Goal: Task Accomplishment & Management: Complete application form

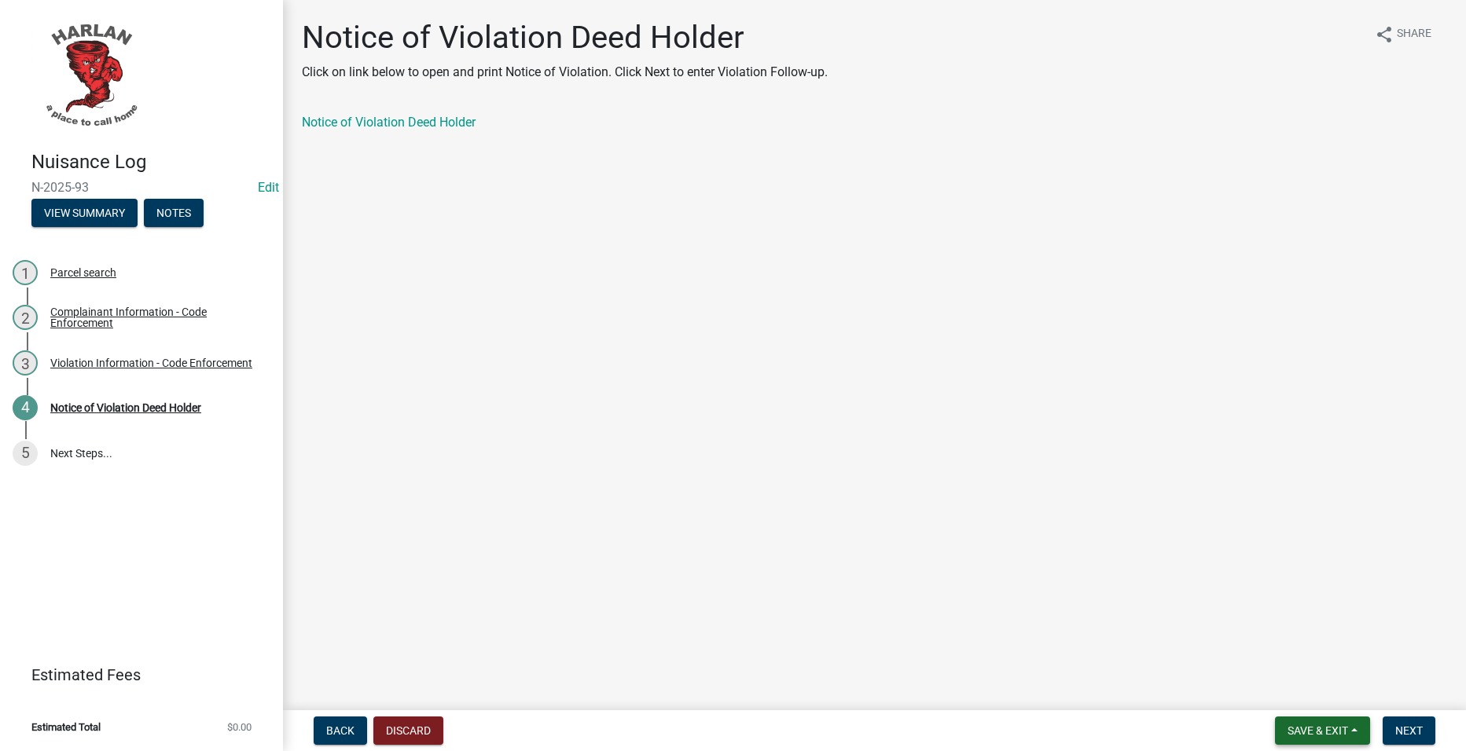
click at [1327, 721] on button "Save & Exit" at bounding box center [1322, 731] width 95 height 28
click at [1322, 698] on button "Save & Exit" at bounding box center [1307, 690] width 126 height 38
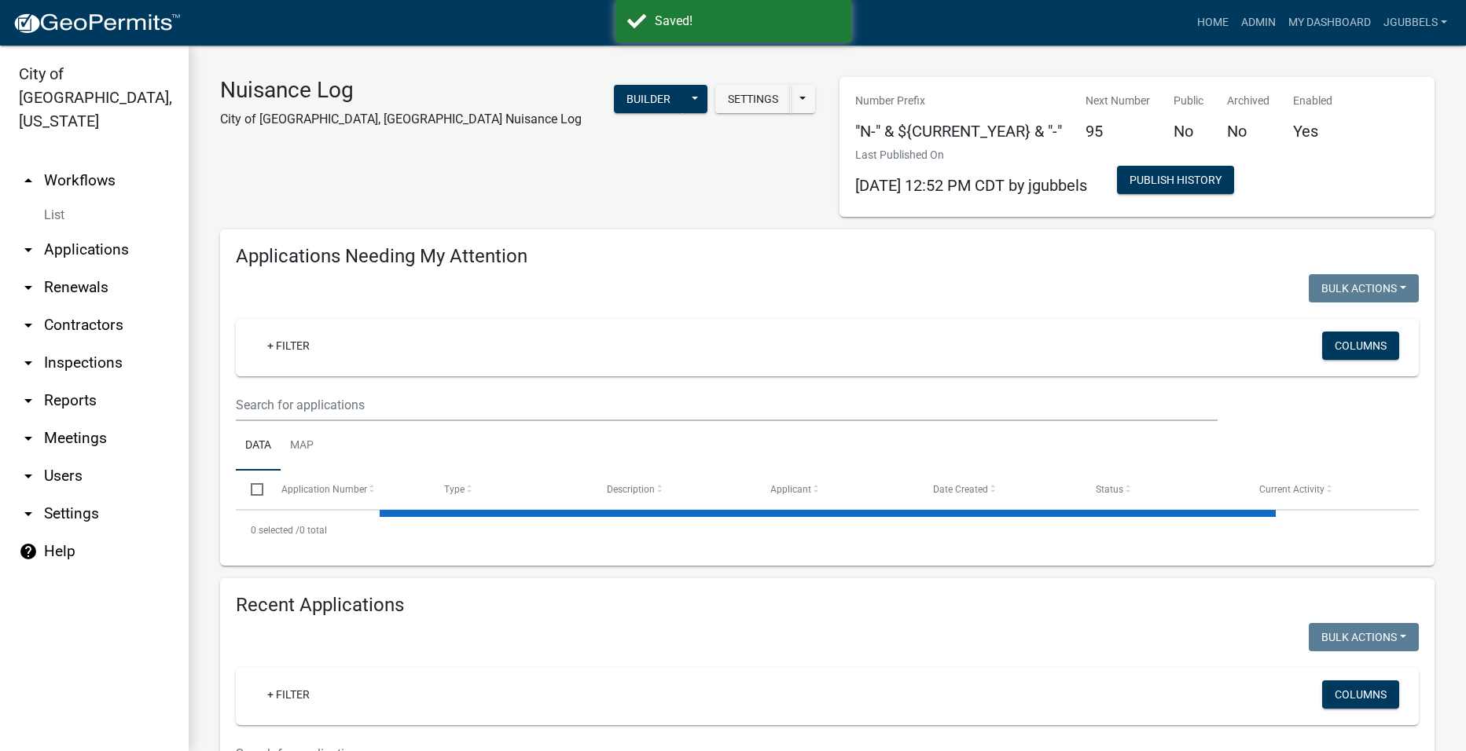
select select "2: 50"
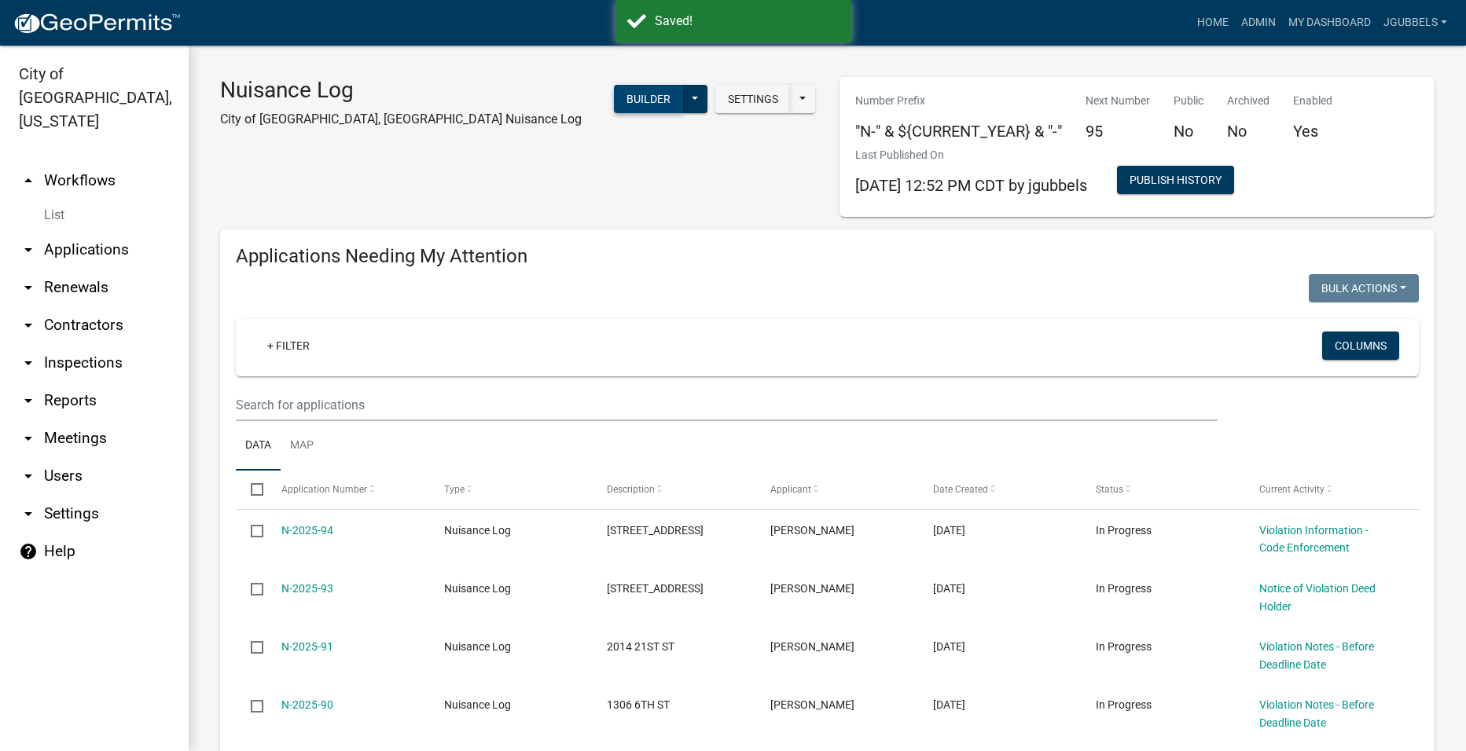
click at [632, 94] on button "Builder" at bounding box center [648, 99] width 69 height 28
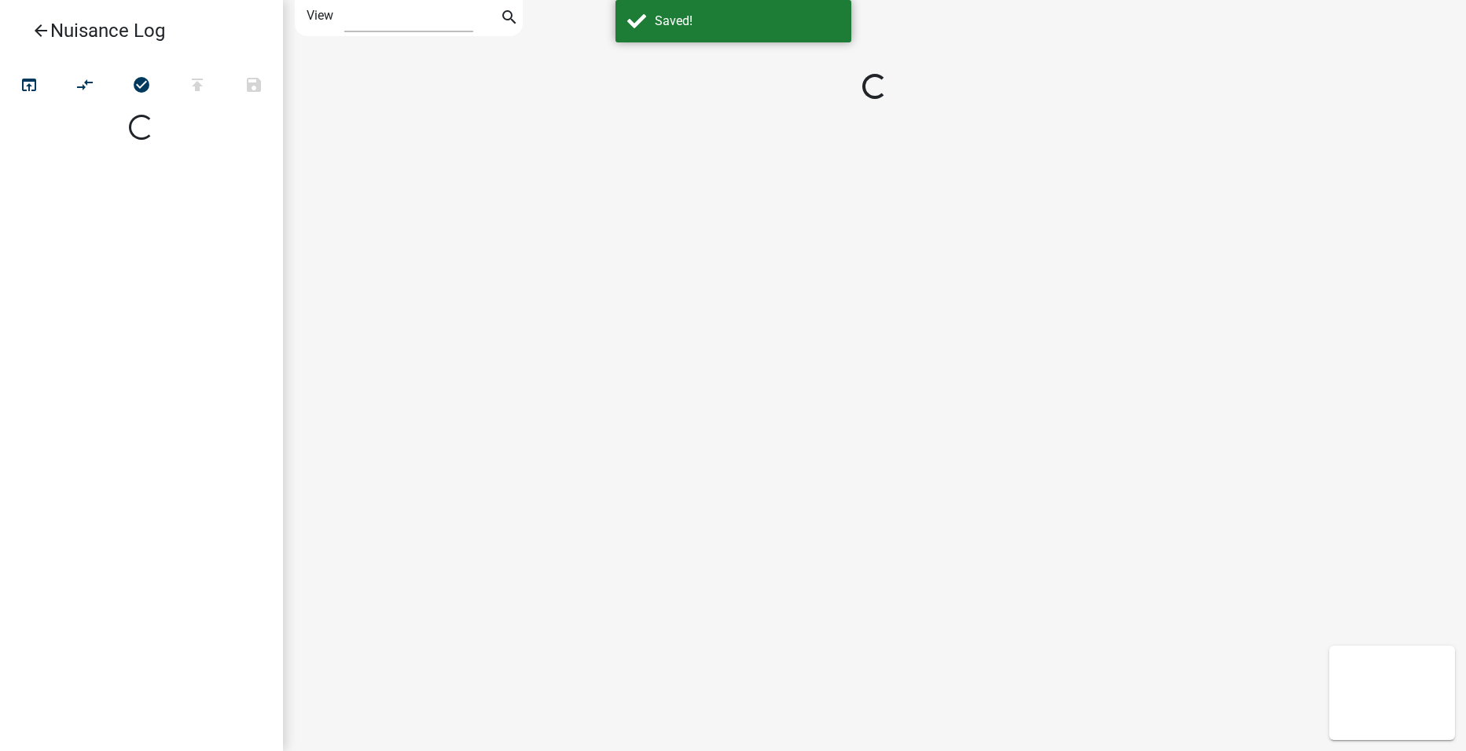
select select "1"
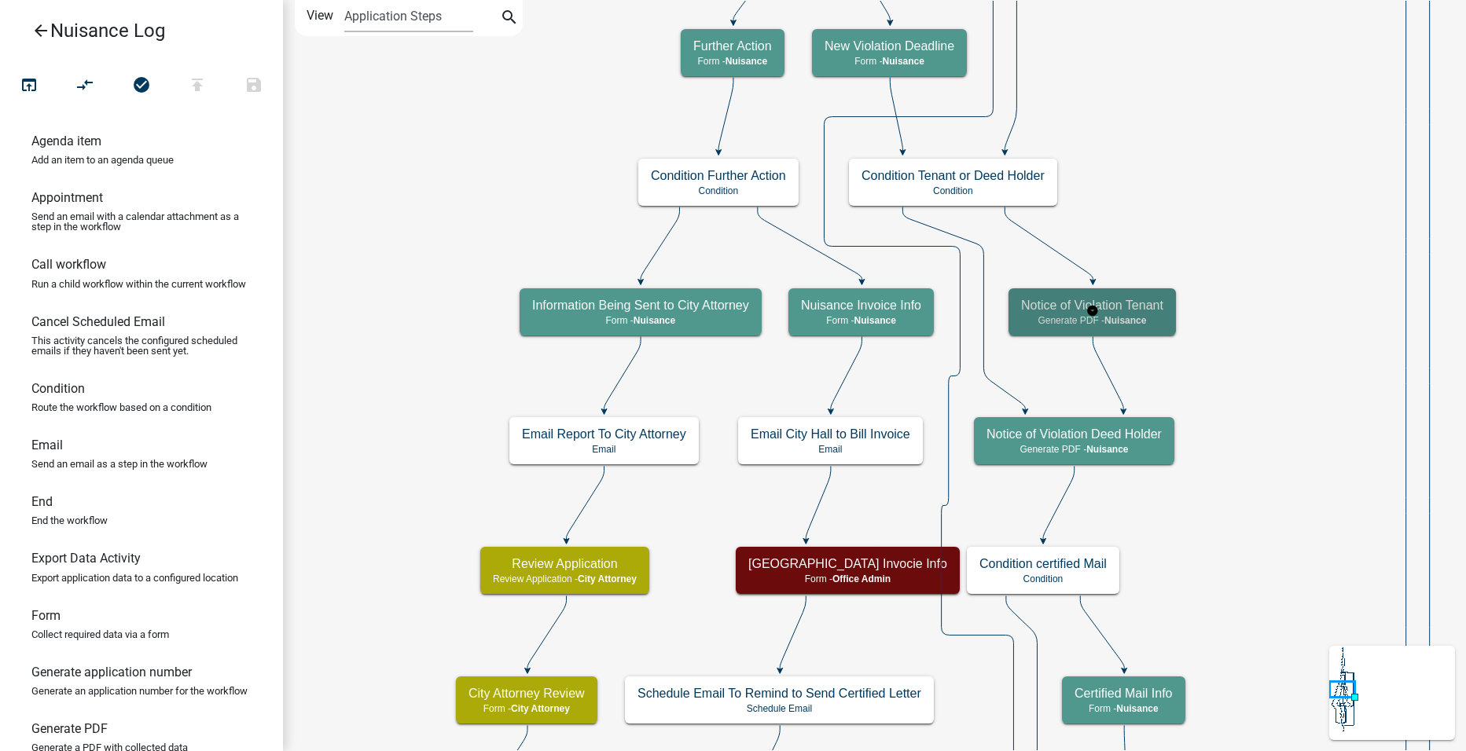
click at [1161, 315] on p "Generate PDF - Nuisance" at bounding box center [1092, 320] width 142 height 11
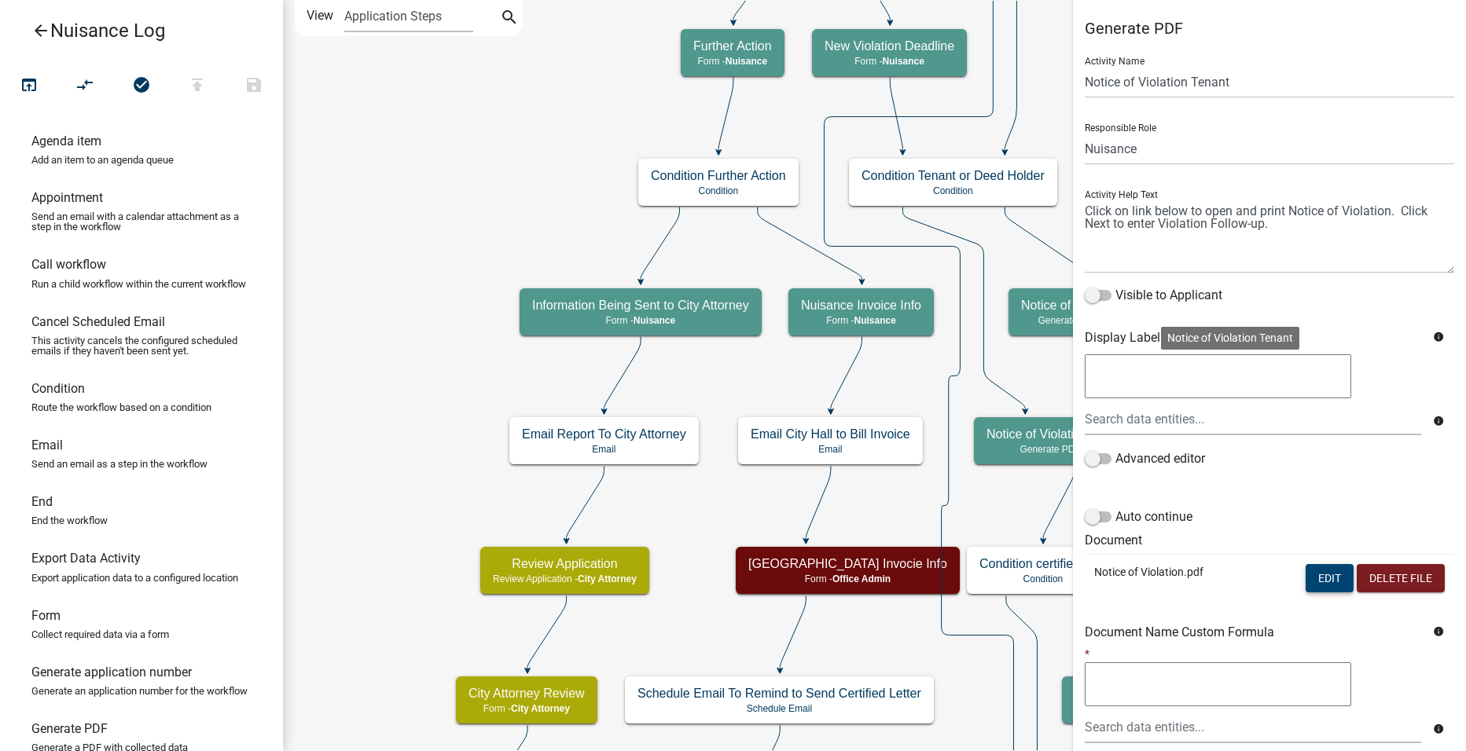
click at [1315, 574] on button "Edit" at bounding box center [1329, 578] width 48 height 28
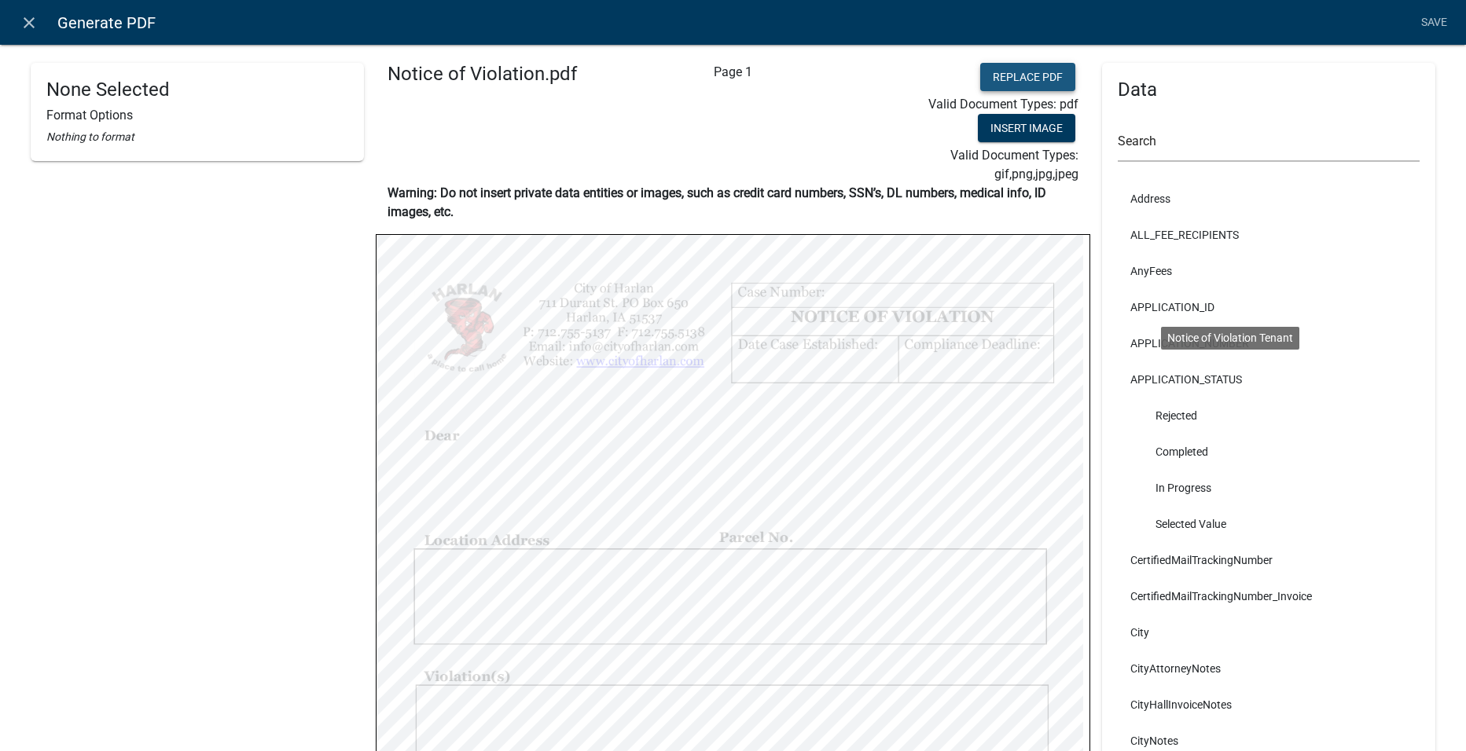
click at [1032, 76] on button "Replace PDF" at bounding box center [1027, 77] width 95 height 28
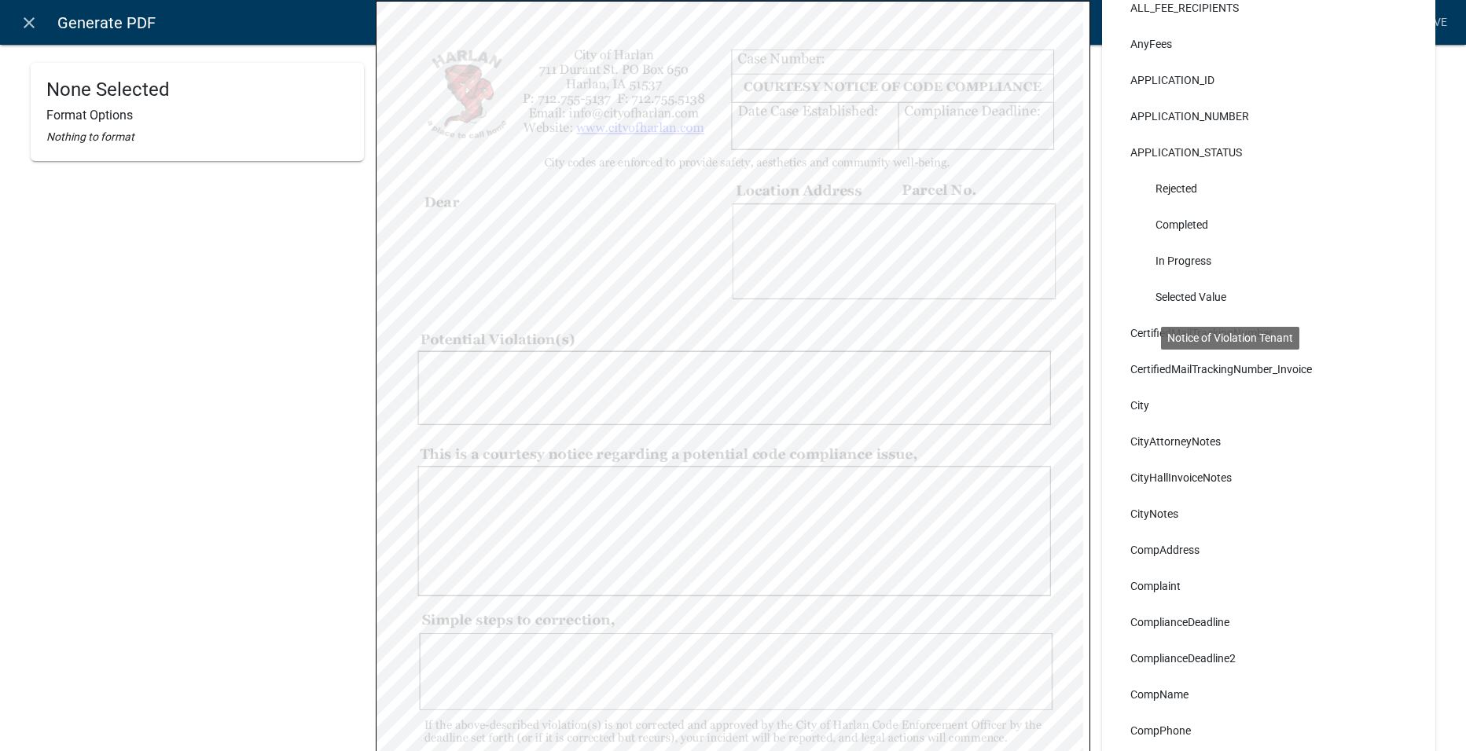
scroll to position [157, 0]
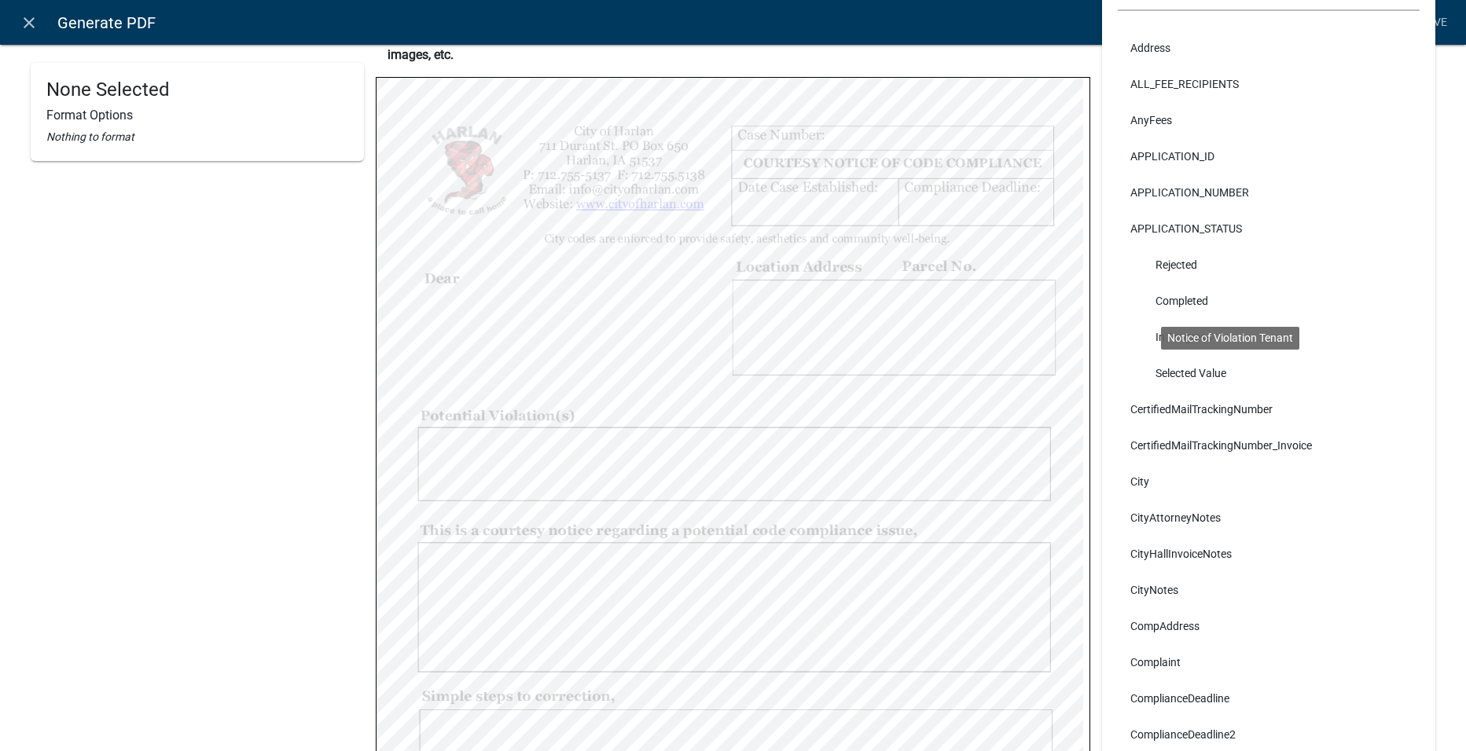
select select
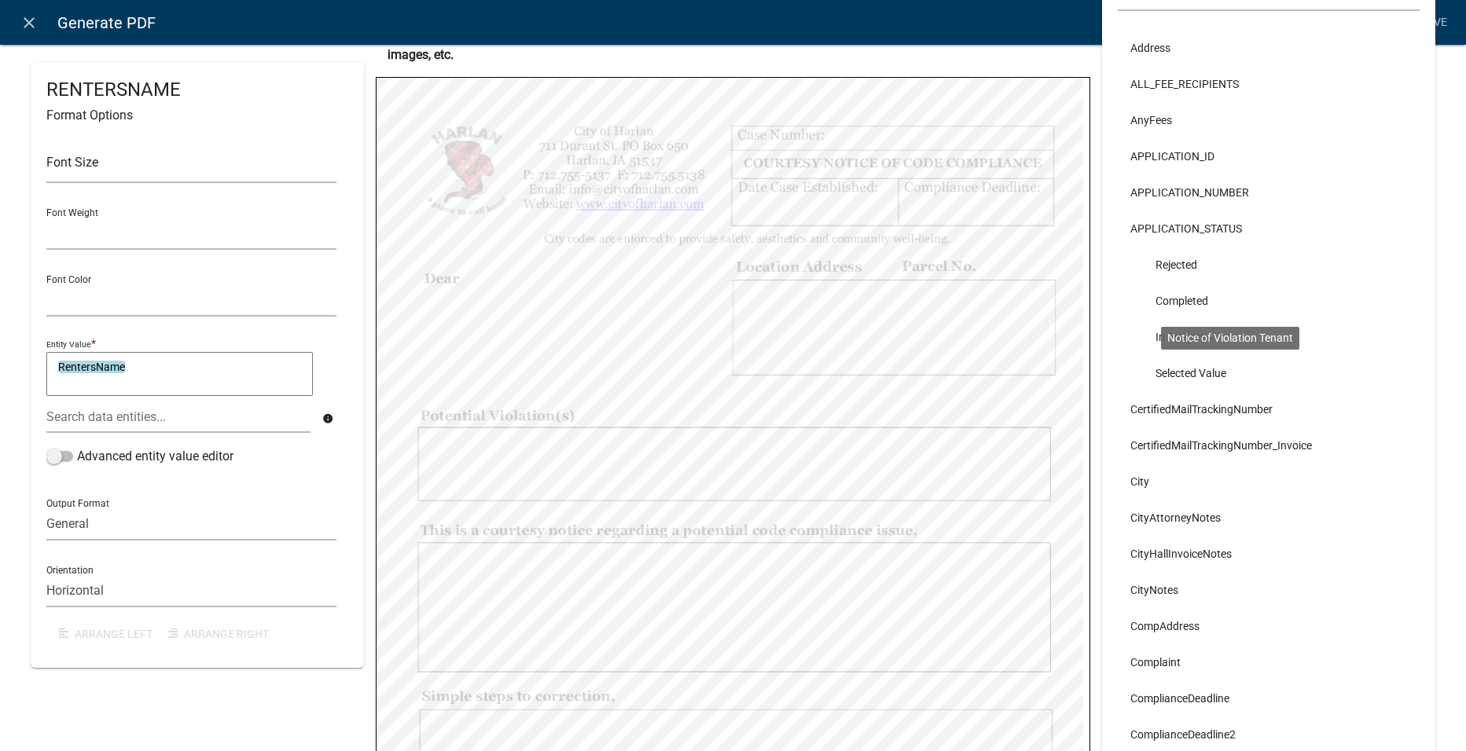
select select
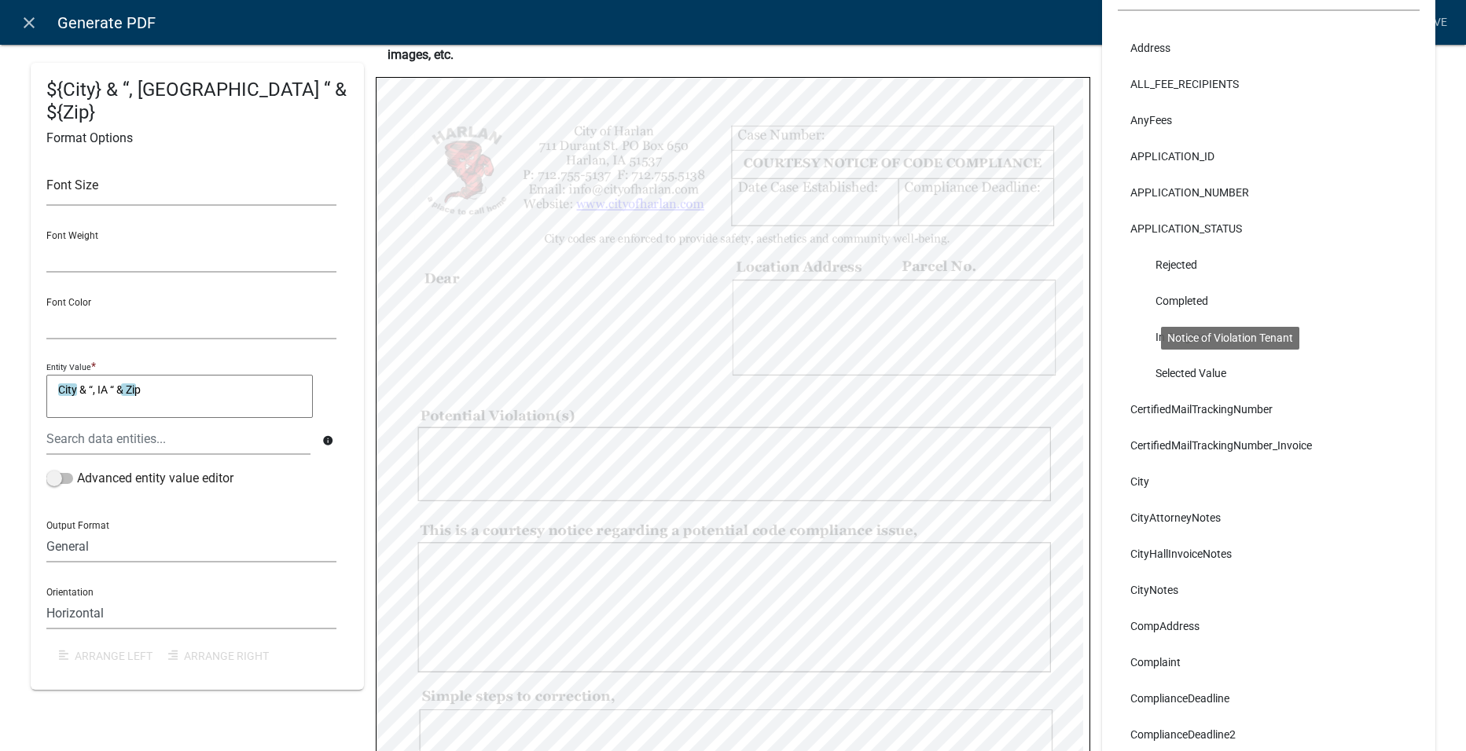
select select
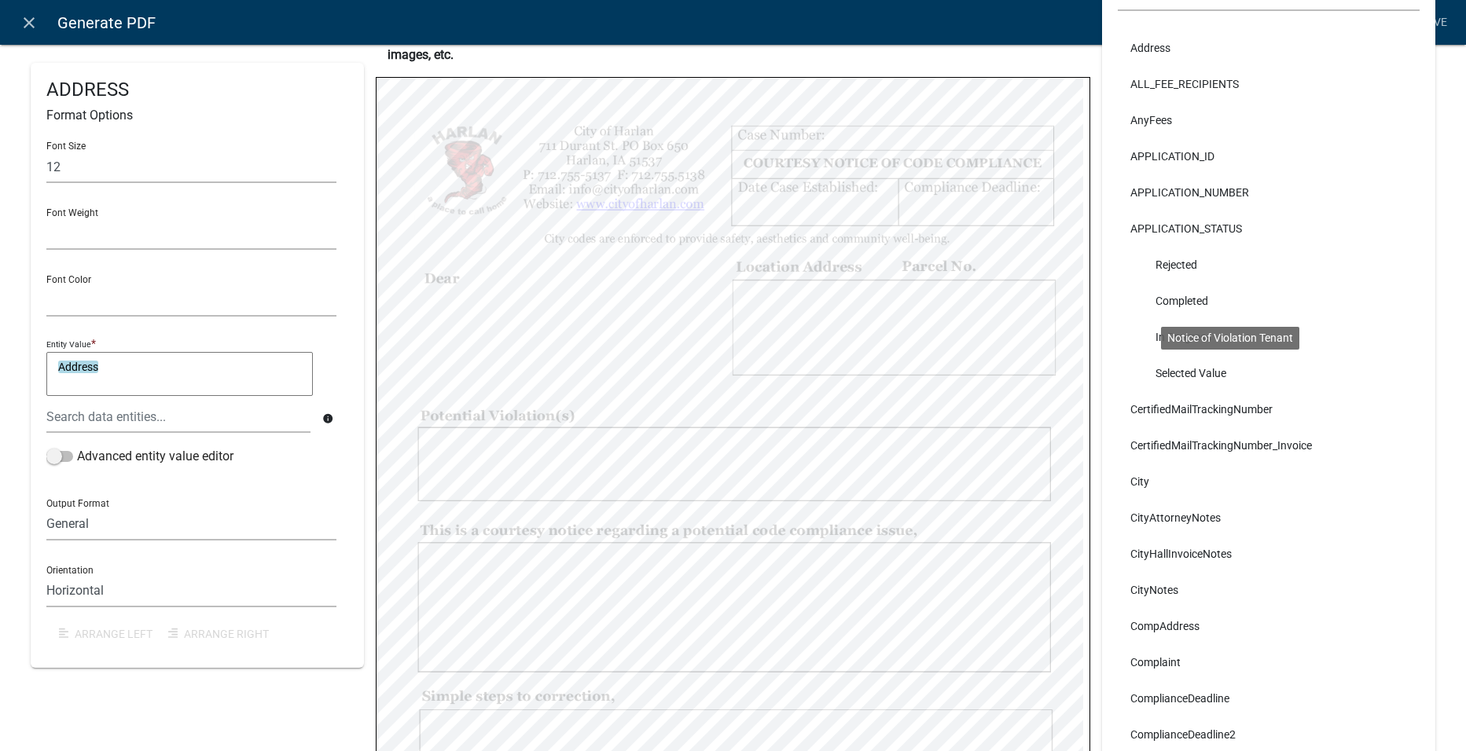
select select
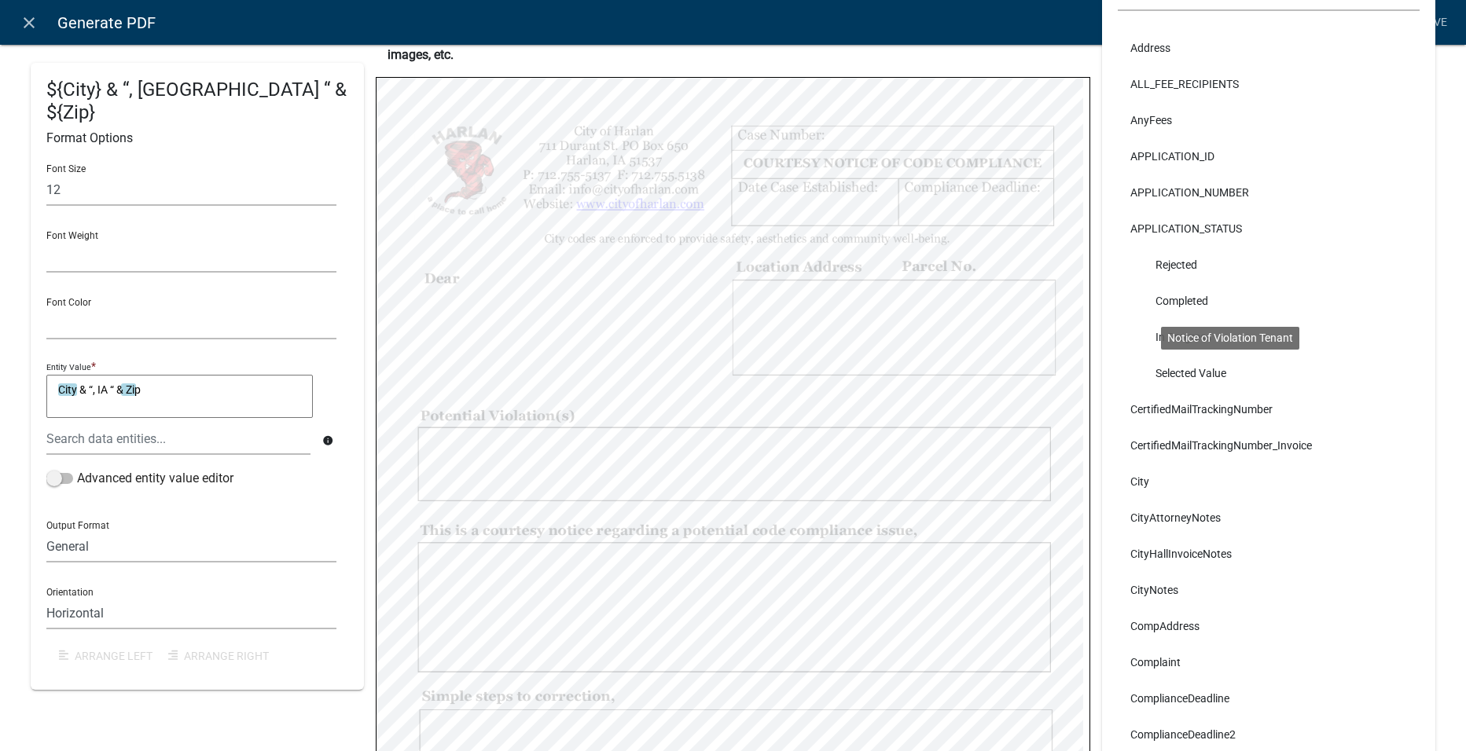
select select
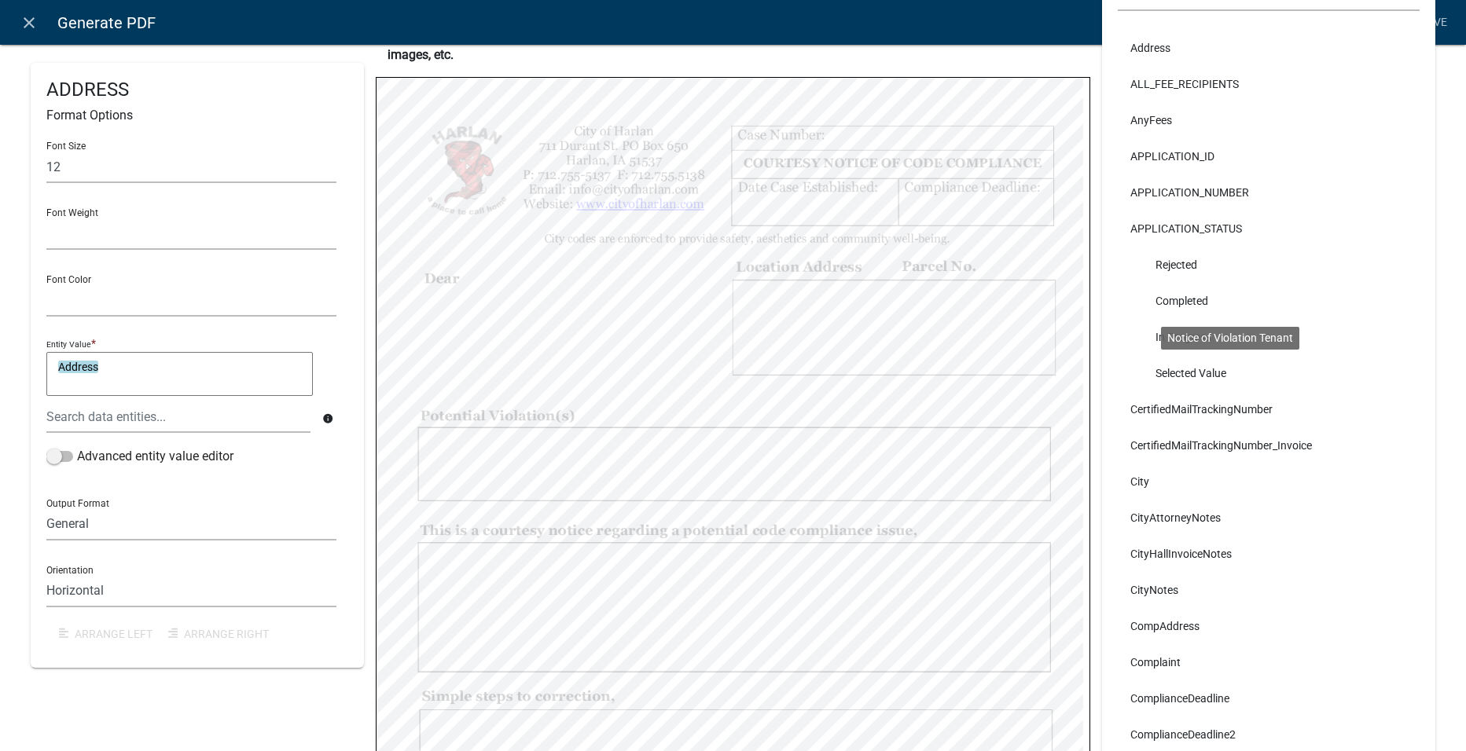
select select
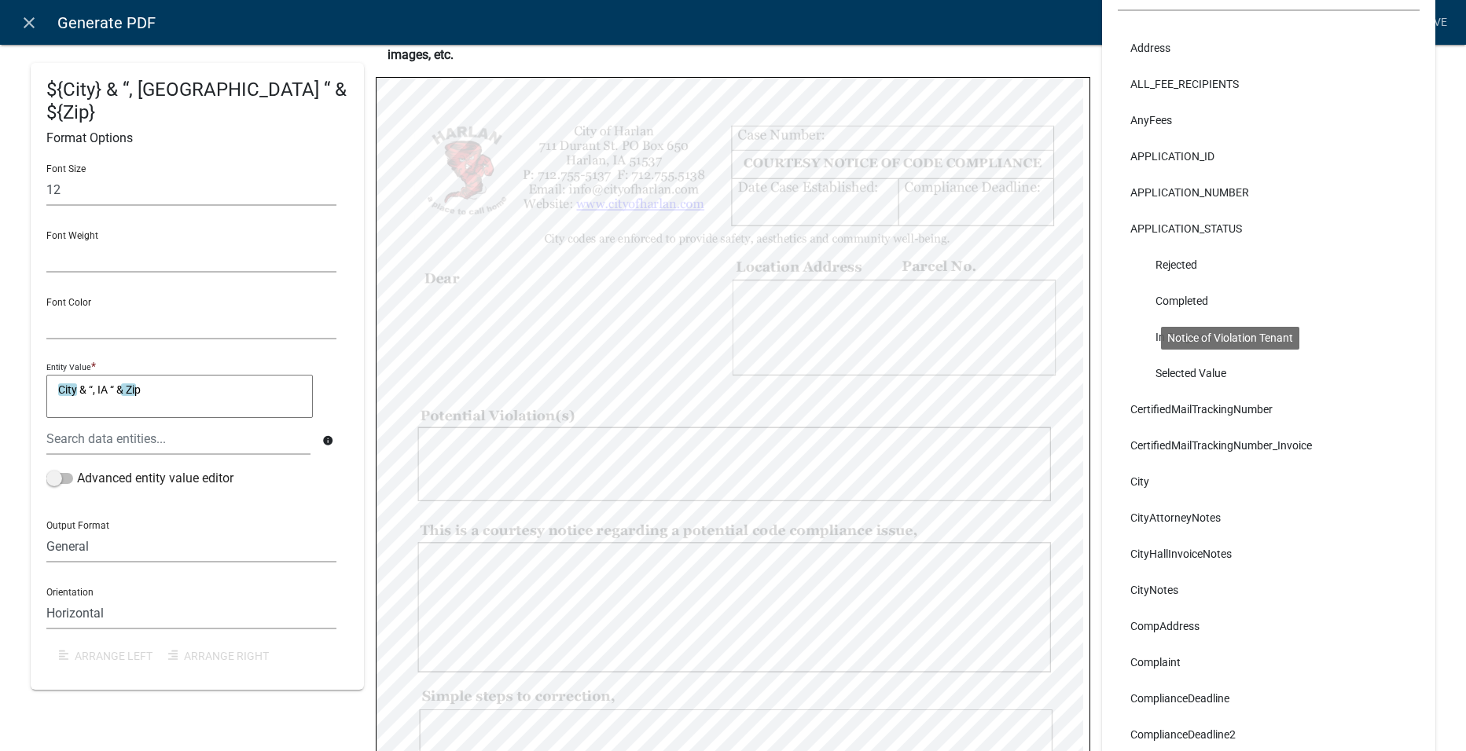
select select
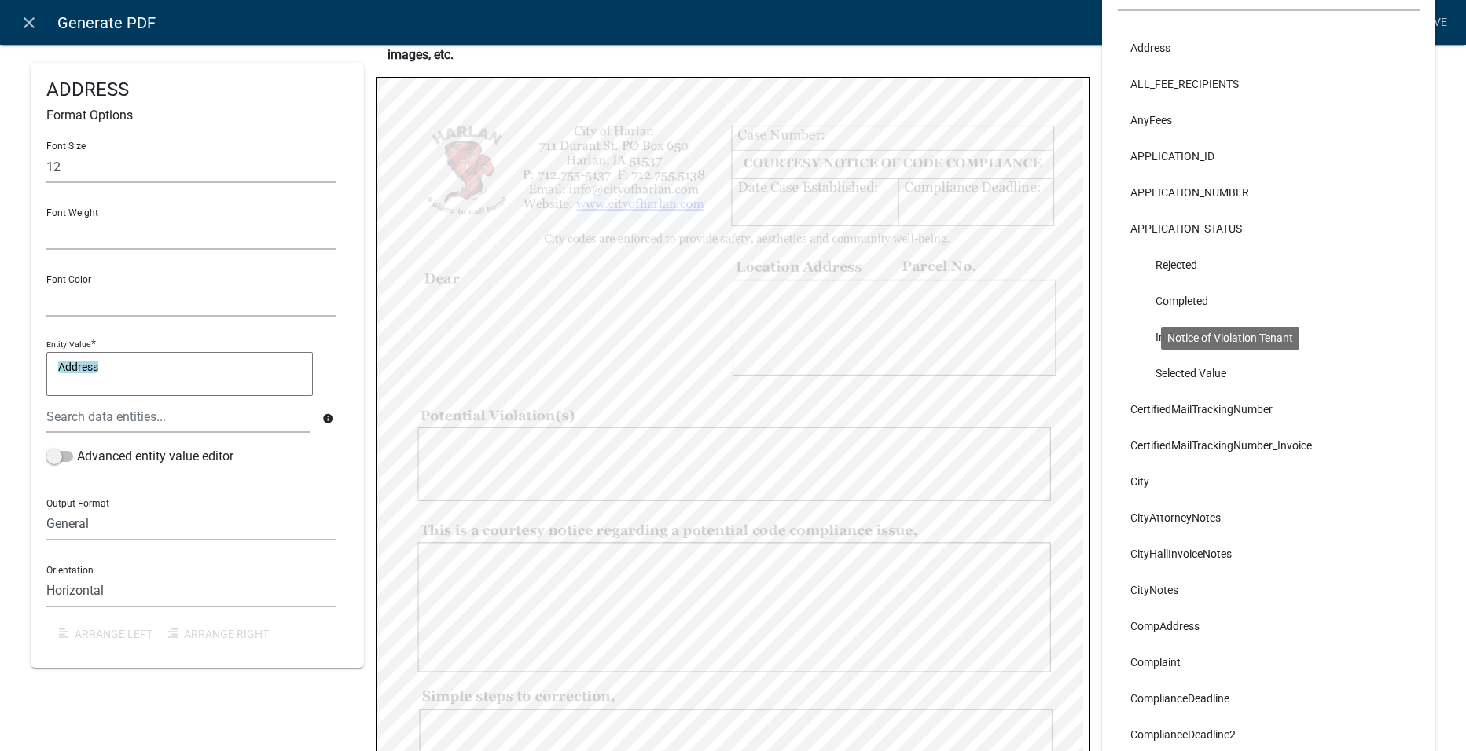
select select
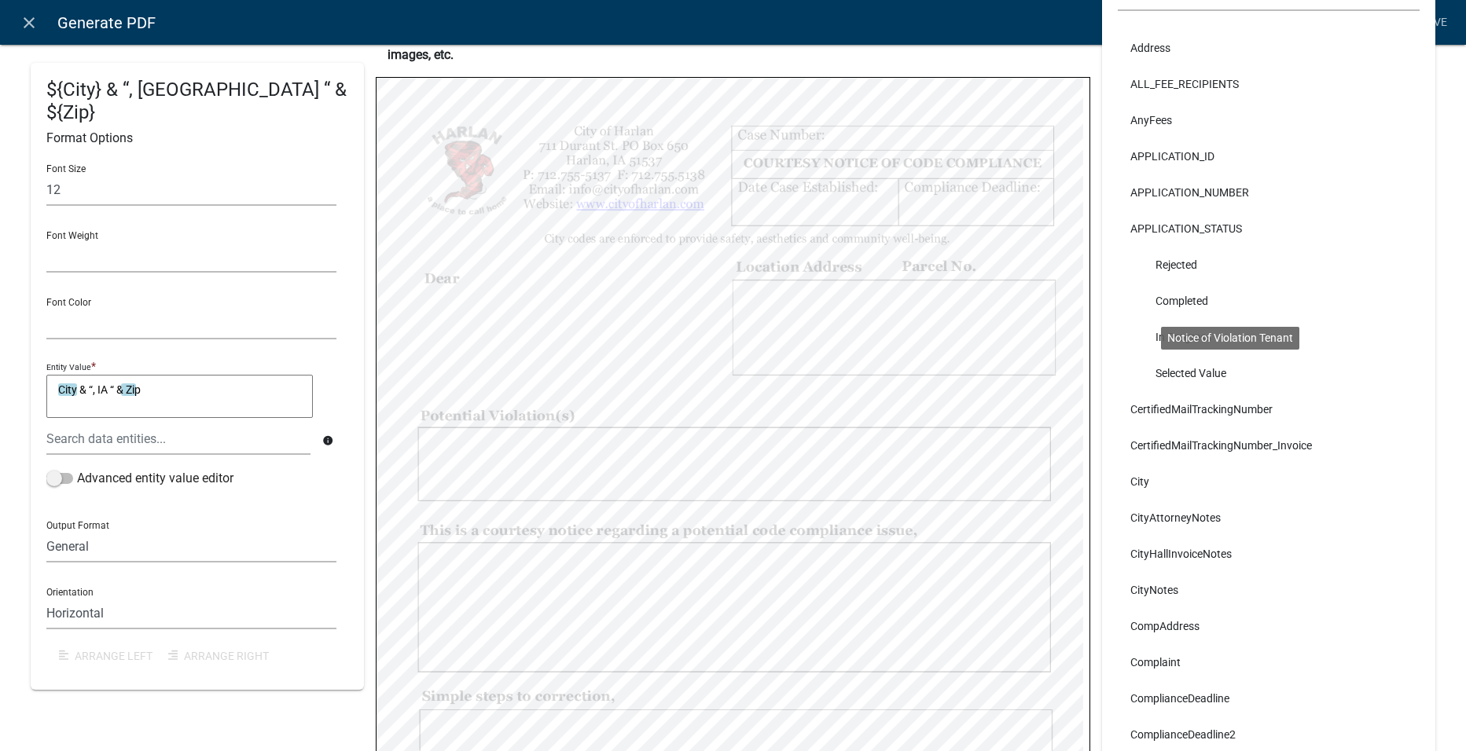
select select
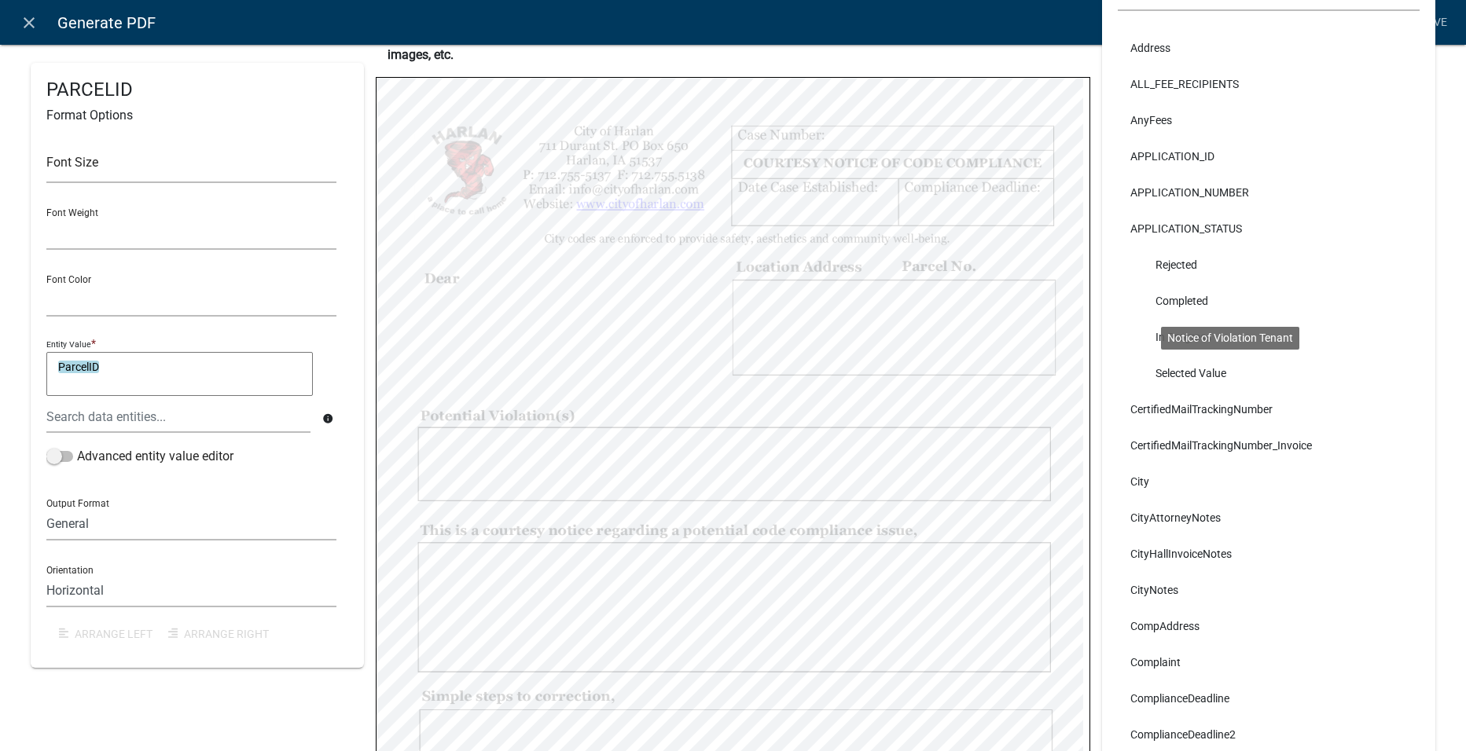
select select
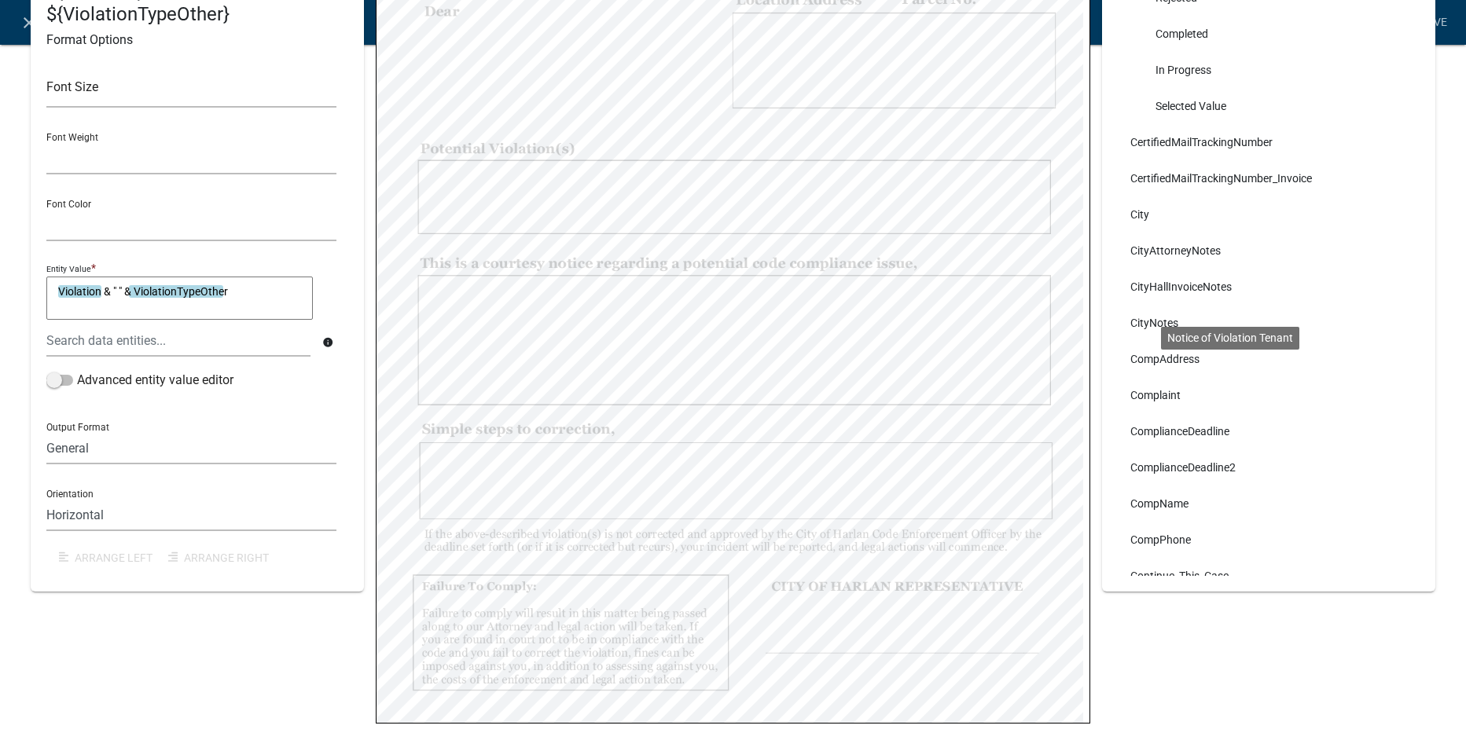
scroll to position [455, 0]
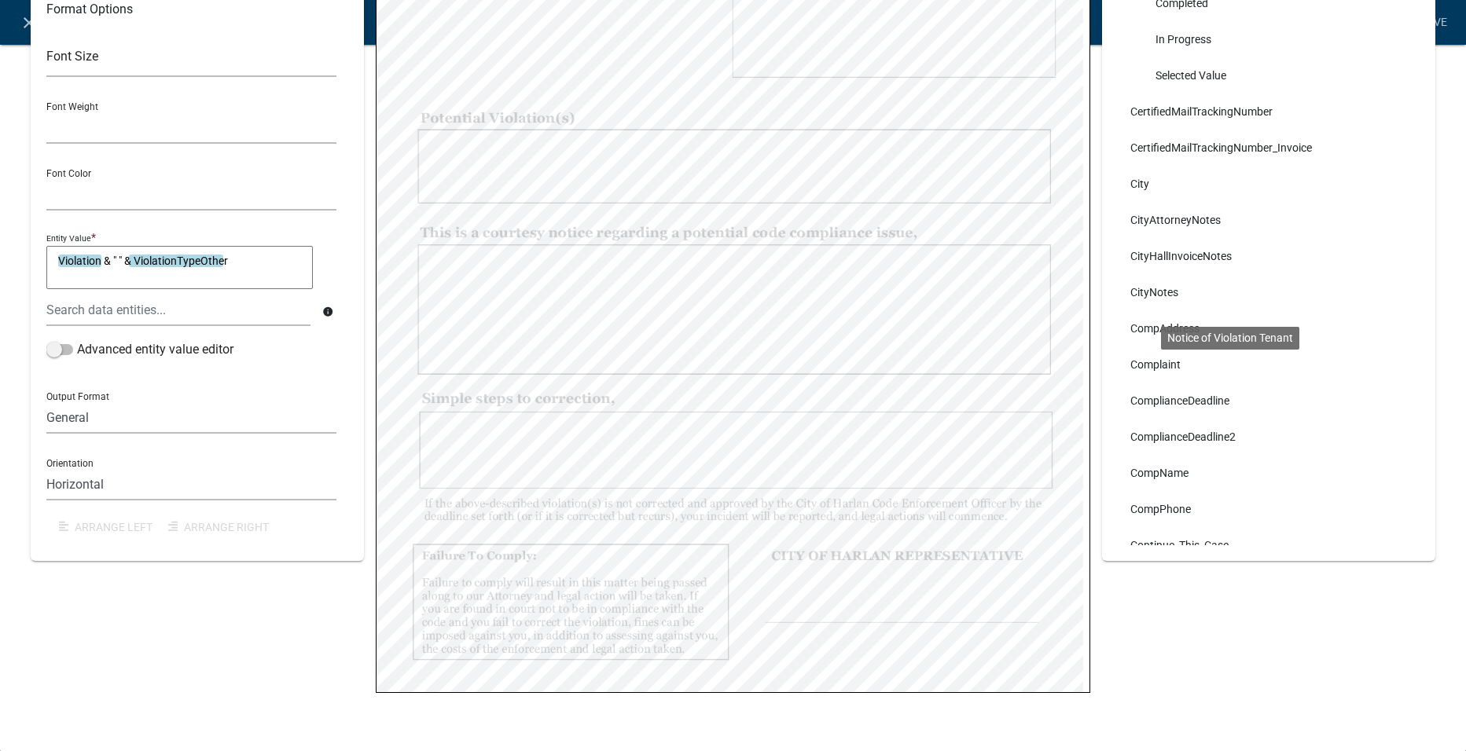
select select
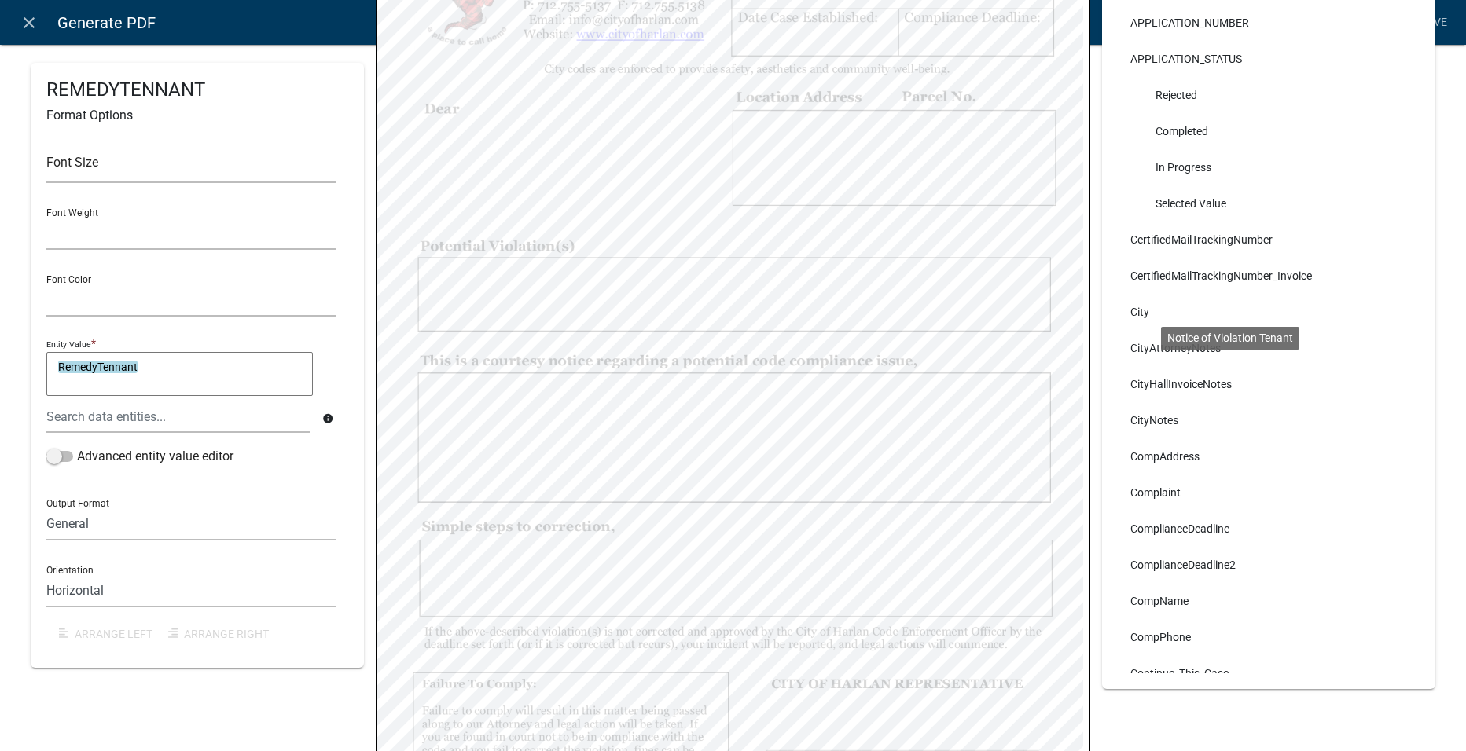
scroll to position [0, 0]
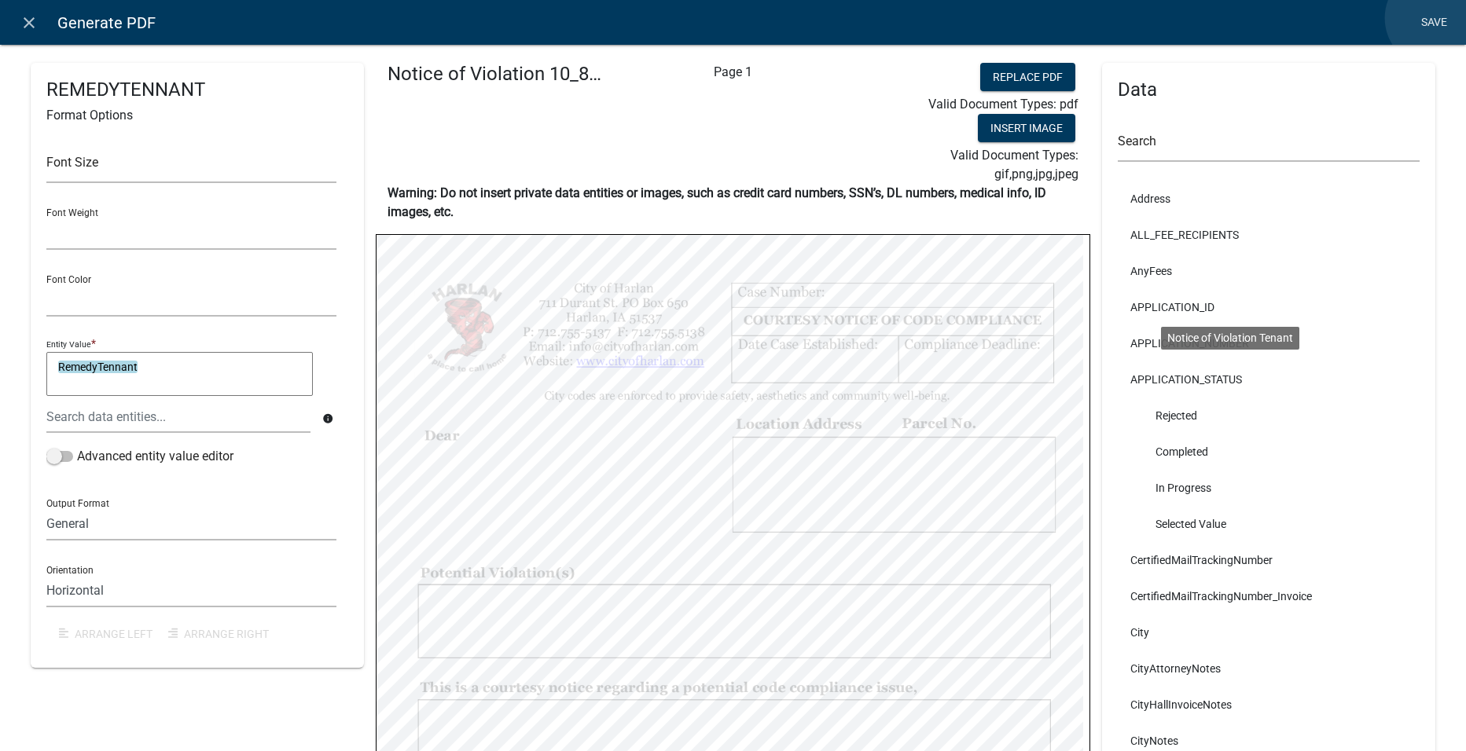
click at [1434, 18] on link "Save" at bounding box center [1433, 23] width 39 height 30
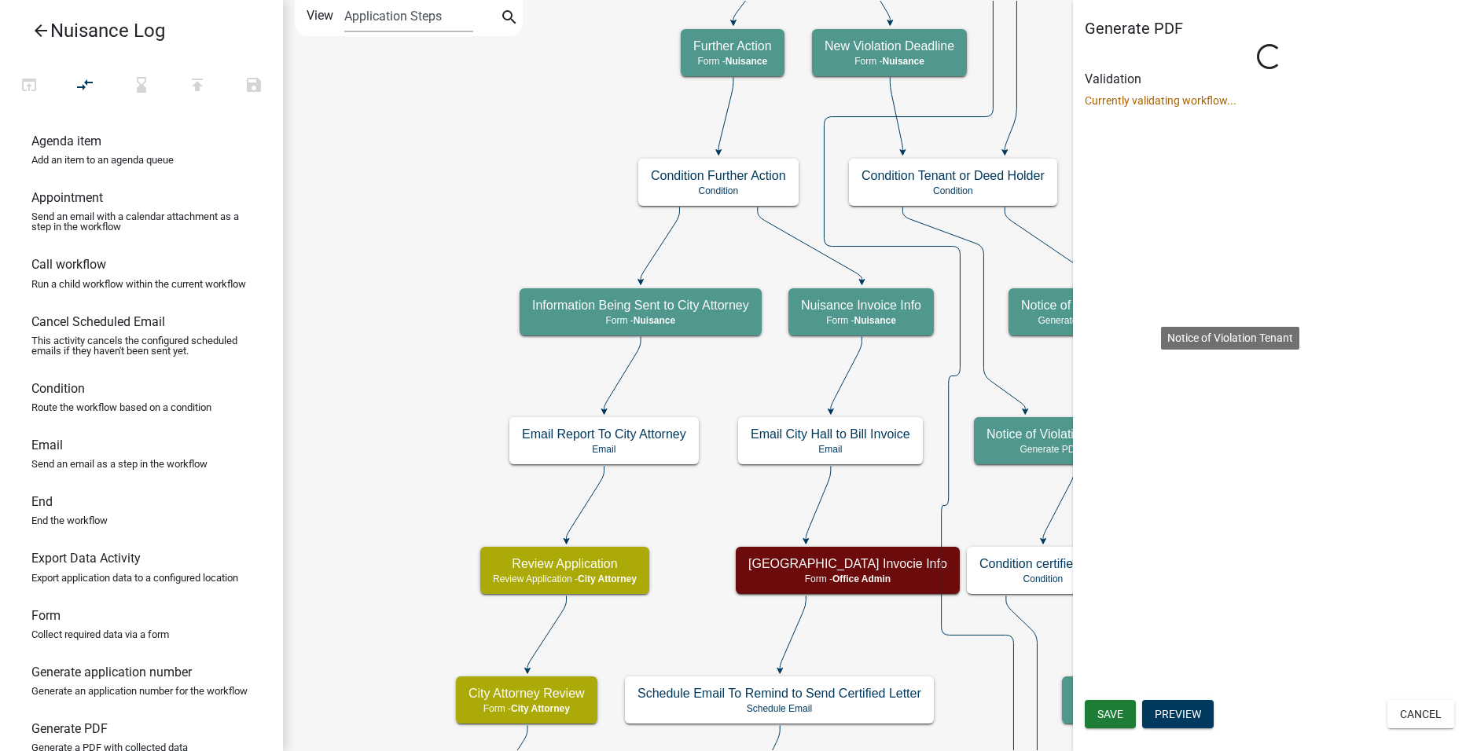
select select "23D998B8-9E3C-46A6-AD16-C3A7BDDB677D"
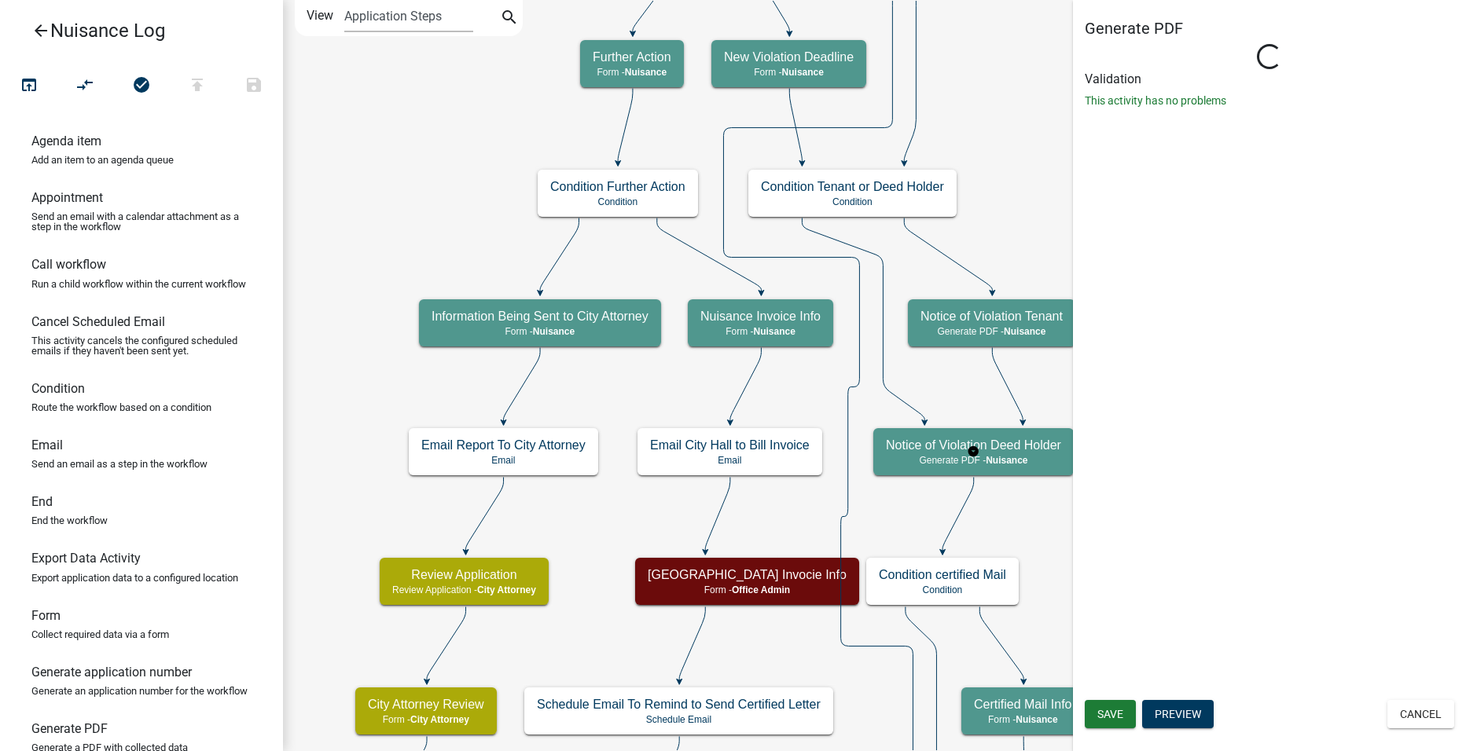
select select "23D998B8-9E3C-46A6-AD16-C3A7BDDB677D"
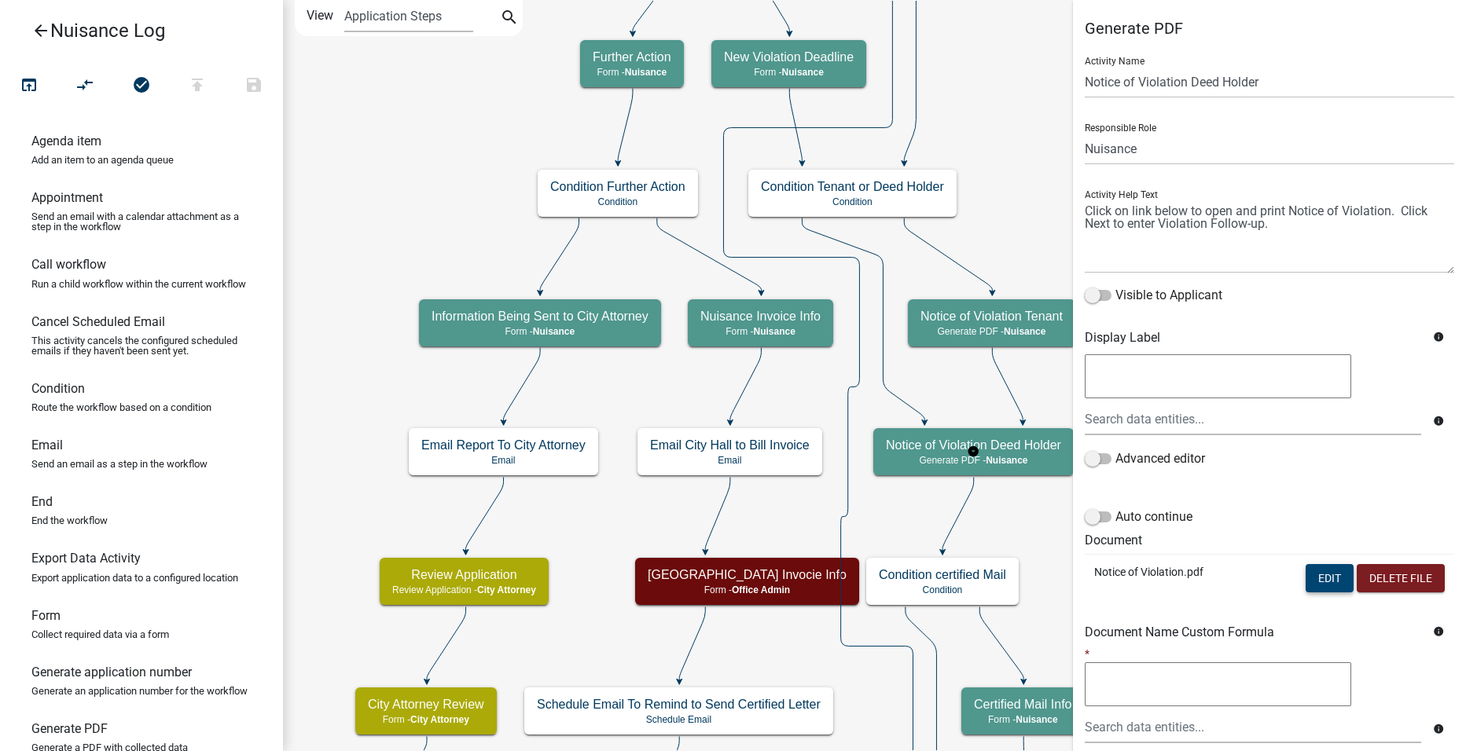
click at [1325, 582] on button "Edit" at bounding box center [1329, 578] width 48 height 28
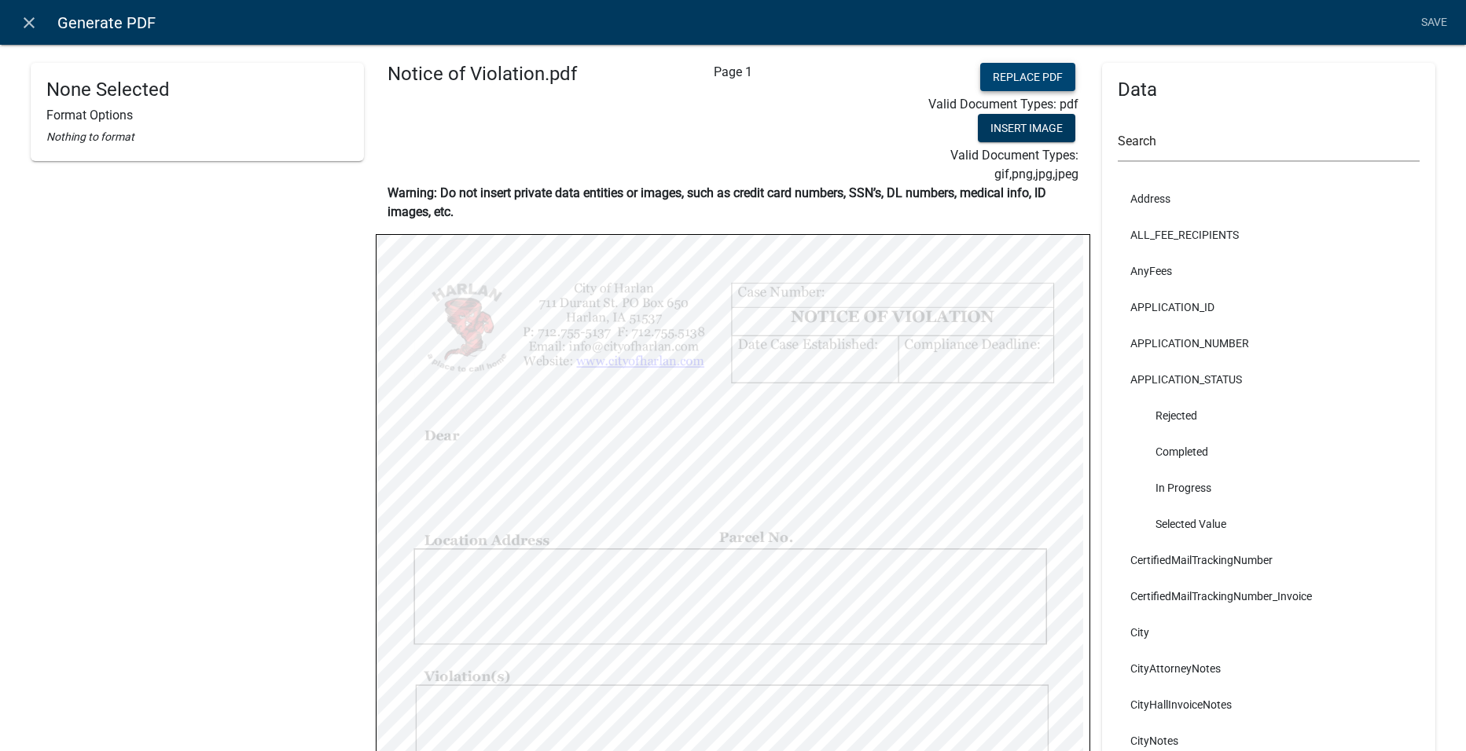
click at [1031, 73] on button "Replace PDF" at bounding box center [1027, 77] width 95 height 28
select select
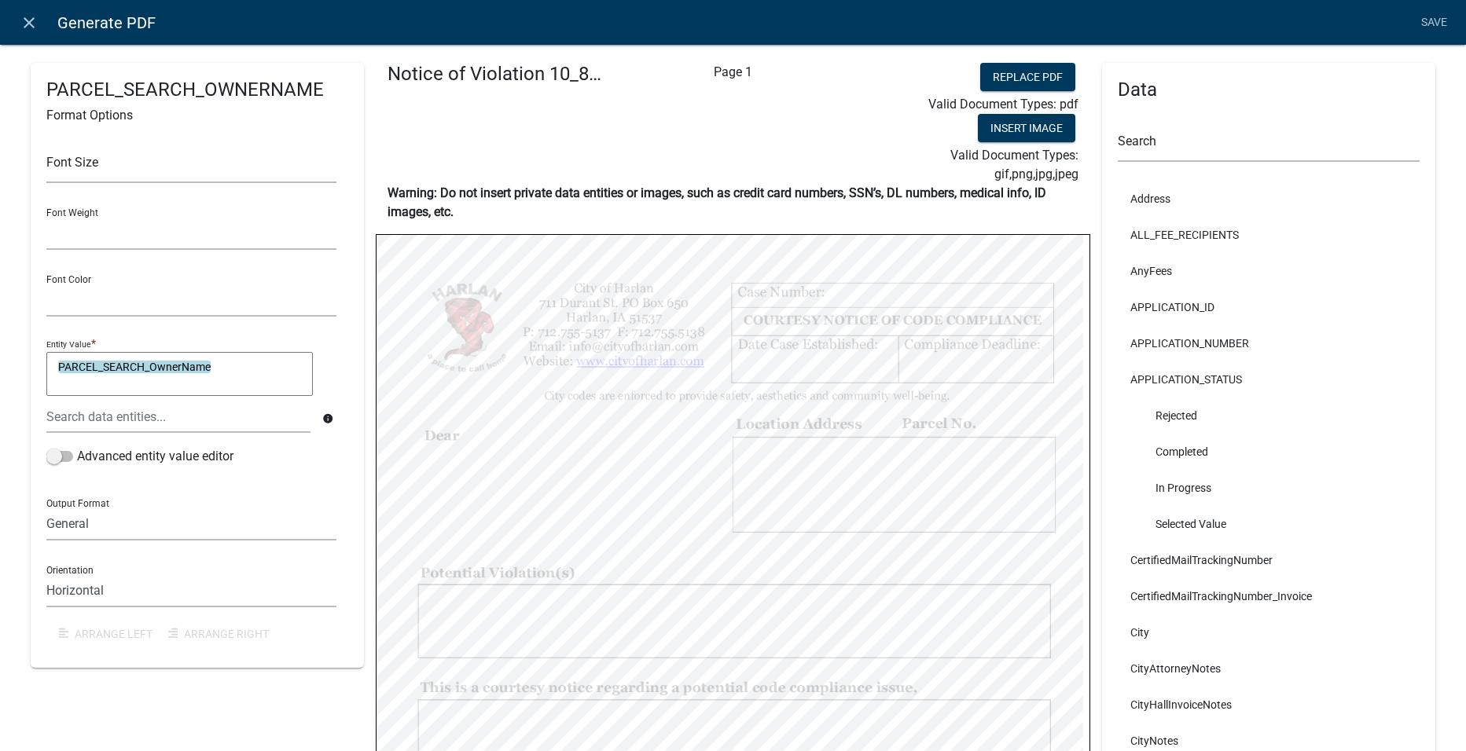
select select
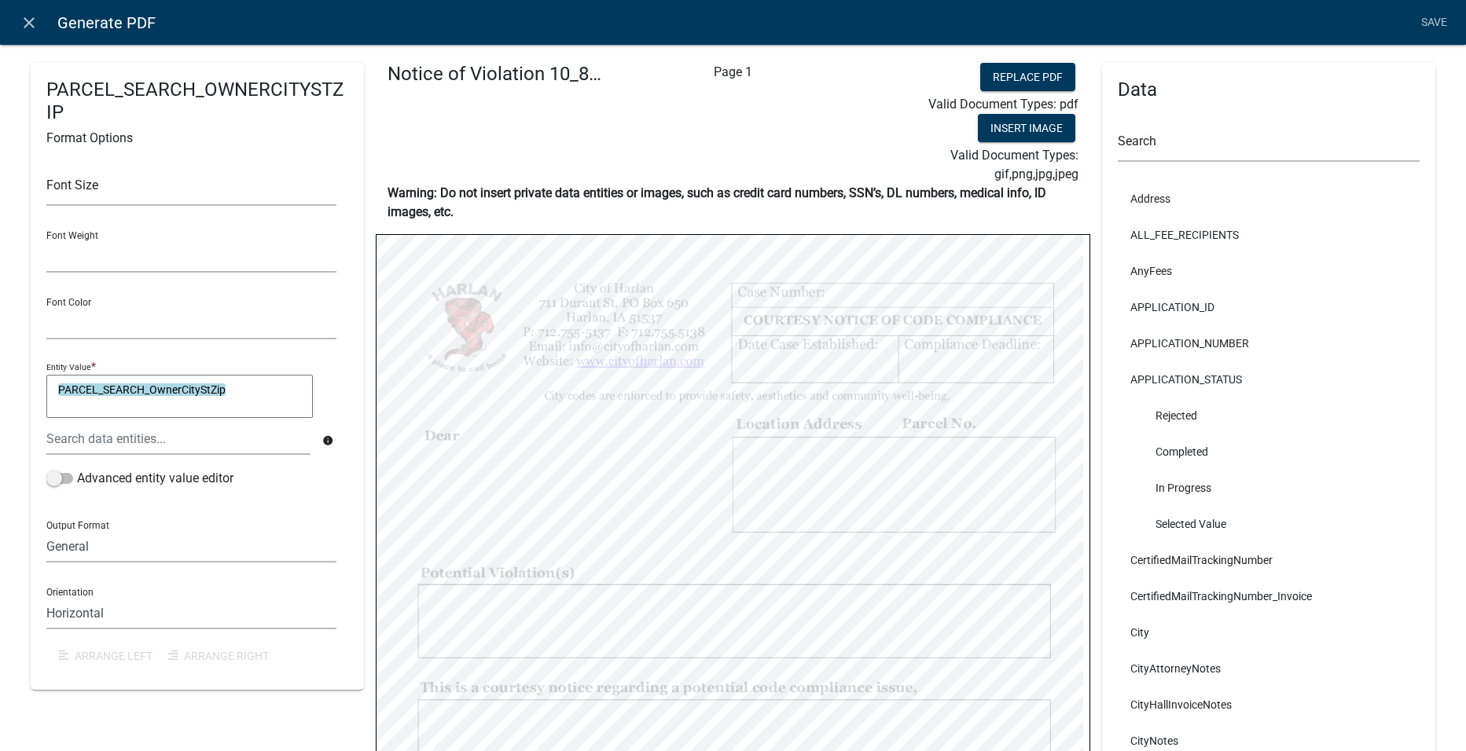
select select
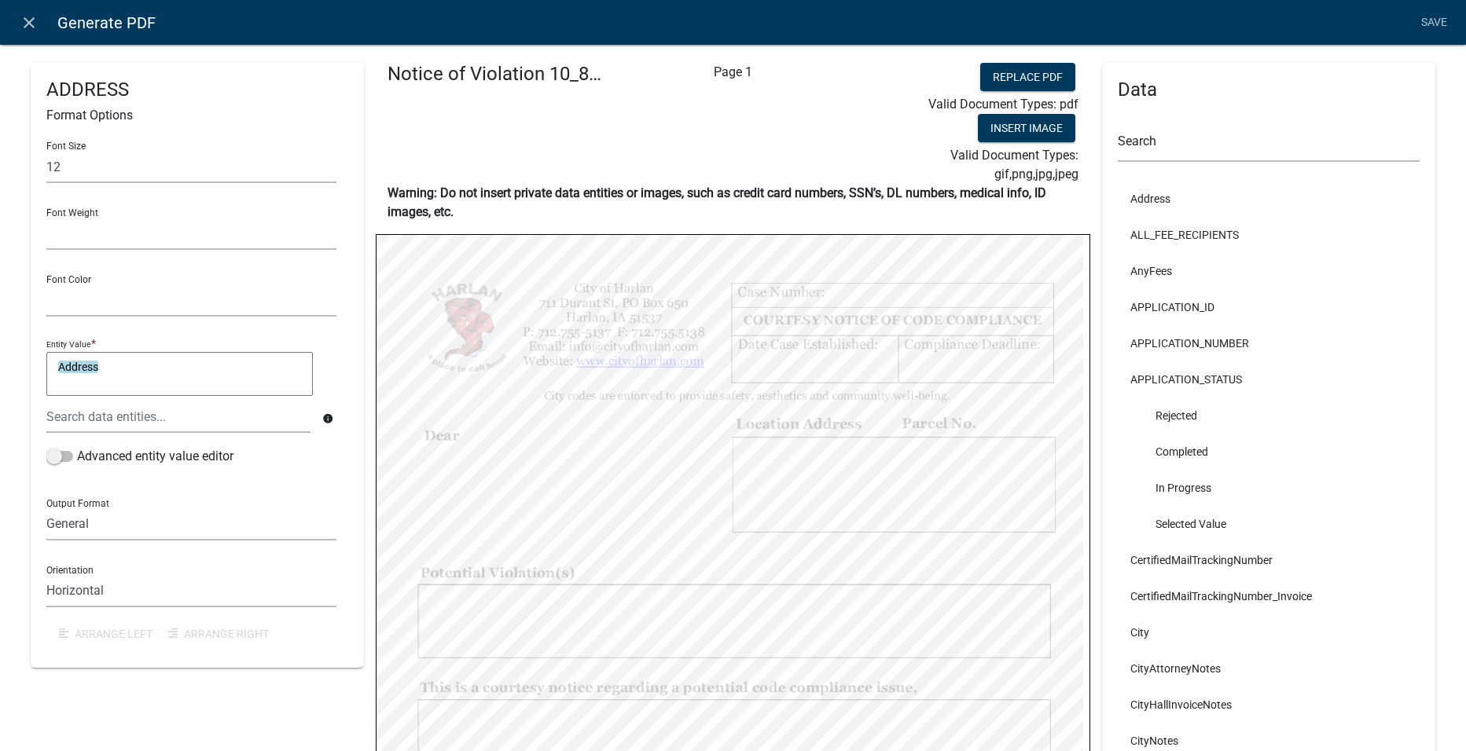
select select
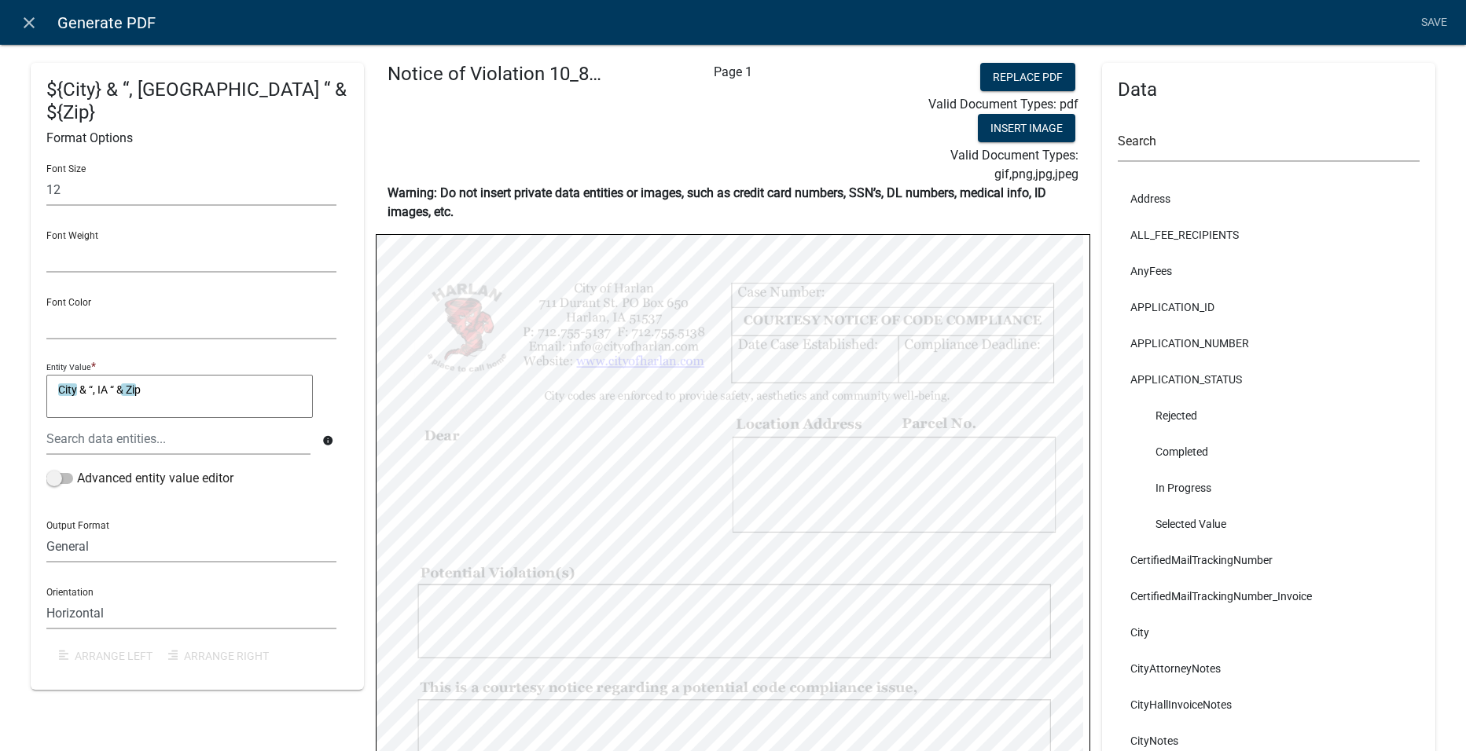
select select
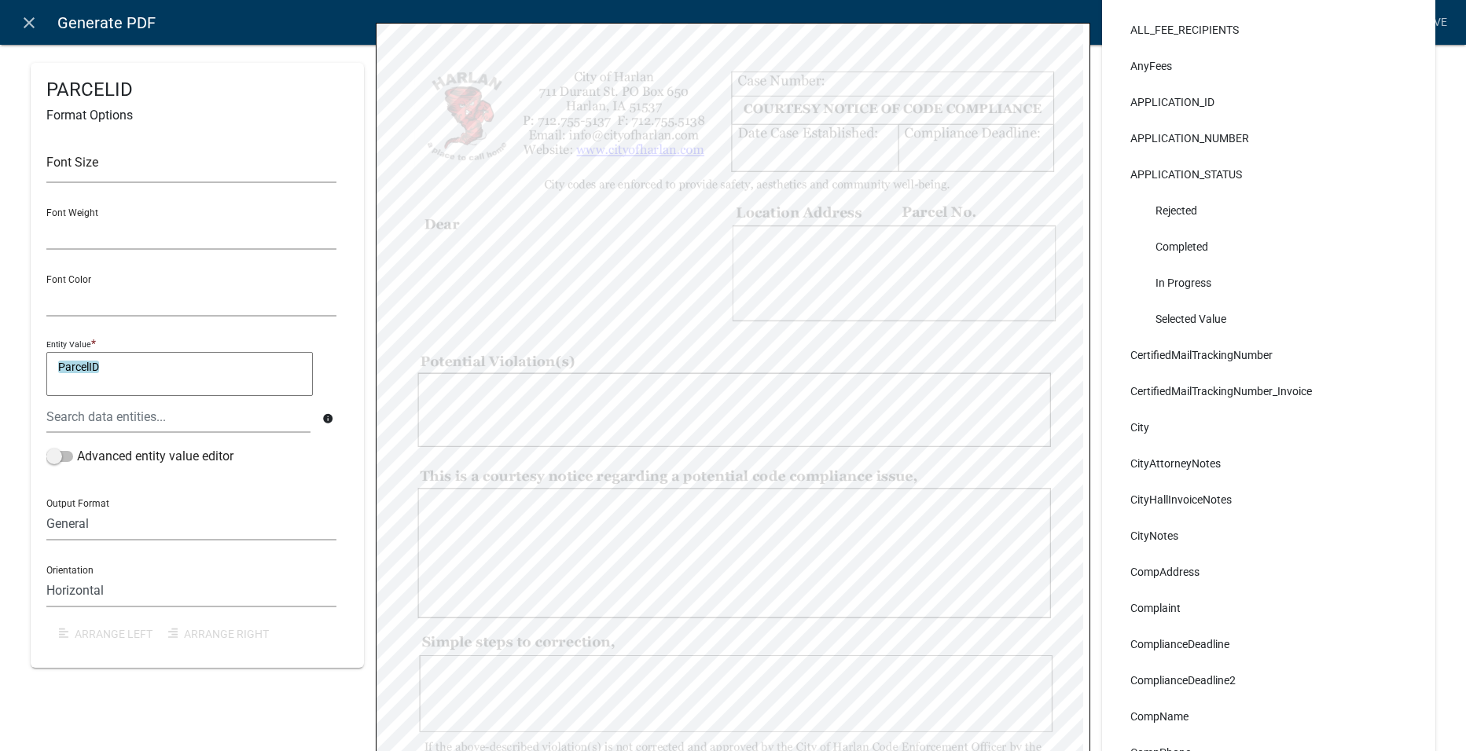
scroll to position [236, 0]
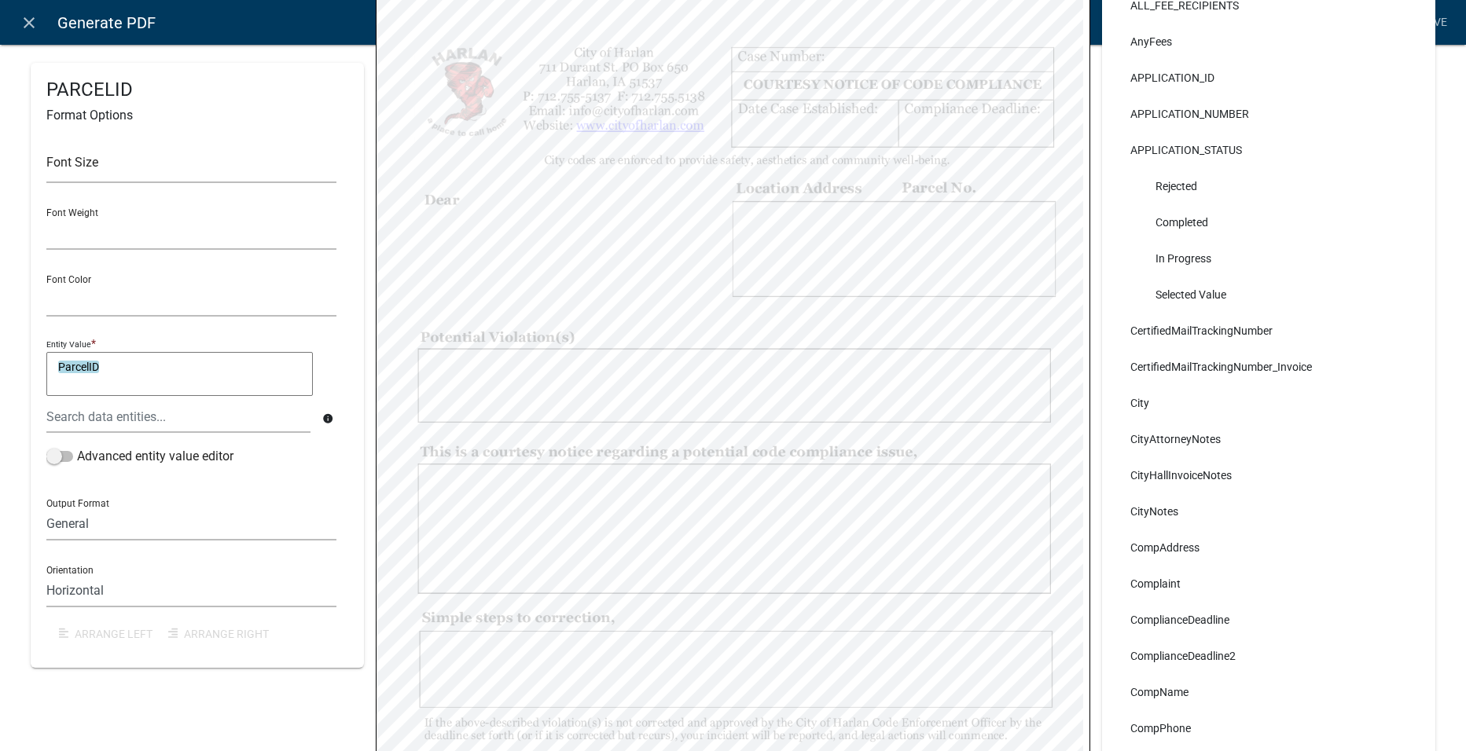
select select
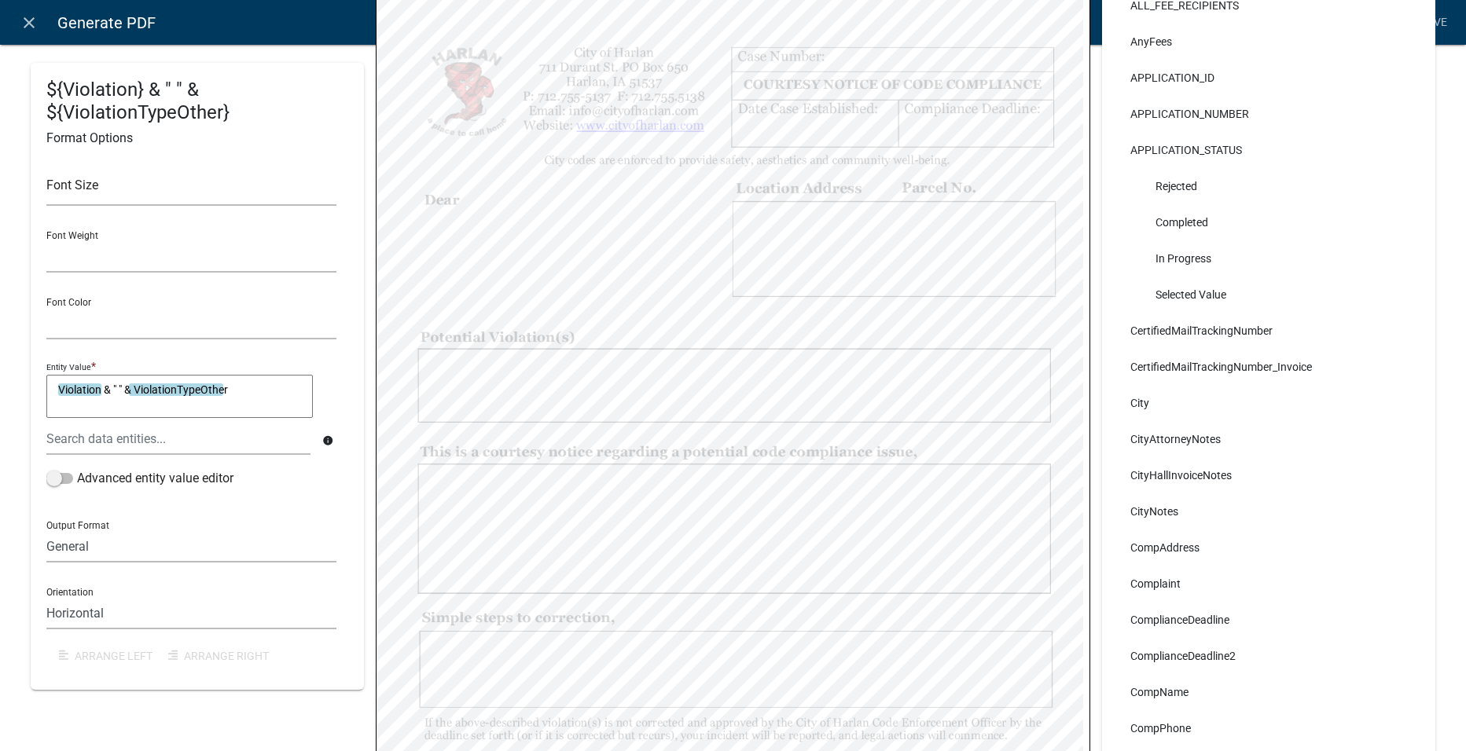
select select
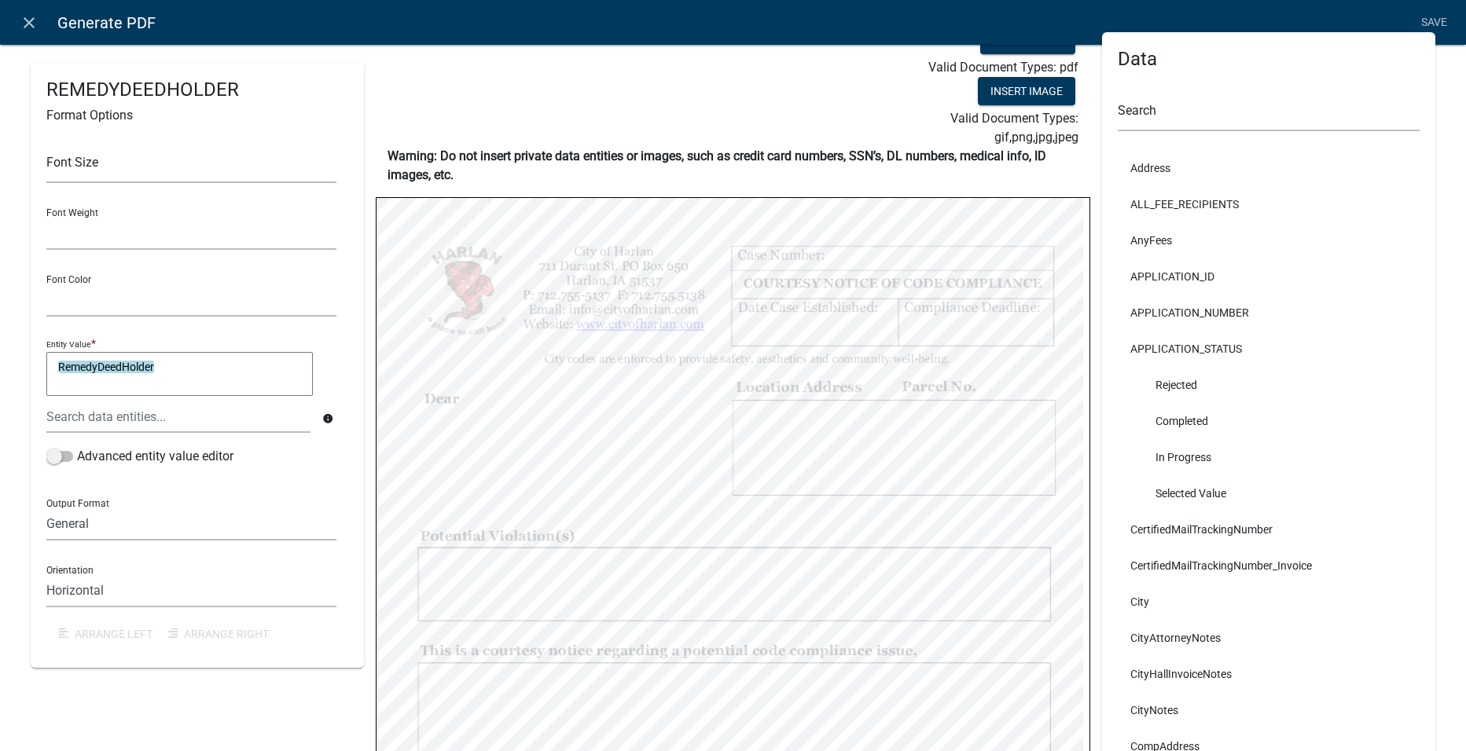
scroll to position [0, 0]
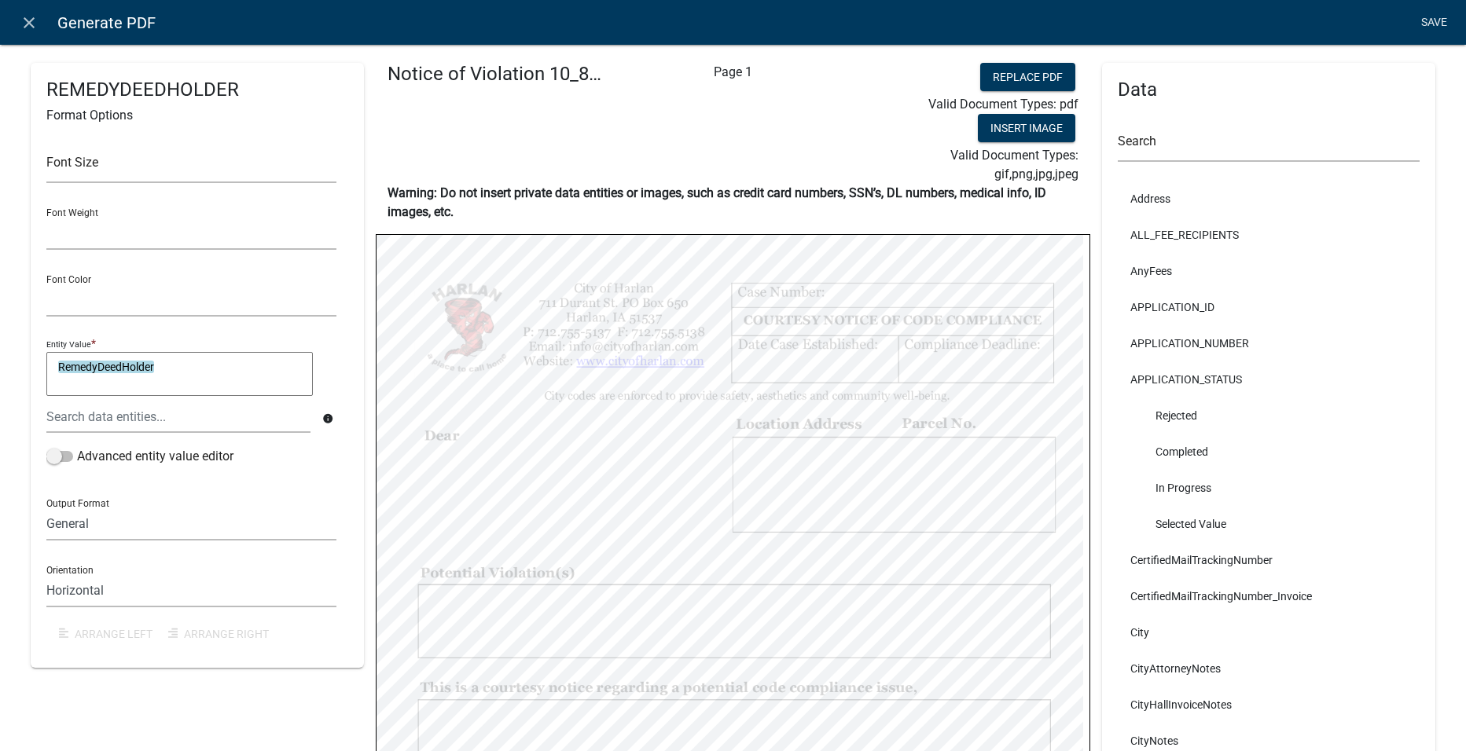
click at [1429, 25] on link "Save" at bounding box center [1433, 23] width 39 height 30
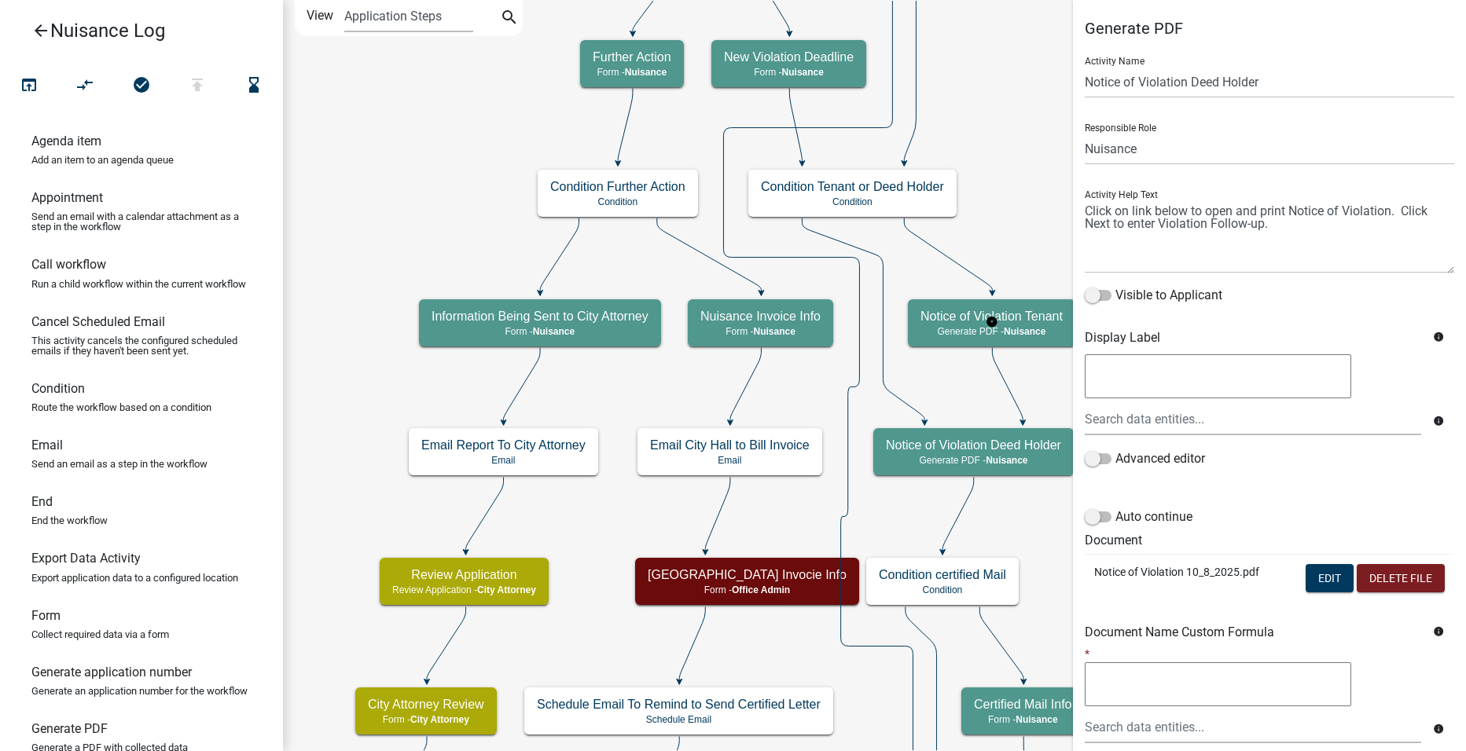
select select "23D998B8-9E3C-46A6-AD16-C3A7BDDB677D"
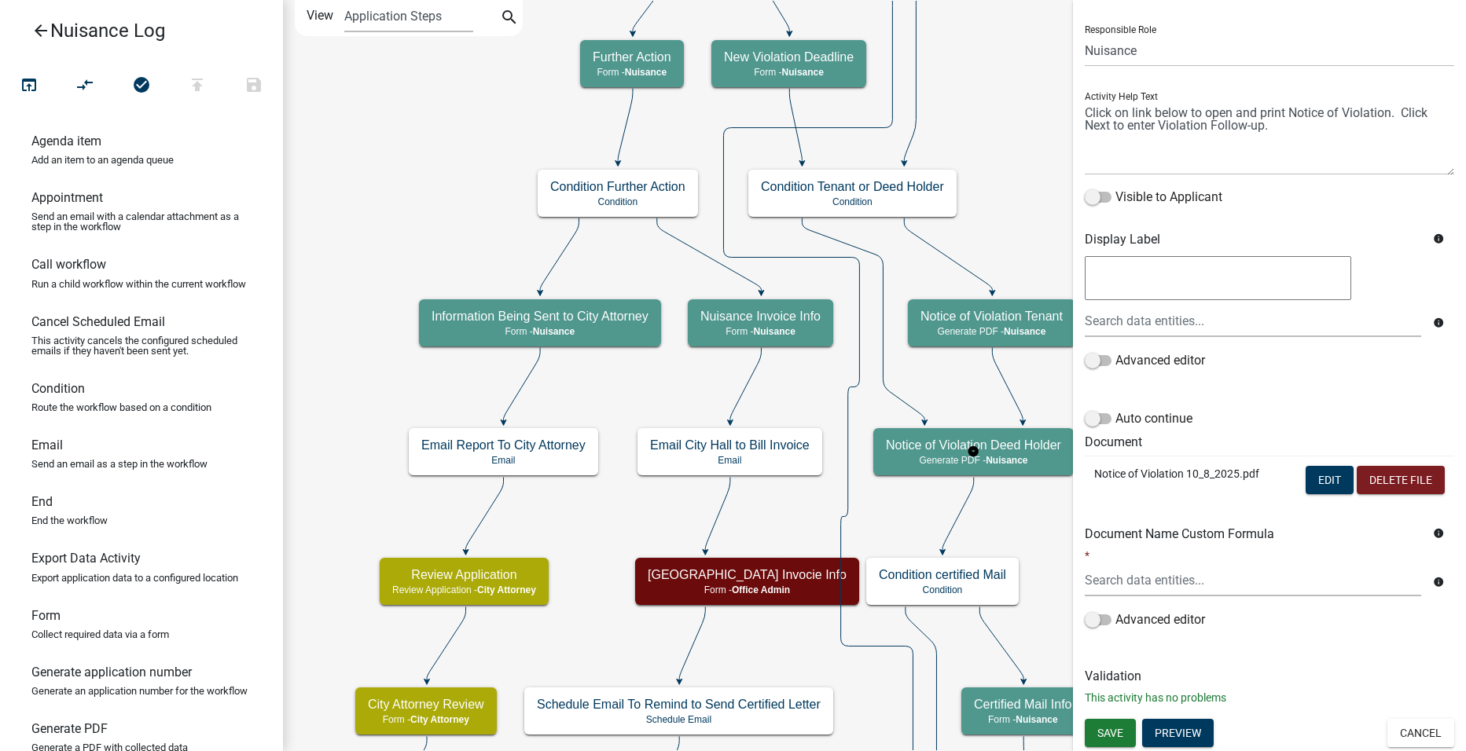
click at [1111, 706] on p "This activity has no problems" at bounding box center [1268, 698] width 369 height 17
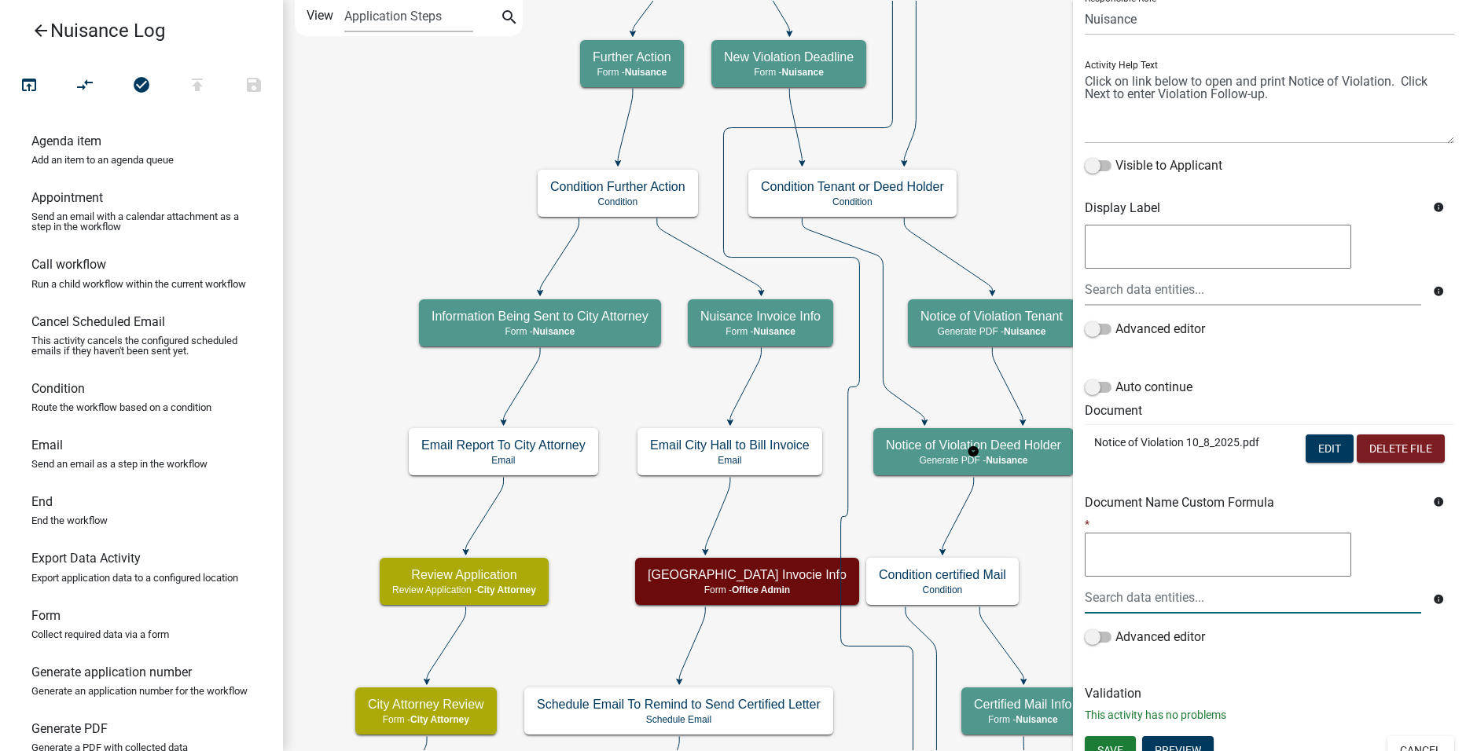
scroll to position [147, 0]
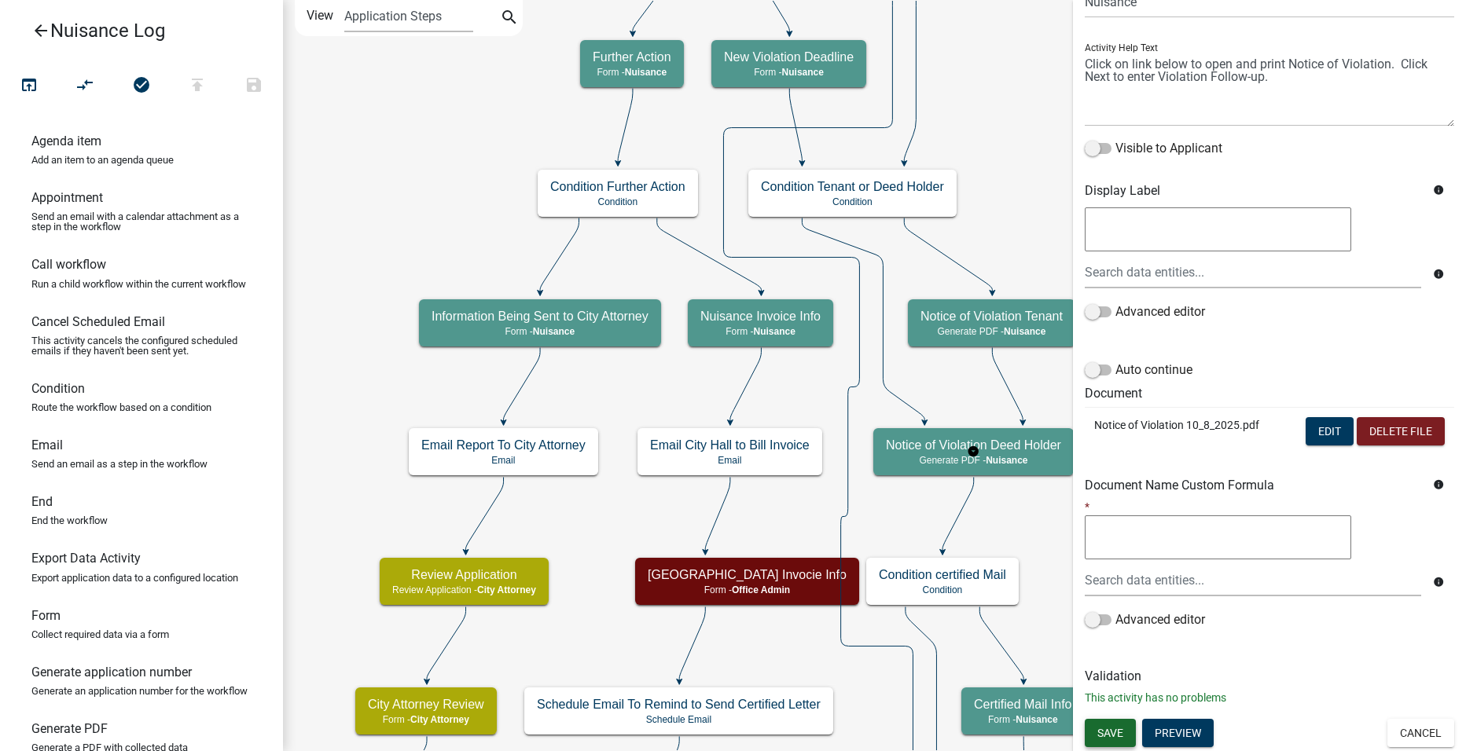
click at [1111, 729] on span "Save" at bounding box center [1110, 732] width 26 height 13
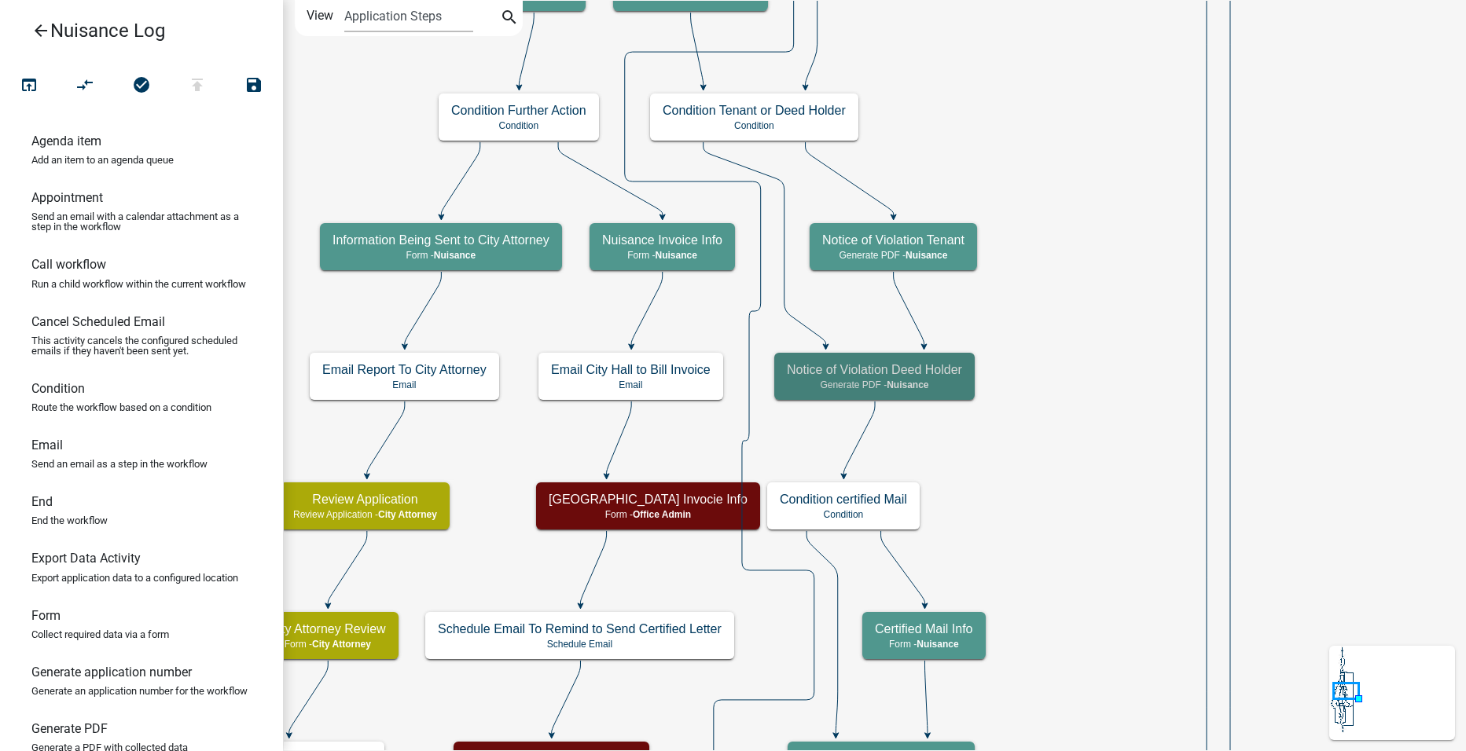
scroll to position [0, 0]
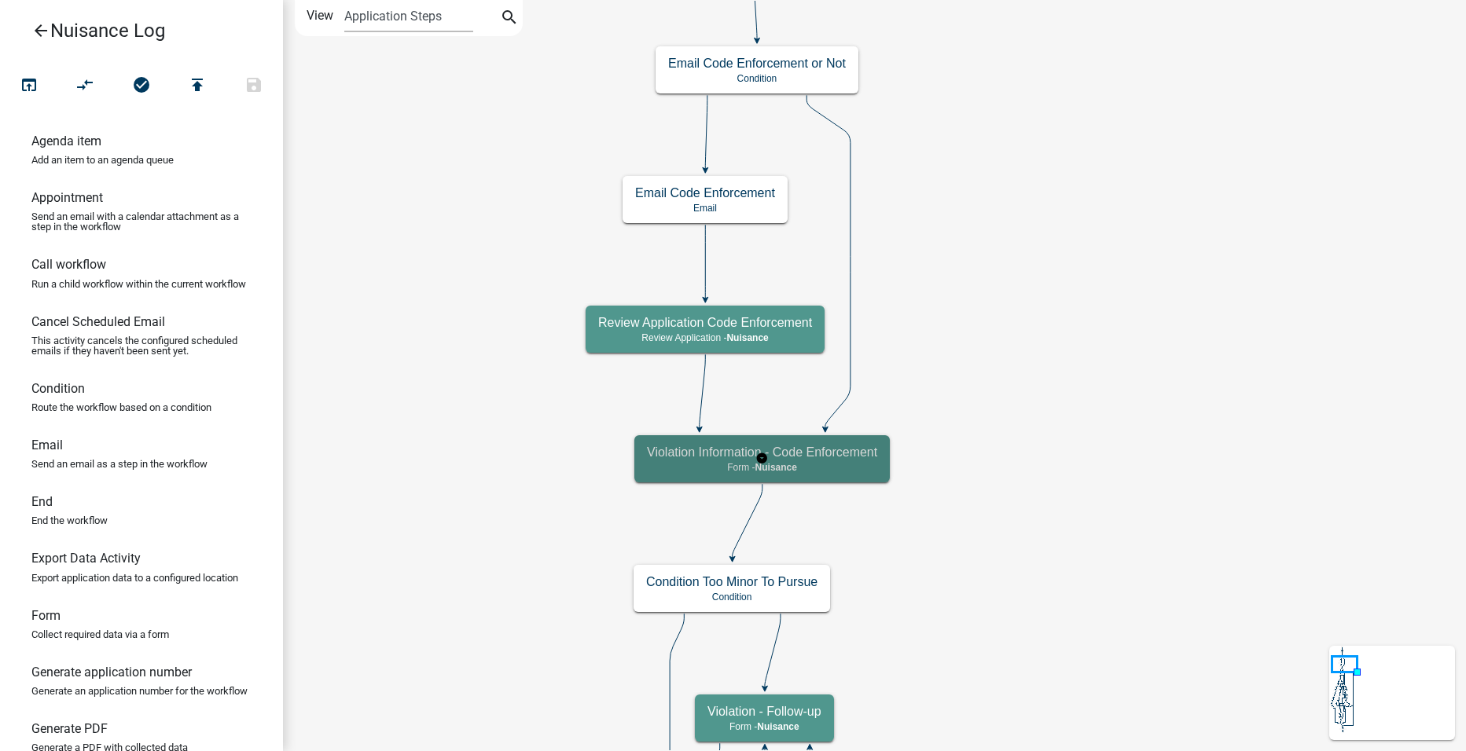
click at [873, 446] on h5 "Violation Information - Code Enforcement" at bounding box center [762, 452] width 230 height 15
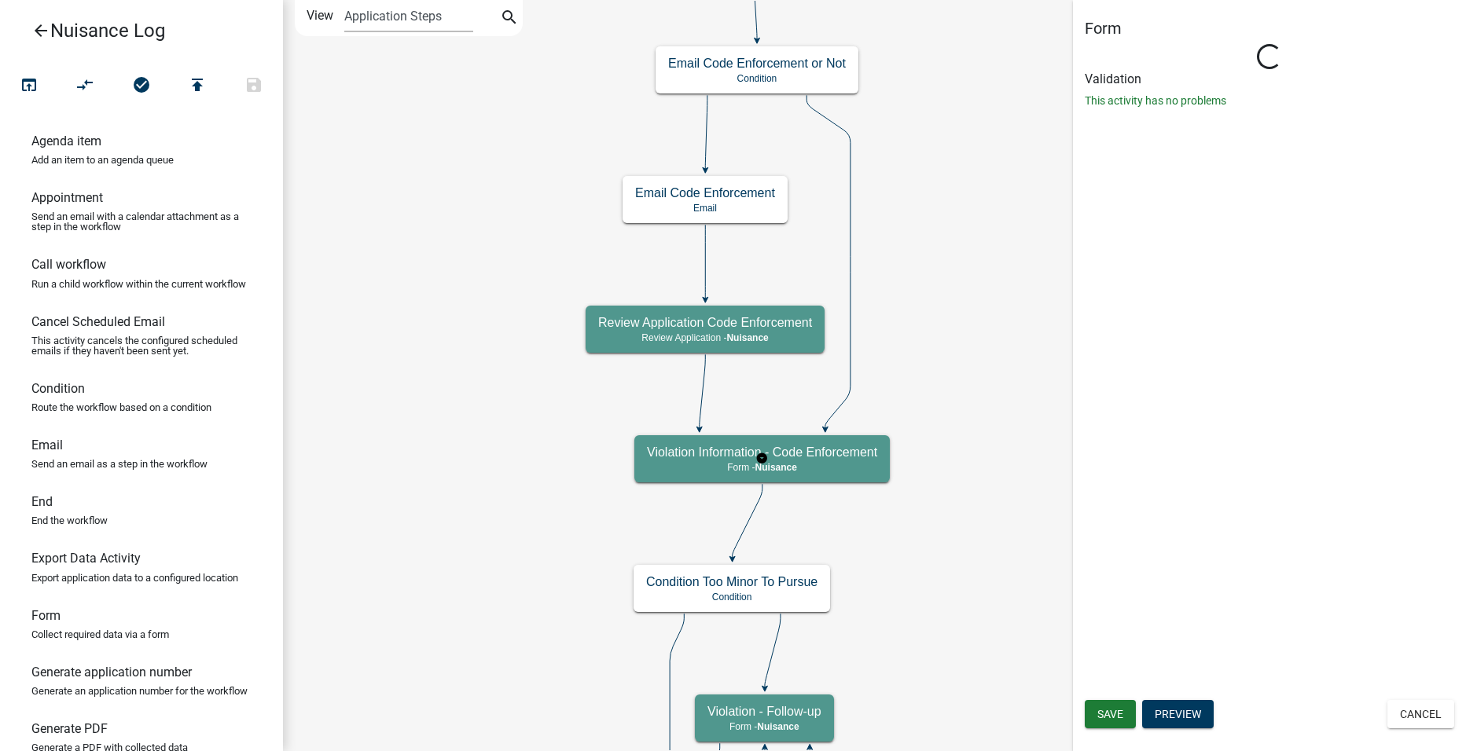
select select "23D998B8-9E3C-46A6-AD16-C3A7BDDB677D"
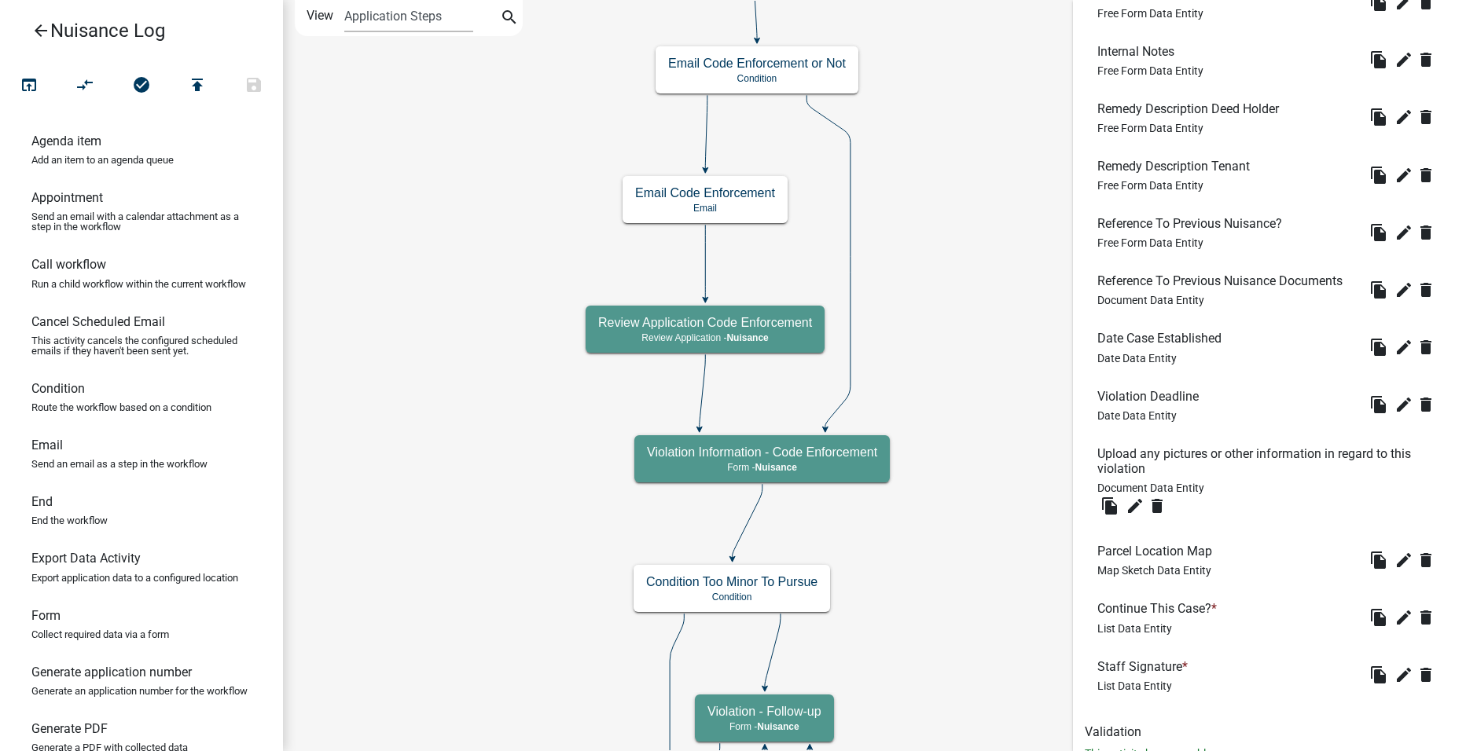
scroll to position [816, 0]
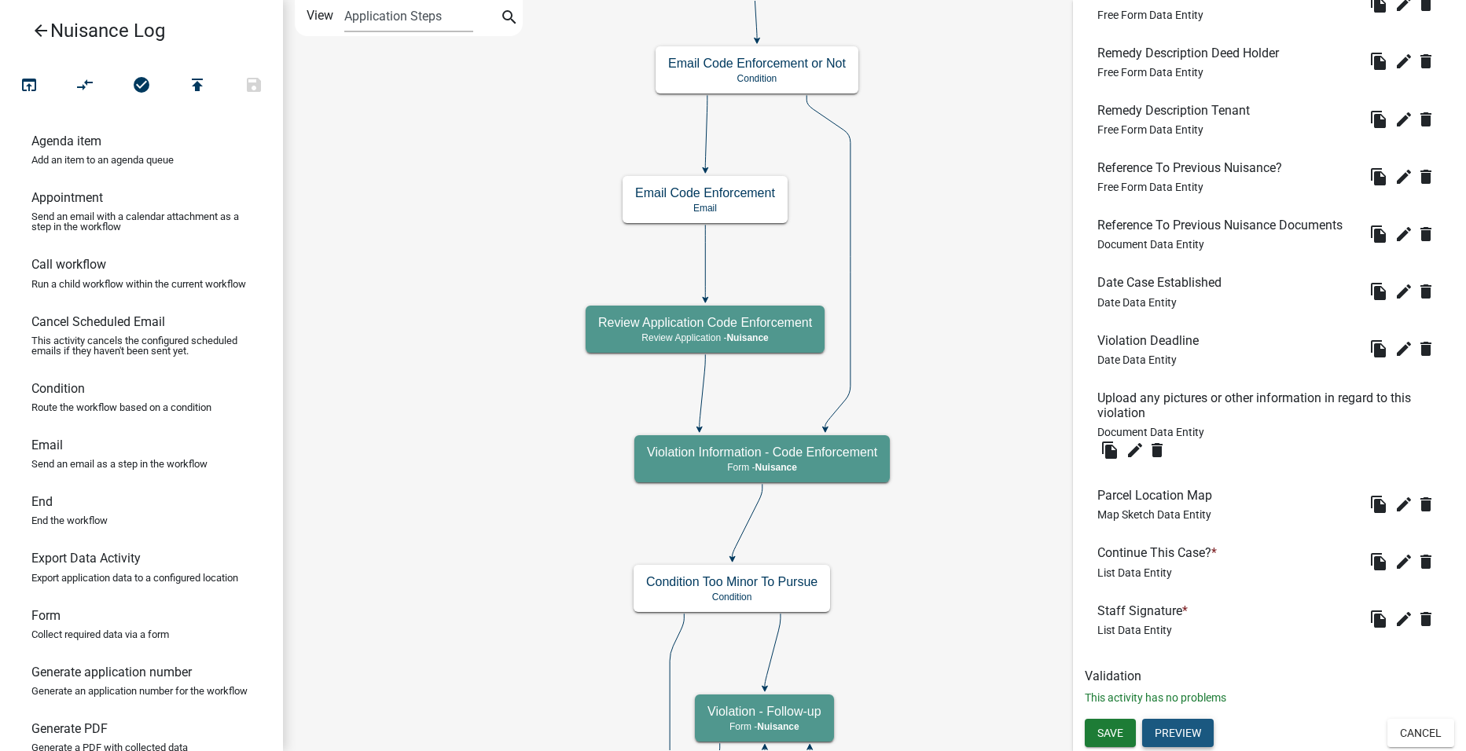
click at [1188, 732] on button "Preview" at bounding box center [1178, 733] width 72 height 28
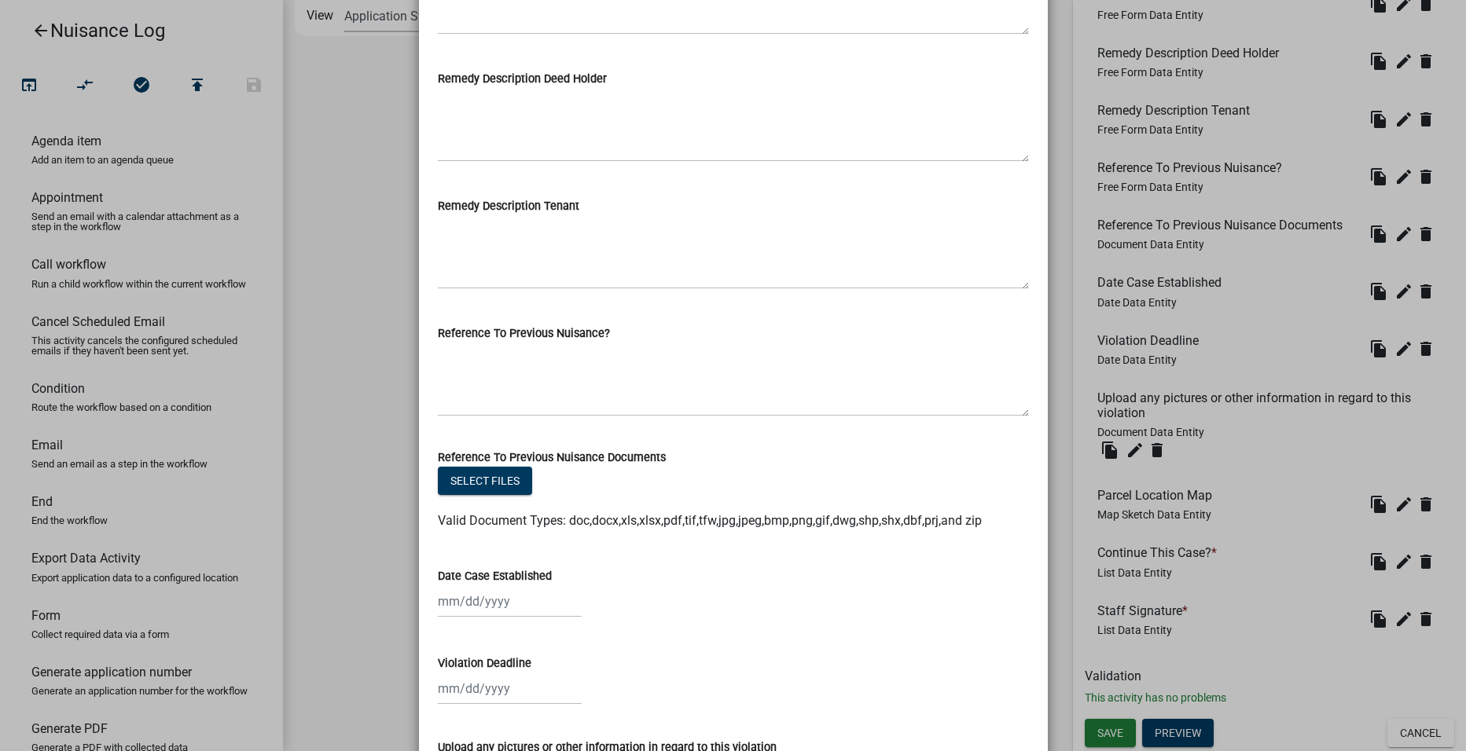
scroll to position [864, 0]
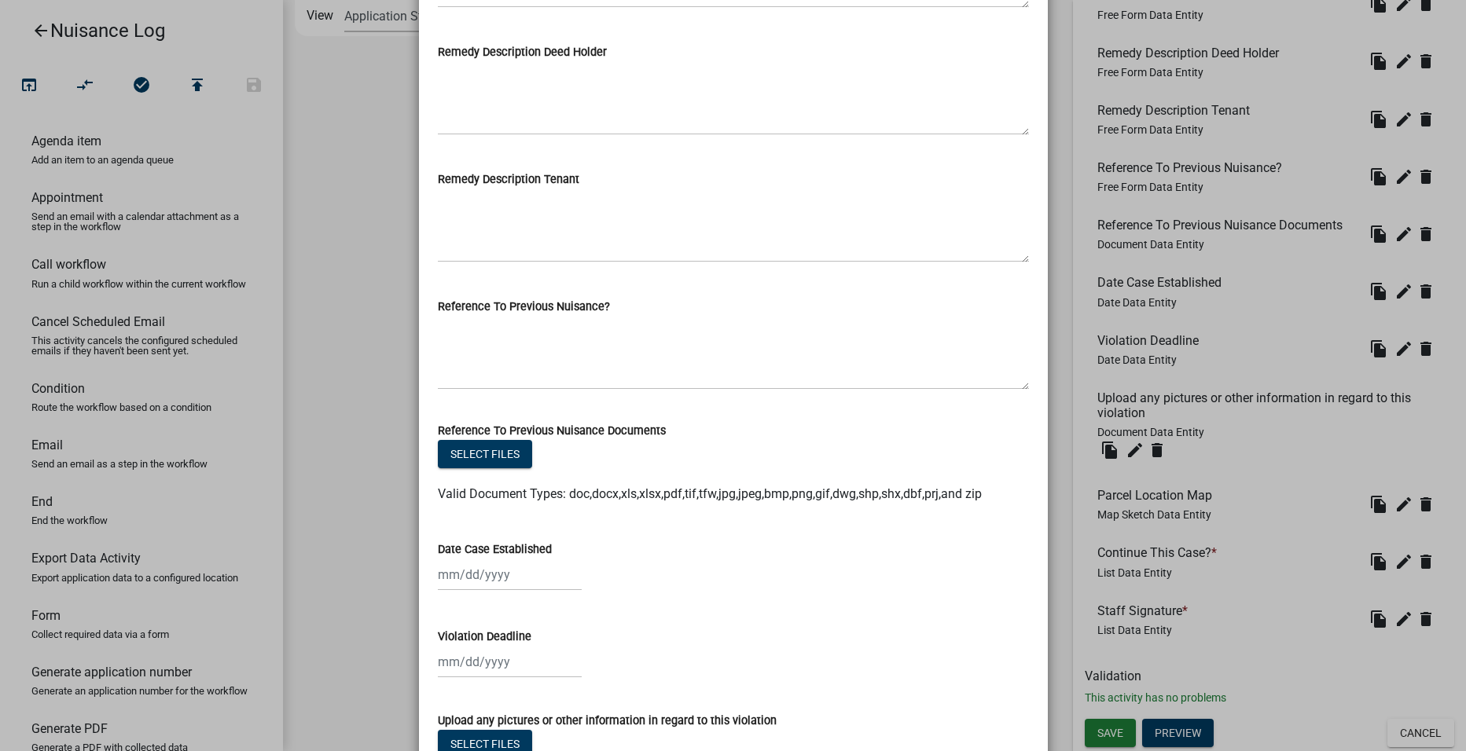
click at [1047, 495] on ngb-modal-window "Activity Preview : Violation Information - Code Enforcement × Violation Informa…" at bounding box center [733, 375] width 1466 height 751
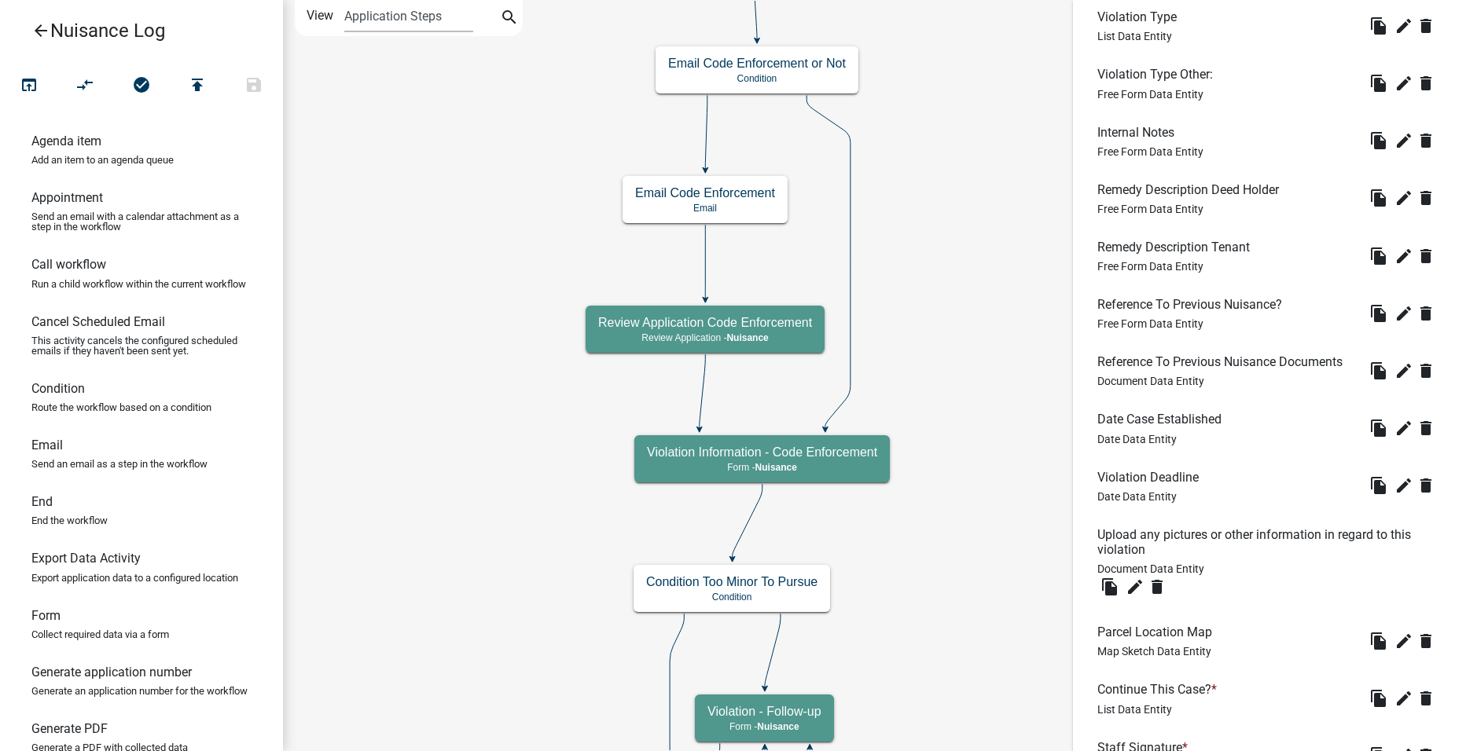
scroll to position [659, 0]
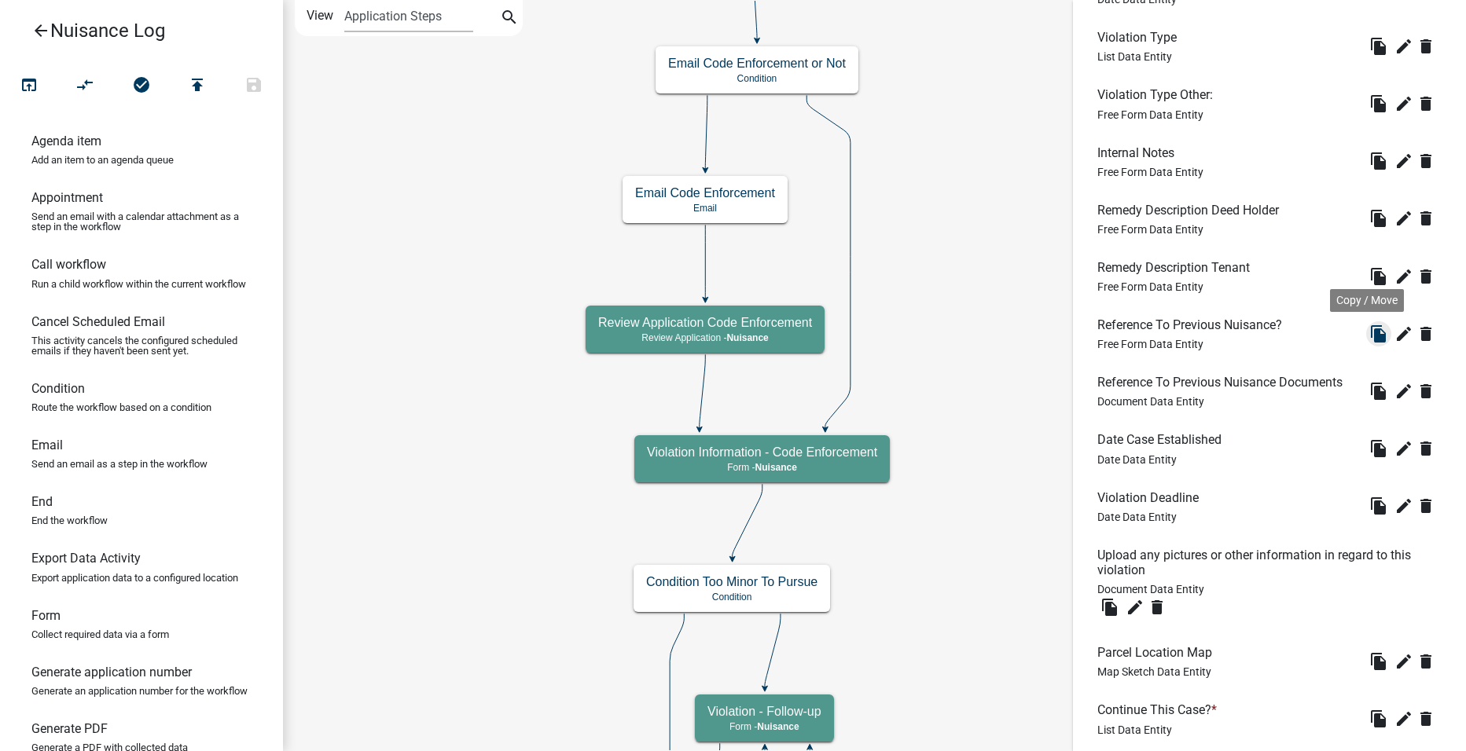
click at [1375, 335] on icon "file_copy" at bounding box center [1378, 334] width 19 height 19
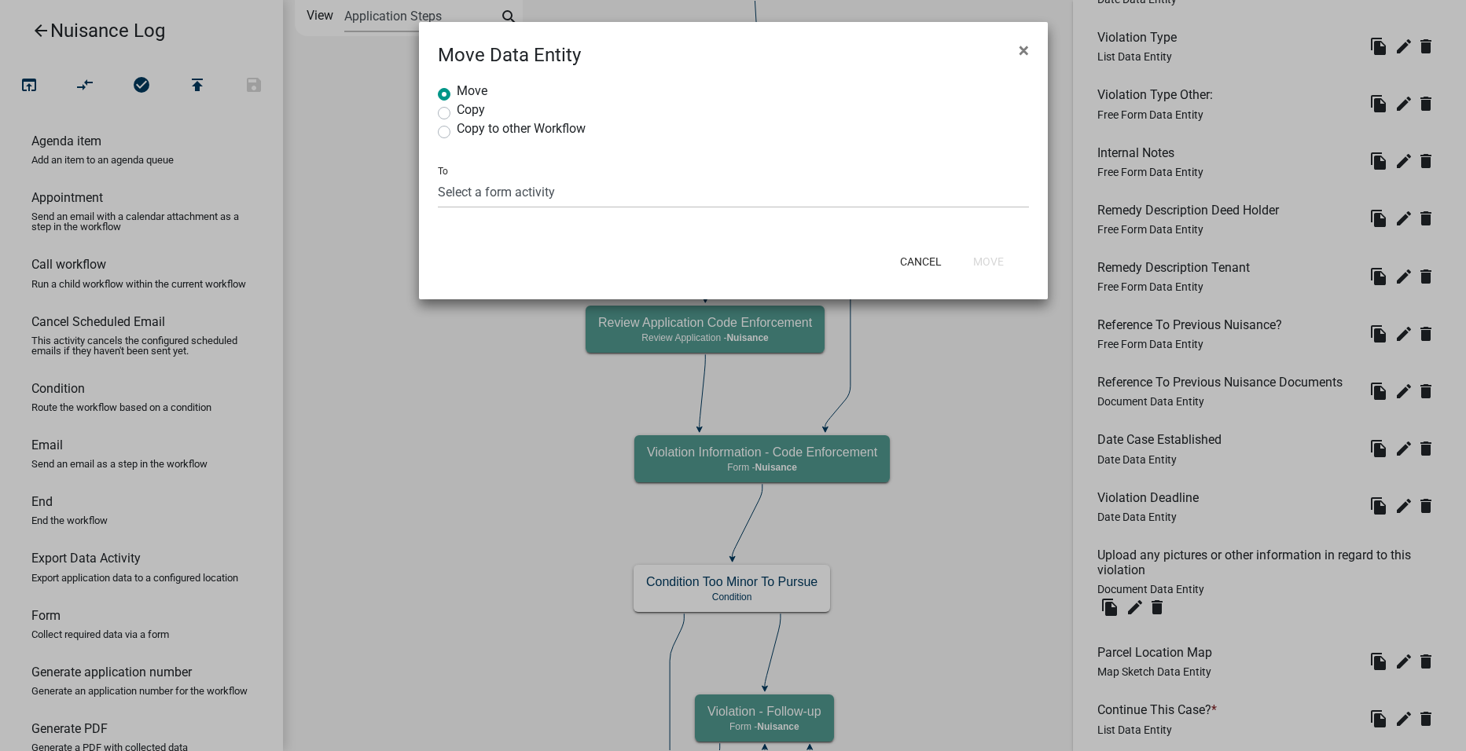
click at [468, 105] on label "Copy" at bounding box center [471, 110] width 28 height 13
click at [467, 105] on input "Copy" at bounding box center [462, 109] width 10 height 10
radio input "true"
click at [555, 192] on select "Select a form activity Complainant Information - Code Enforcement Violation - F…" at bounding box center [733, 192] width 591 height 32
click at [926, 255] on button "Cancel" at bounding box center [923, 262] width 67 height 28
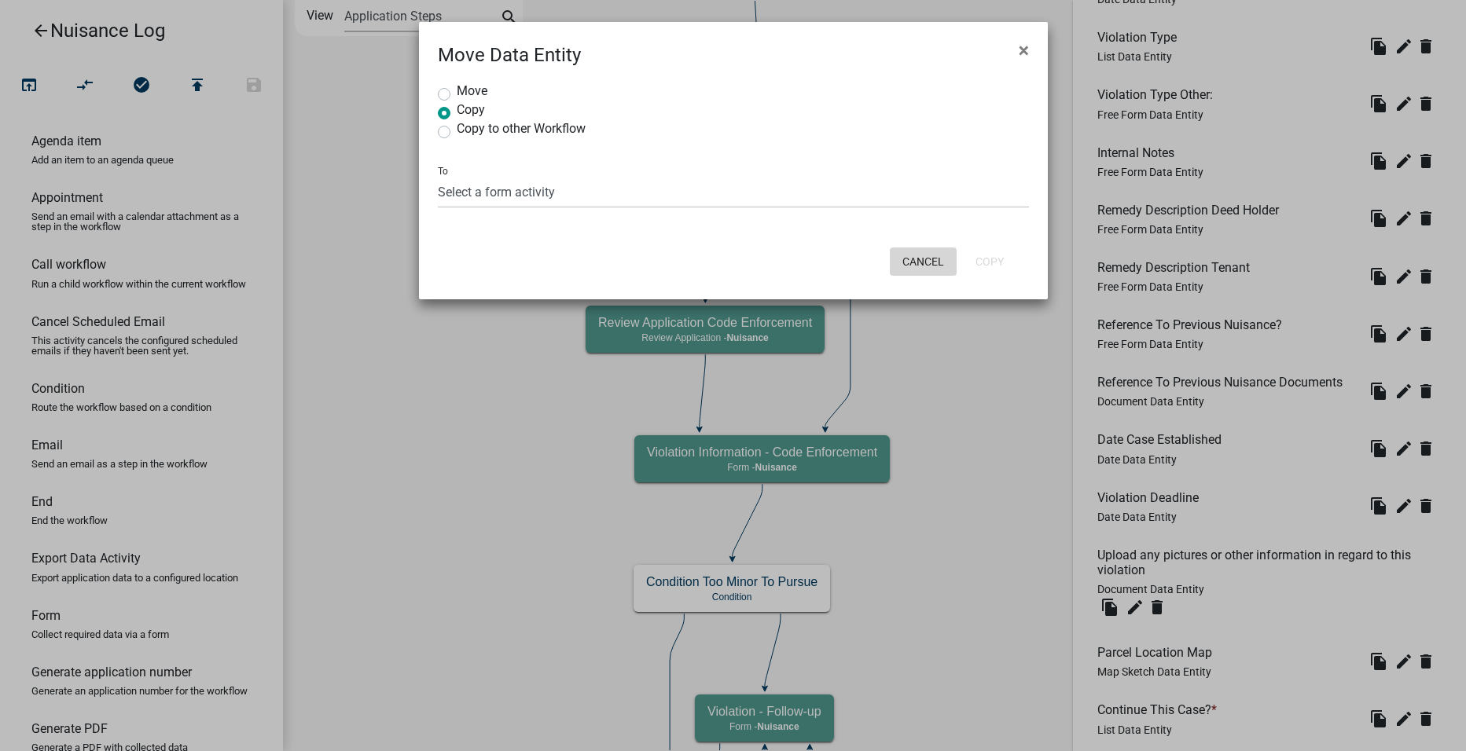
radio input "true"
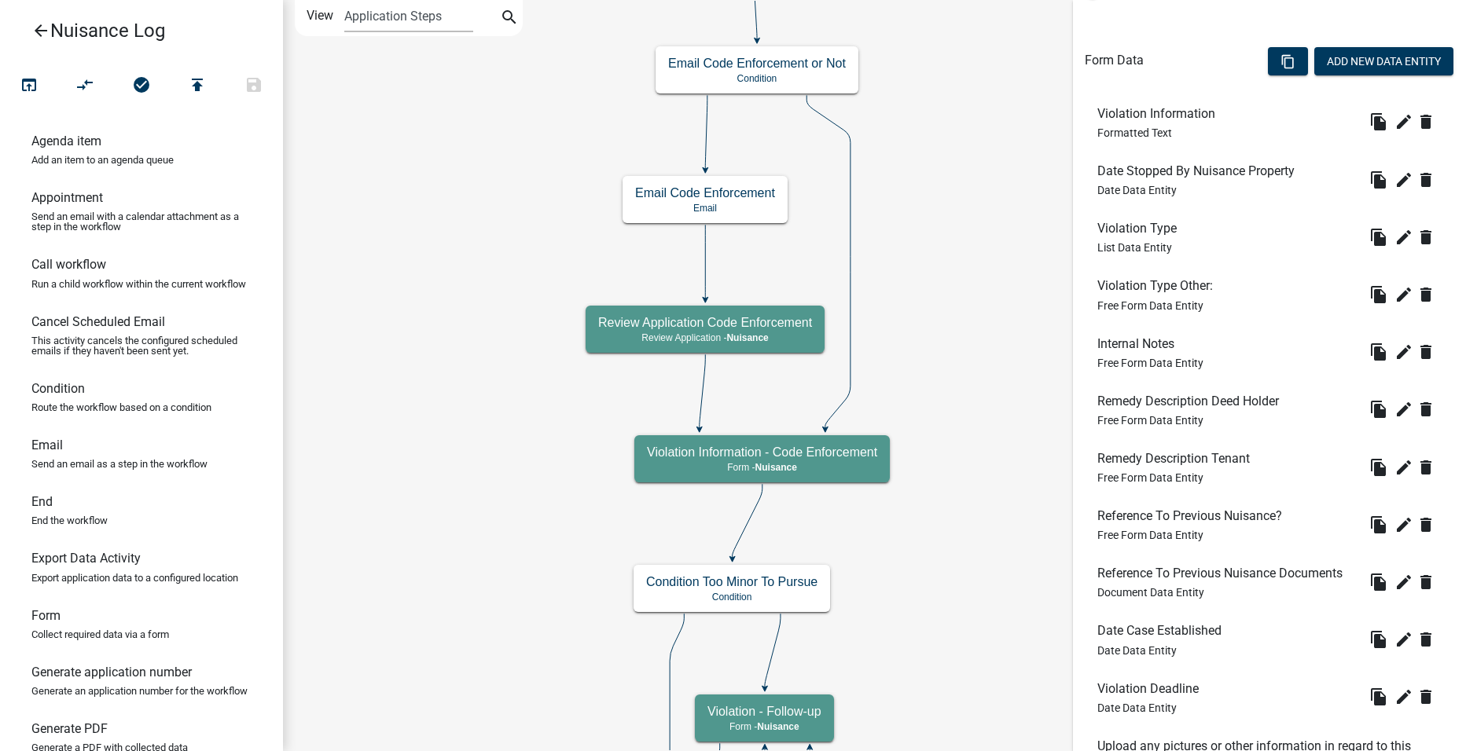
scroll to position [471, 0]
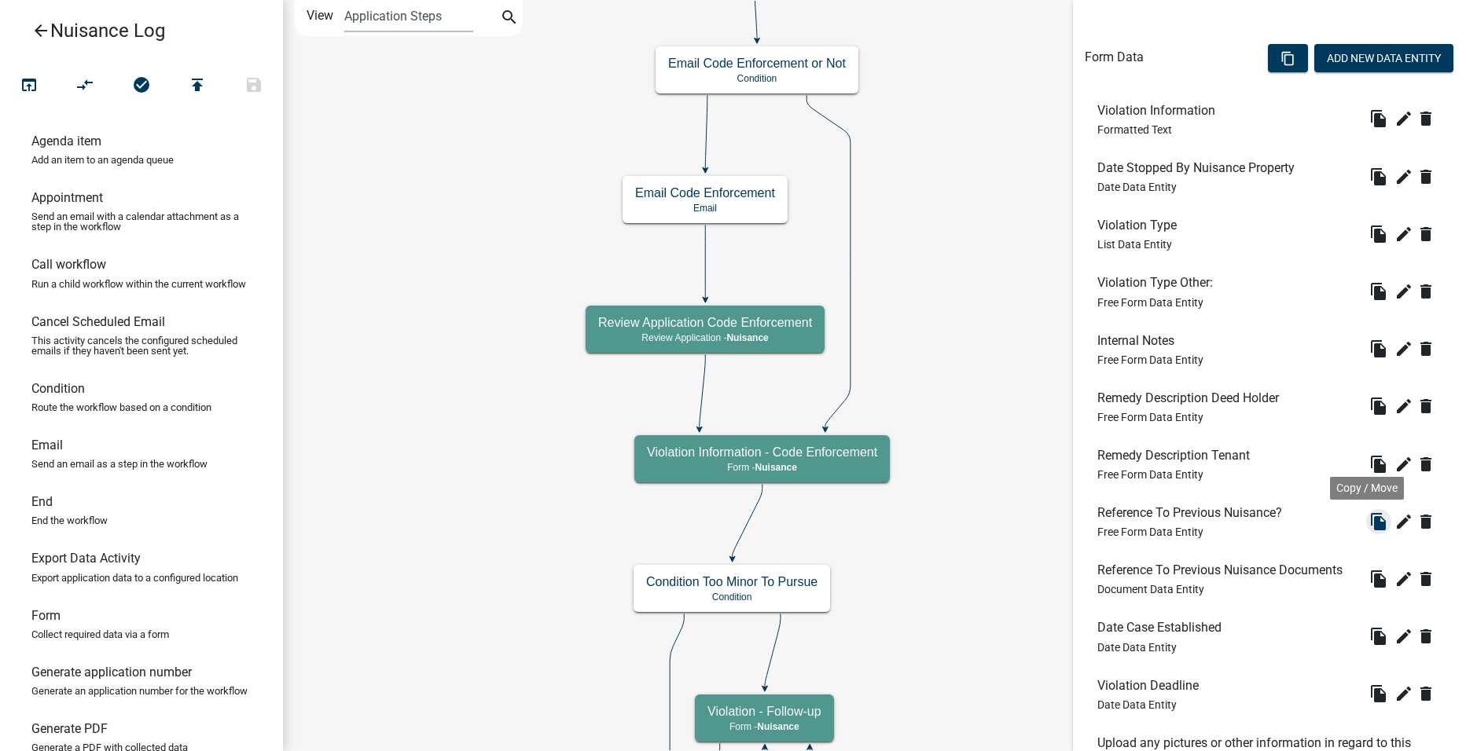
click at [1374, 527] on icon "file_copy" at bounding box center [1378, 521] width 19 height 19
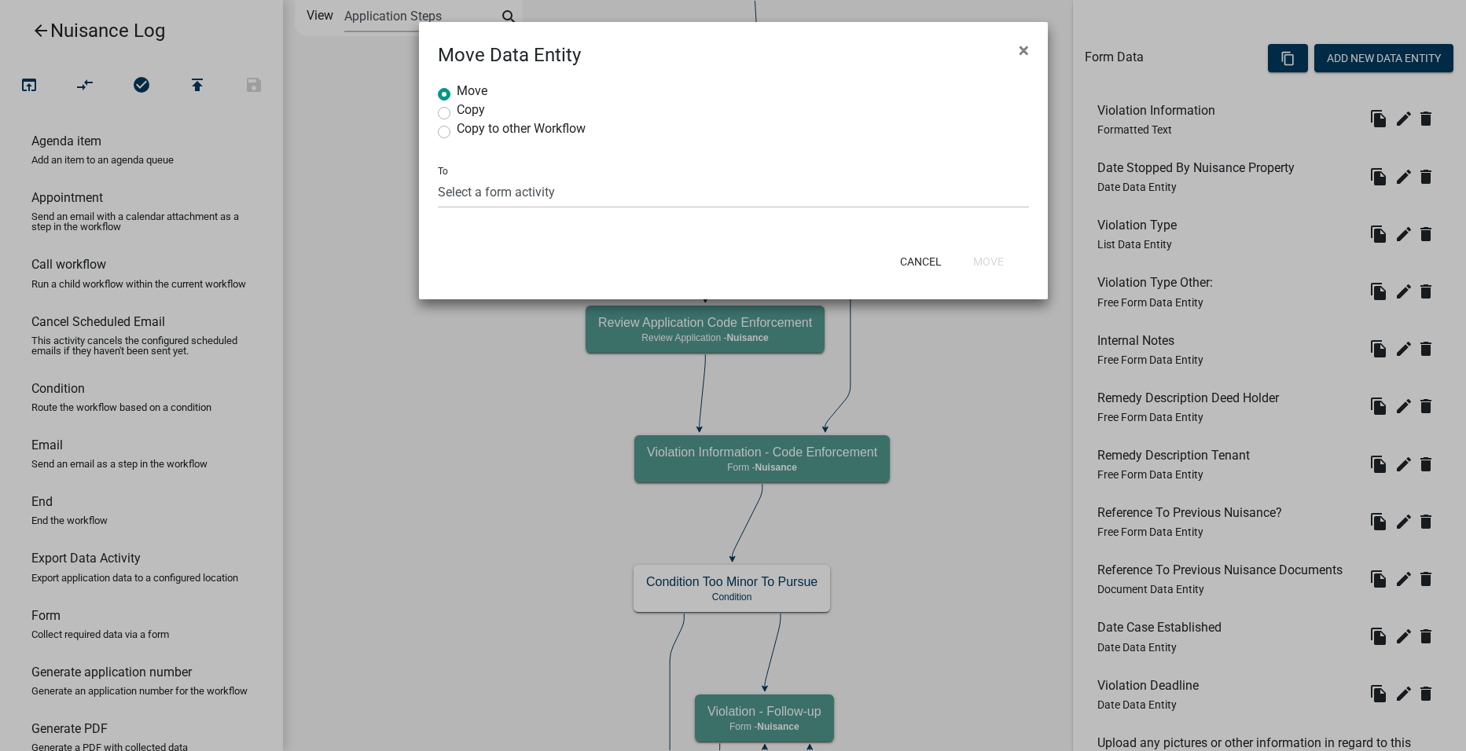
click at [457, 112] on label "Copy" at bounding box center [471, 110] width 28 height 13
click at [457, 112] on input "Copy" at bounding box center [462, 109] width 10 height 10
radio input "true"
click at [949, 263] on button "Cancel" at bounding box center [923, 262] width 67 height 28
radio input "true"
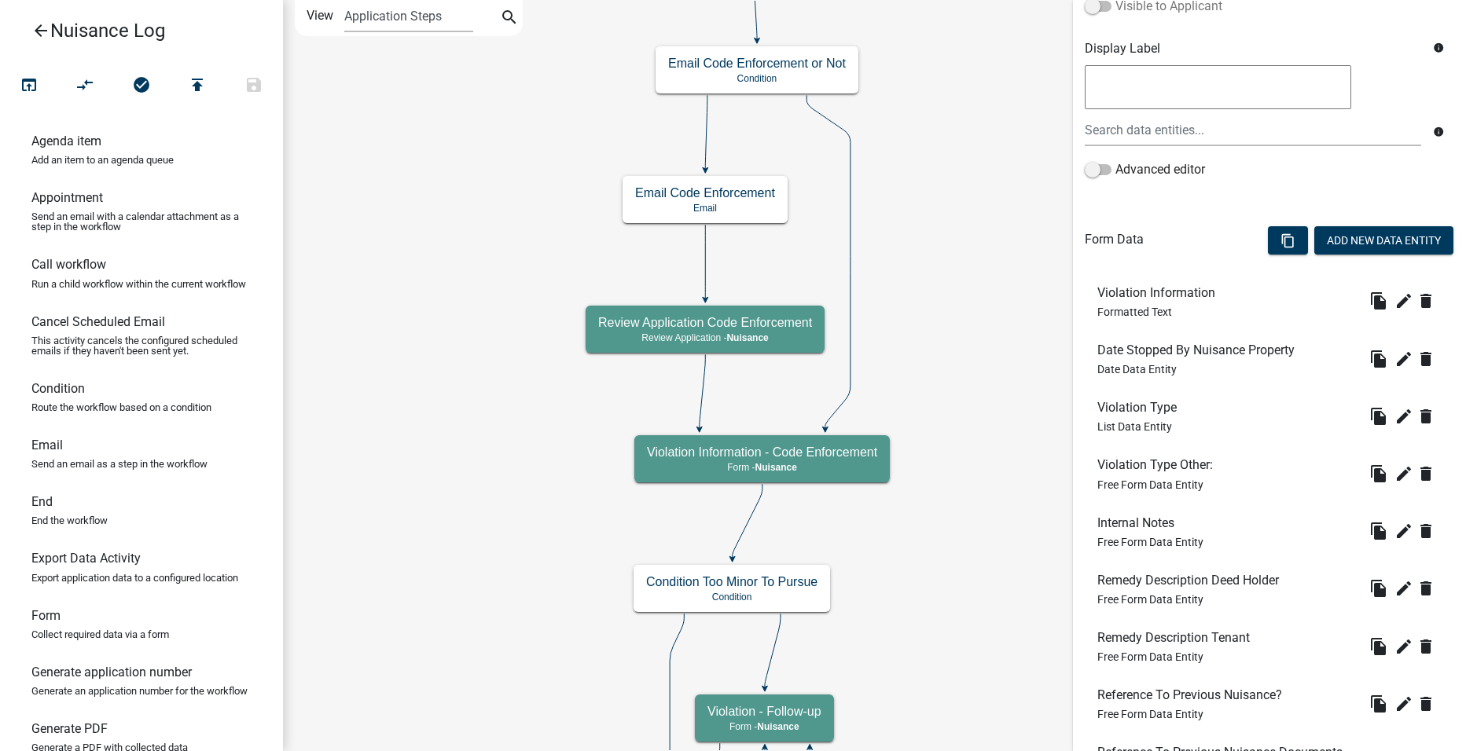
scroll to position [707, 0]
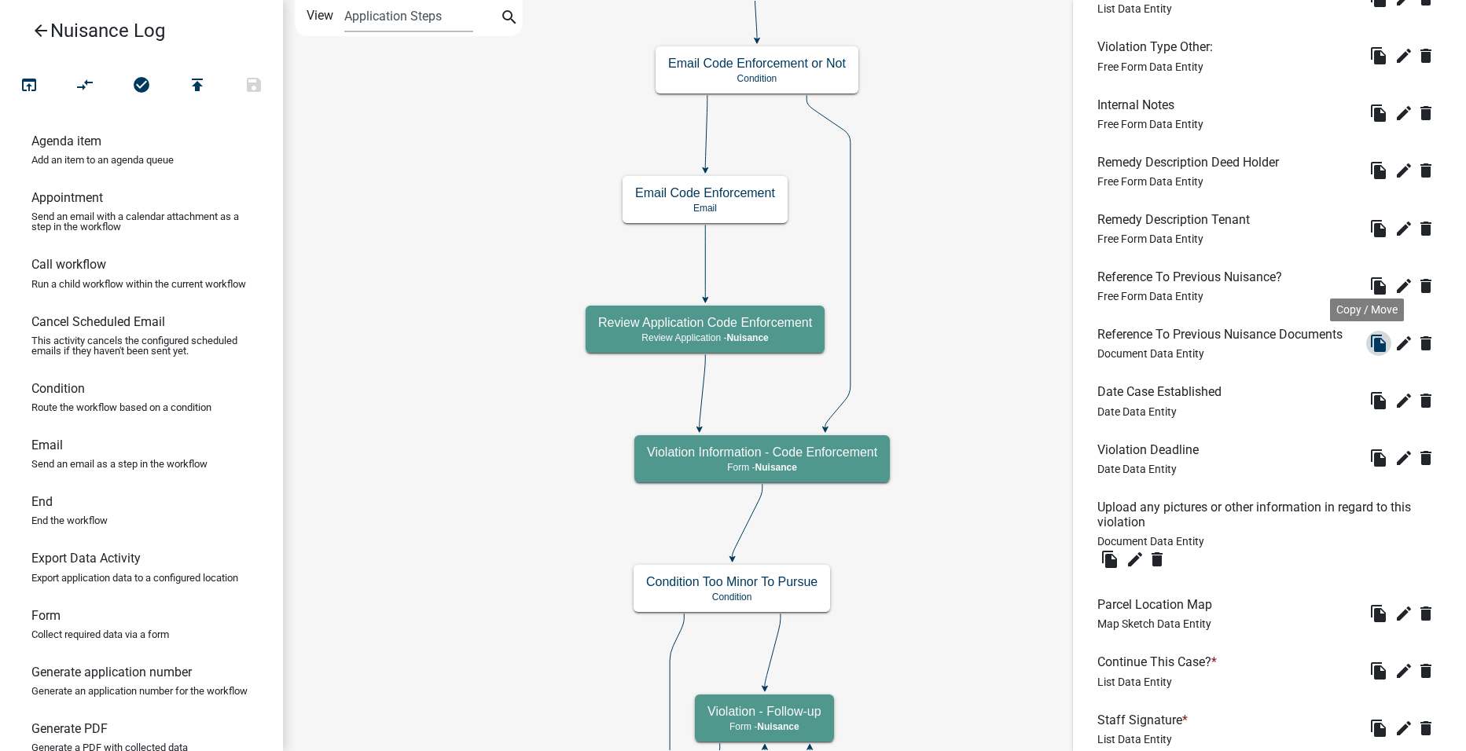
click at [1369, 340] on icon "file_copy" at bounding box center [1378, 343] width 19 height 19
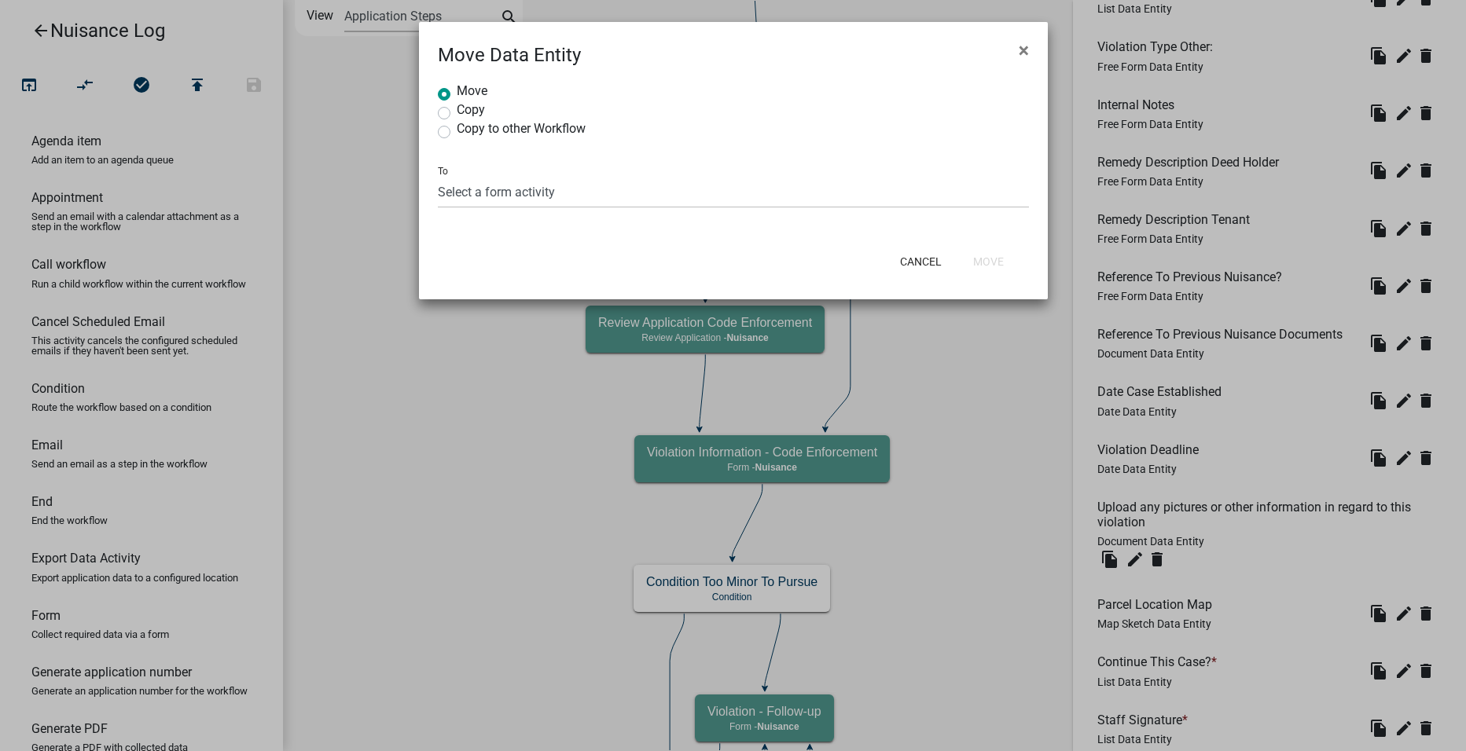
drag, startPoint x: 464, startPoint y: 107, endPoint x: 469, endPoint y: 119, distance: 13.0
click at [464, 108] on label "Copy" at bounding box center [471, 110] width 28 height 13
click at [464, 108] on input "Copy" at bounding box center [462, 109] width 10 height 10
radio input "true"
click at [512, 186] on select "Select a form activity Complainant Information - Code Enforcement Violation - F…" at bounding box center [733, 192] width 591 height 32
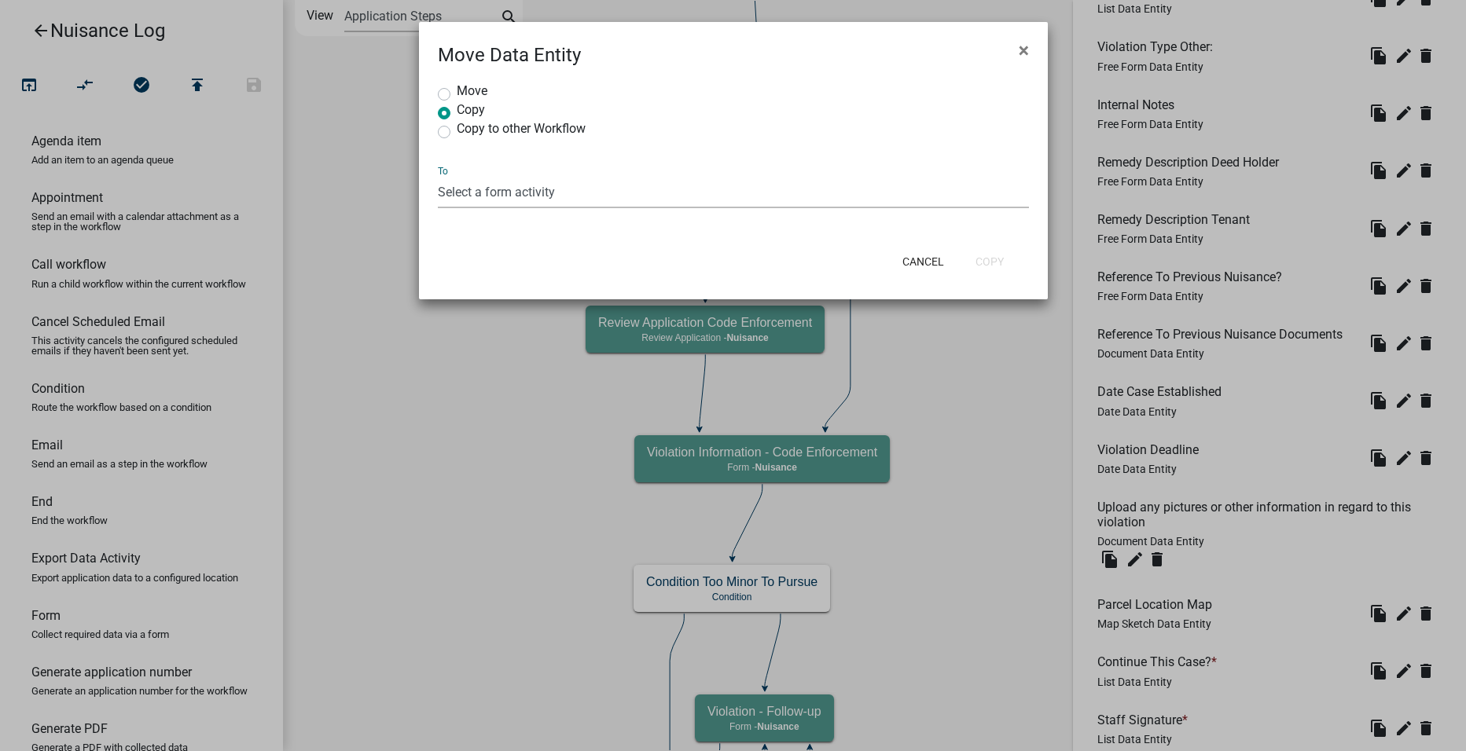
select select "758b3145-cabb-41e6-a82e-a091cd01835f"
click at [438, 176] on select "Select a form activity Complainant Information - Code Enforcement Violation - F…" at bounding box center [733, 192] width 591 height 32
click at [1007, 269] on button "Copy" at bounding box center [989, 262] width 53 height 28
radio input "true"
select select "0: null"
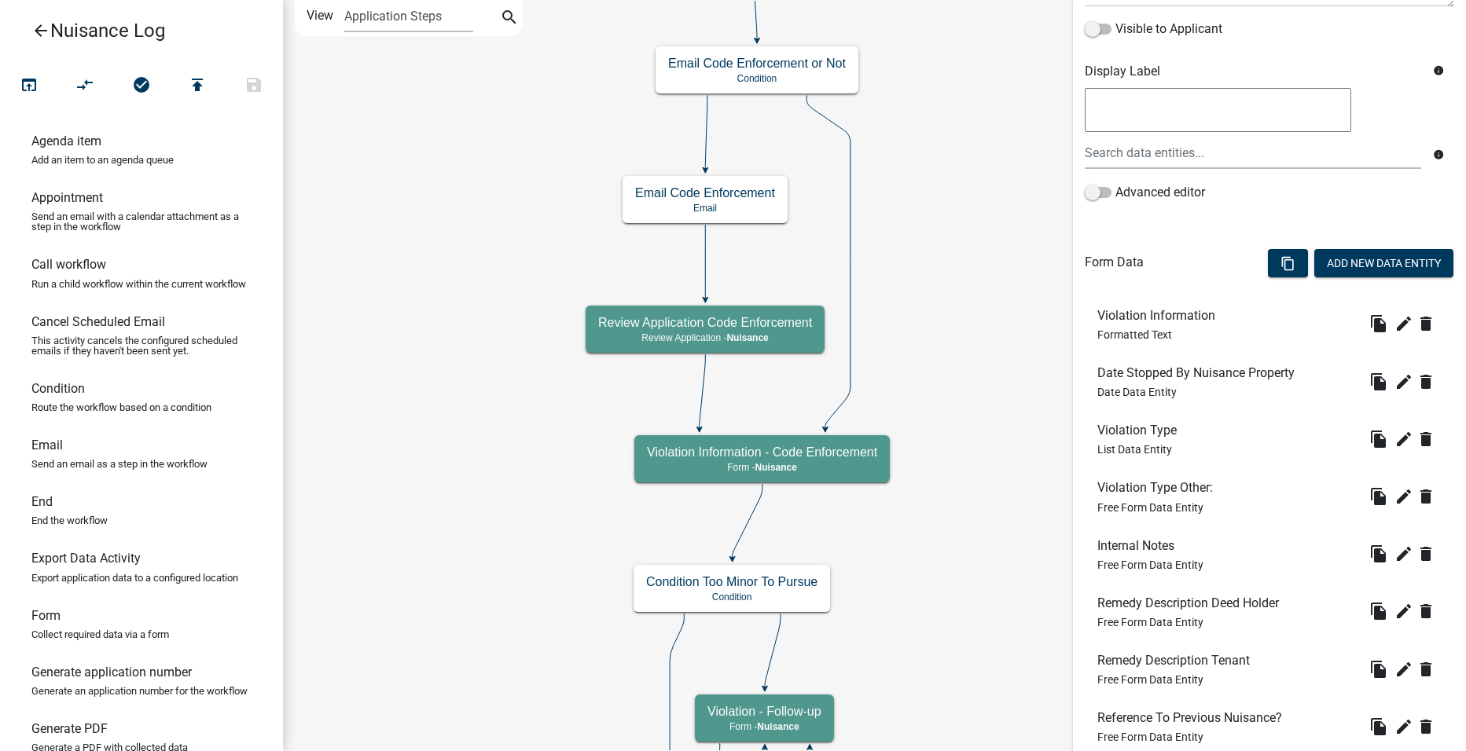
scroll to position [816, 0]
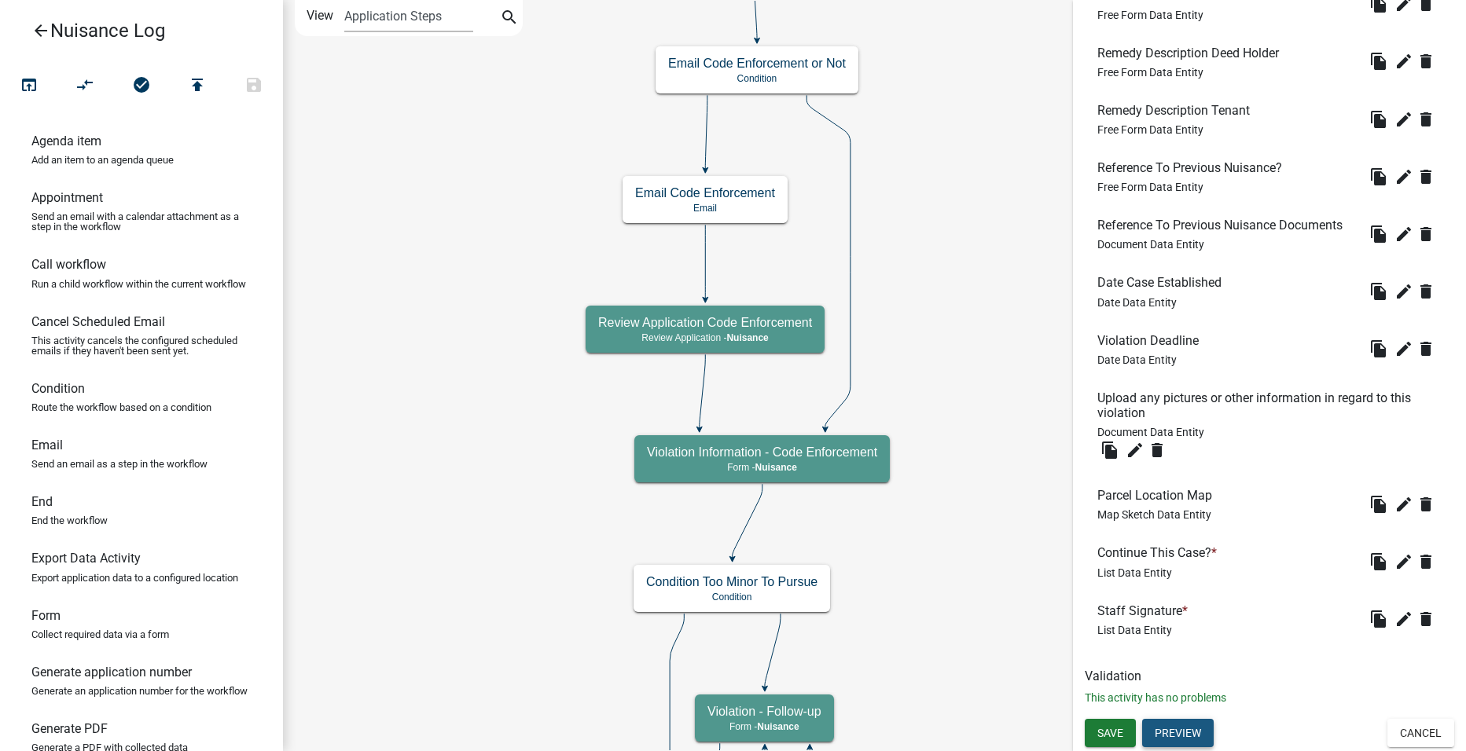
click at [1201, 725] on button "Preview" at bounding box center [1178, 733] width 72 height 28
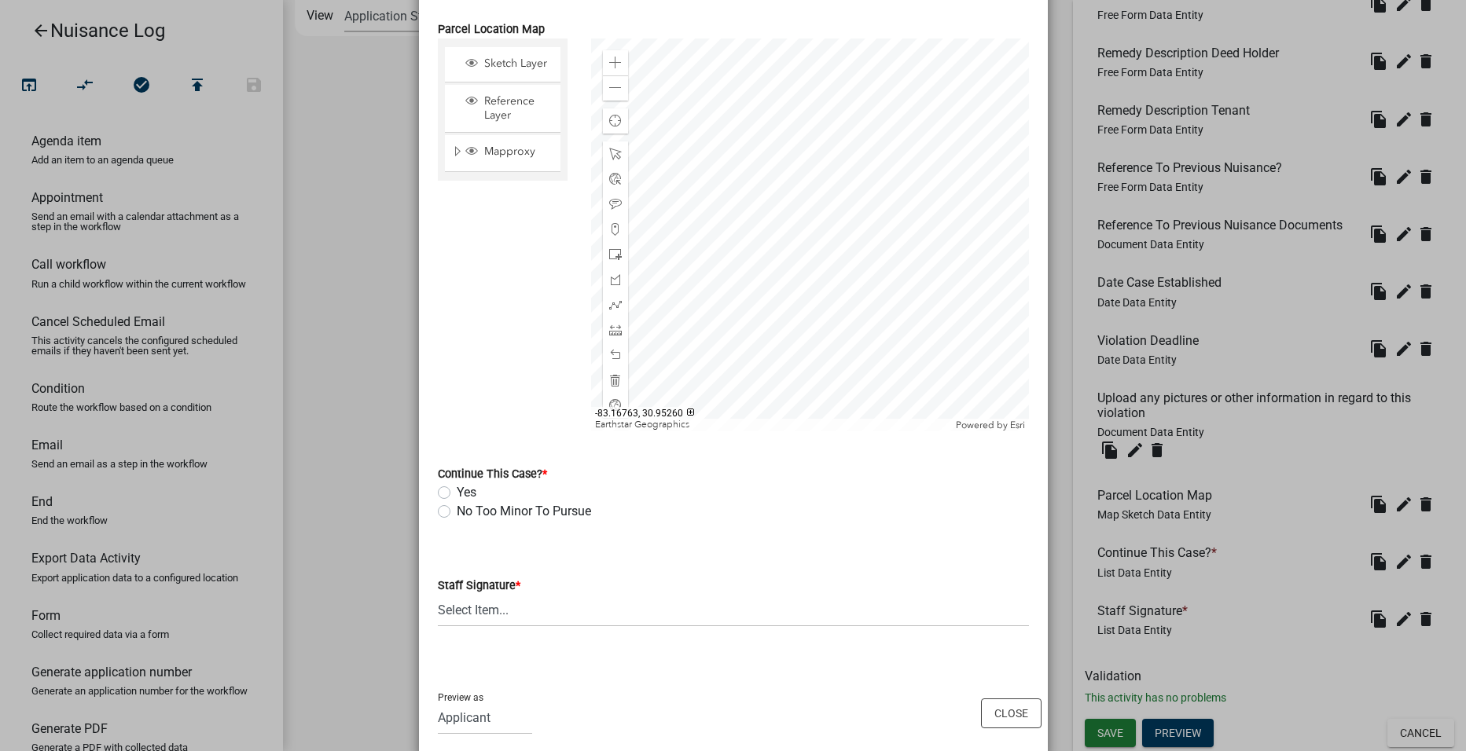
scroll to position [1696, 0]
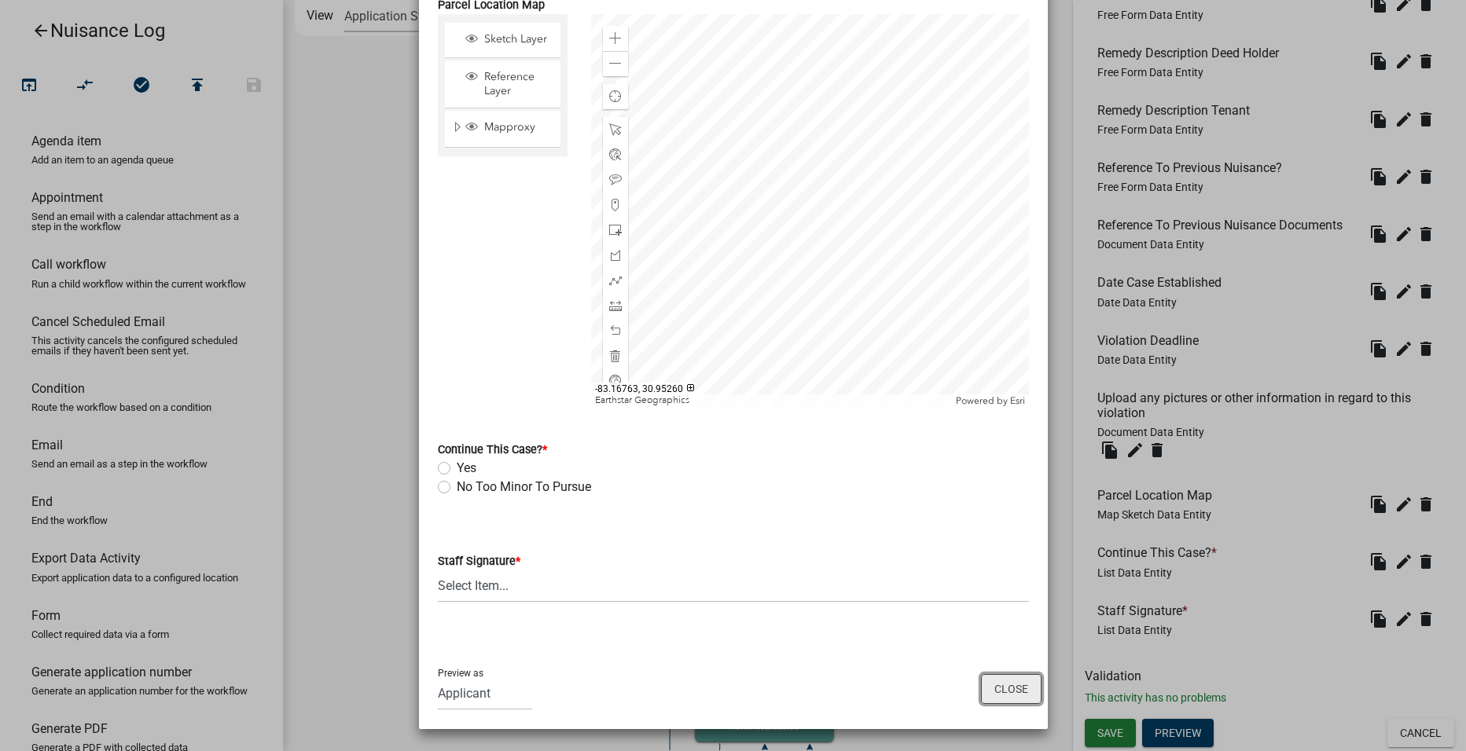
click at [1005, 682] on button "Close" at bounding box center [1011, 689] width 61 height 30
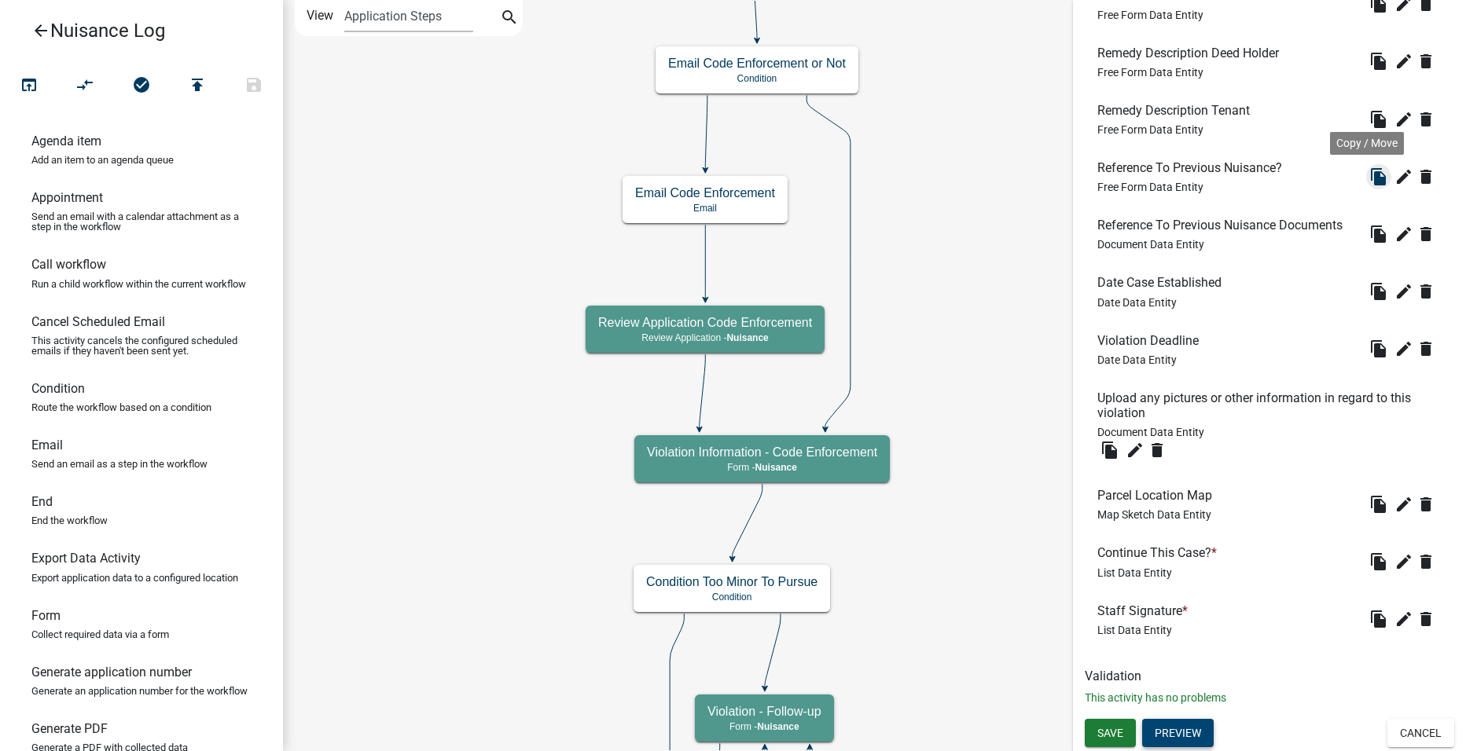
click at [1369, 178] on icon "file_copy" at bounding box center [1378, 176] width 19 height 19
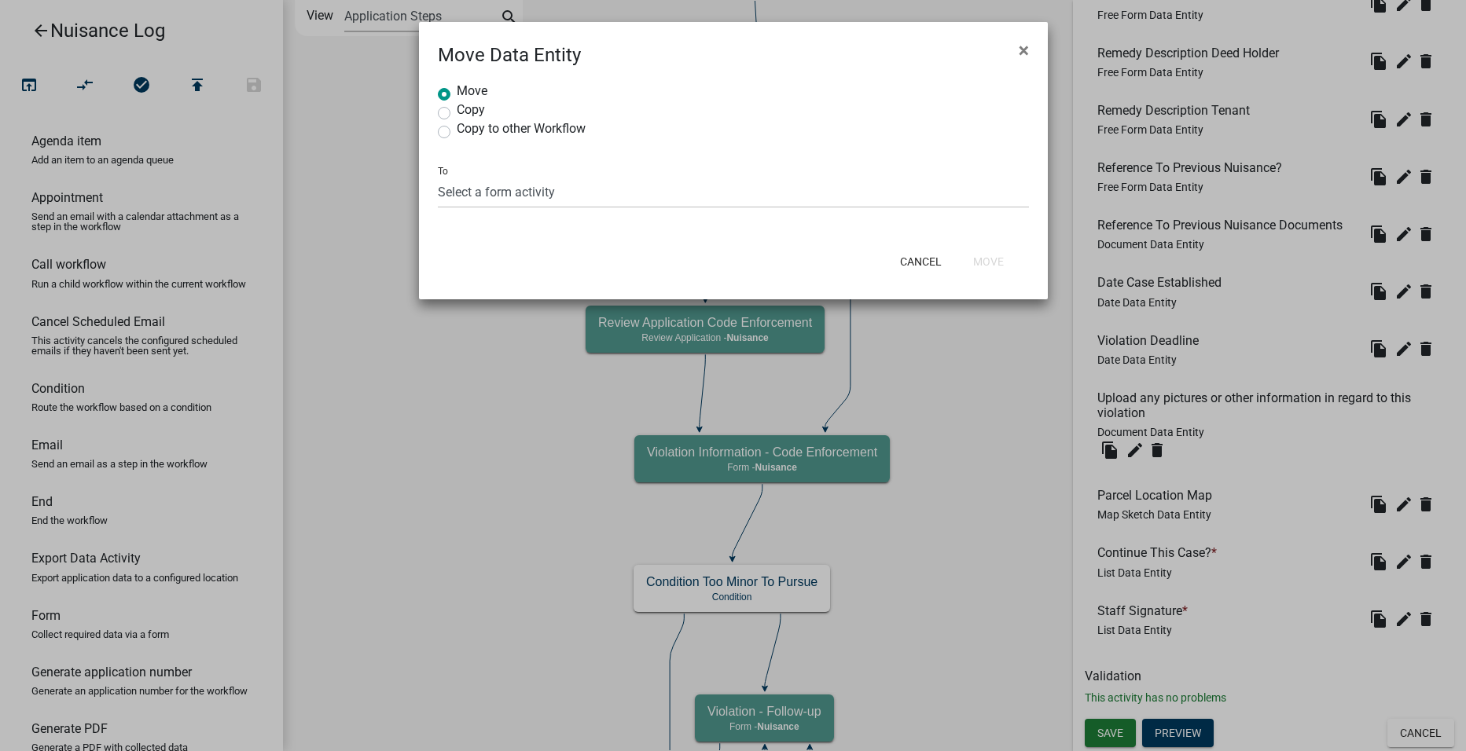
click at [465, 107] on label "Copy" at bounding box center [471, 110] width 28 height 13
click at [465, 107] on input "Copy" at bounding box center [462, 109] width 10 height 10
radio input "true"
click at [556, 199] on select "Select a form activity" at bounding box center [733, 192] width 591 height 32
click at [1030, 44] on button "×" at bounding box center [1023, 50] width 35 height 44
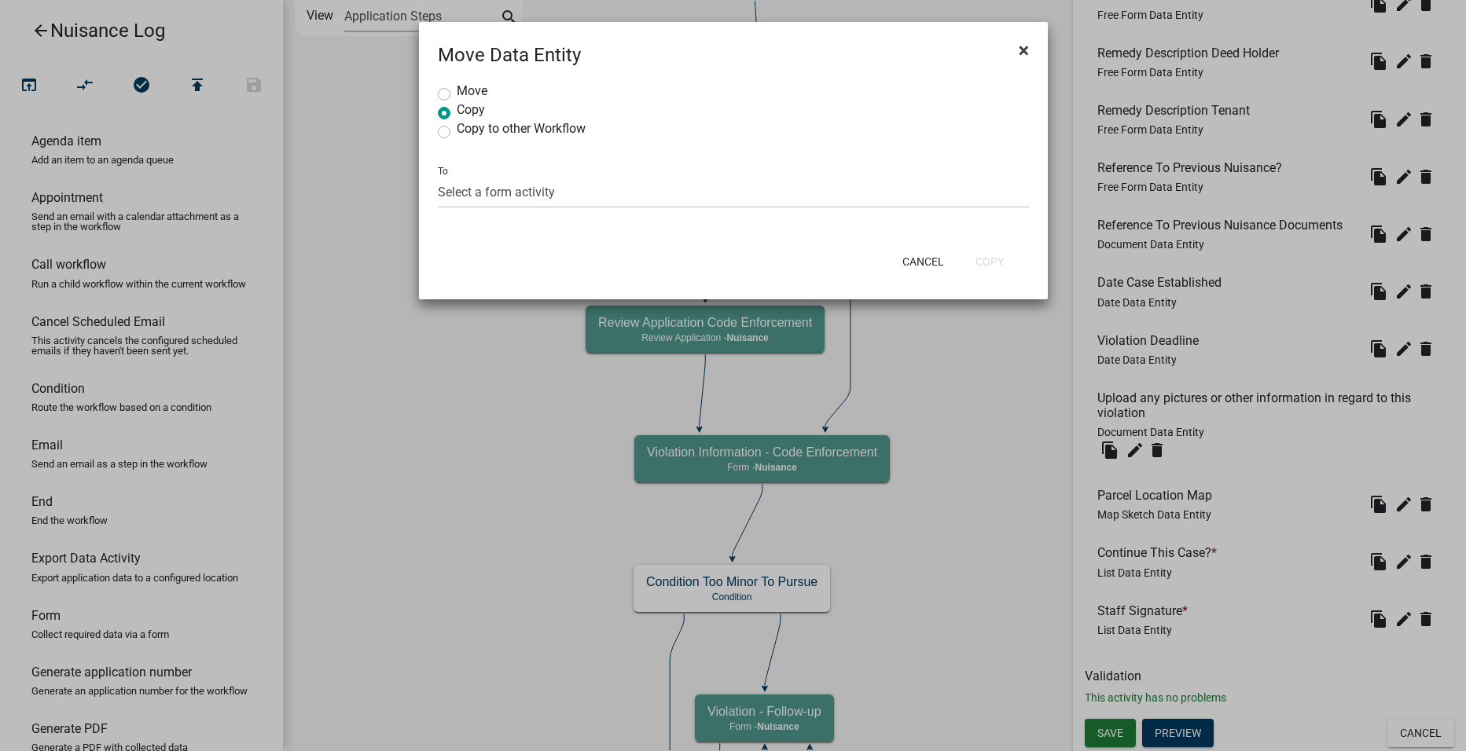
radio input "true"
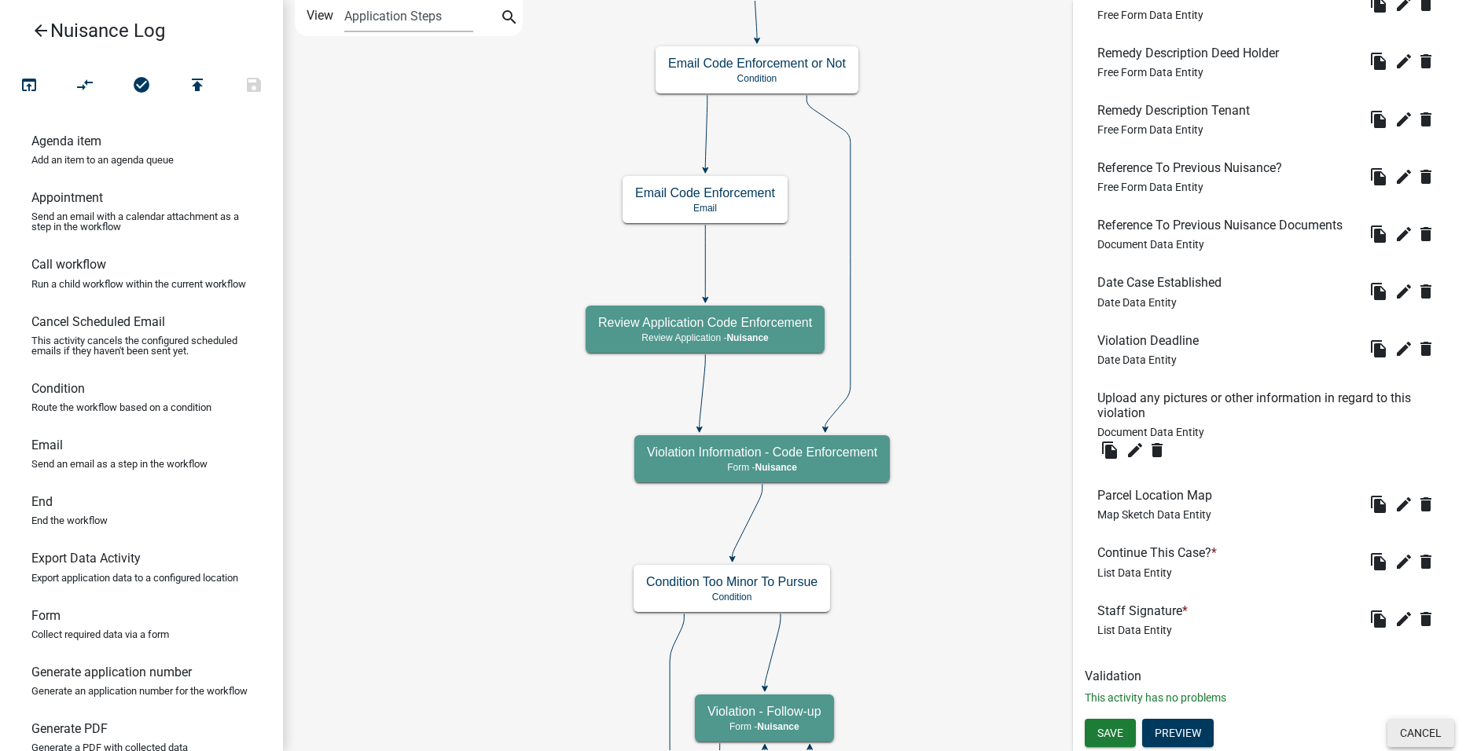
click at [1421, 723] on button "Cancel" at bounding box center [1420, 733] width 67 height 28
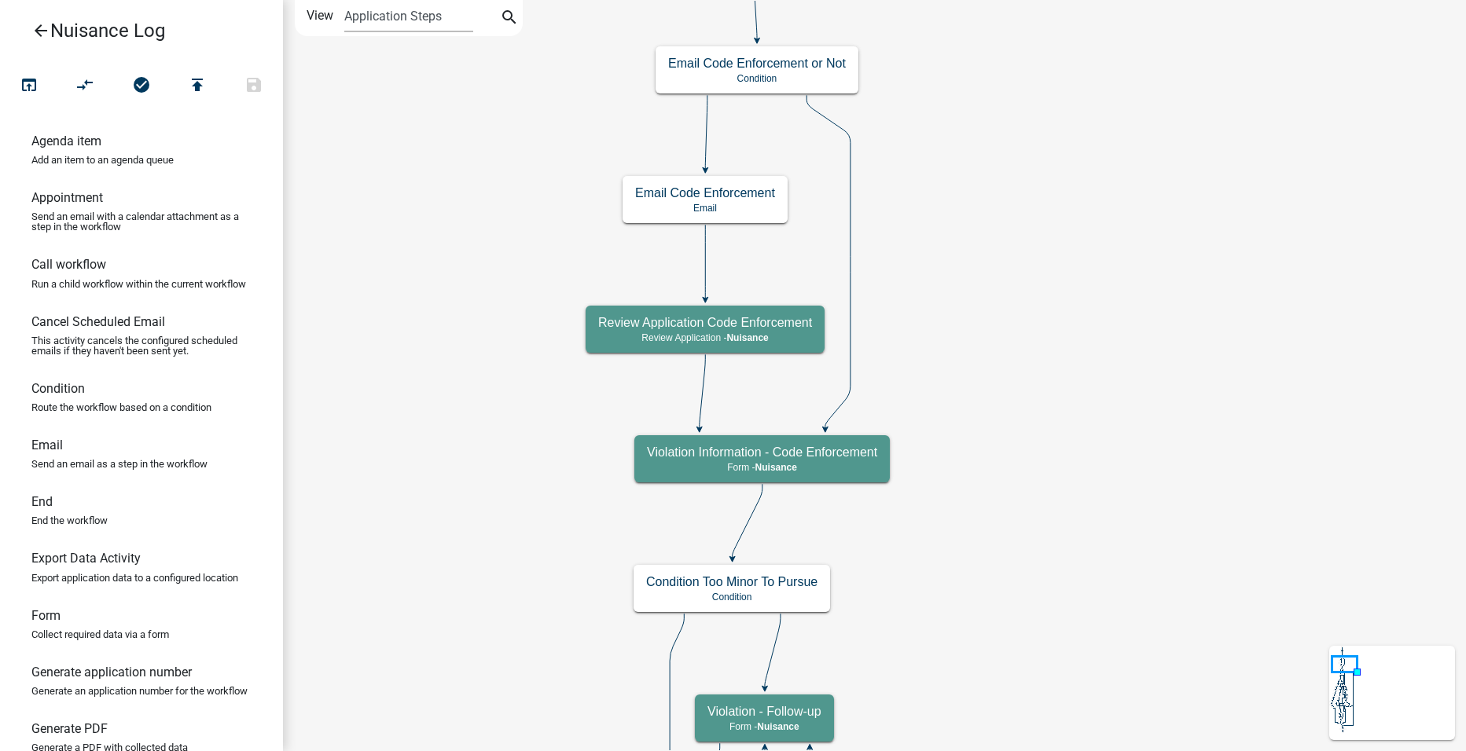
scroll to position [0, 0]
click at [864, 446] on h5 "Violation Information - Code Enforcement" at bounding box center [762, 452] width 230 height 15
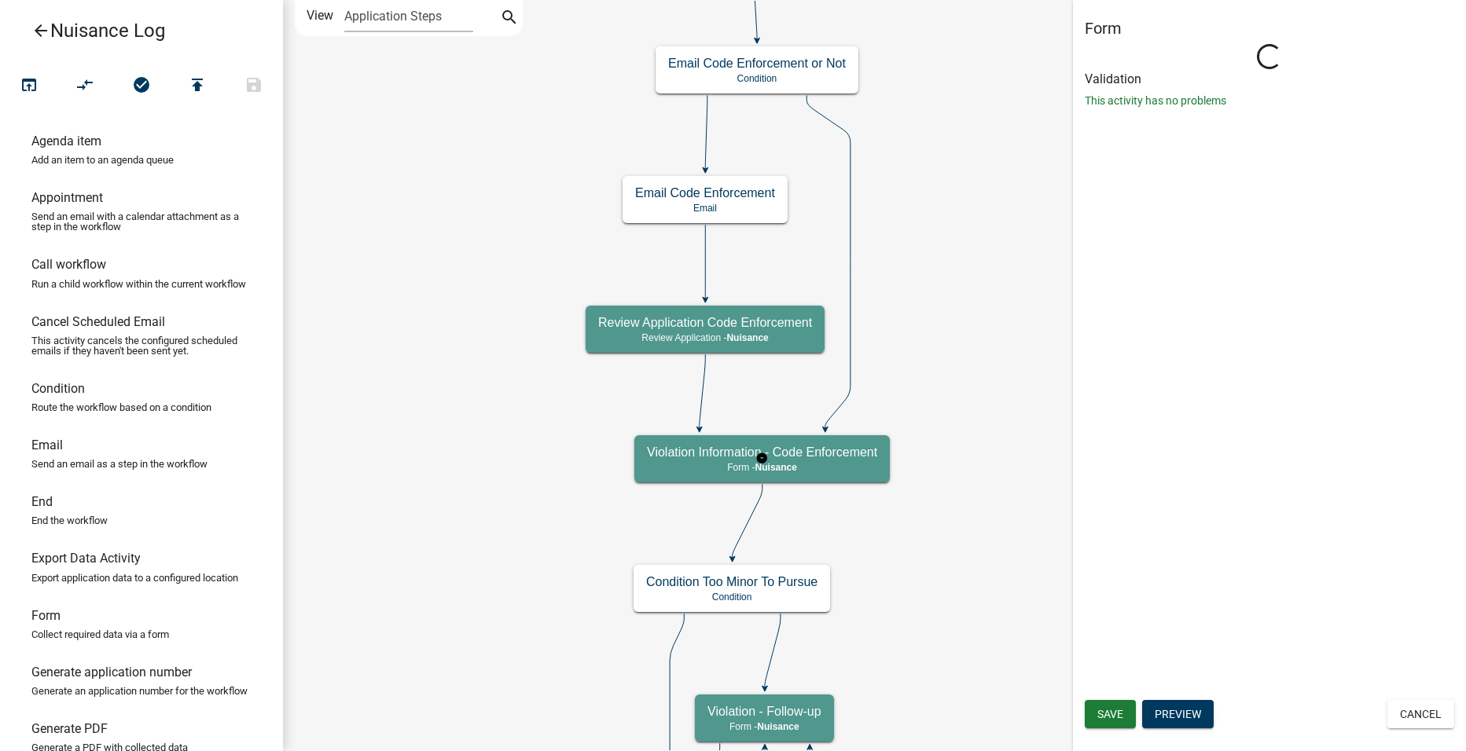
select select "23D998B8-9E3C-46A6-AD16-C3A7BDDB677D"
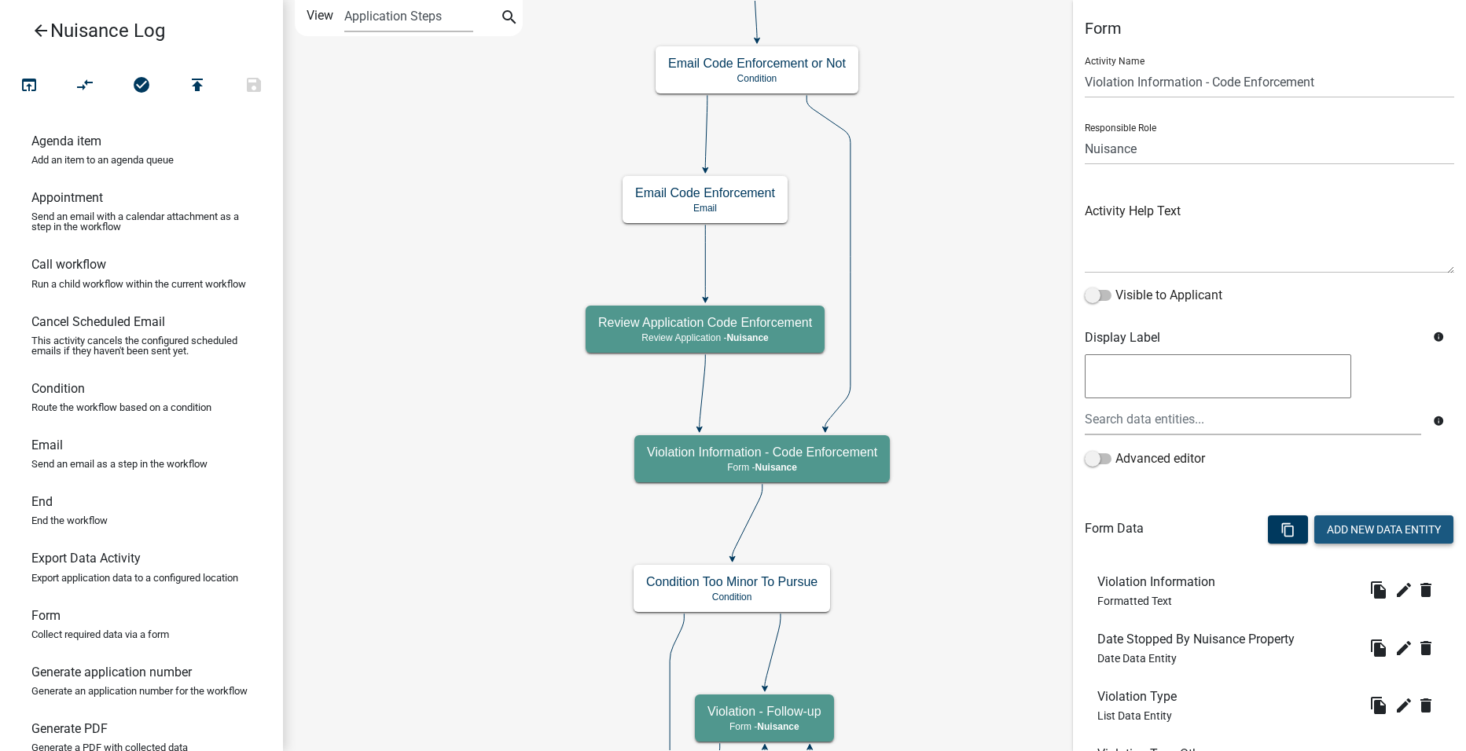
click at [1361, 520] on button "Add New Data Entity" at bounding box center [1383, 530] width 139 height 28
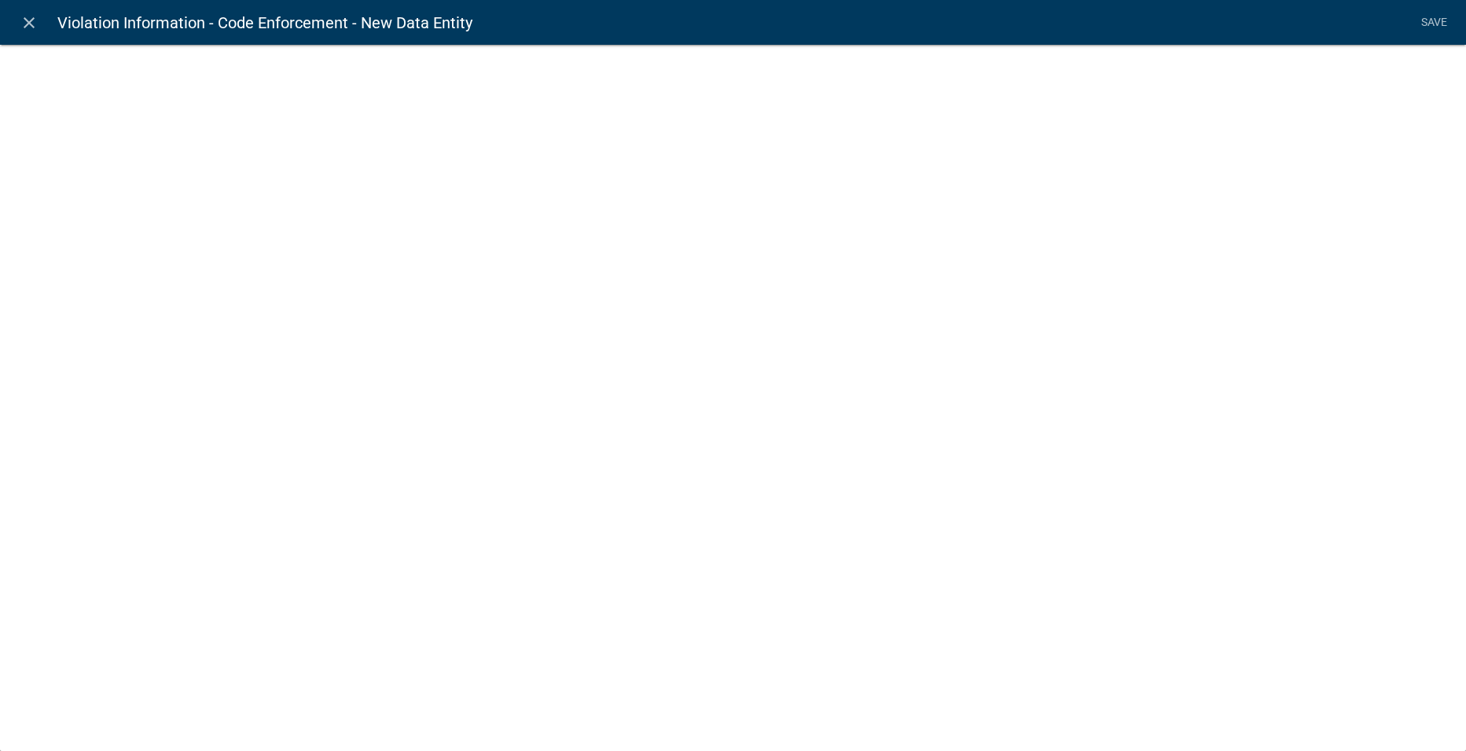
select select
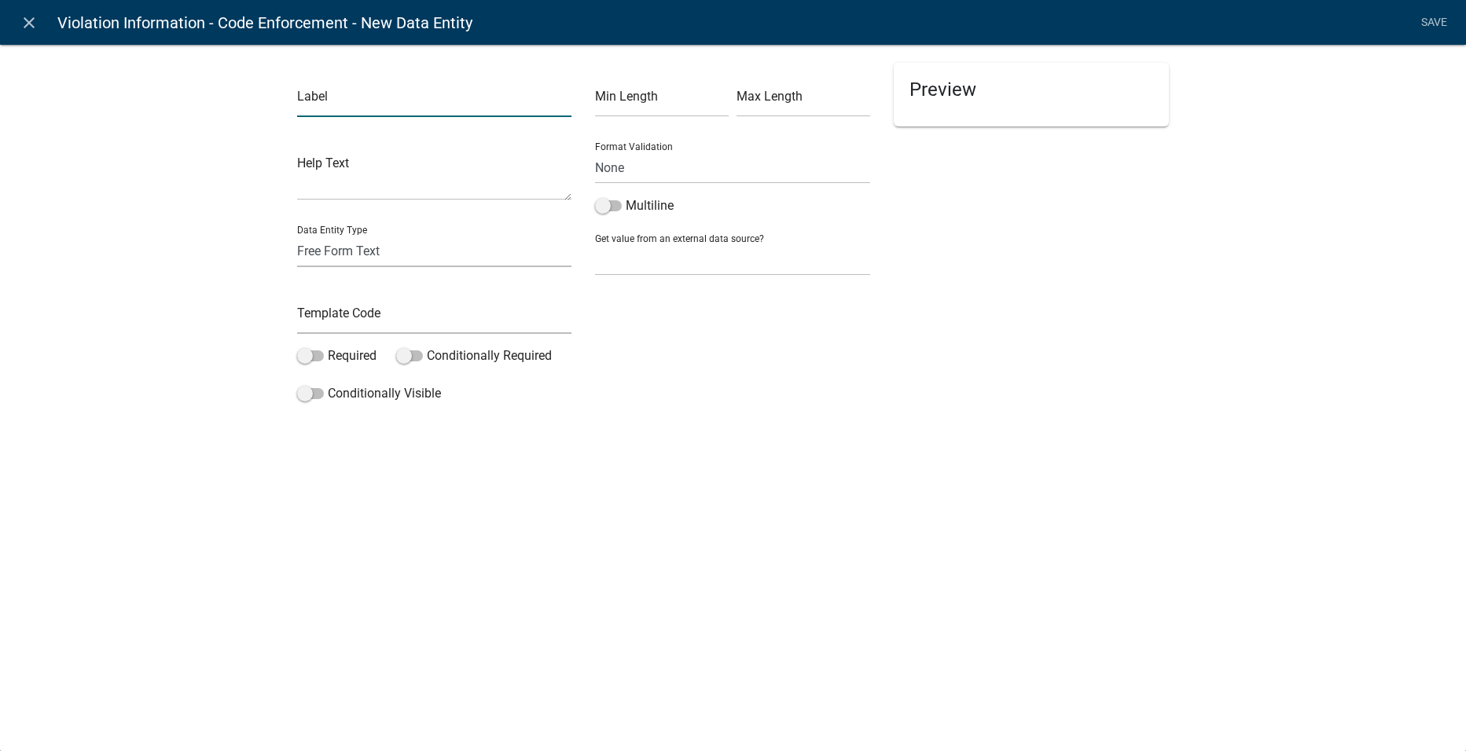
click at [520, 96] on input "text" at bounding box center [434, 101] width 275 height 32
type input "Simple Steps To Correction"
click at [431, 321] on input "text" at bounding box center [434, 318] width 275 height 32
paste input "Simple Steps To Correction"
click at [341, 313] on input "Simple Steps To Correction" at bounding box center [434, 318] width 275 height 32
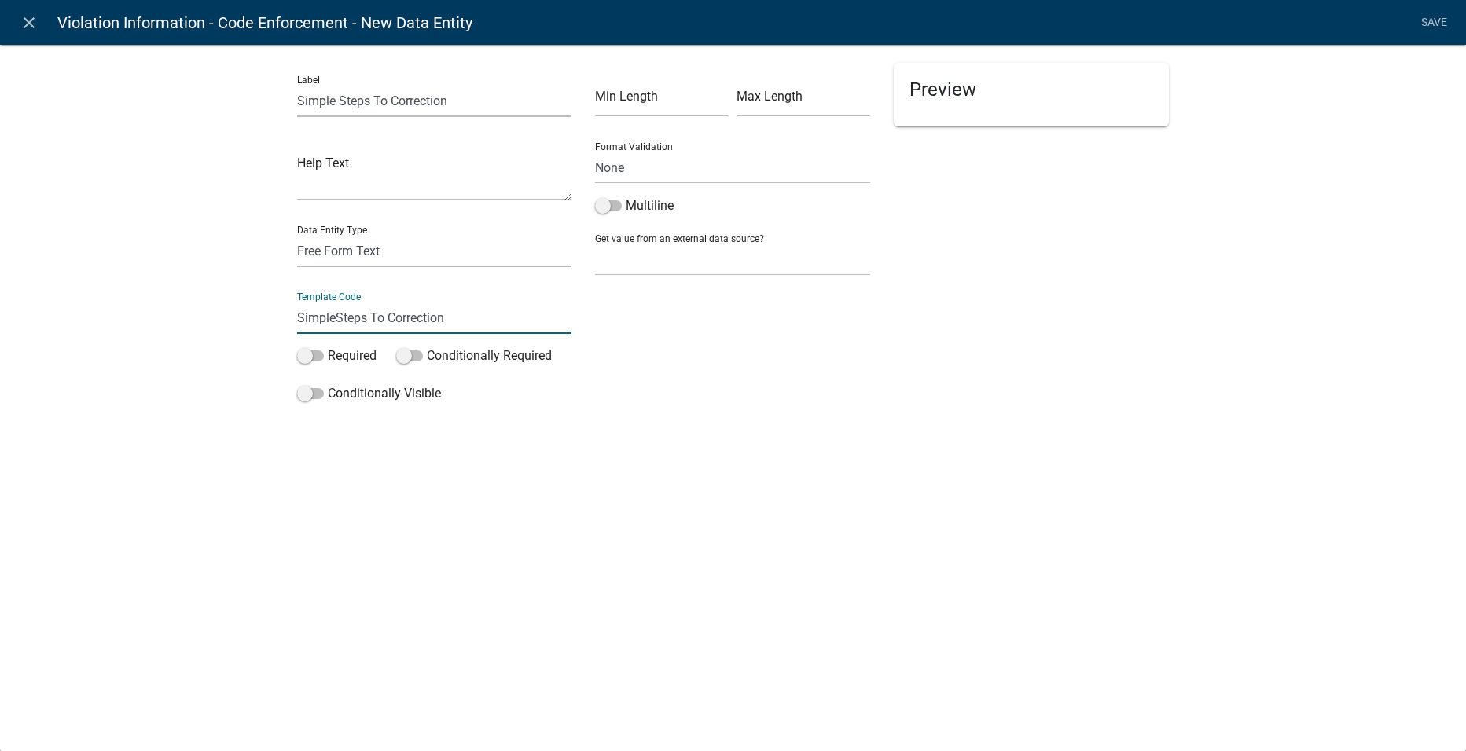
click at [368, 314] on input "SimpleSteps To Correction" at bounding box center [434, 318] width 275 height 32
click at [383, 313] on input "SimpleStepsTo Correction" at bounding box center [434, 318] width 275 height 32
click at [492, 318] on input "SimpleStepsToCorrection" at bounding box center [434, 318] width 275 height 32
type input "SimpleStepsToCorrection"
click at [506, 256] on select "Free Form Text Document Display Entity Value Fee Numeric Data Date Map Sketch D…" at bounding box center [434, 251] width 275 height 32
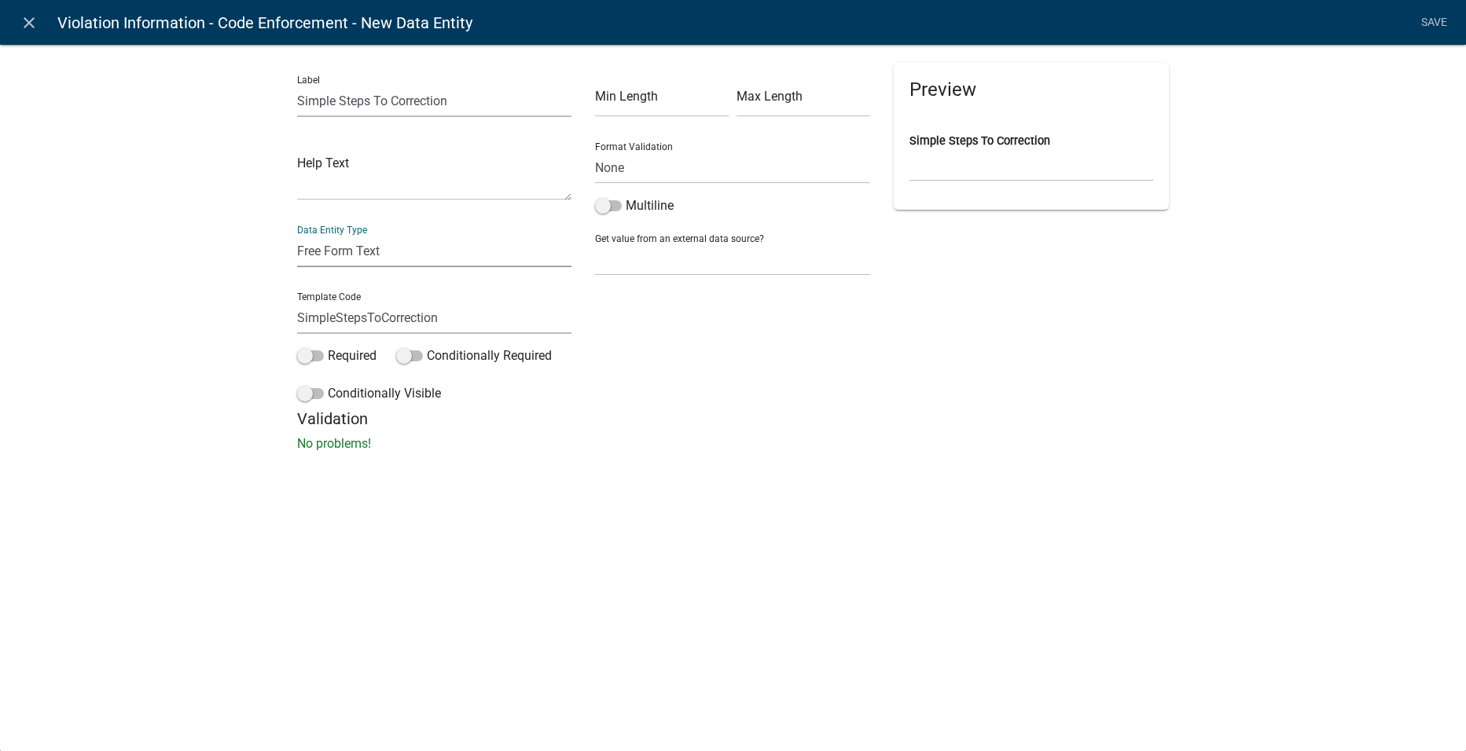
click at [506, 256] on select "Free Form Text Document Display Entity Value Fee Numeric Data Date Map Sketch D…" at bounding box center [434, 251] width 275 height 32
click at [604, 204] on span at bounding box center [608, 205] width 27 height 11
click at [626, 196] on input "Multiline" at bounding box center [626, 196] width 0 height 0
click at [1425, 30] on link "Save" at bounding box center [1433, 23] width 39 height 30
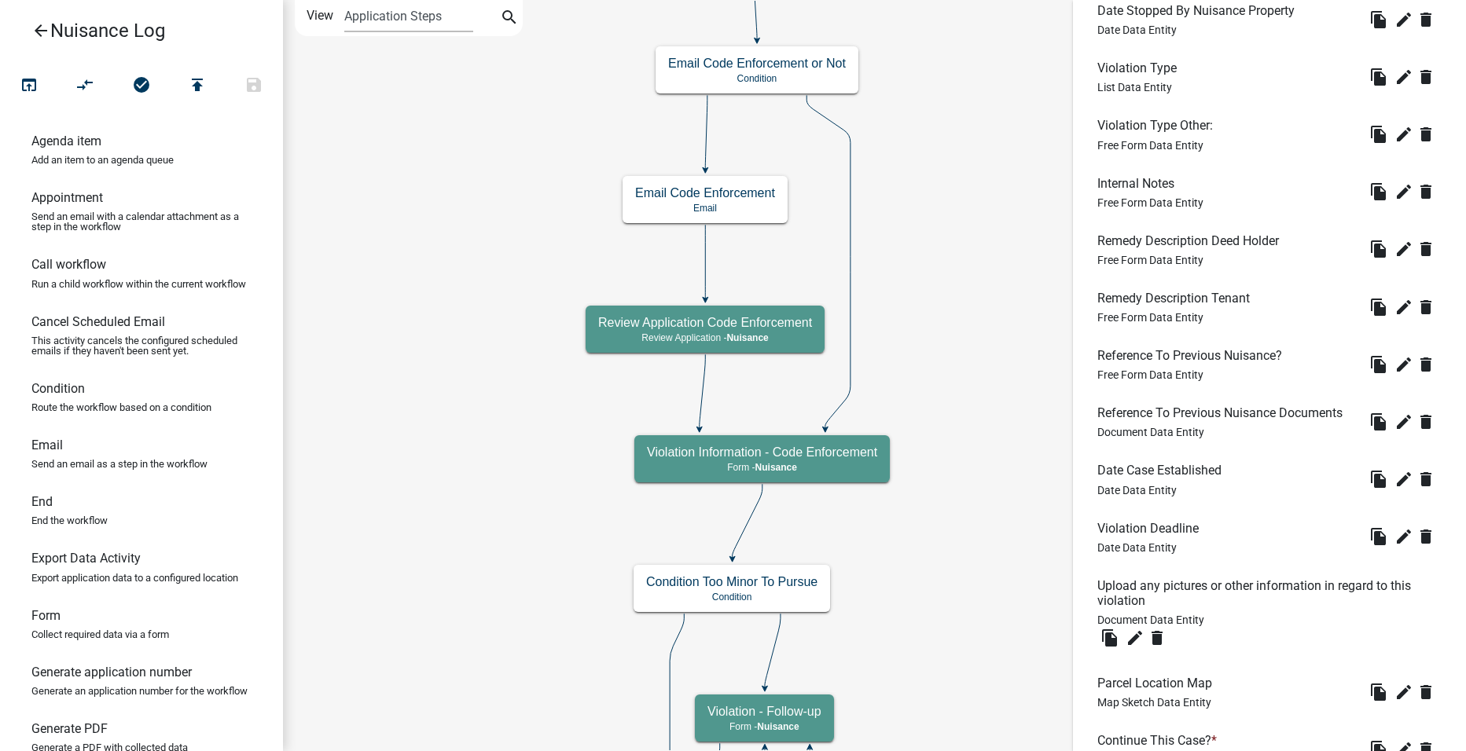
scroll to position [874, 0]
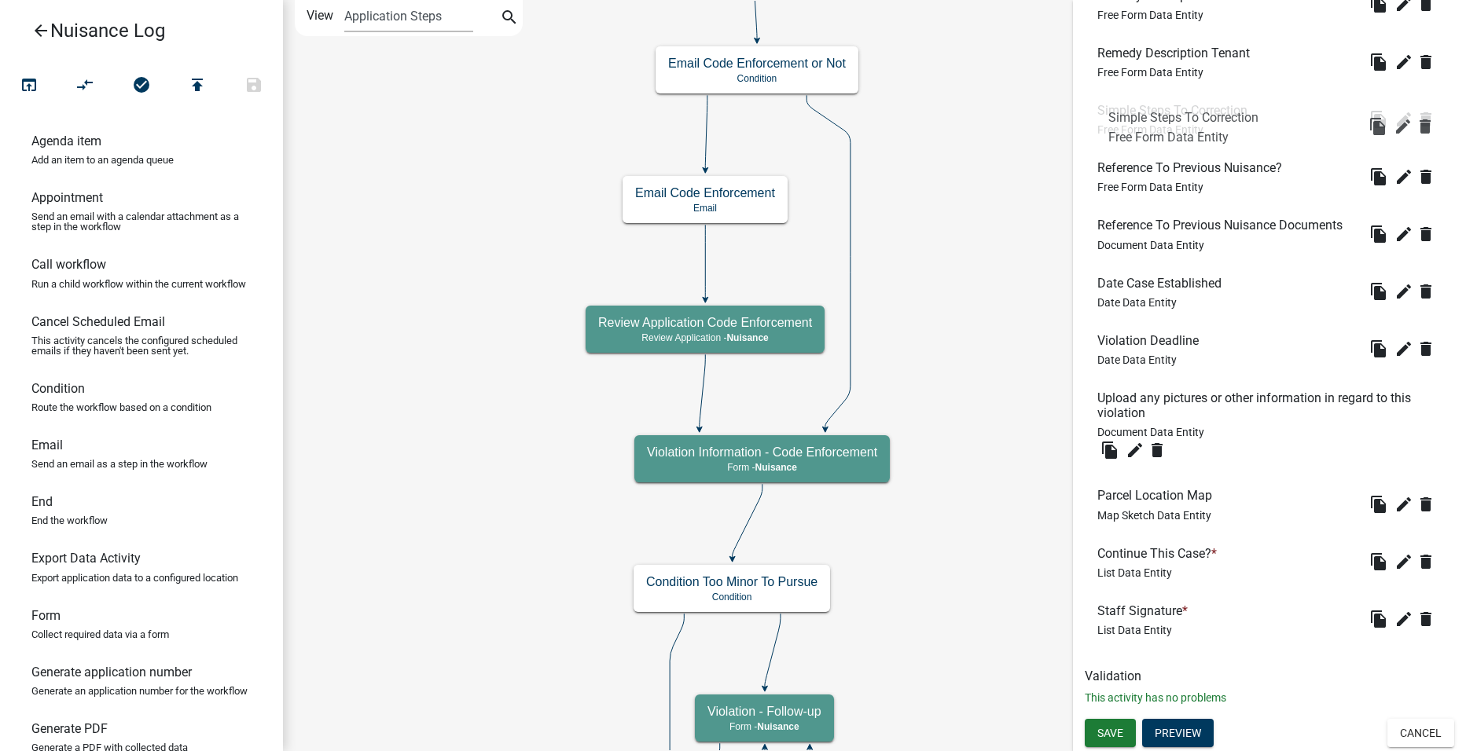
drag, startPoint x: 1223, startPoint y: 611, endPoint x: 1235, endPoint y: 109, distance: 502.3
click at [1132, 728] on button "Save" at bounding box center [1109, 733] width 51 height 28
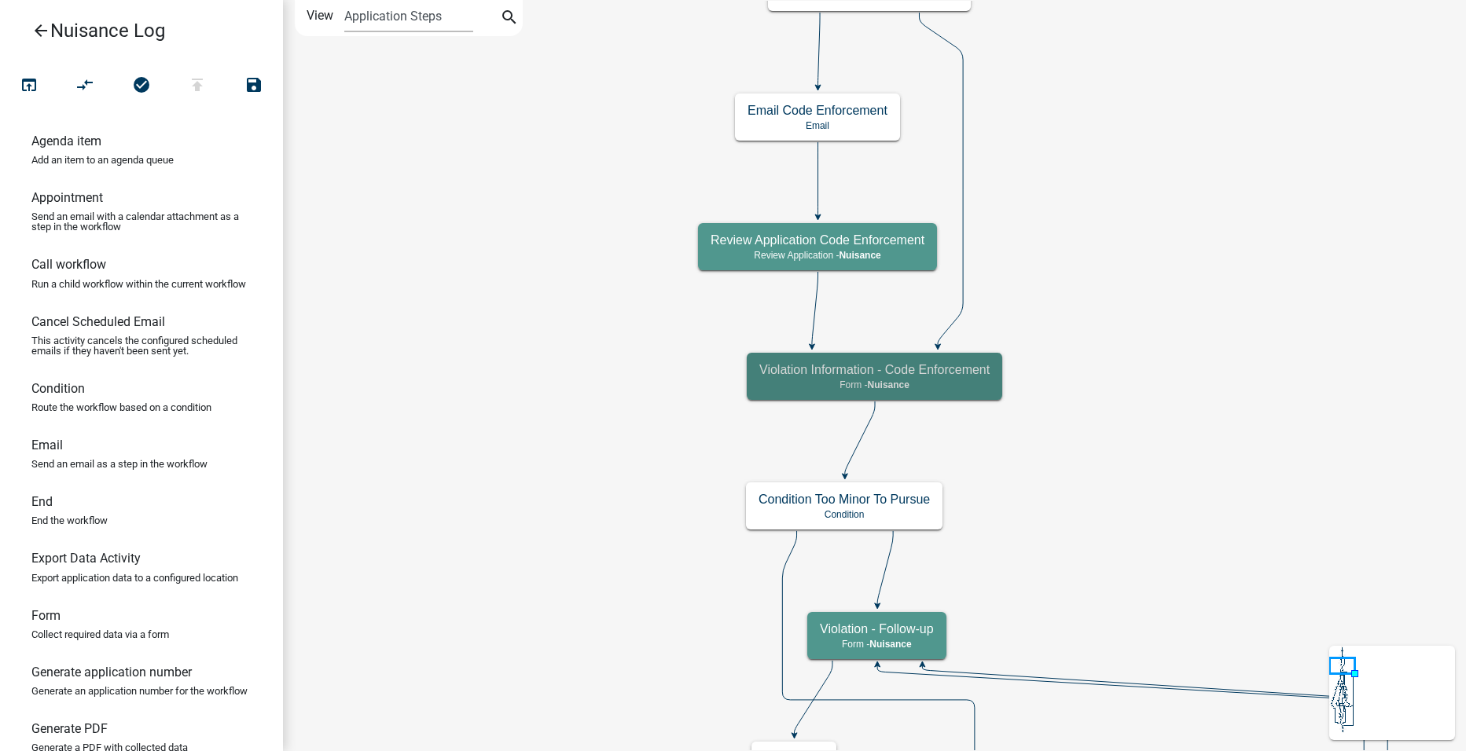
scroll to position [0, 0]
click at [992, 387] on div "Violation Information - Code Enforcement Form - Nuisance" at bounding box center [874, 376] width 255 height 47
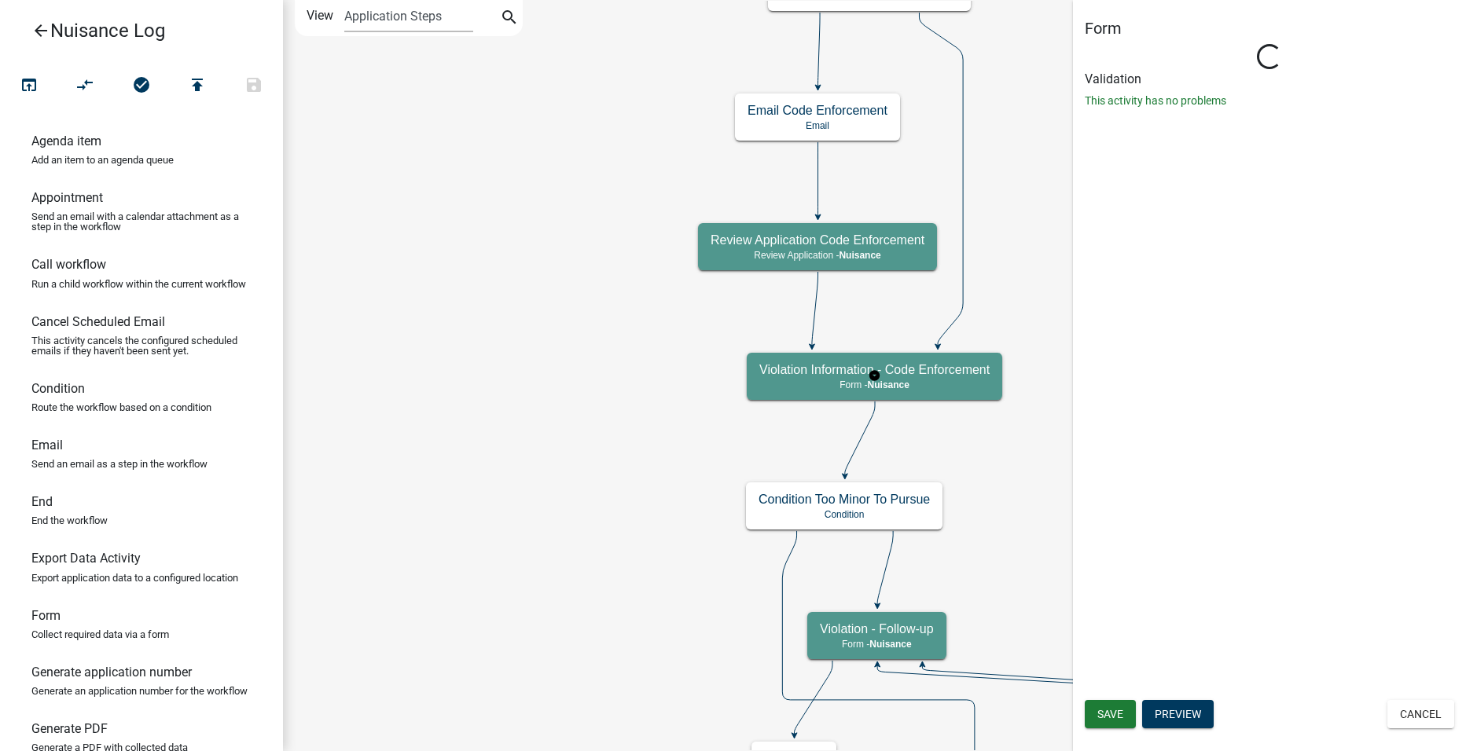
select select "23D998B8-9E3C-46A6-AD16-C3A7BDDB677D"
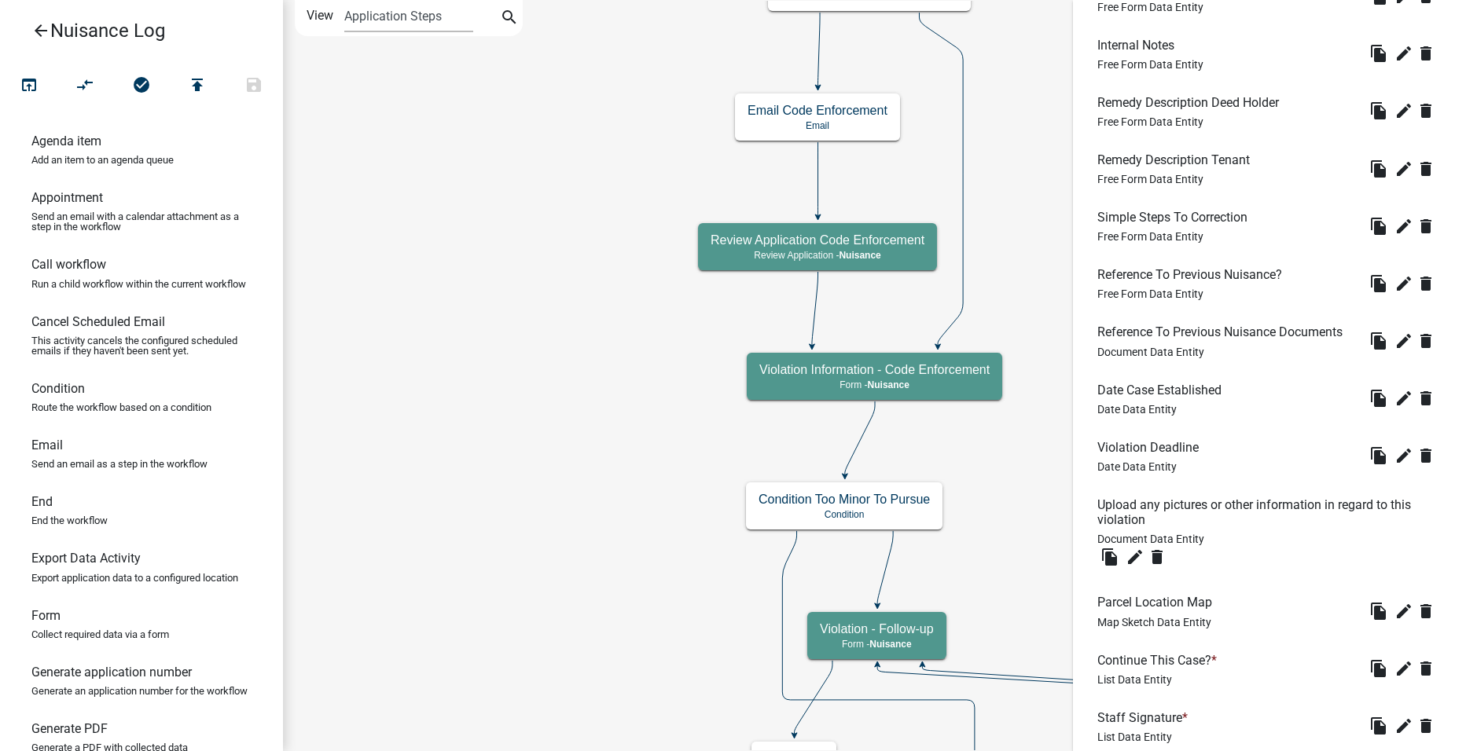
scroll to position [874, 0]
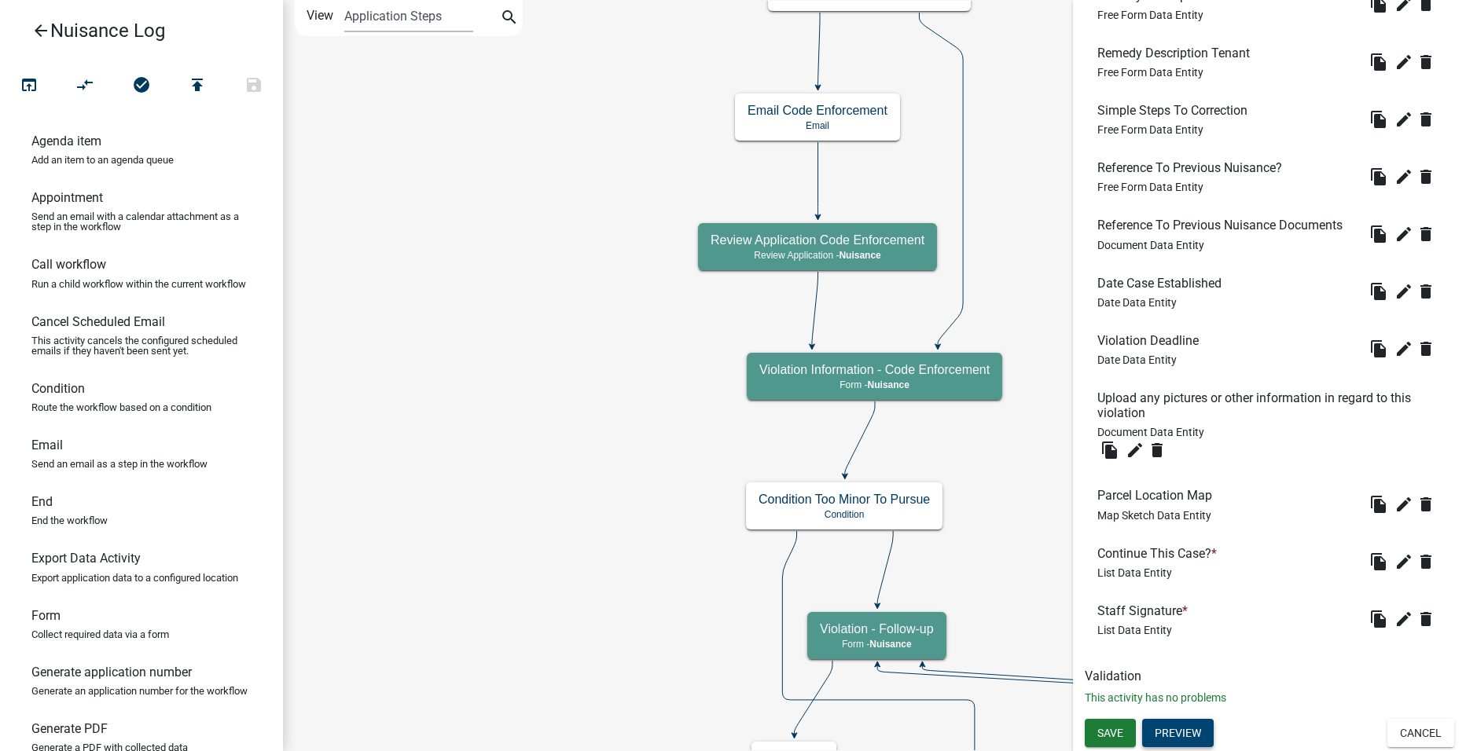
click at [1183, 721] on button "Preview" at bounding box center [1178, 733] width 72 height 28
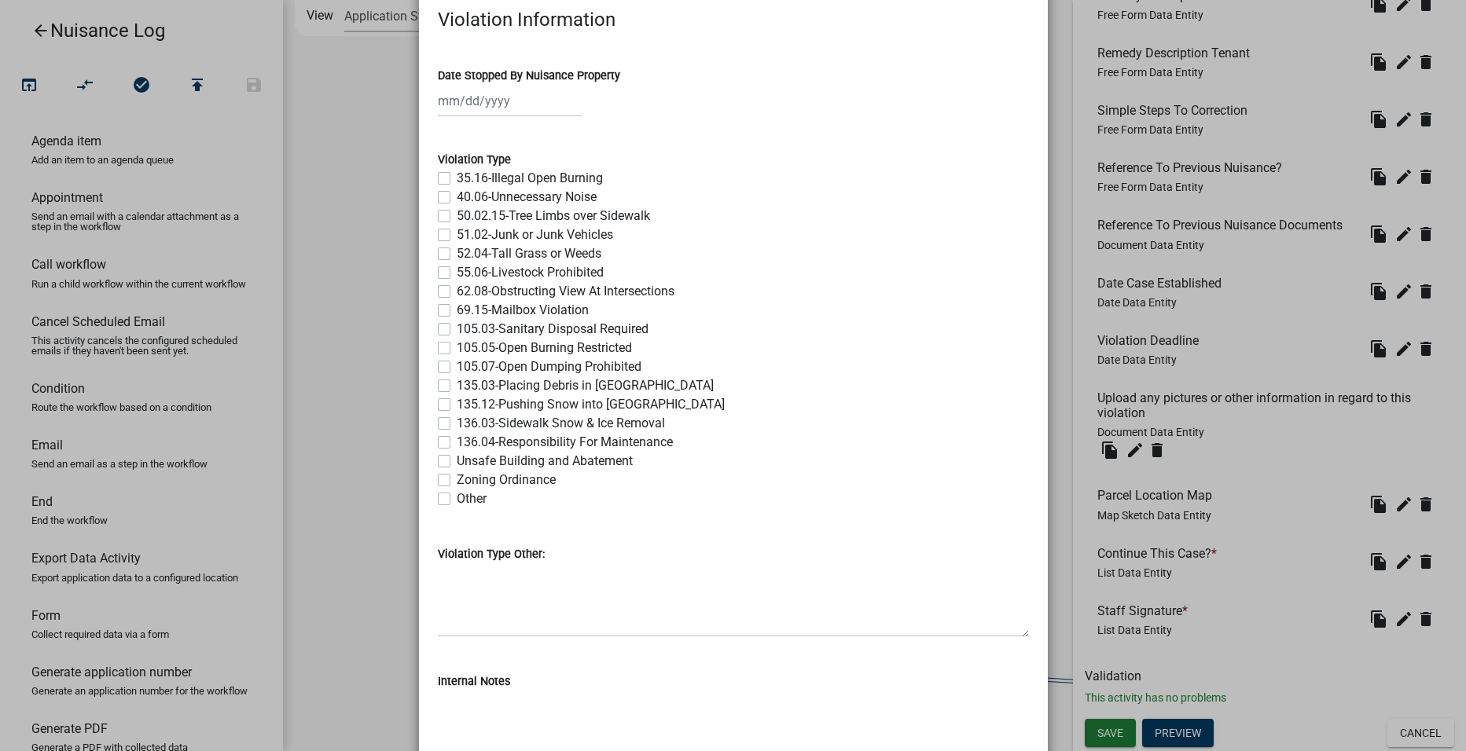
scroll to position [0, 0]
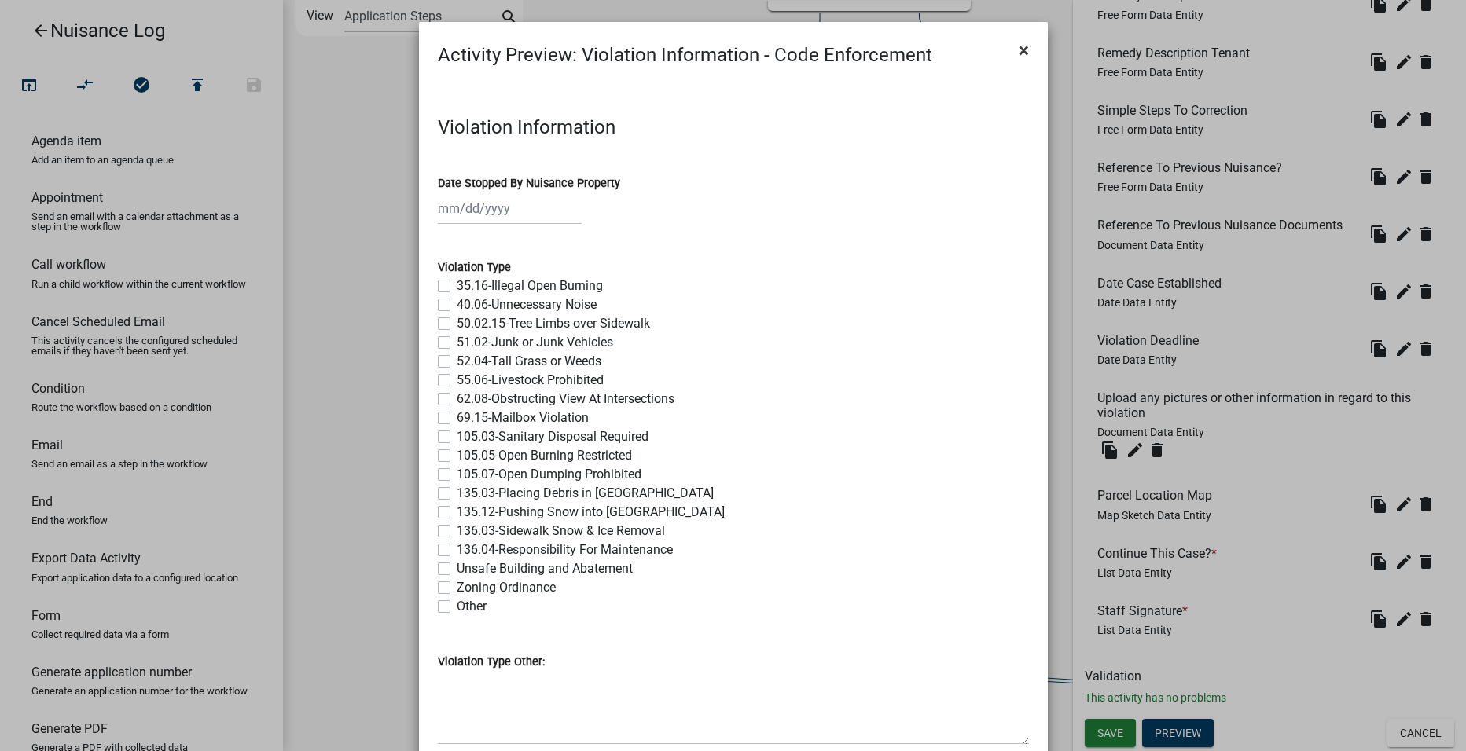
click at [1018, 56] on span "×" at bounding box center [1023, 50] width 10 height 22
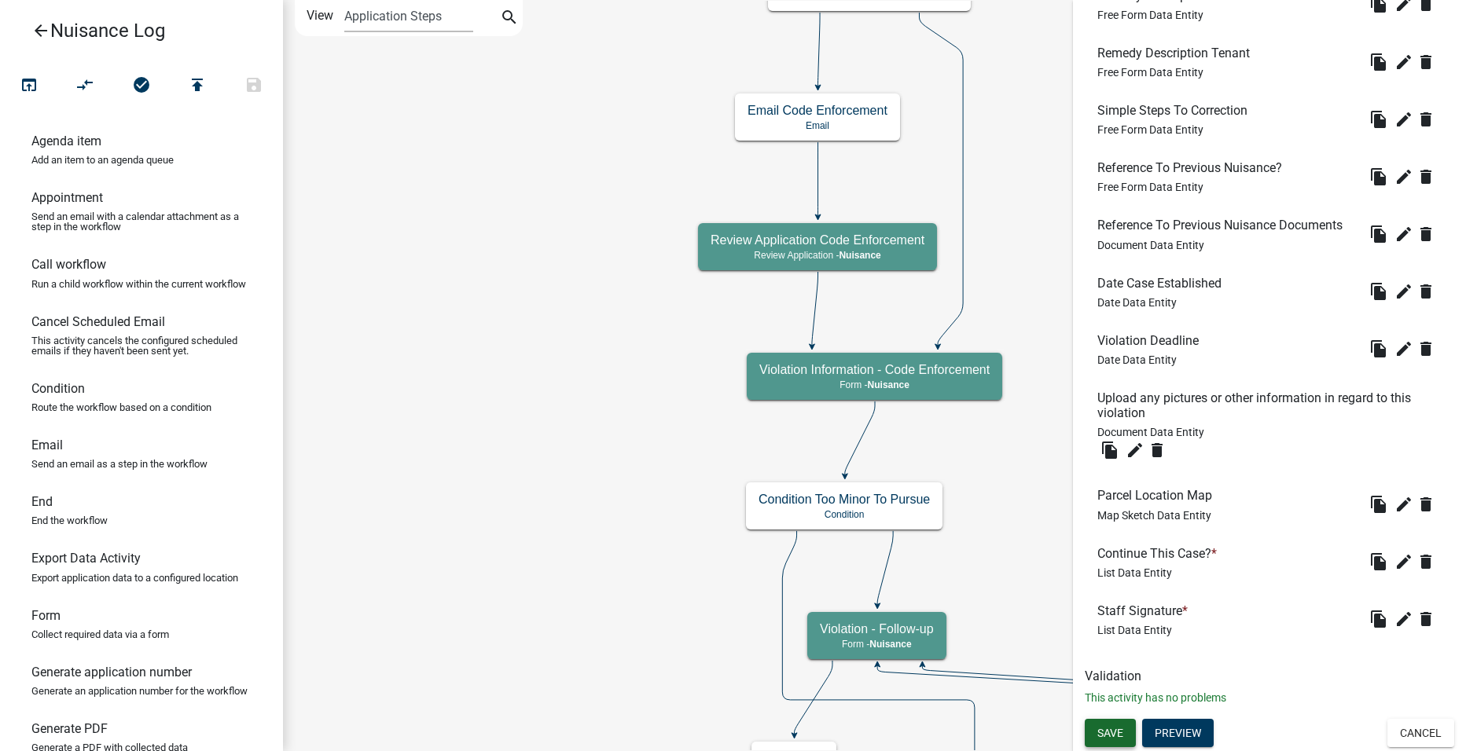
click at [1106, 728] on span "Save" at bounding box center [1110, 733] width 26 height 13
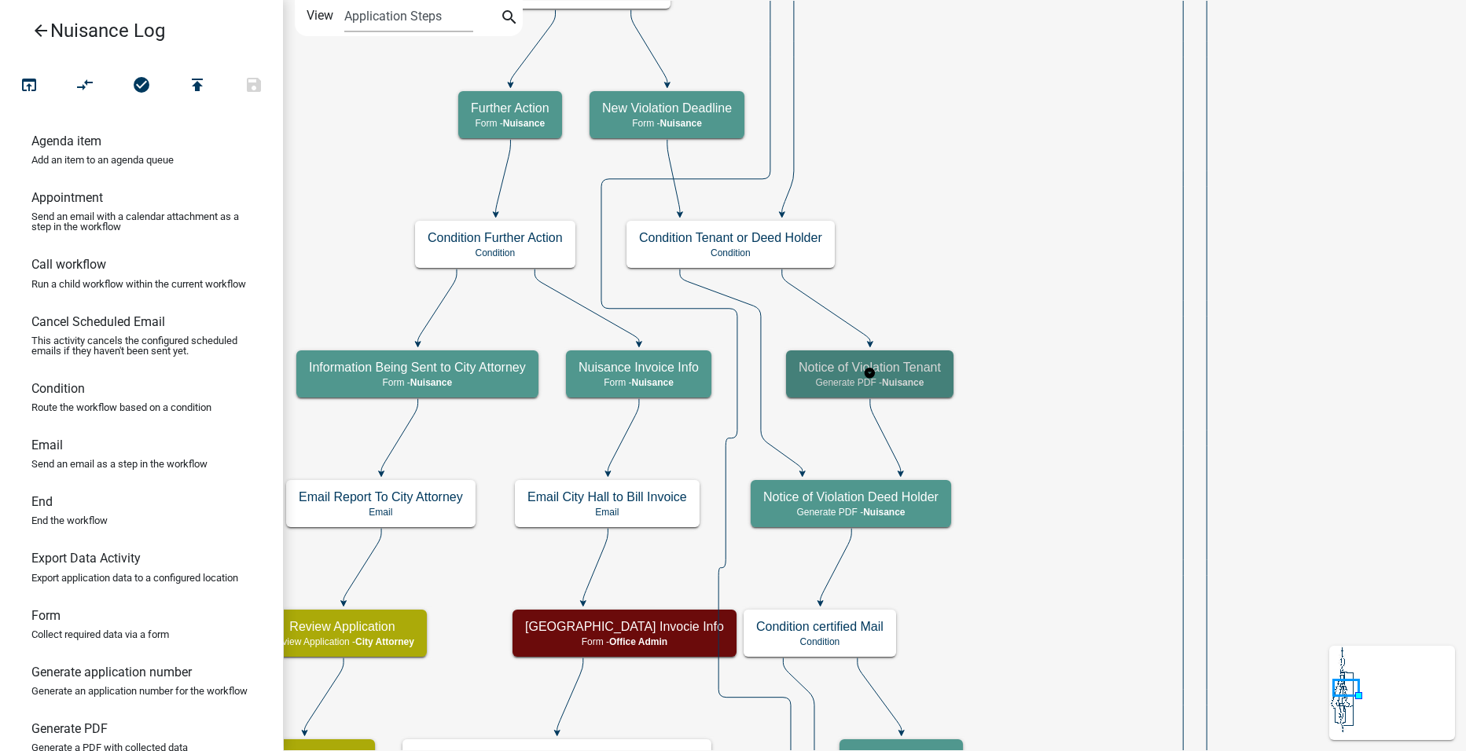
click at [945, 378] on div "Notice of Violation Tenant Generate PDF - Nuisance" at bounding box center [869, 373] width 167 height 47
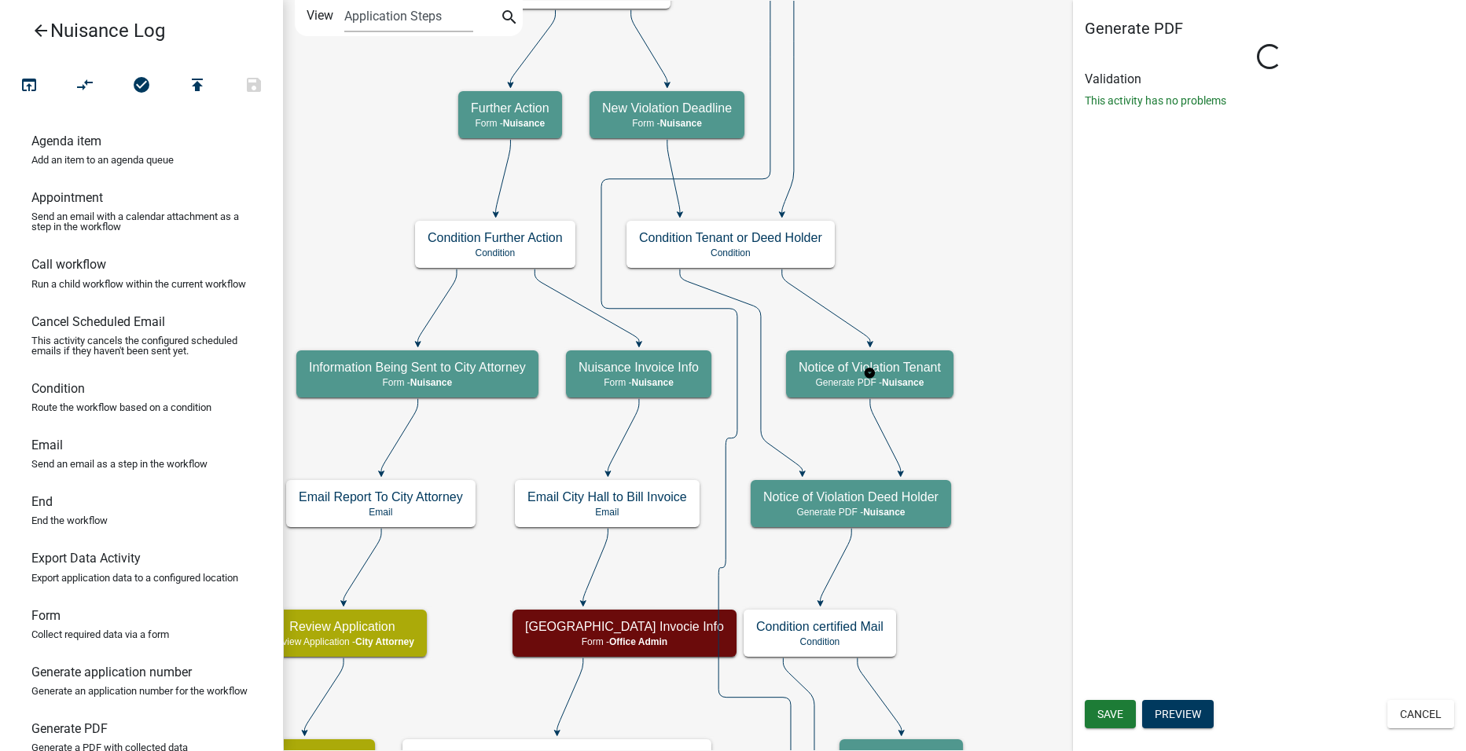
select select "23D998B8-9E3C-46A6-AD16-C3A7BDDB677D"
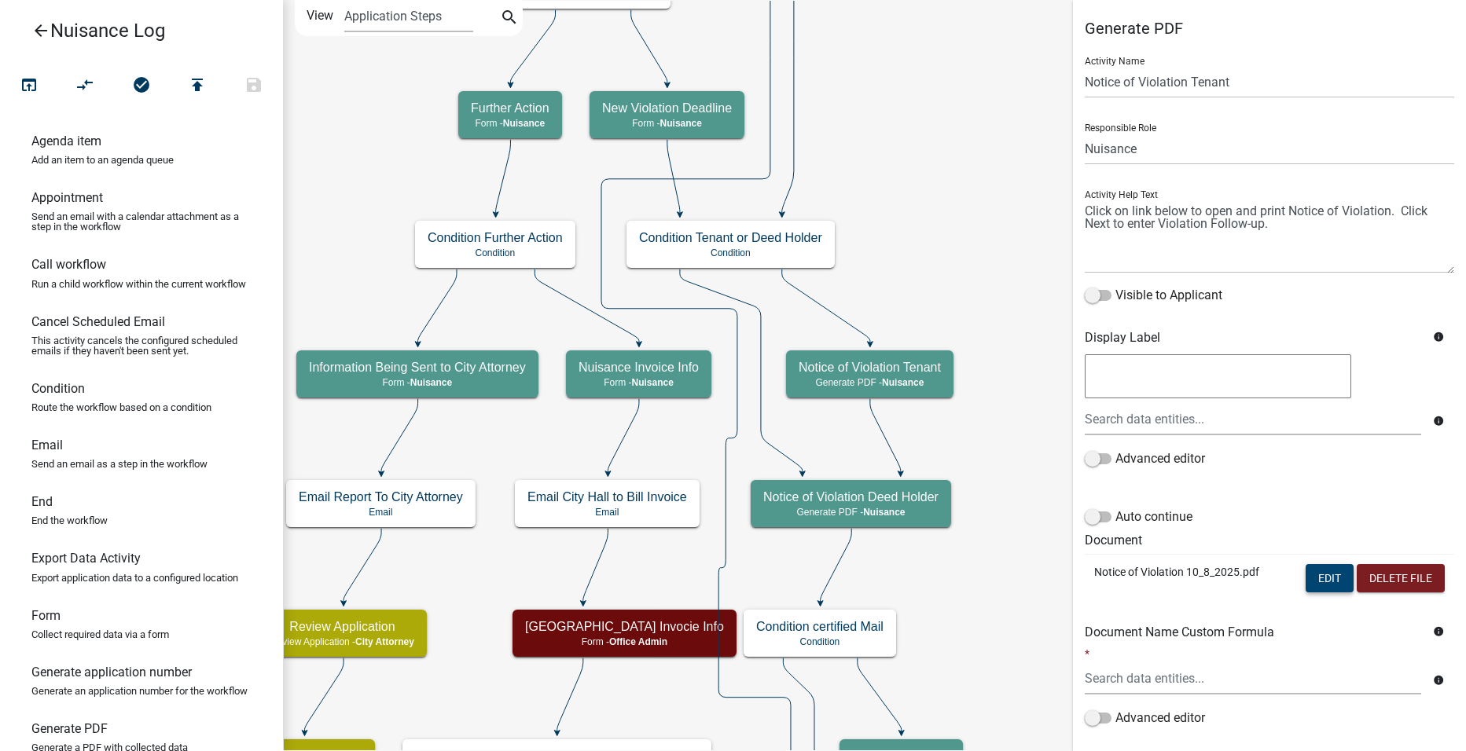
click at [1309, 570] on button "Edit" at bounding box center [1329, 578] width 48 height 28
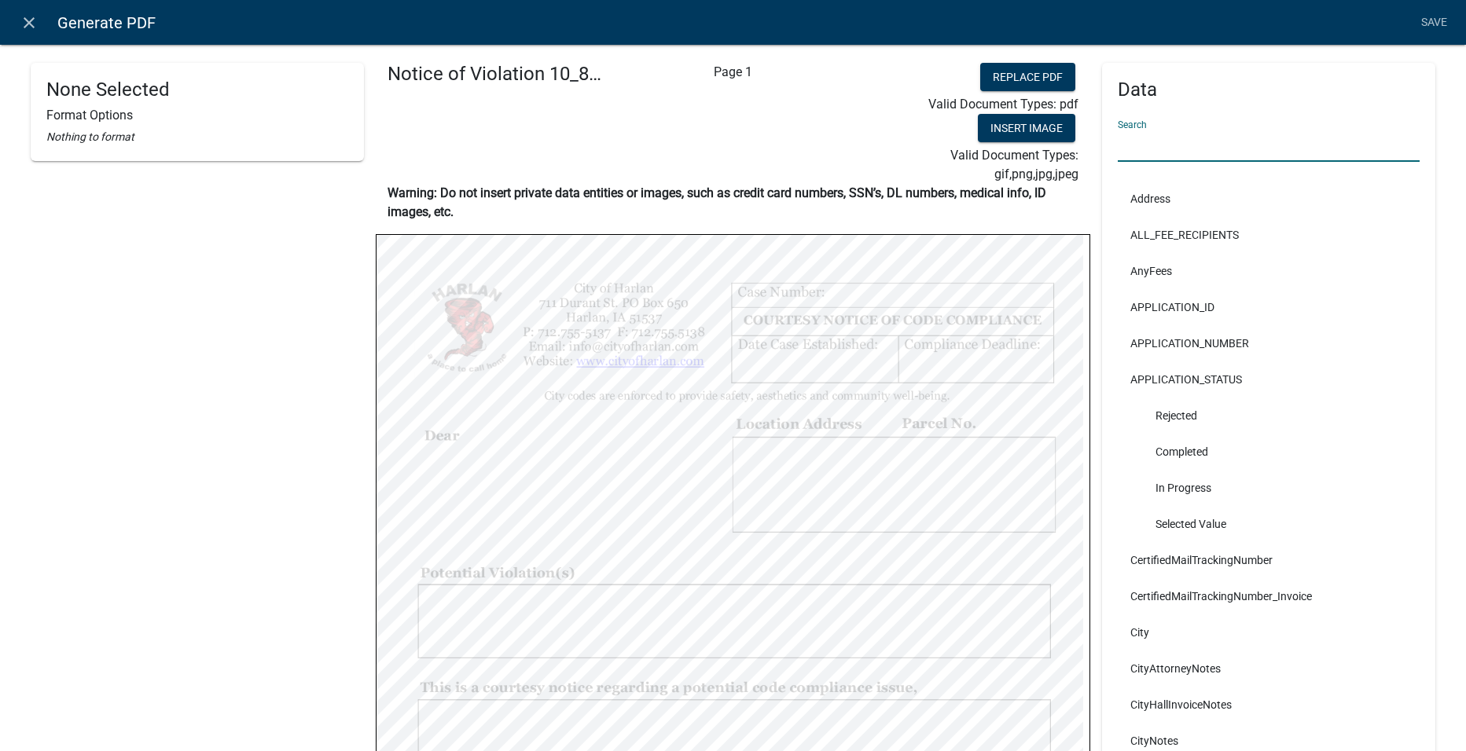
click at [1212, 145] on input "text" at bounding box center [1268, 146] width 302 height 32
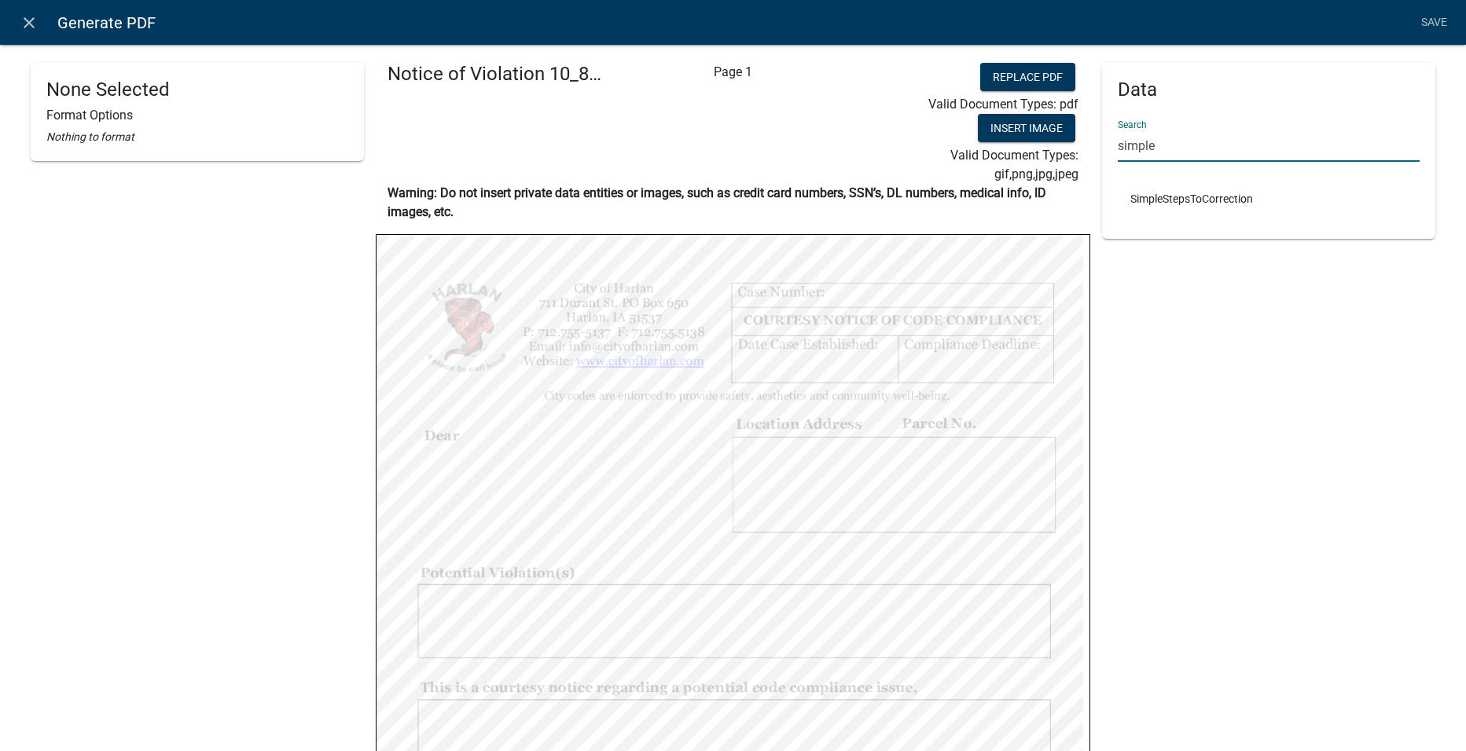
type input "simple"
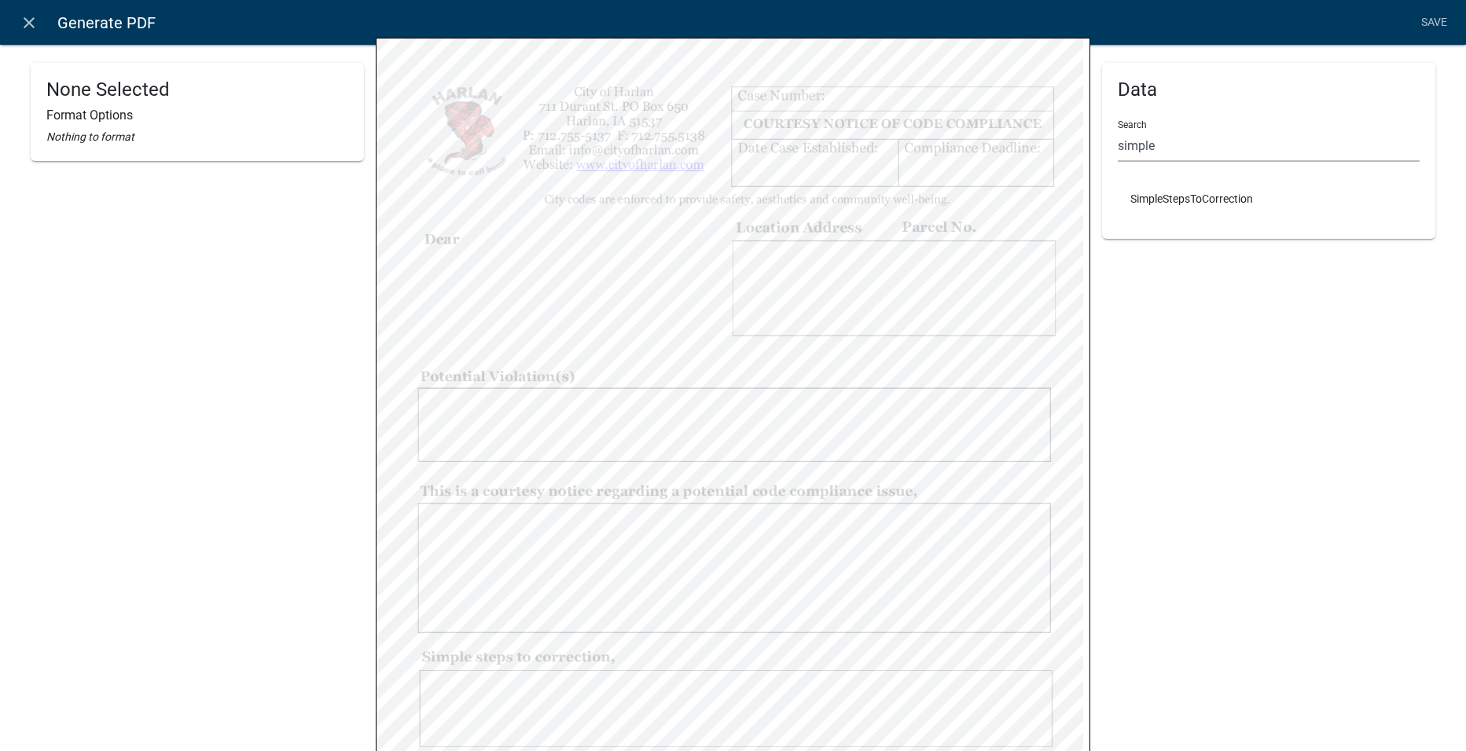
scroll to position [455, 0]
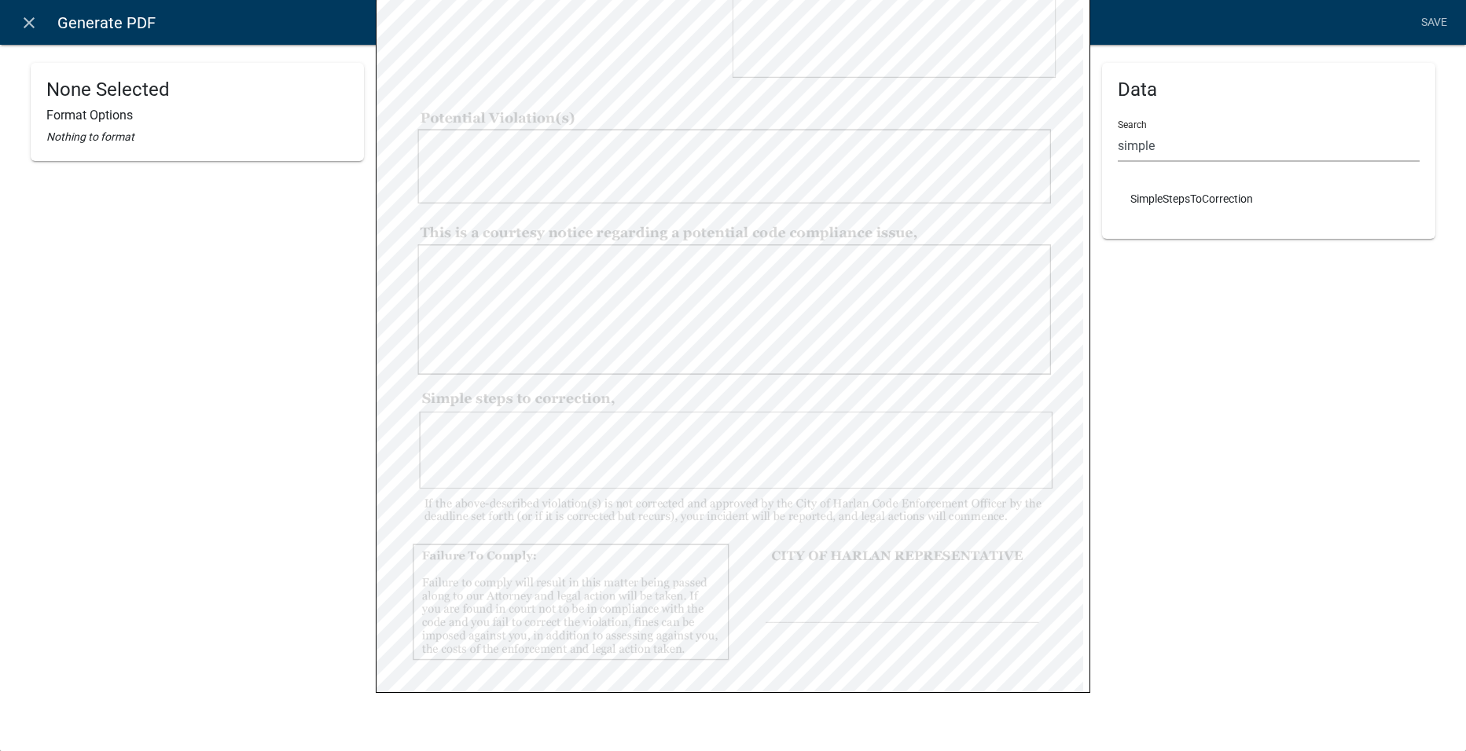
select select
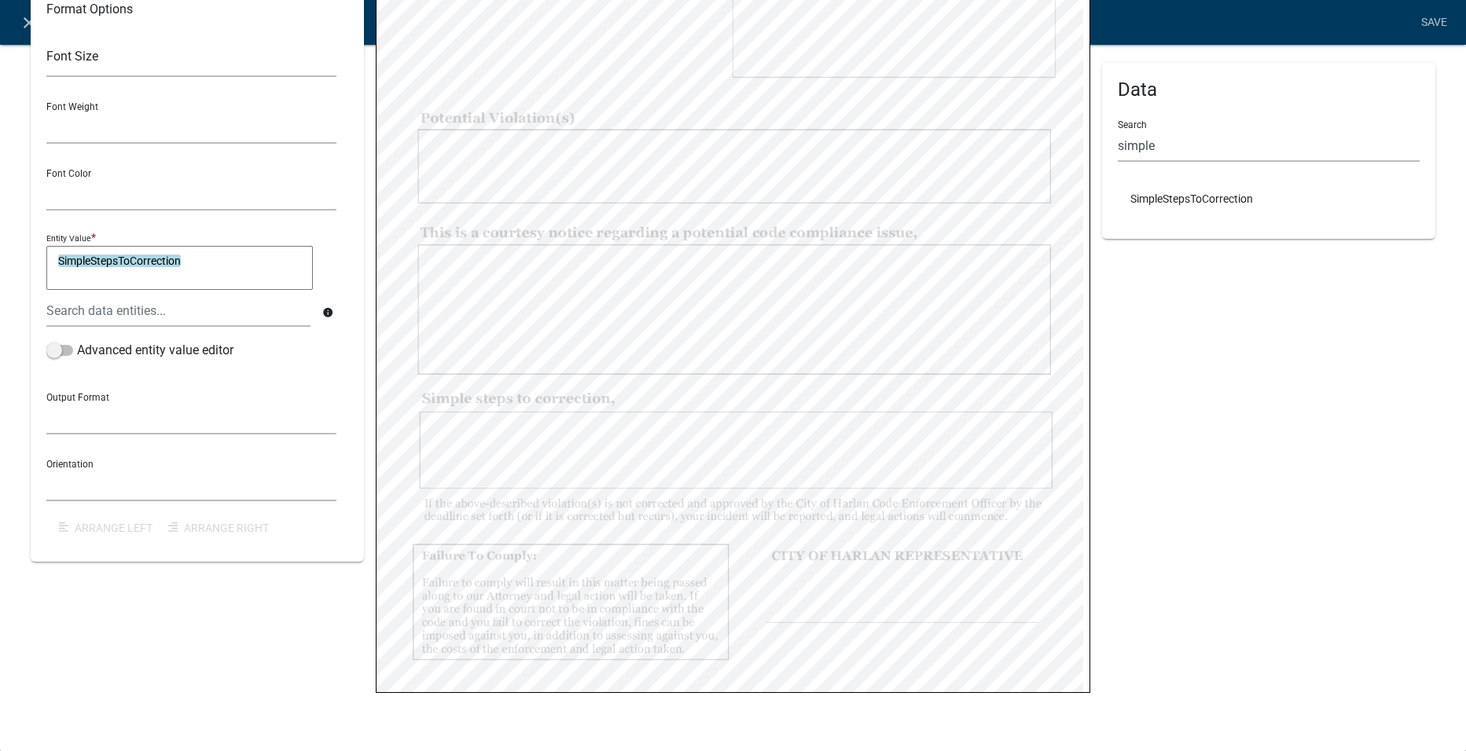
select select
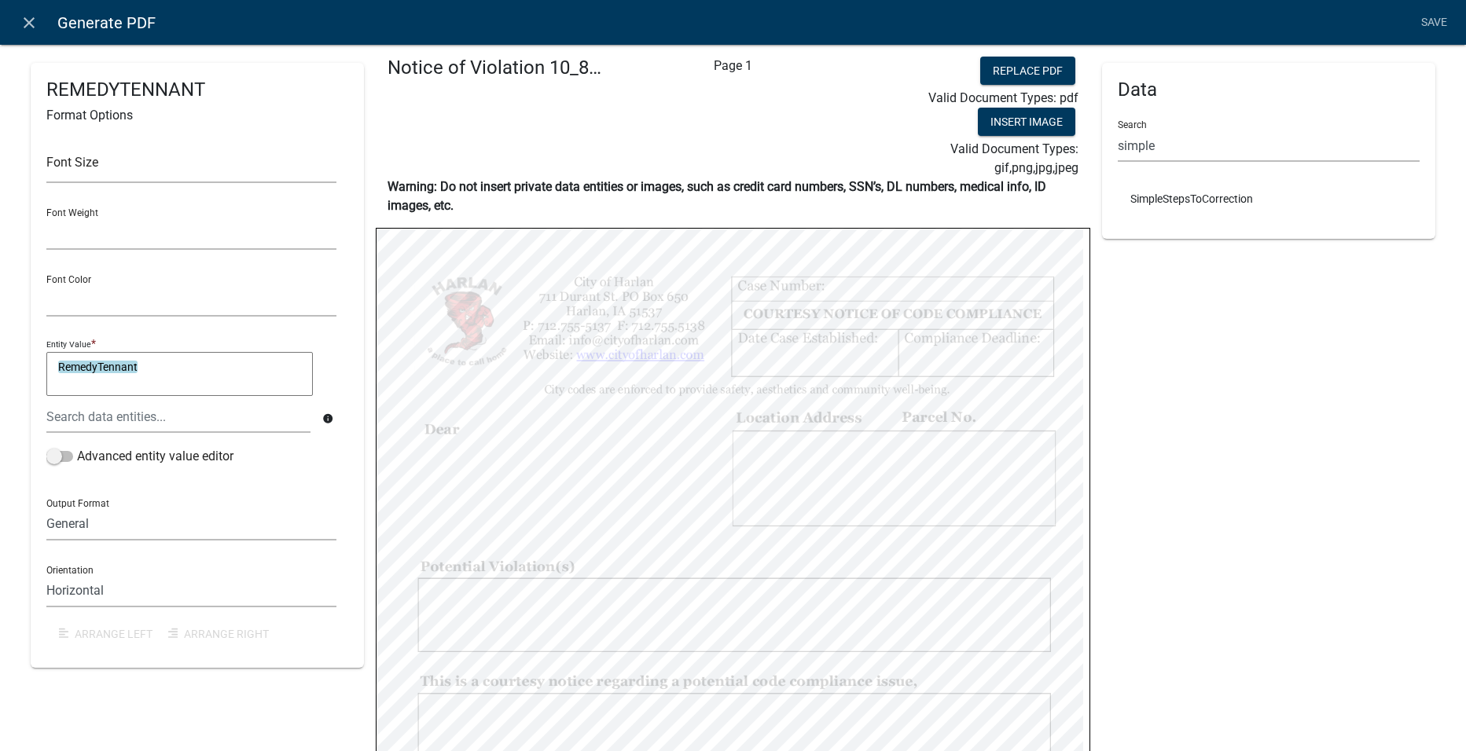
scroll to position [0, 0]
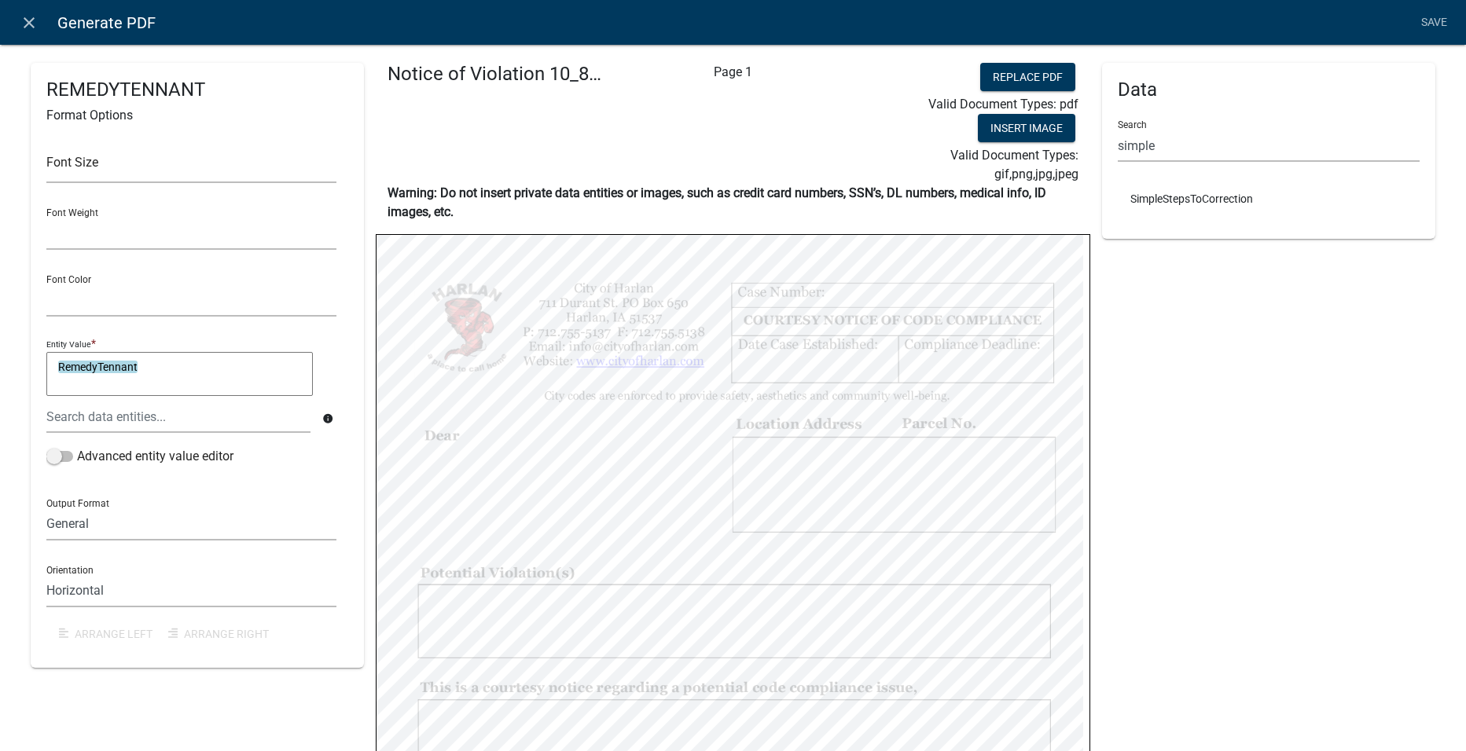
select select "bold"
select select "255,0,0"
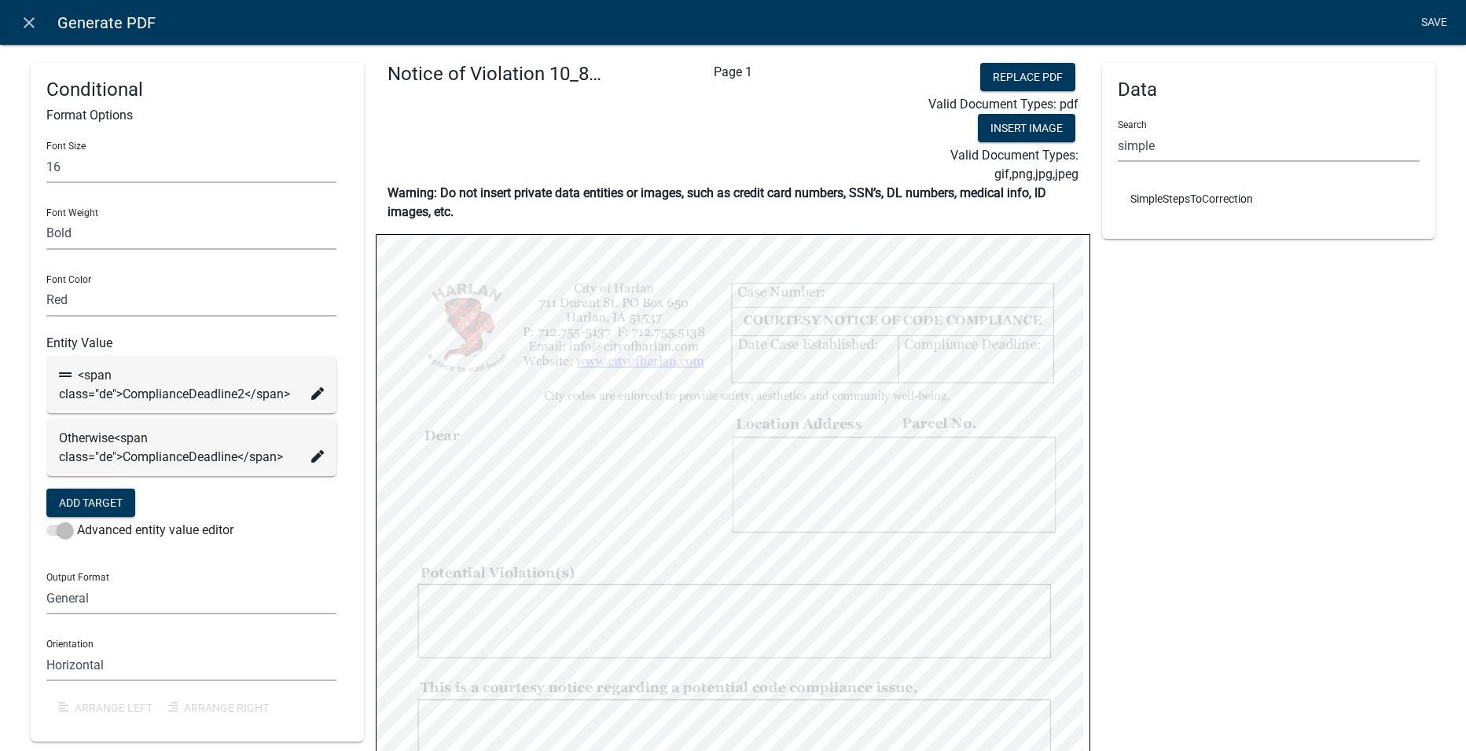
click at [1428, 17] on link "Save" at bounding box center [1433, 23] width 39 height 30
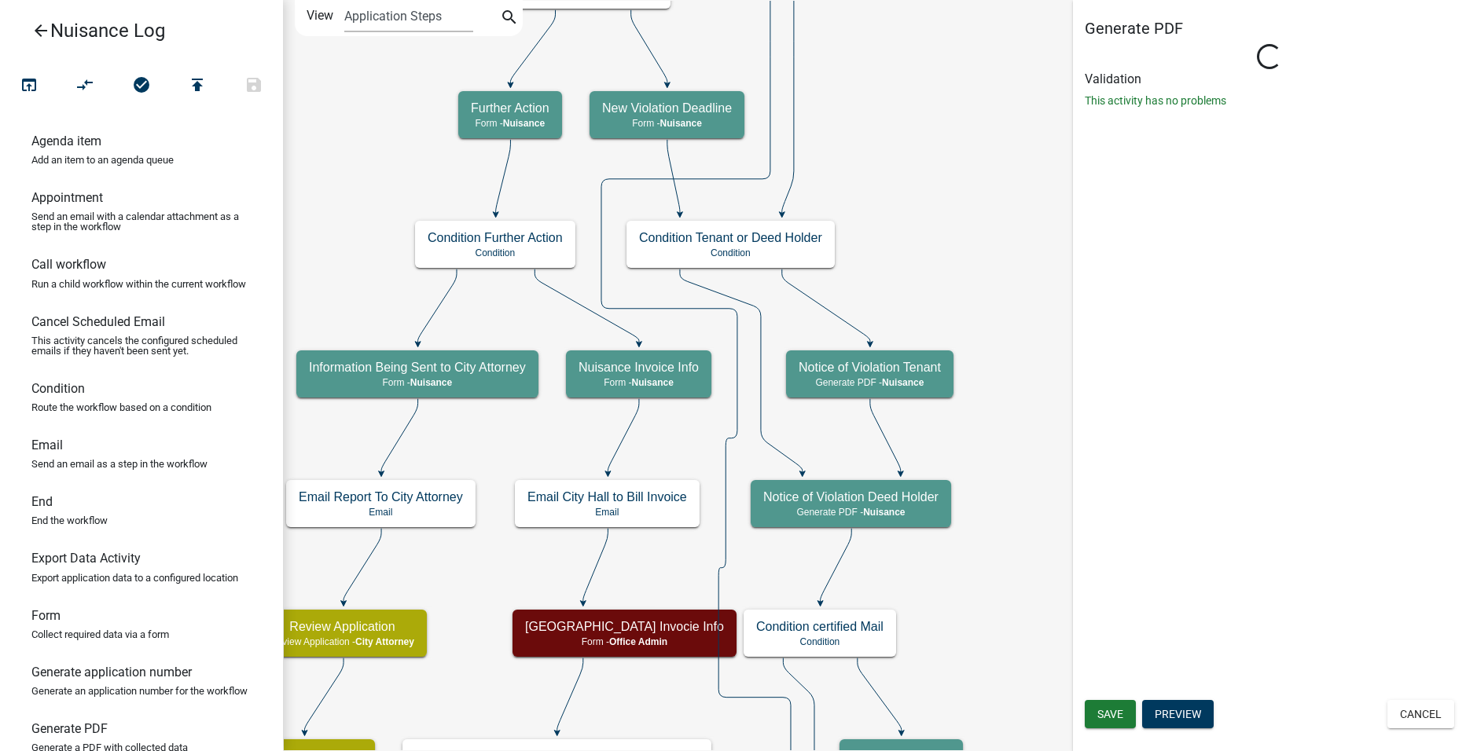
select select "23D998B8-9E3C-46A6-AD16-C3A7BDDB677D"
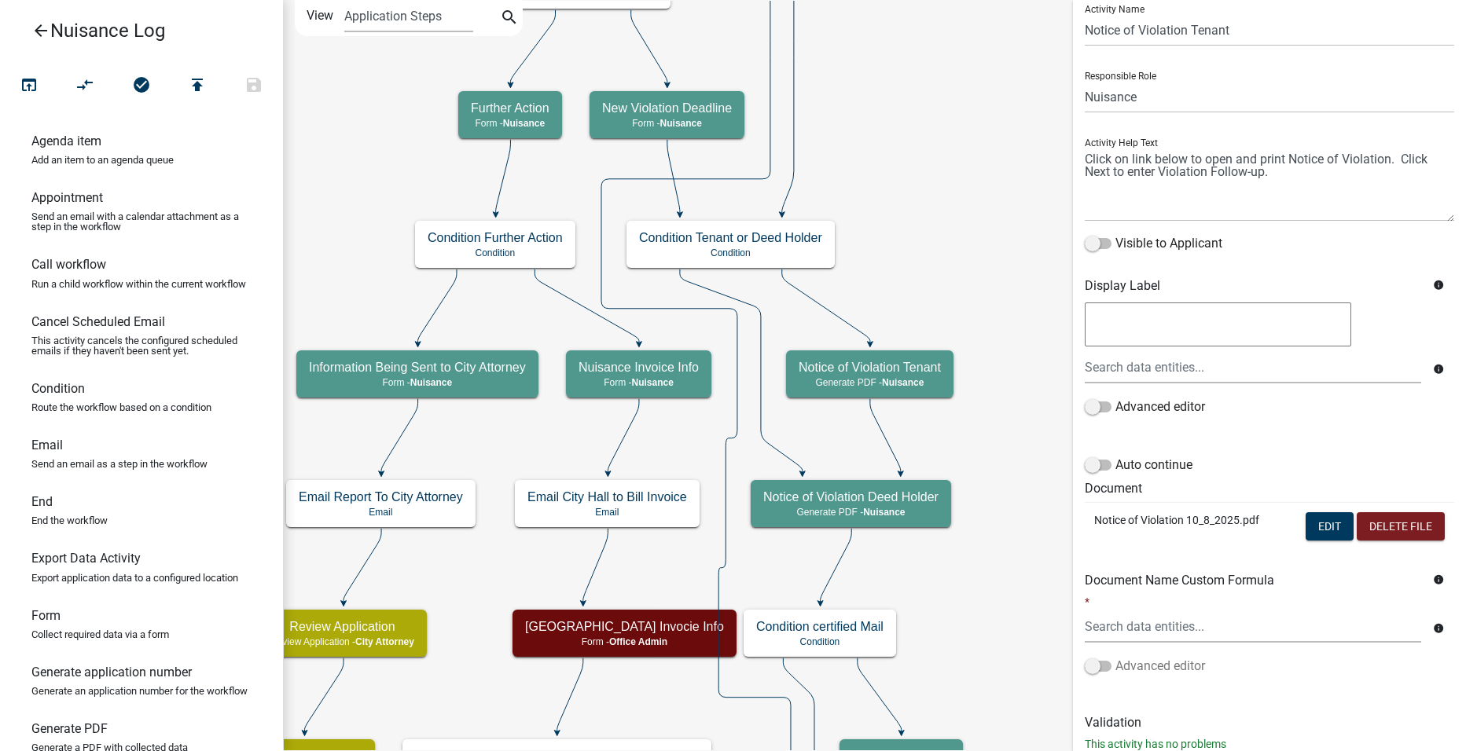
scroll to position [98, 0]
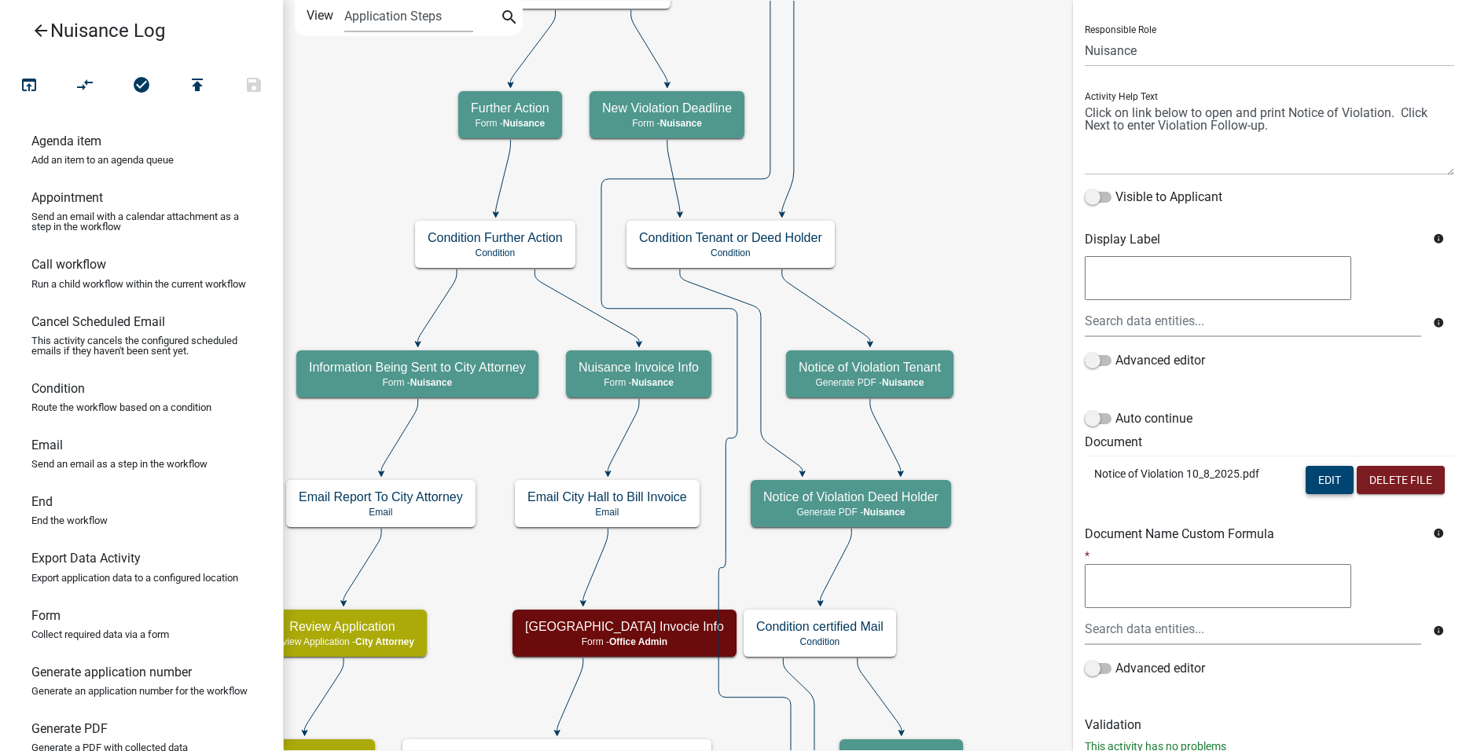
click at [1329, 490] on button "Edit" at bounding box center [1329, 480] width 48 height 28
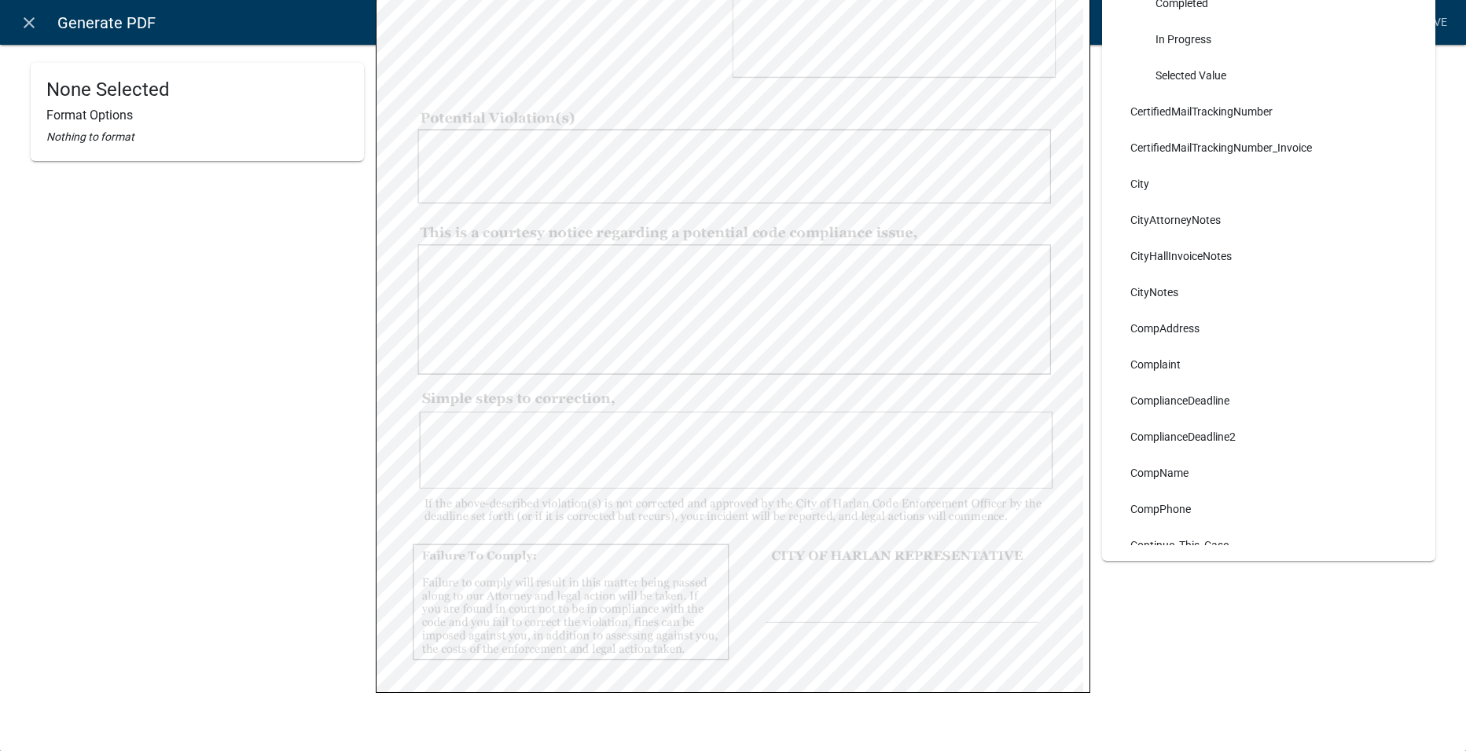
scroll to position [0, 0]
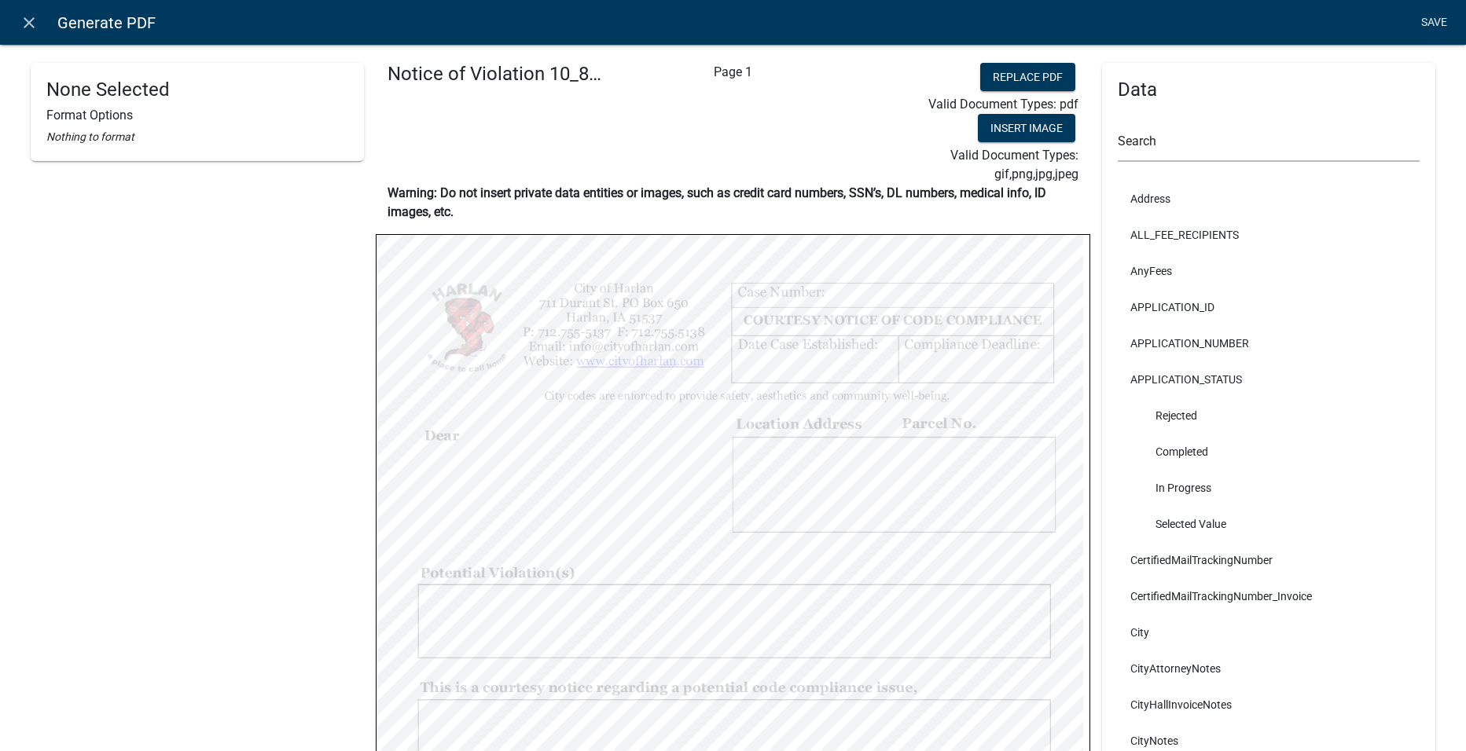
click at [1435, 23] on link "Save" at bounding box center [1433, 23] width 39 height 30
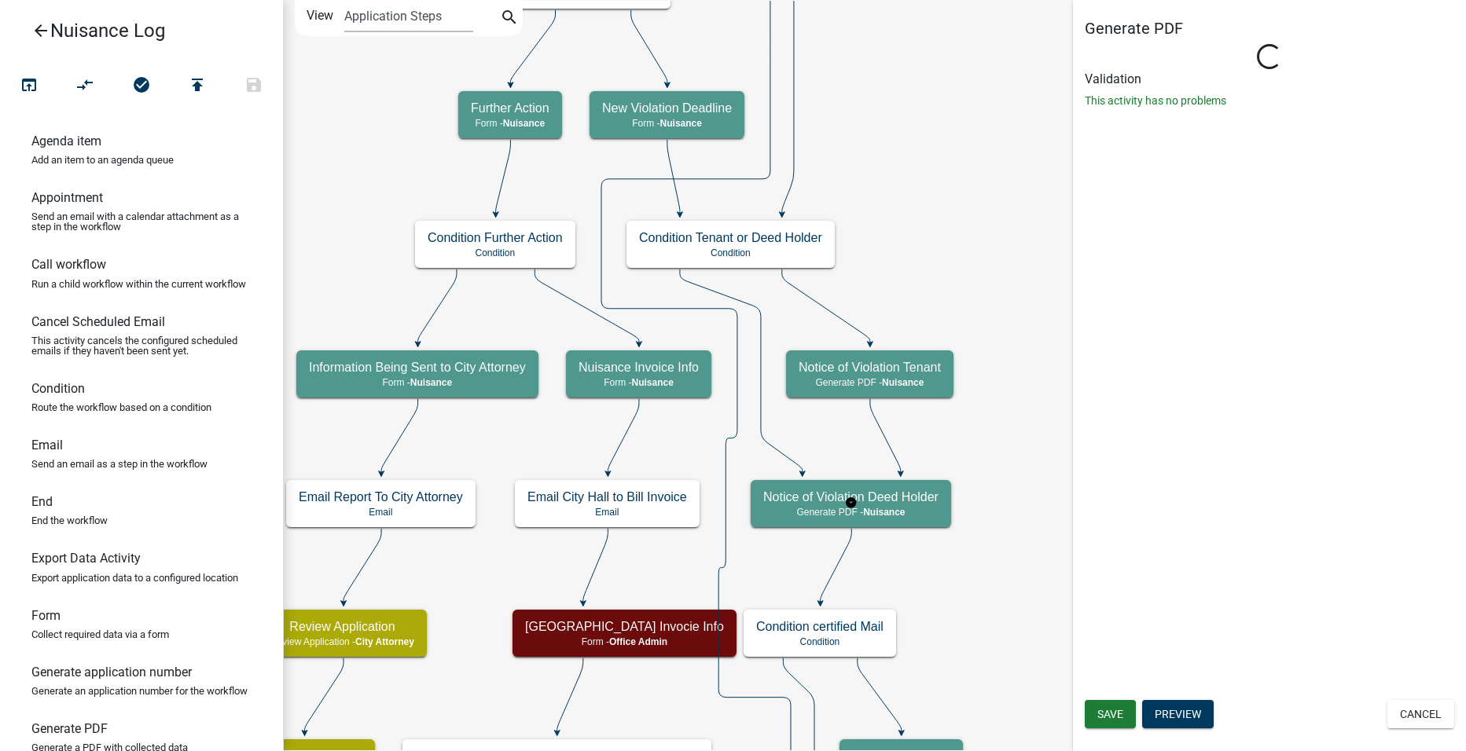
select select "23D998B8-9E3C-46A6-AD16-C3A7BDDB677D"
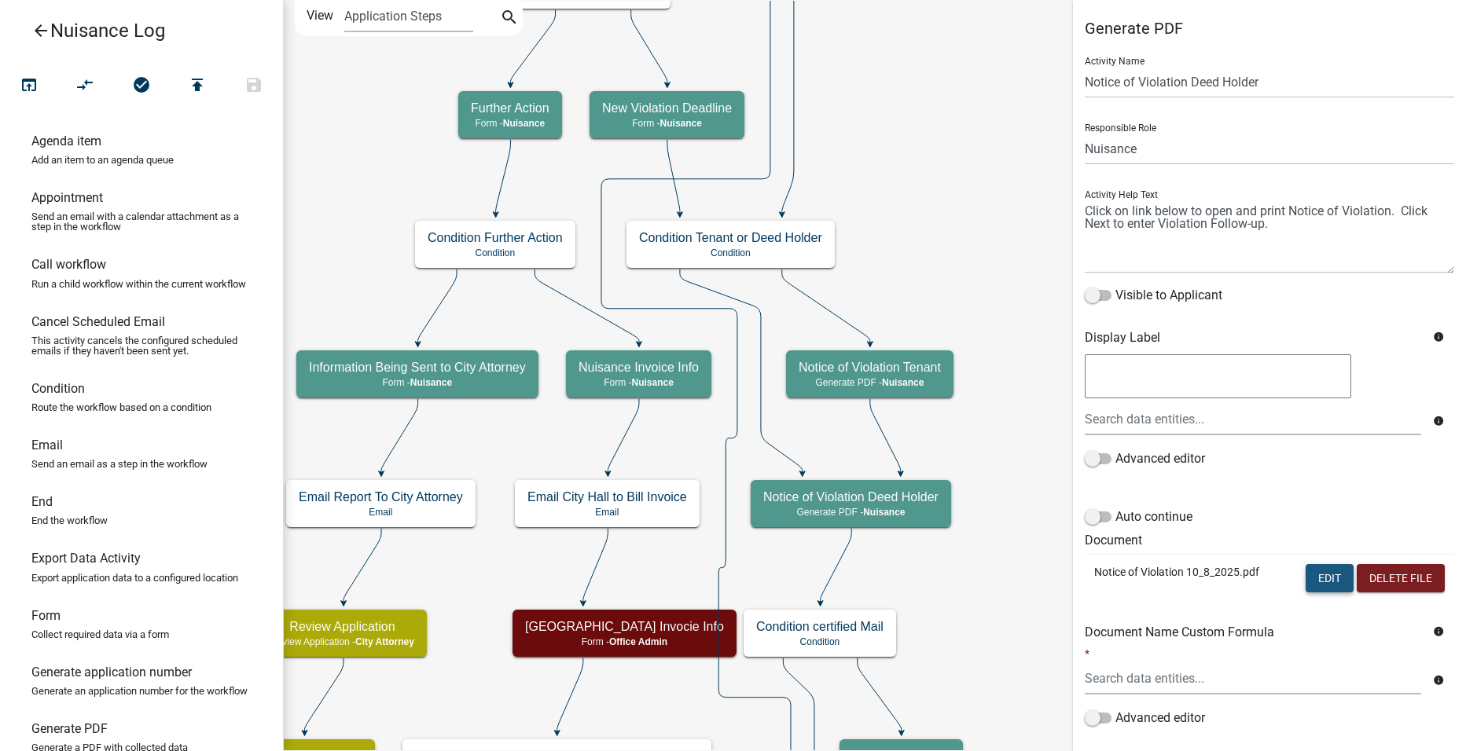
click at [1323, 577] on button "Edit" at bounding box center [1329, 578] width 48 height 28
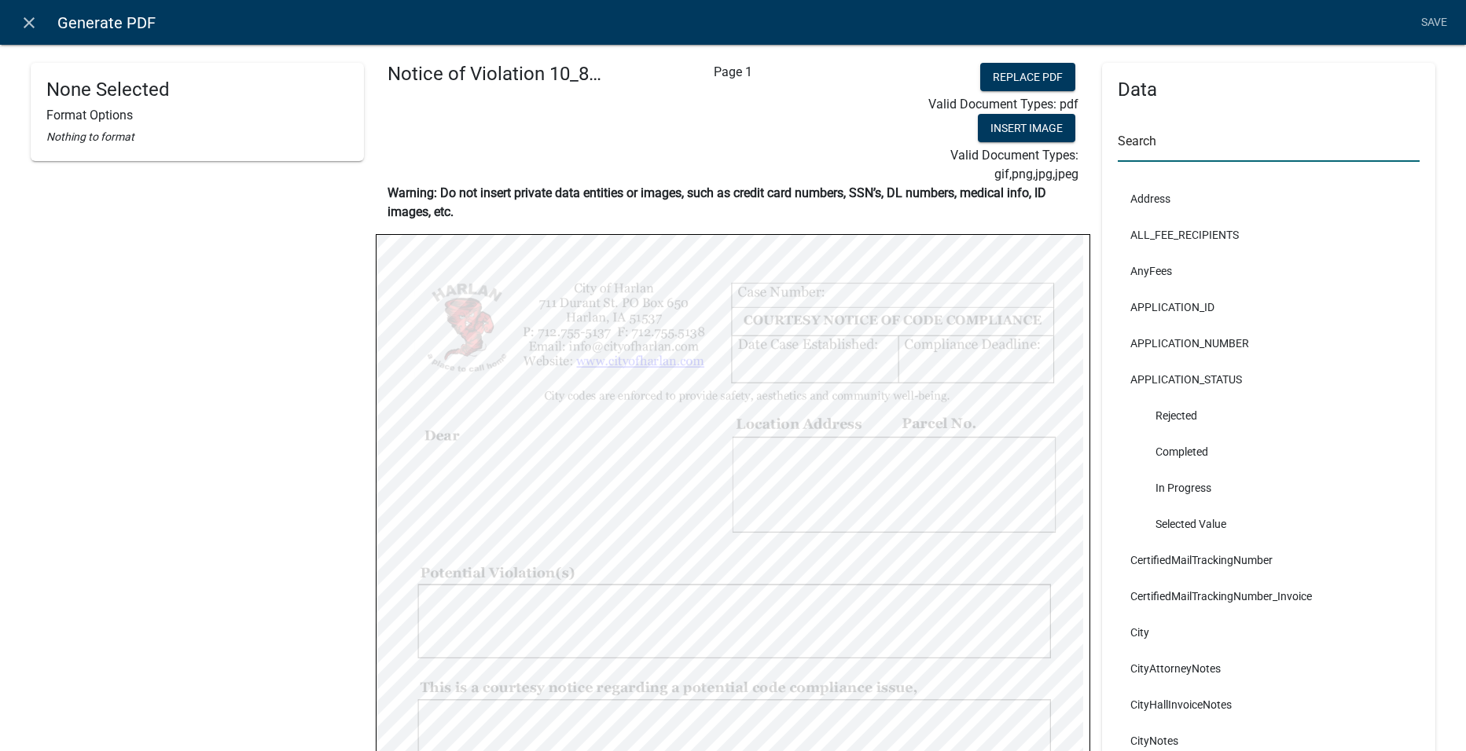
click at [1225, 149] on input "text" at bounding box center [1268, 146] width 302 height 32
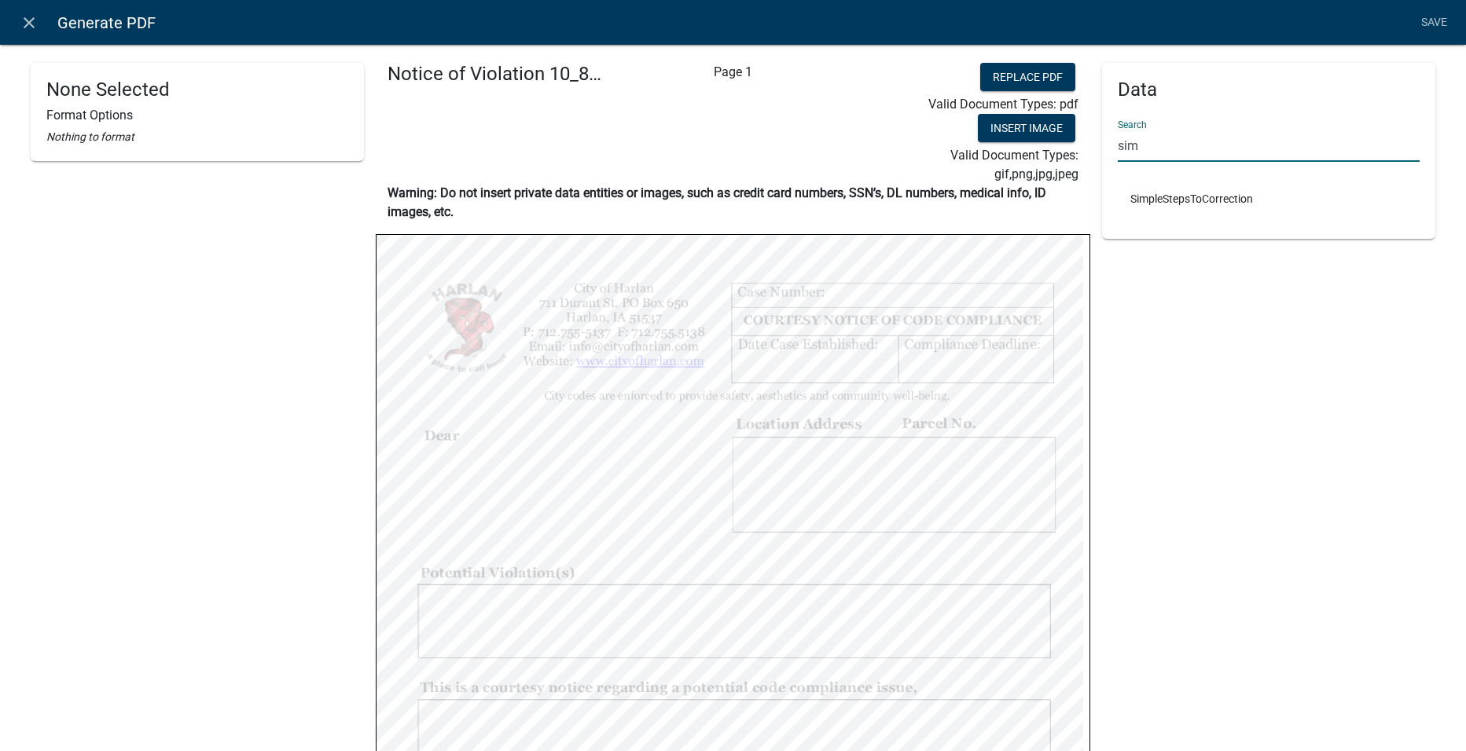
type input "sim"
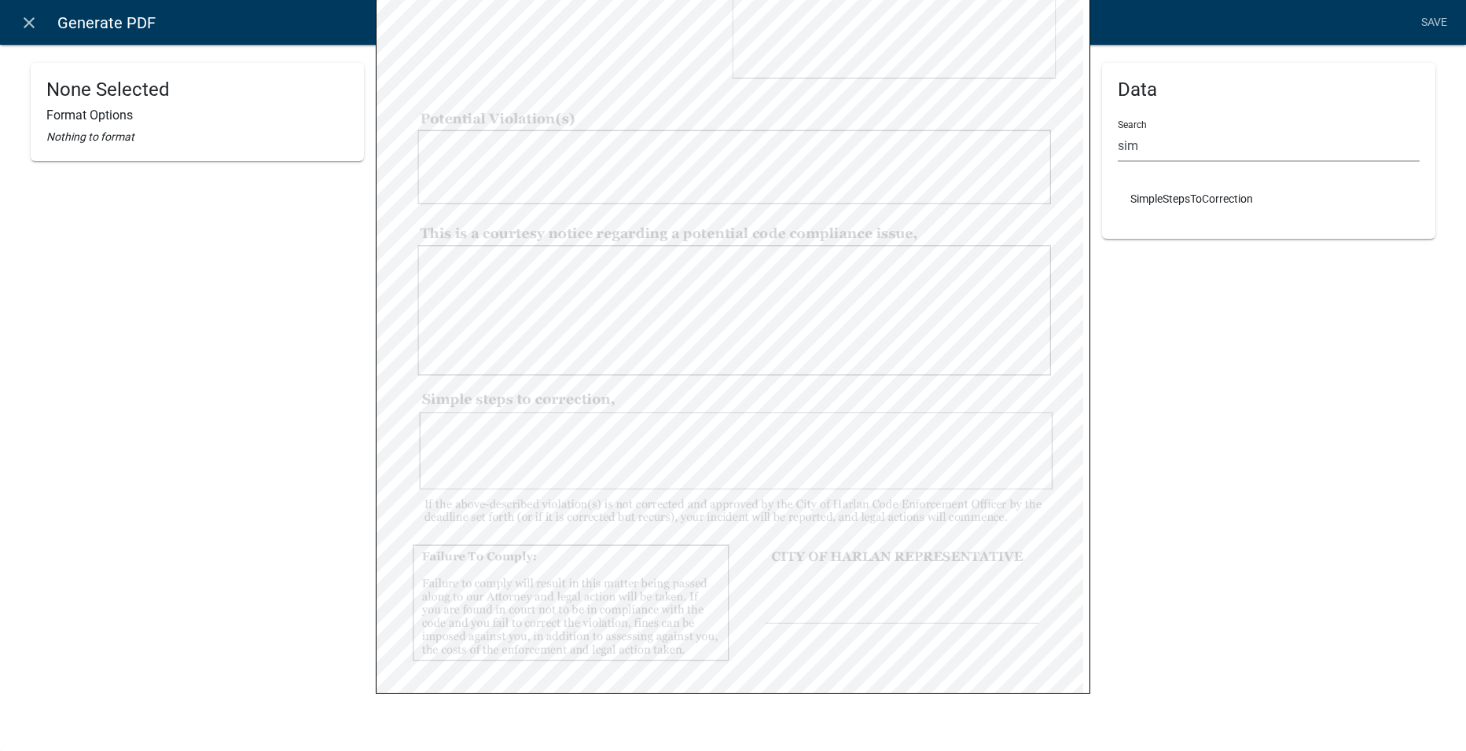
scroll to position [455, 0]
select select
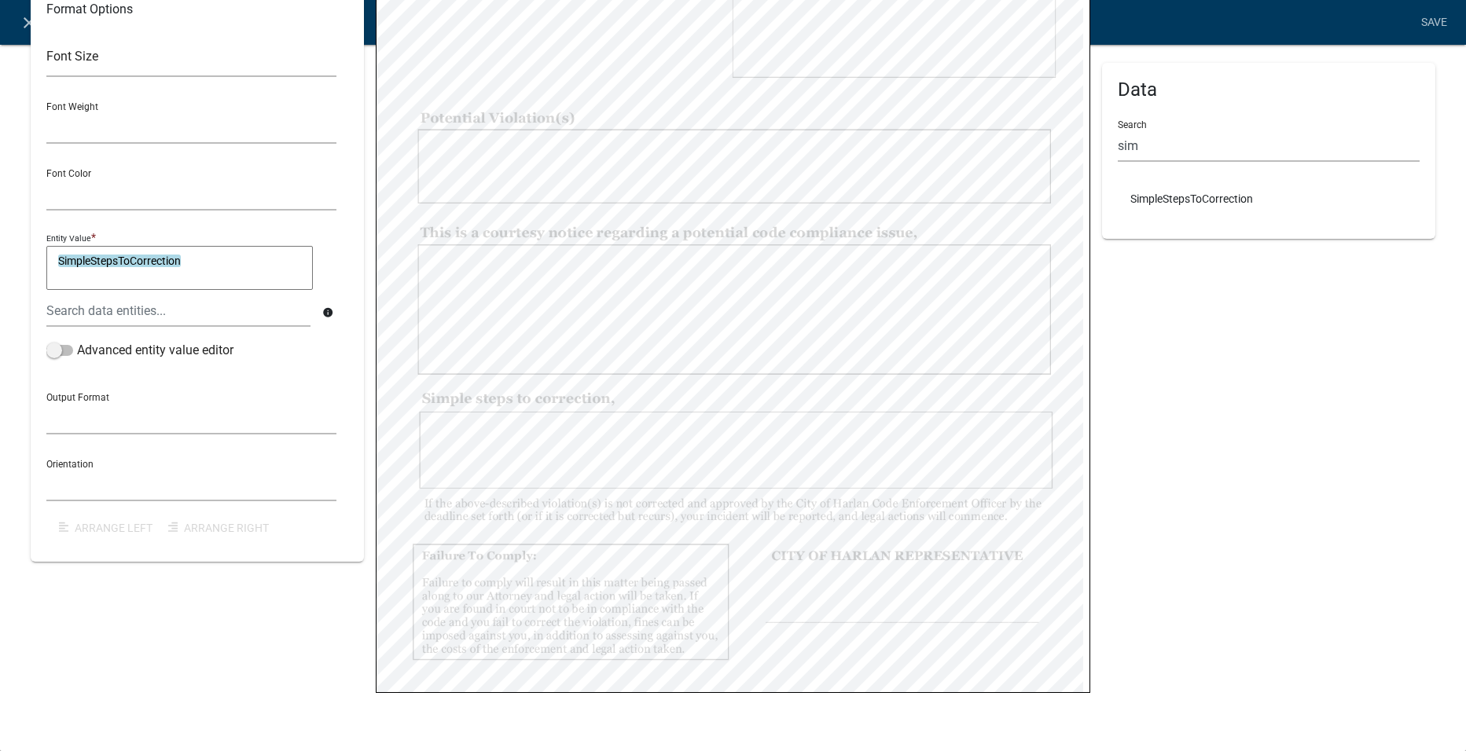
scroll to position [0, 0]
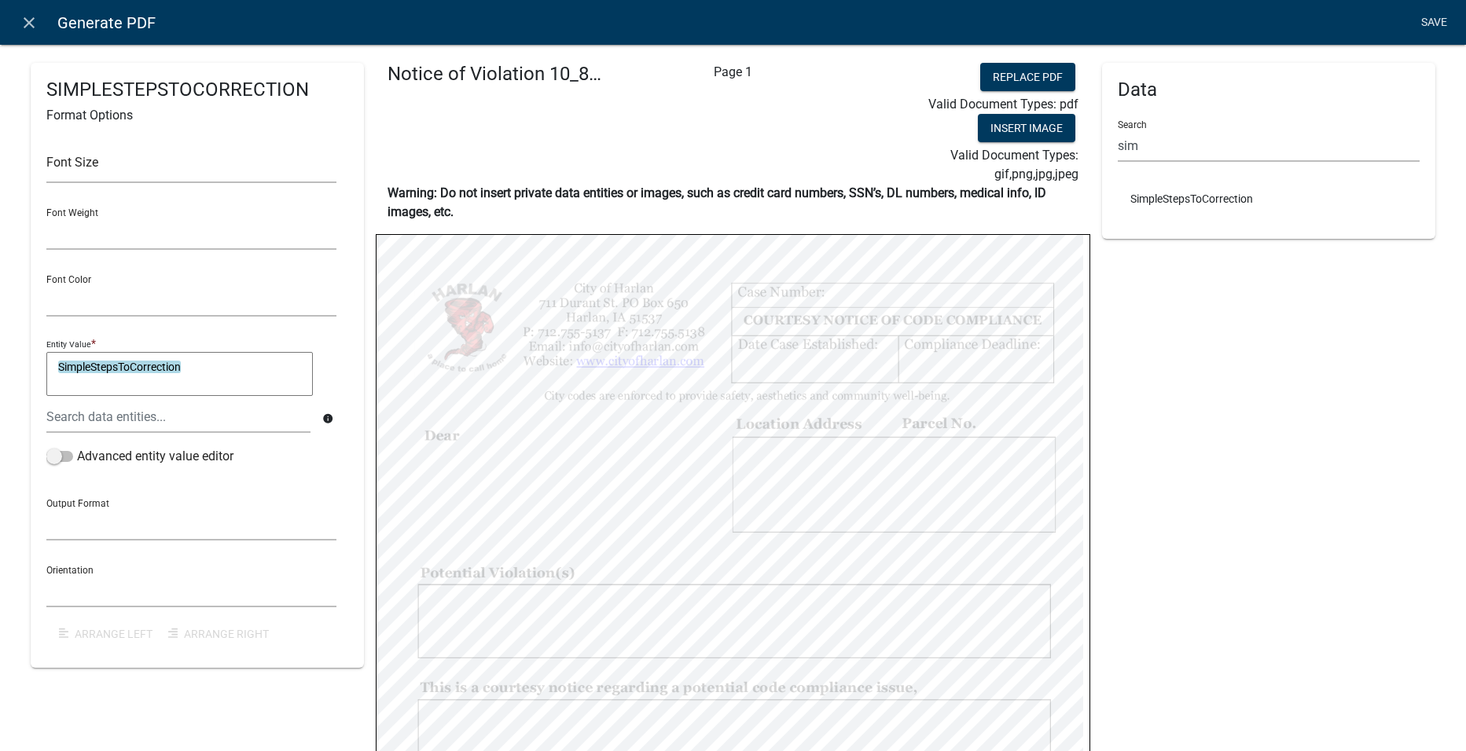
click at [1419, 31] on link "Save" at bounding box center [1433, 23] width 39 height 30
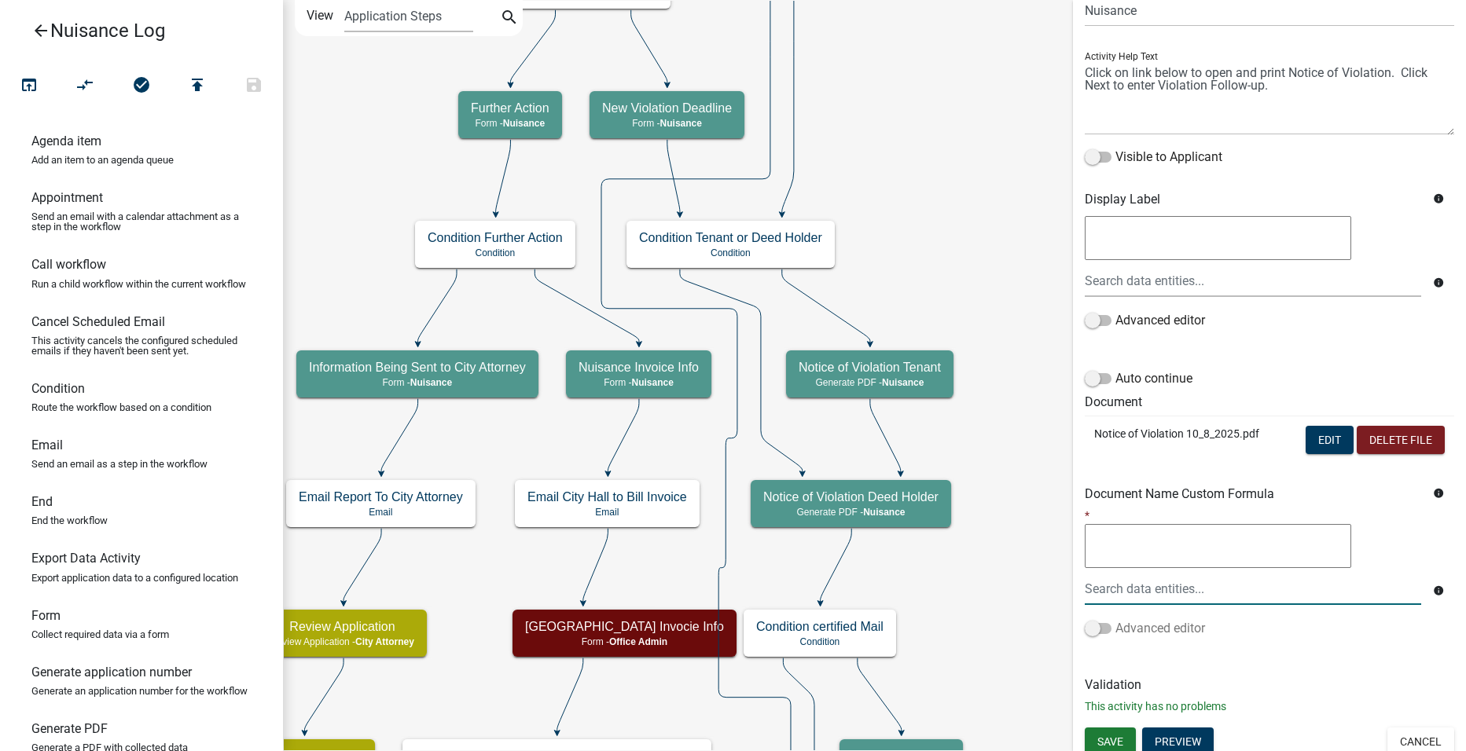
scroll to position [147, 0]
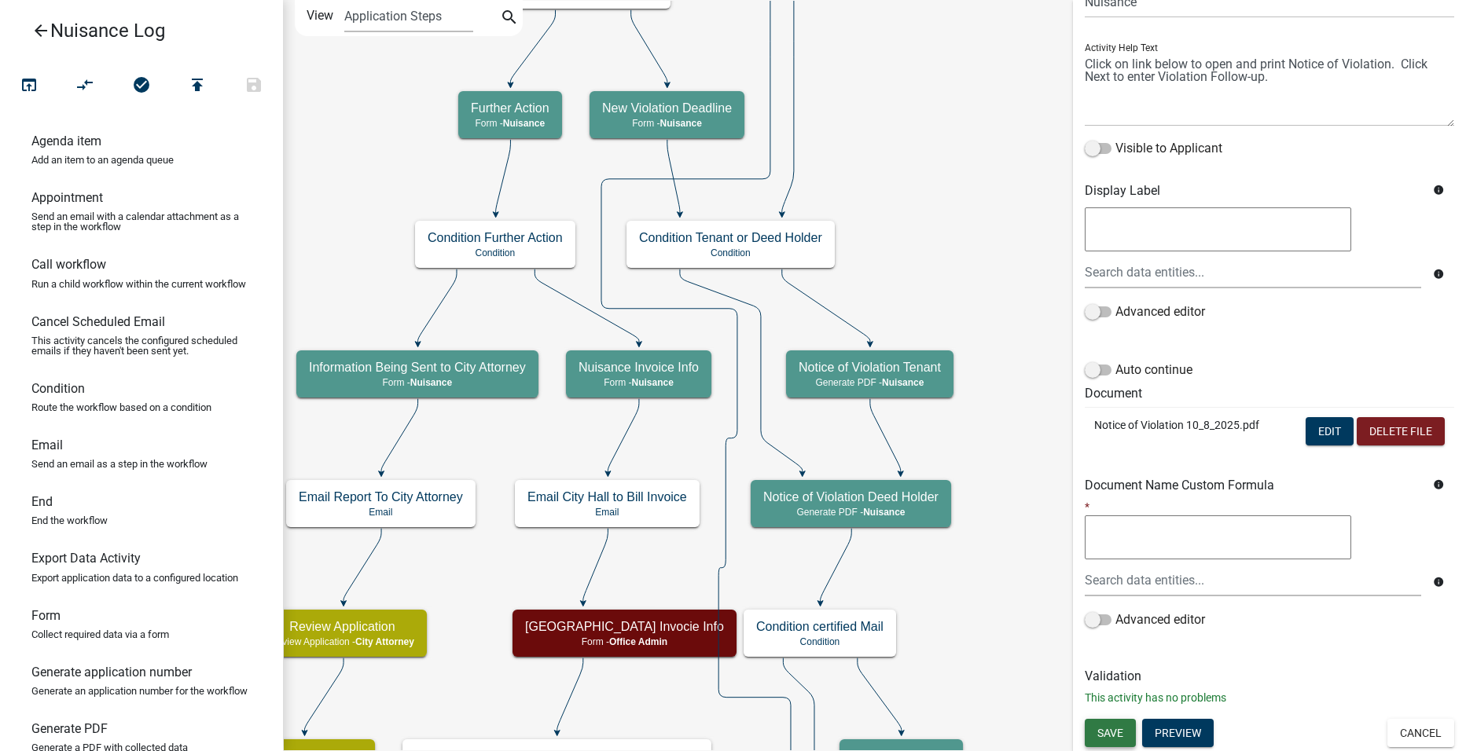
click at [1106, 737] on span "Save" at bounding box center [1110, 732] width 26 height 13
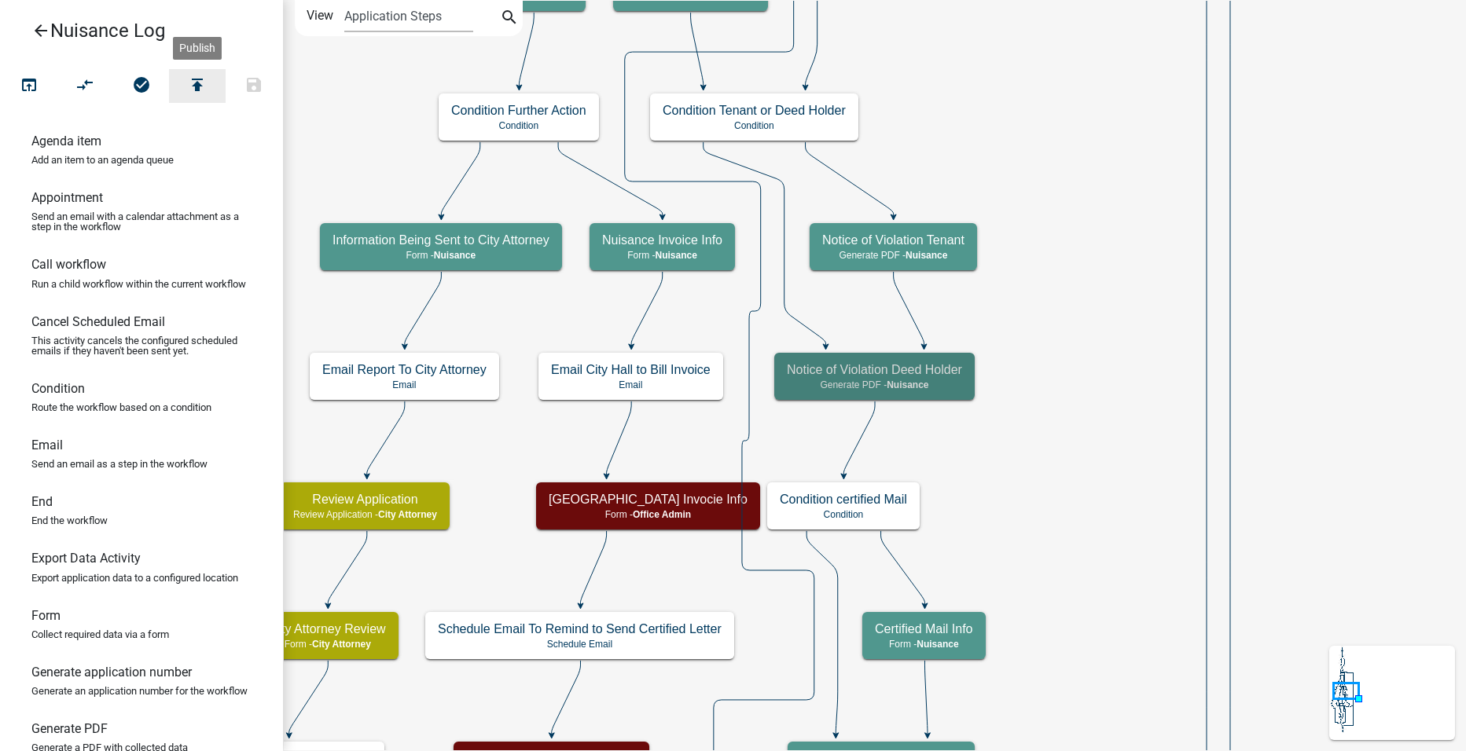
click at [207, 84] on icon "publish" at bounding box center [197, 86] width 19 height 22
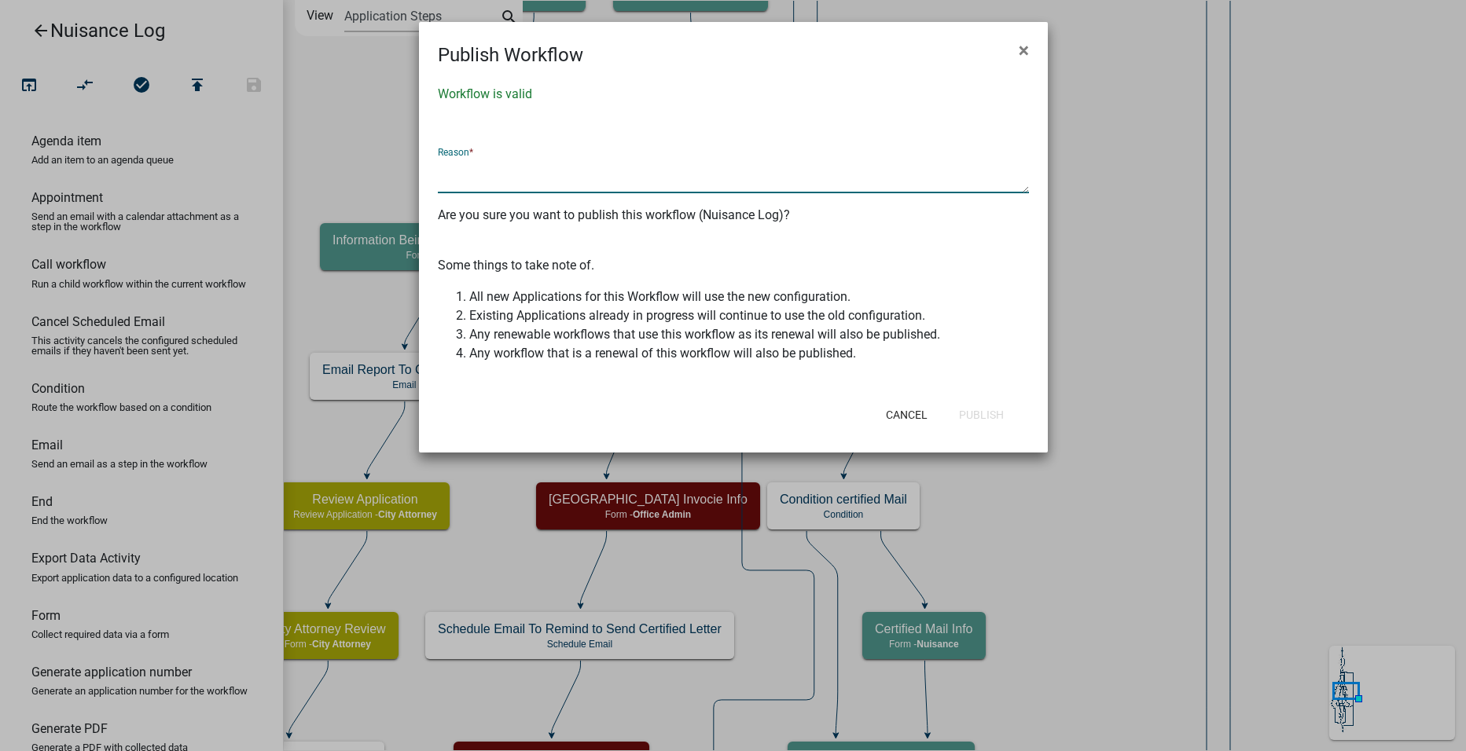
click at [677, 177] on textarea at bounding box center [733, 175] width 591 height 36
type textarea "Updated Notice of violation pdf letter template."
click at [1005, 413] on button "Publish" at bounding box center [981, 415] width 70 height 28
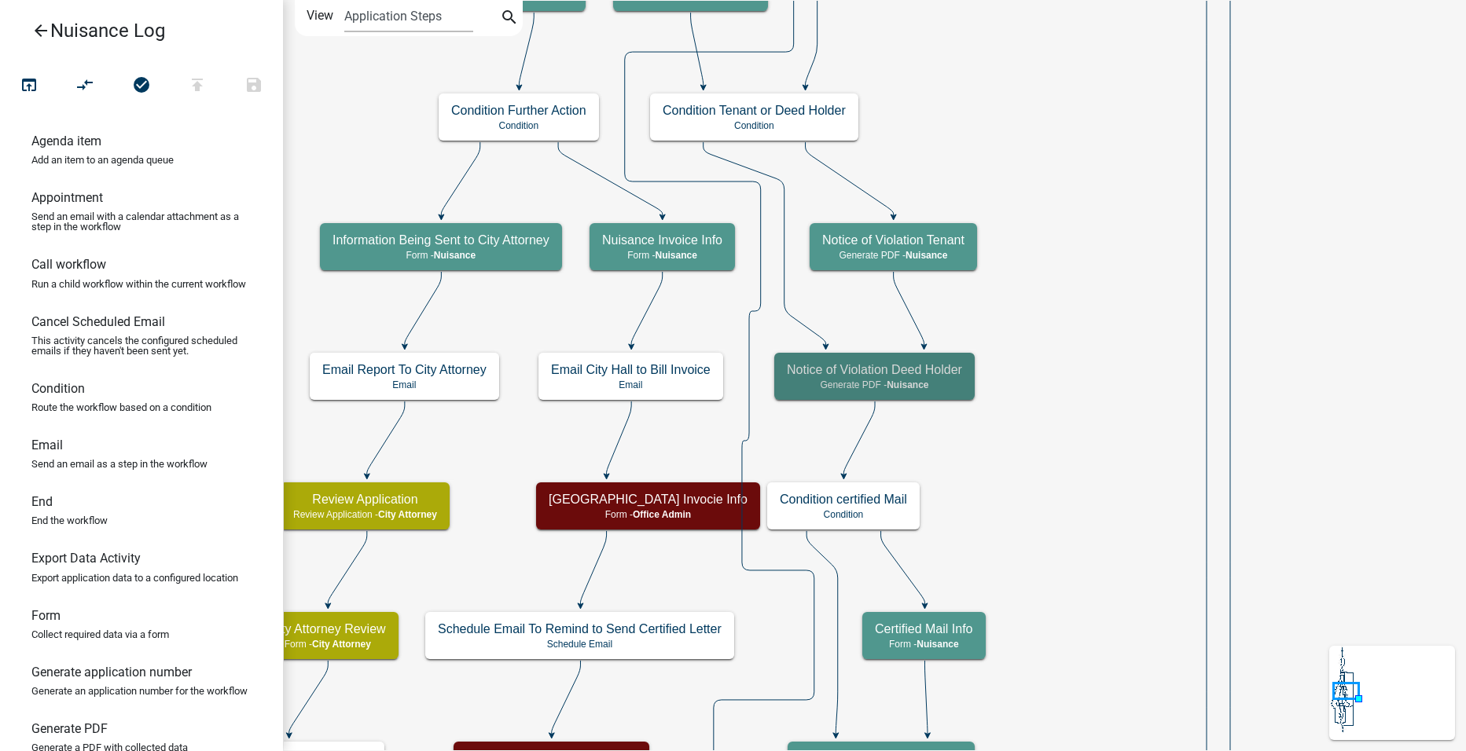
click at [41, 29] on icon "arrow_back" at bounding box center [40, 32] width 19 height 22
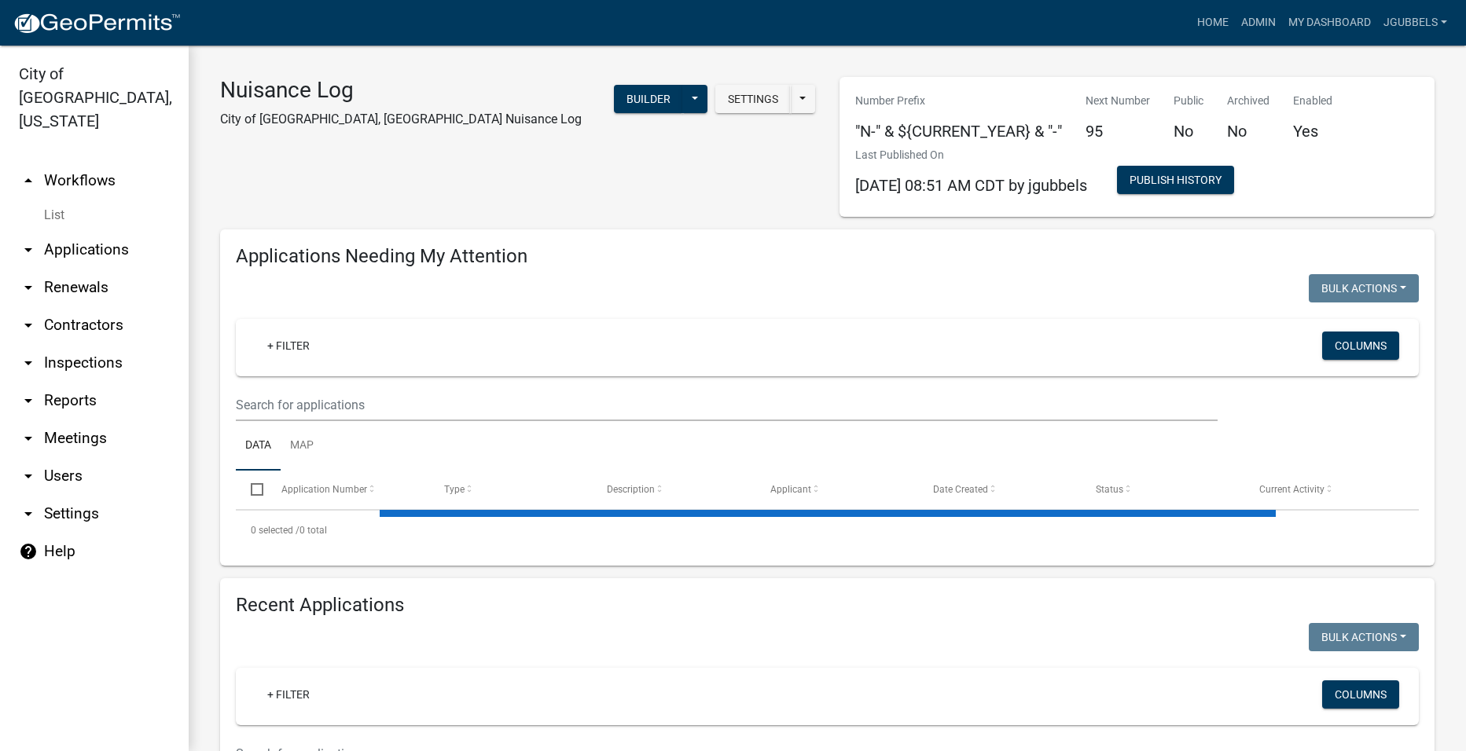
select select "2: 50"
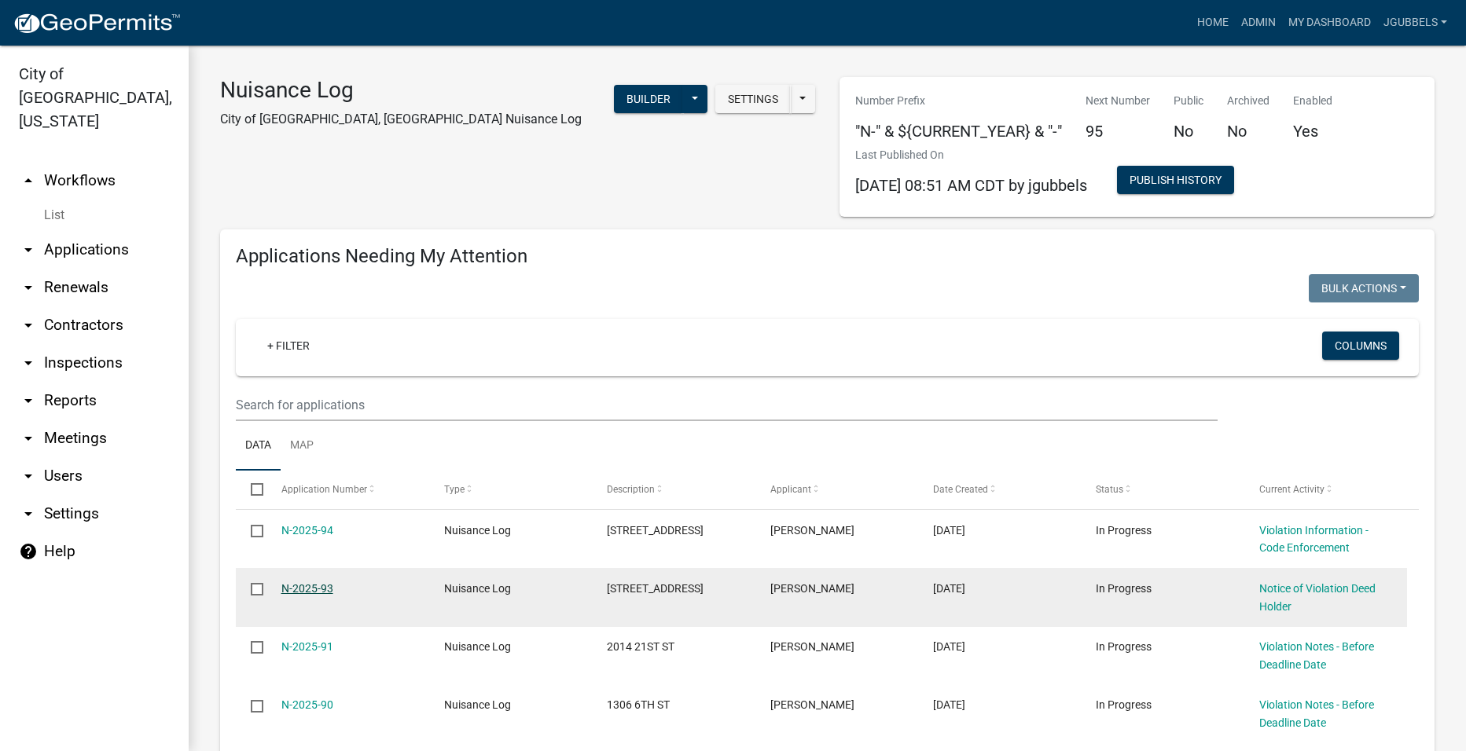
click at [319, 585] on link "N-2025-93" at bounding box center [307, 588] width 52 height 13
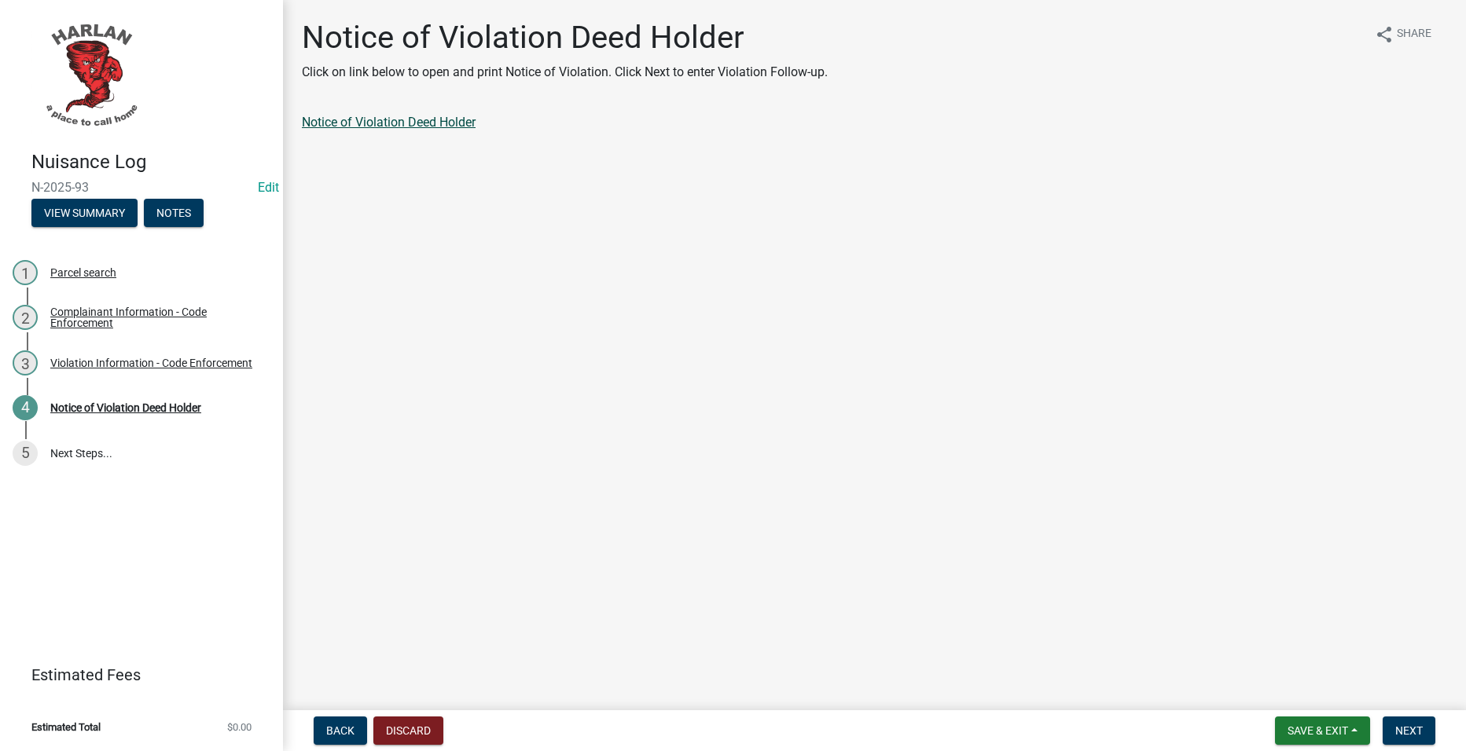
click at [407, 122] on link "Notice of Violation Deed Holder" at bounding box center [389, 122] width 174 height 15
click at [179, 284] on div "1 Parcel search" at bounding box center [135, 272] width 245 height 25
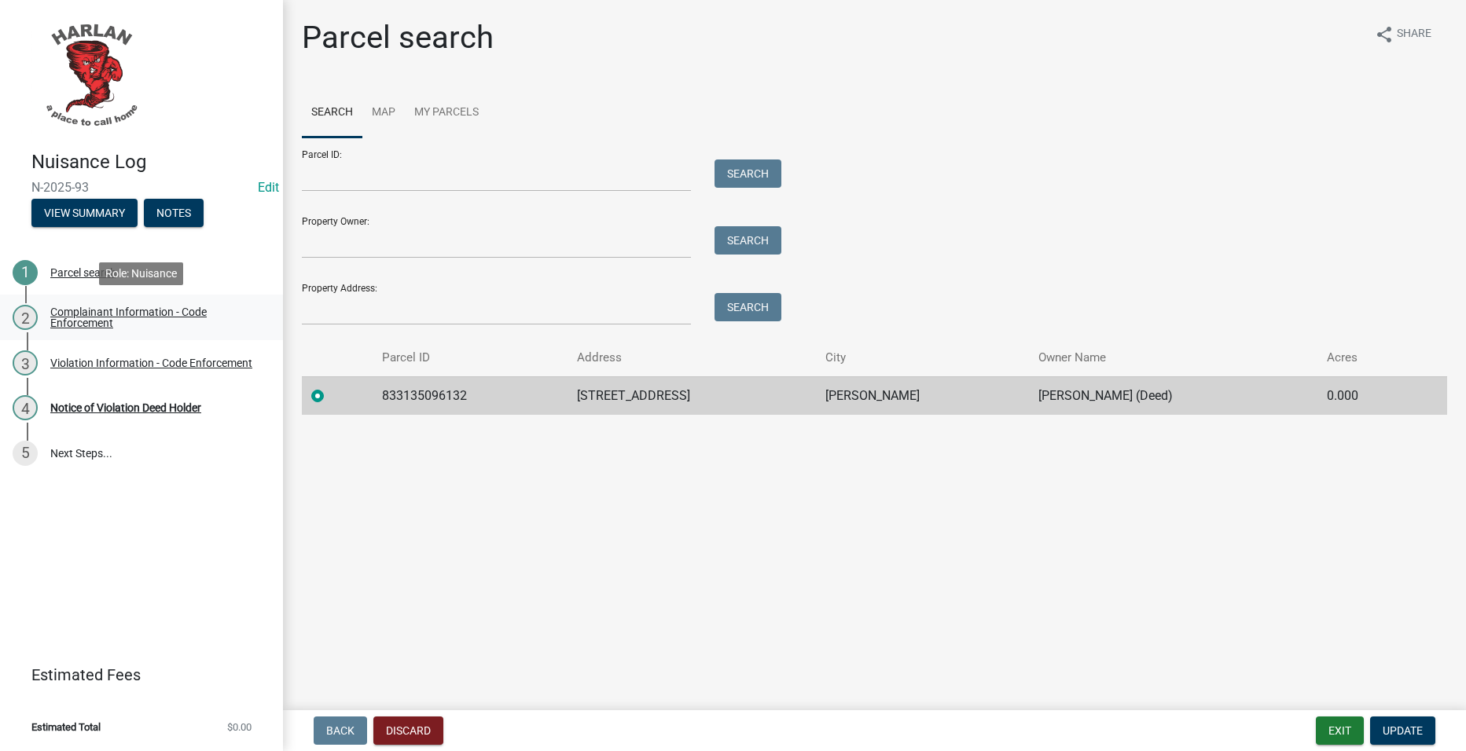
click at [178, 317] on div "Complainant Information - Code Enforcement" at bounding box center [153, 317] width 207 height 22
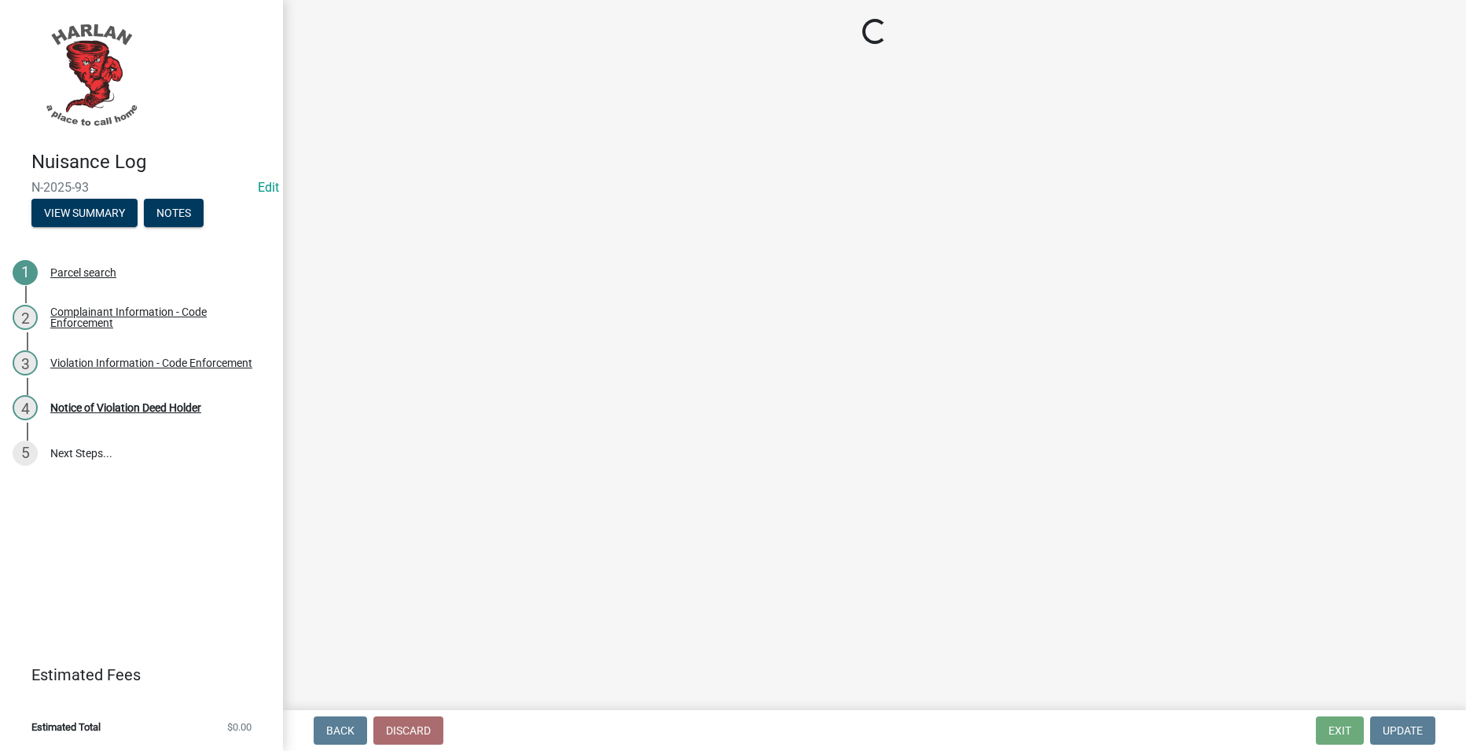
select select "49b6a45b-4058-468a-b08f-043d13f31423"
select select "c036b1b8-0d0a-4718-af47-3855d29bc181"
select select "db954dd5-c658-4052-8664-ee6695e82e3a"
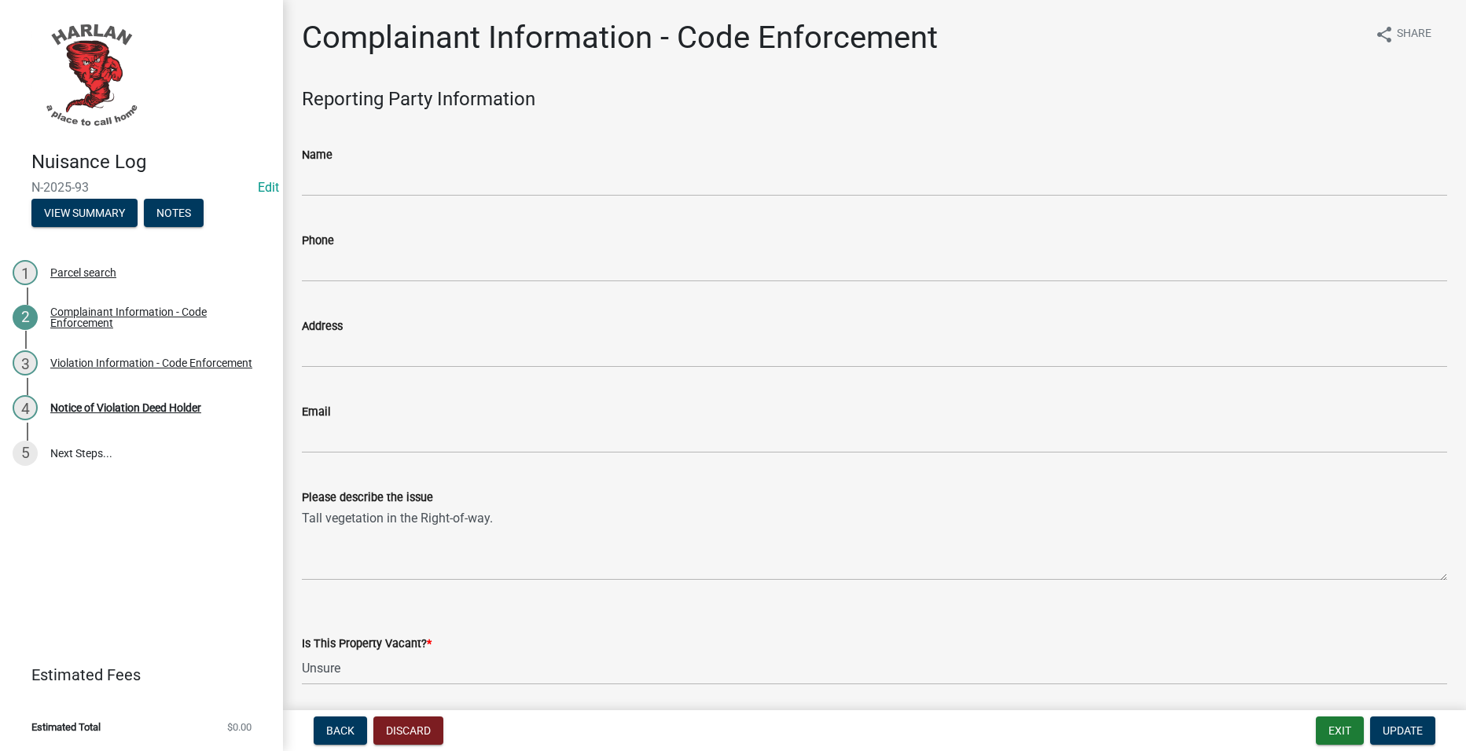
scroll to position [314, 0]
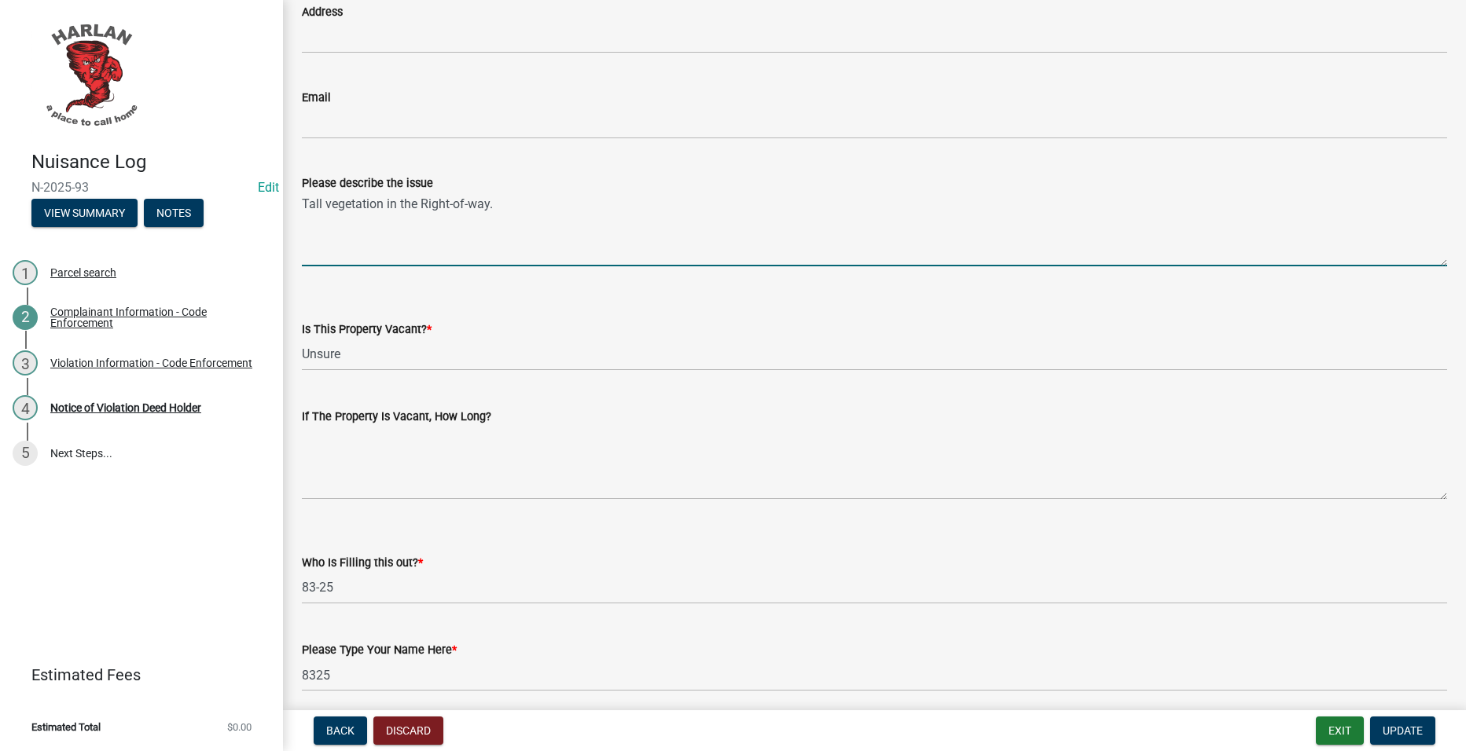
drag, startPoint x: 624, startPoint y: 213, endPoint x: 288, endPoint y: 199, distance: 335.8
click at [471, 201] on textarea "Tall vegetation in the Right-of-way." at bounding box center [874, 230] width 1145 height 74
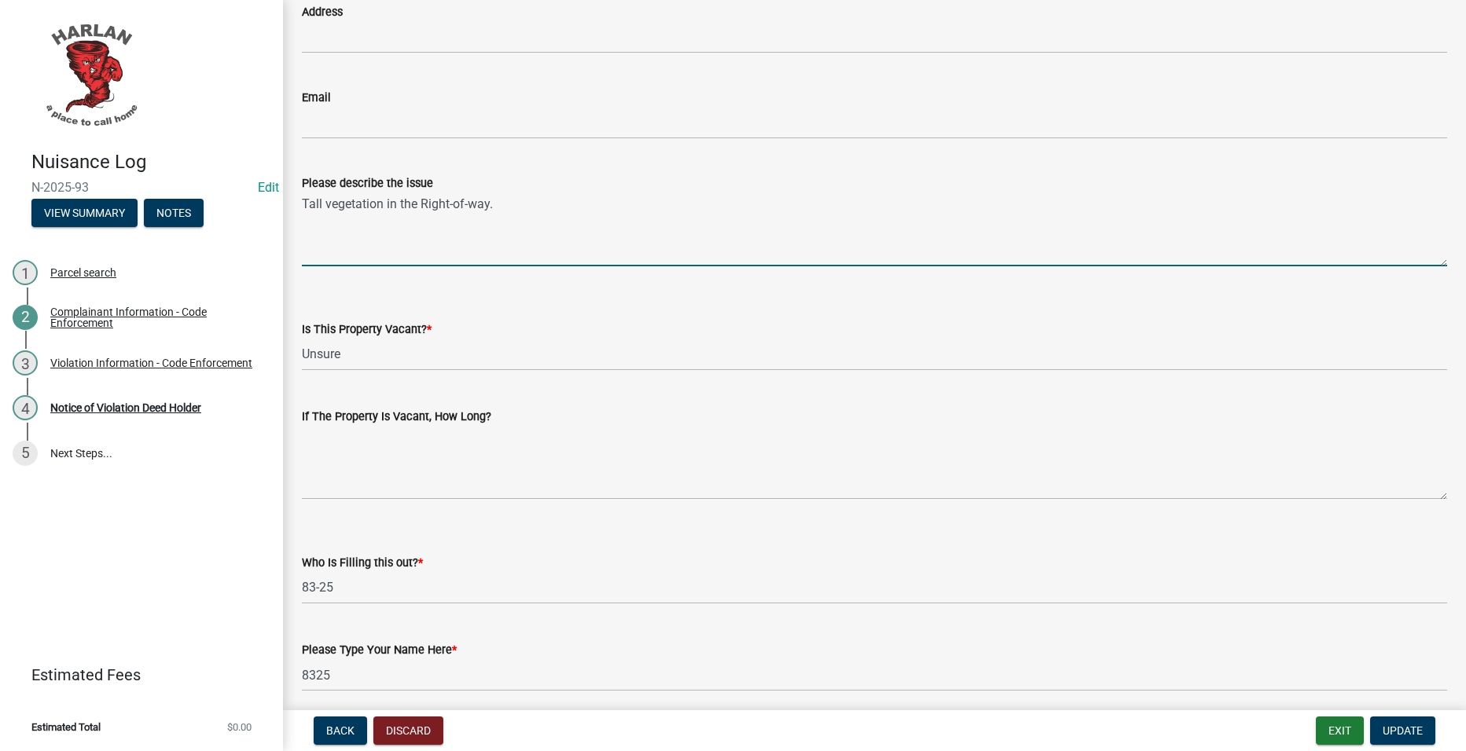
click at [471, 201] on textarea "Tall vegetation in the Right-of-way." at bounding box center [874, 230] width 1145 height 74
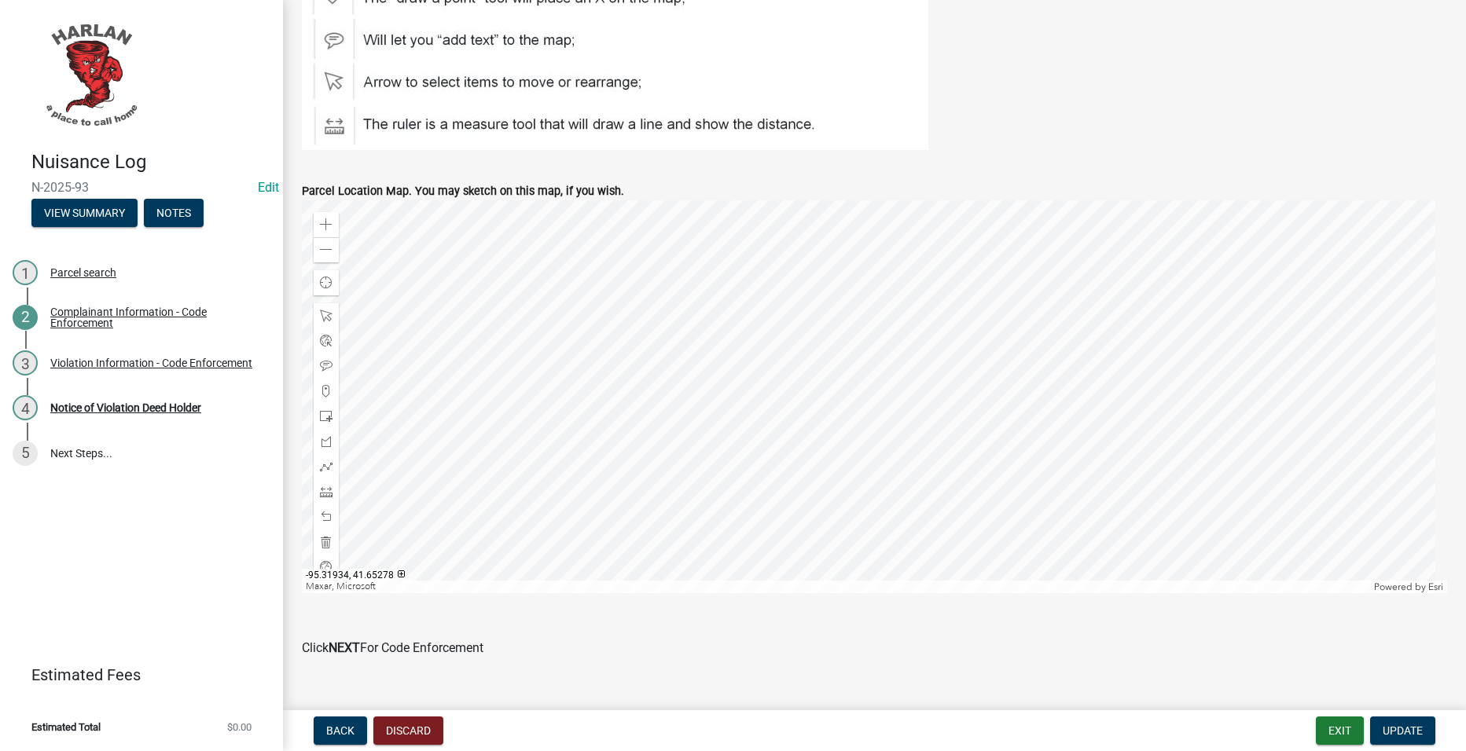
scroll to position [2435, 0]
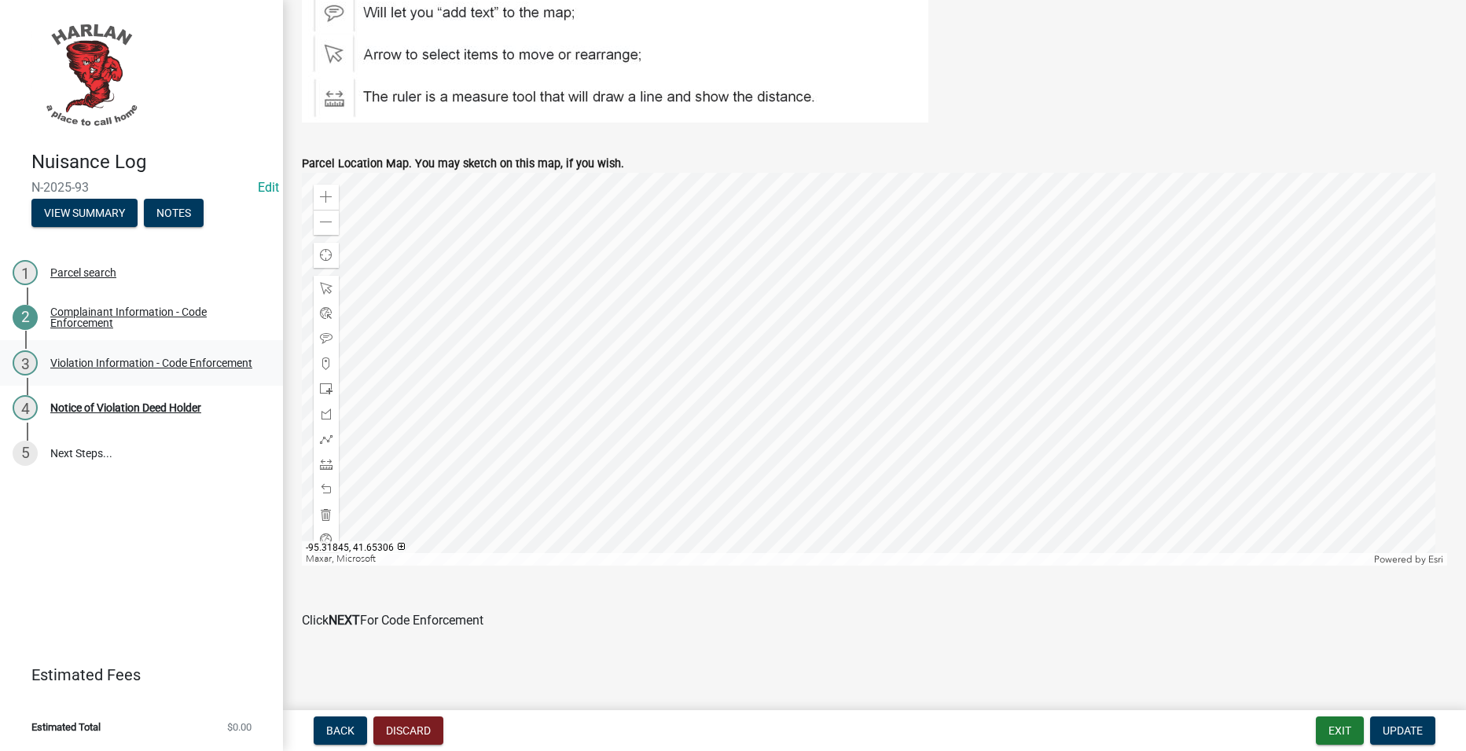
click at [112, 358] on div "Violation Information - Code Enforcement" at bounding box center [151, 363] width 202 height 11
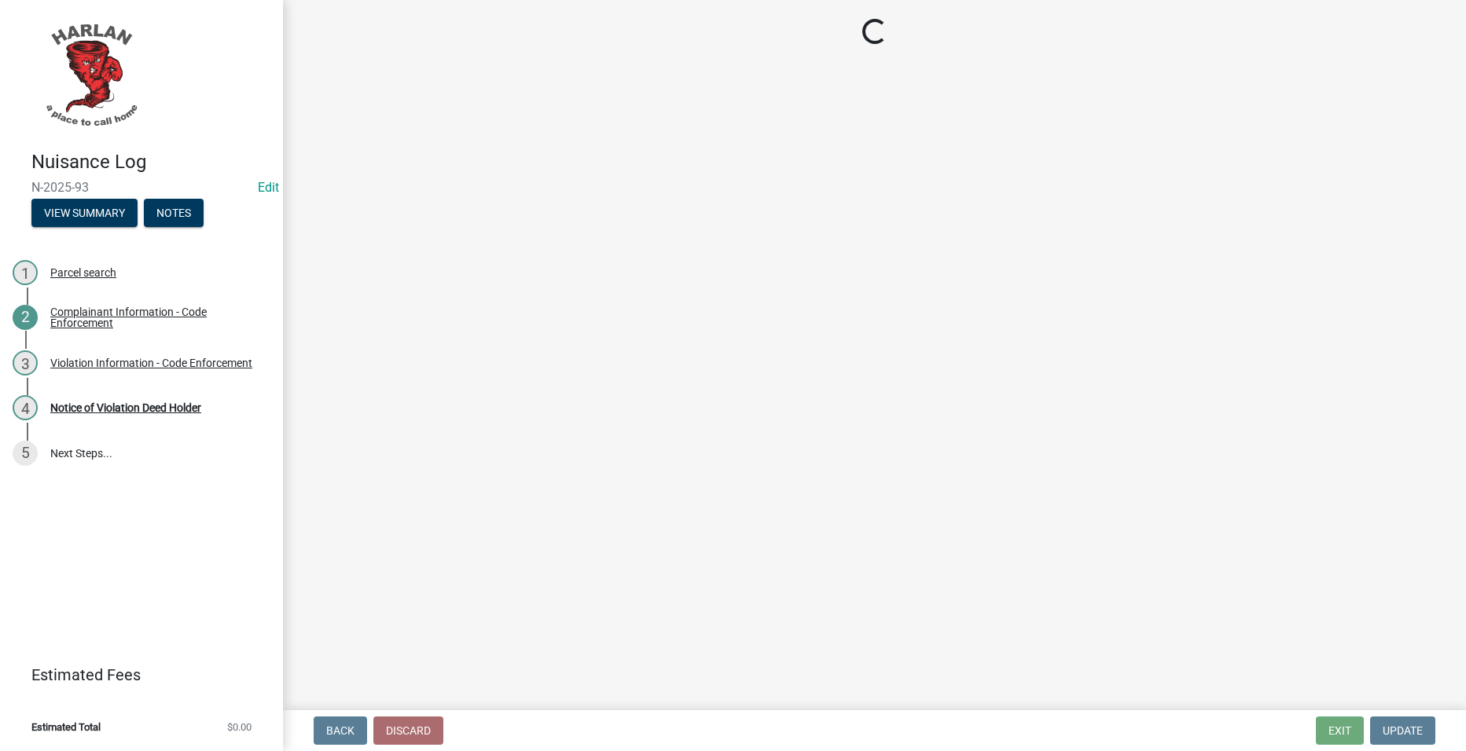
select select "0a298d24-01ac-4a1e-916a-936262bff8a5"
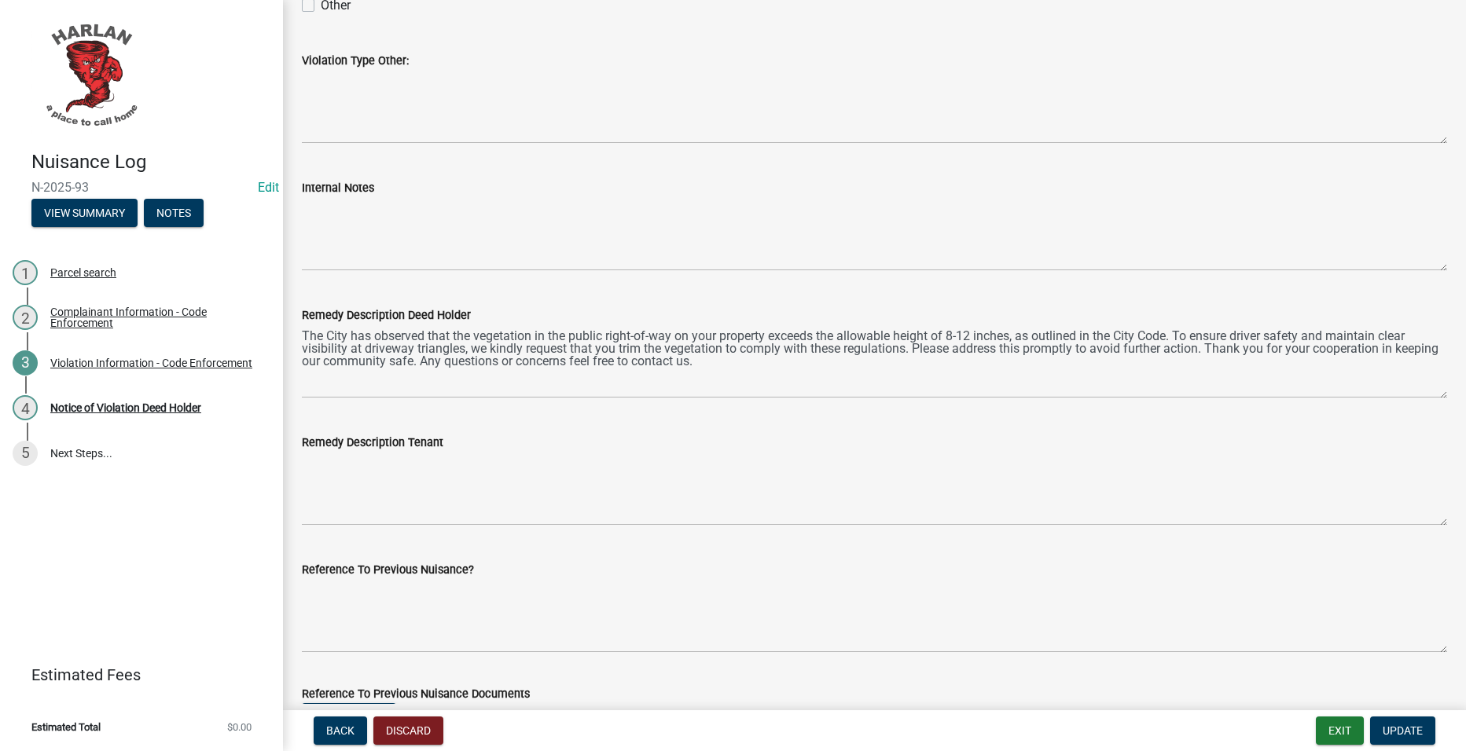
scroll to position [550, 0]
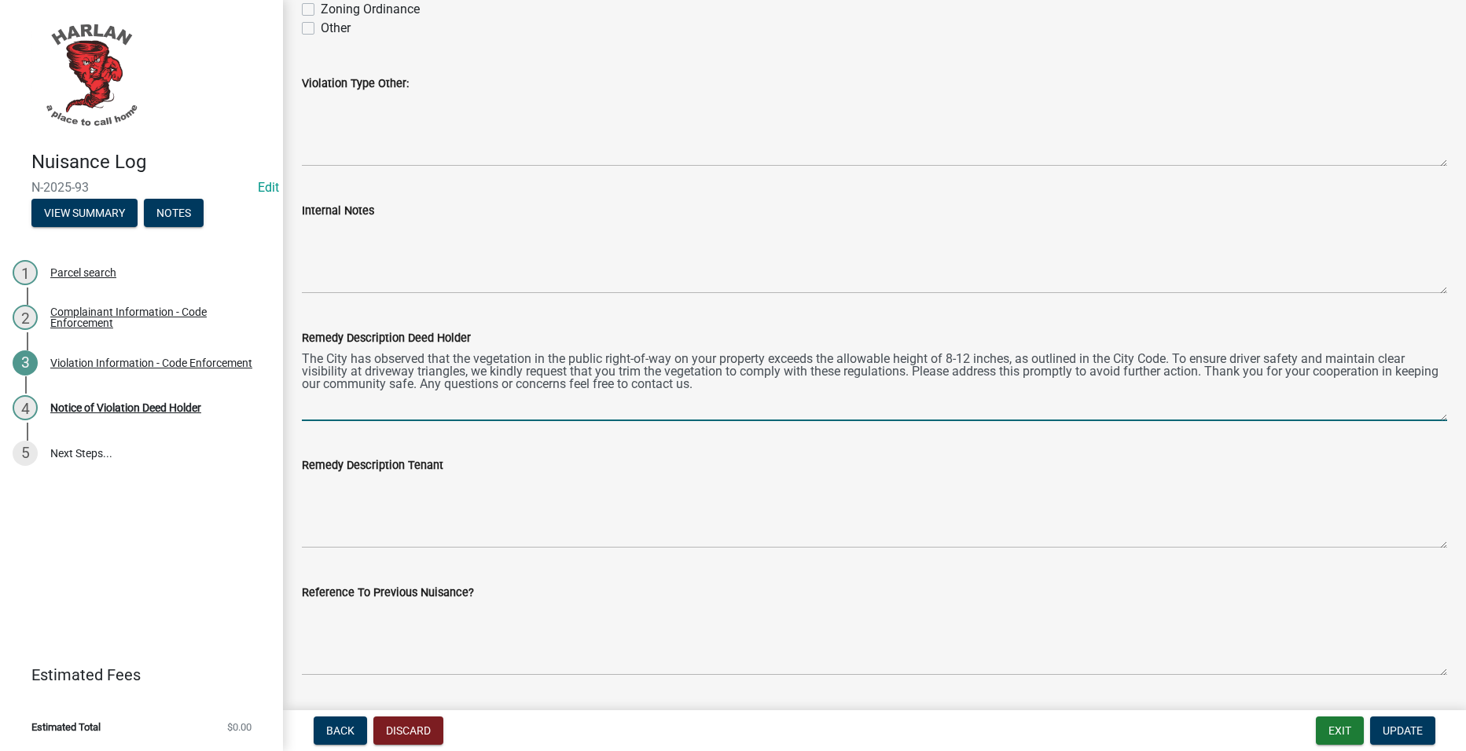
drag, startPoint x: 762, startPoint y: 389, endPoint x: 299, endPoint y: 357, distance: 464.8
click at [299, 357] on div "Remedy Description Deed Holder The City has observed that the vegetation in the…" at bounding box center [874, 363] width 1169 height 115
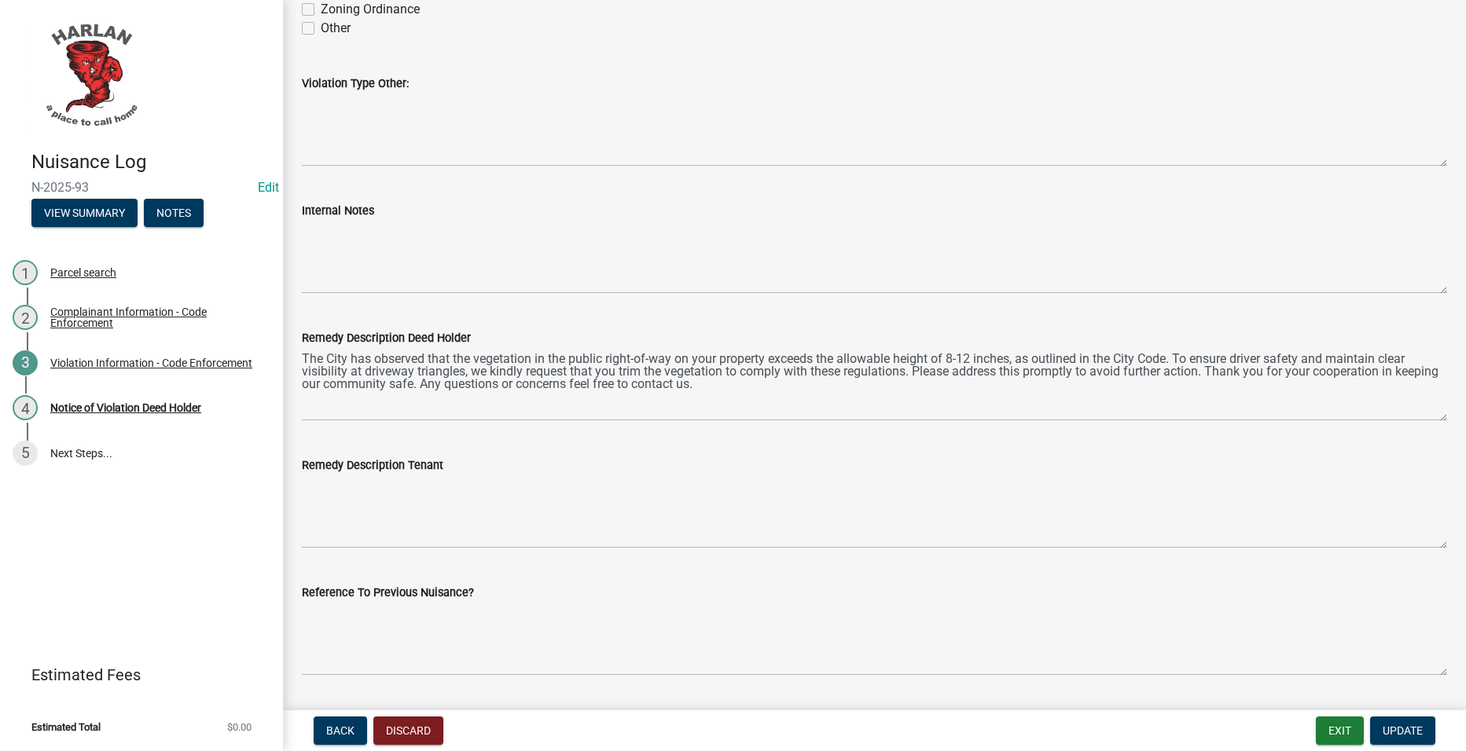
click at [659, 450] on div "Remedy Description Tenant" at bounding box center [874, 491] width 1145 height 115
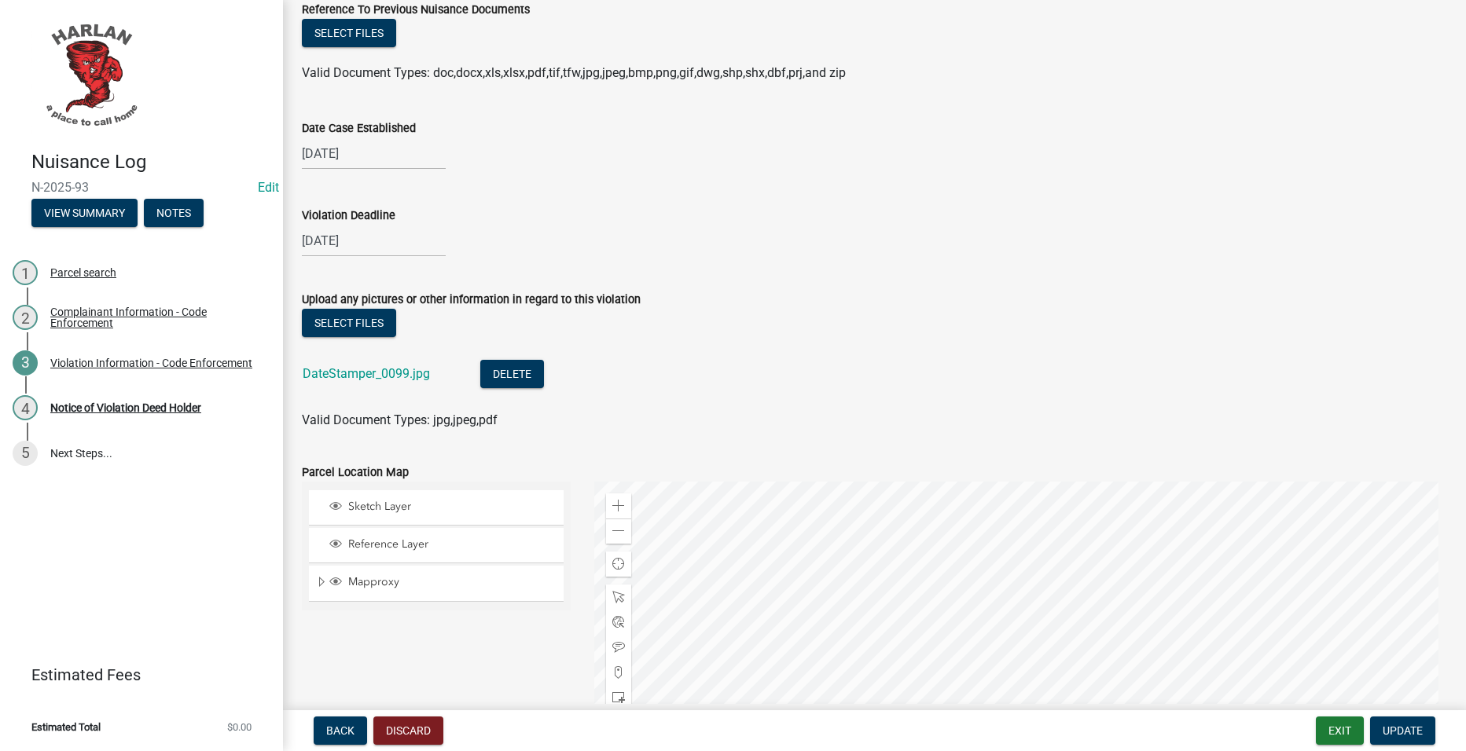
scroll to position [1699, 0]
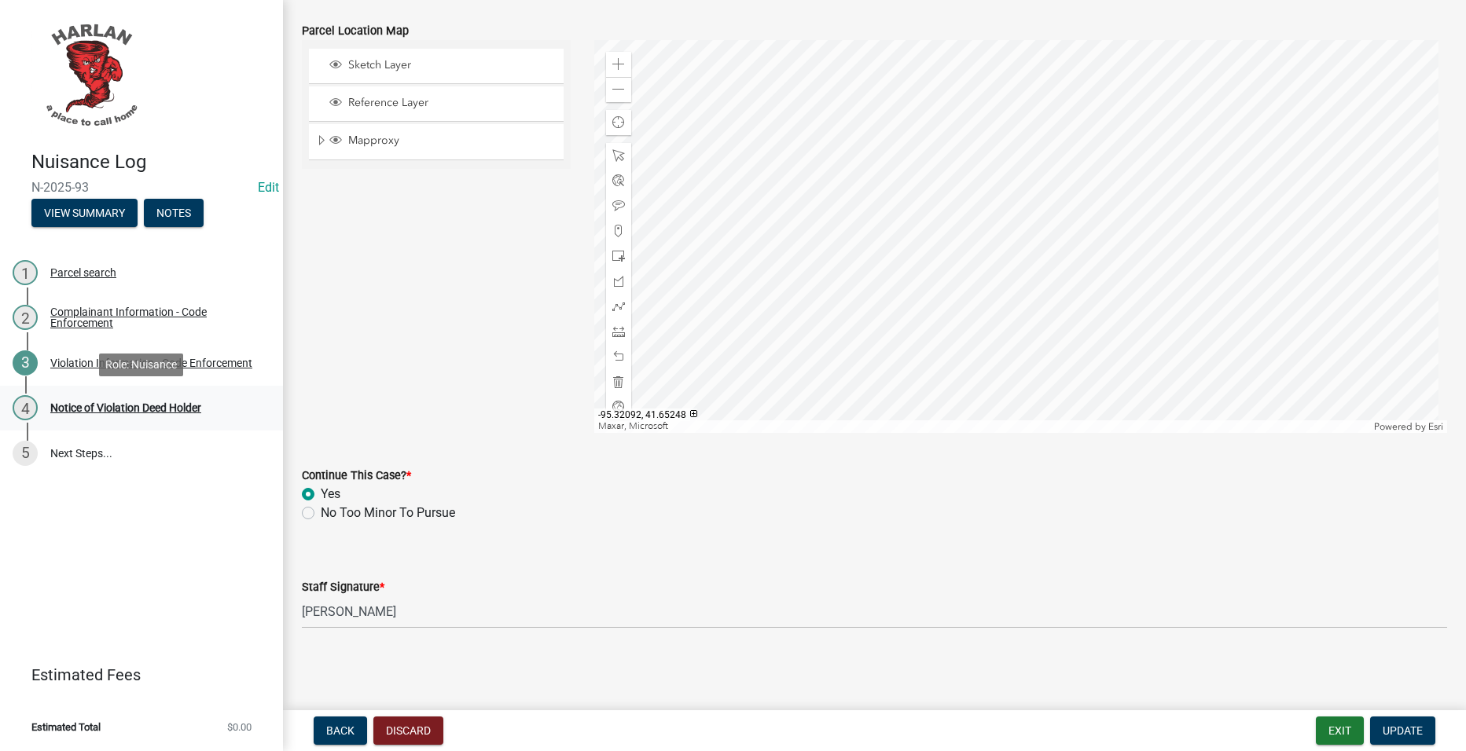
click at [110, 404] on div "Notice of Violation Deed Holder" at bounding box center [125, 407] width 151 height 11
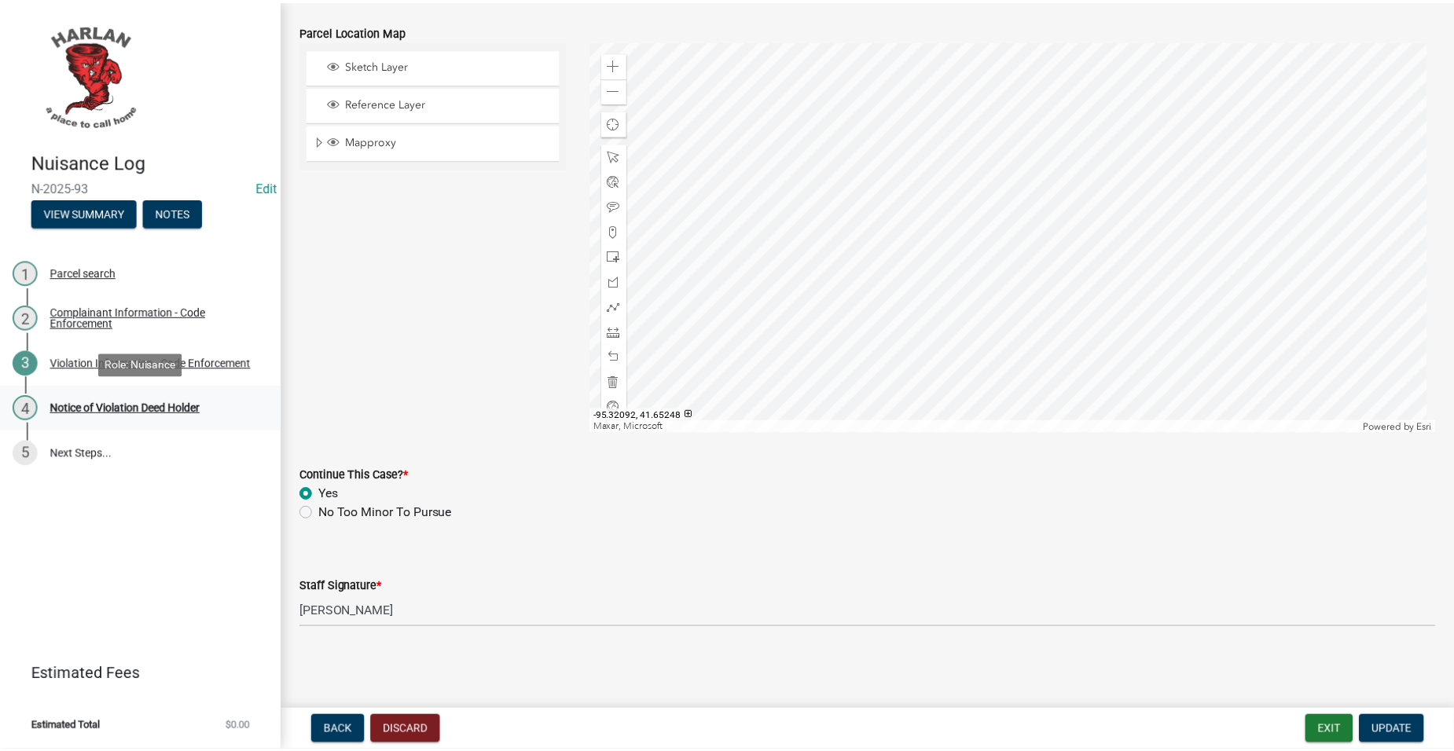
scroll to position [0, 0]
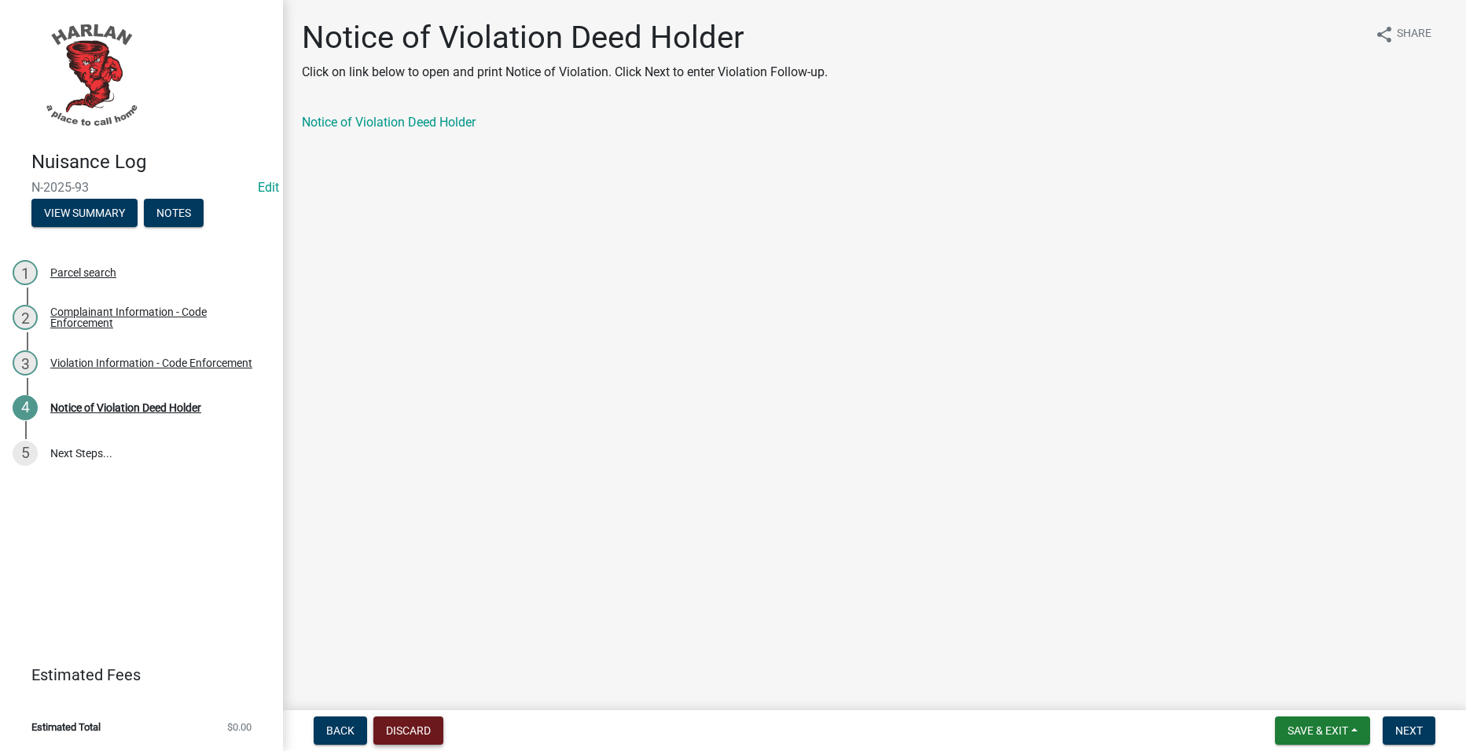
click at [409, 717] on button "Discard" at bounding box center [408, 731] width 70 height 28
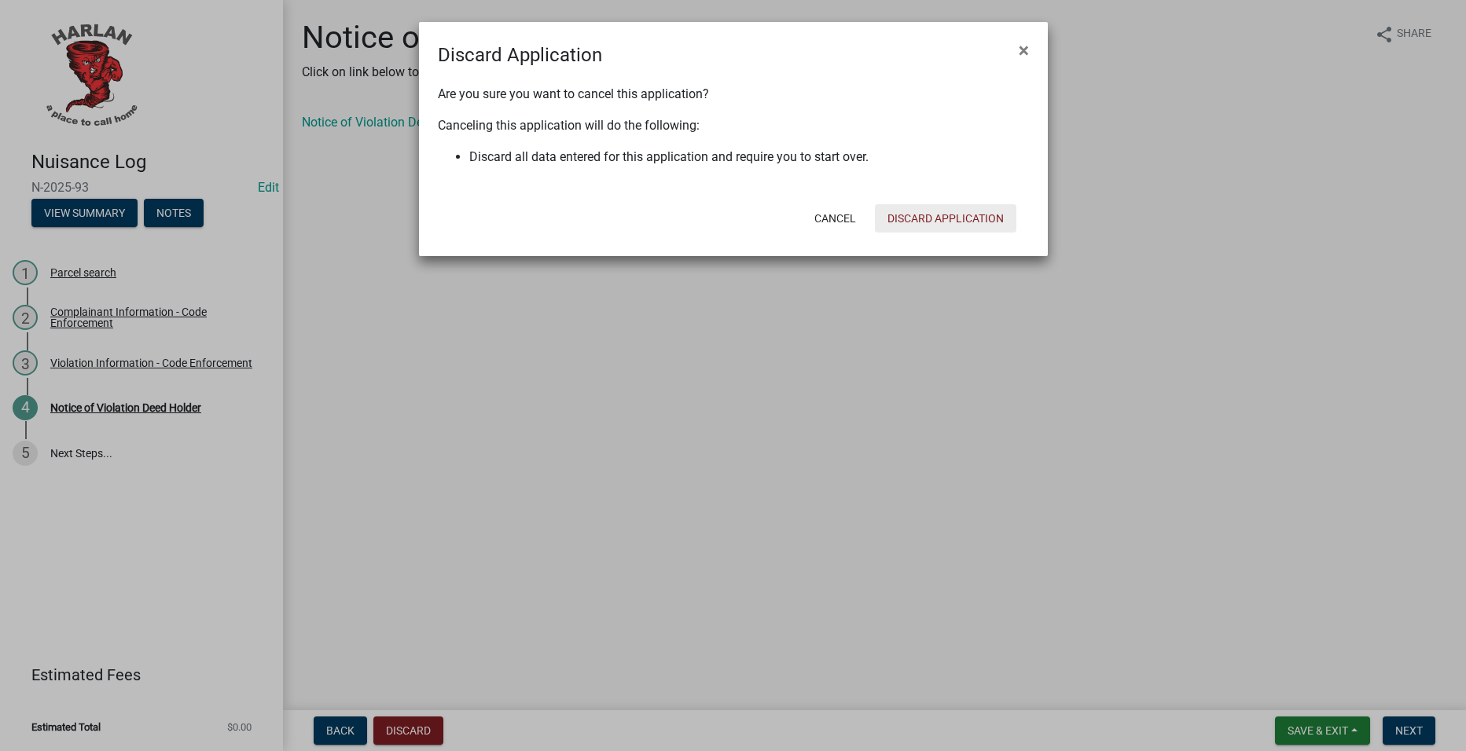
click at [976, 211] on button "Discard Application" at bounding box center [945, 218] width 141 height 28
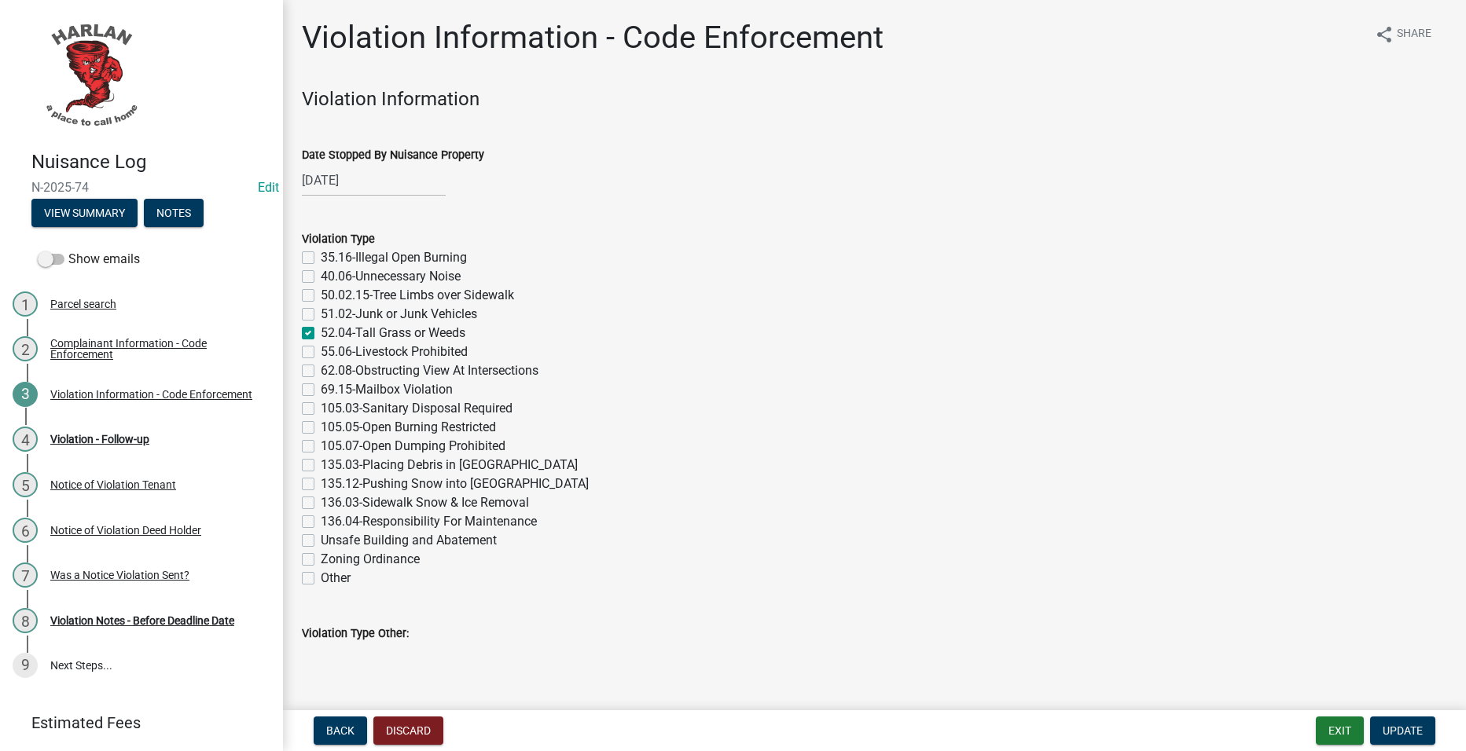
scroll to position [629, 0]
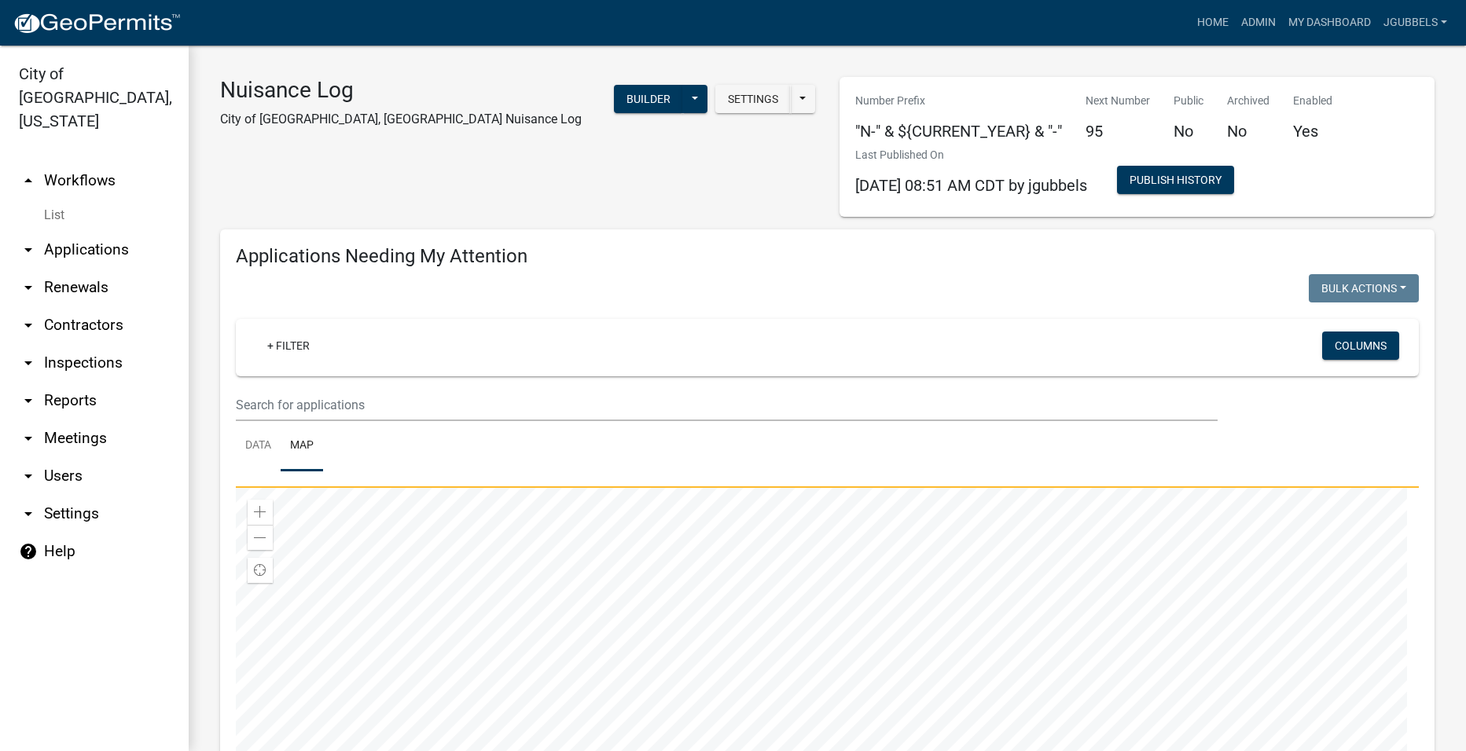
select select "2: 50"
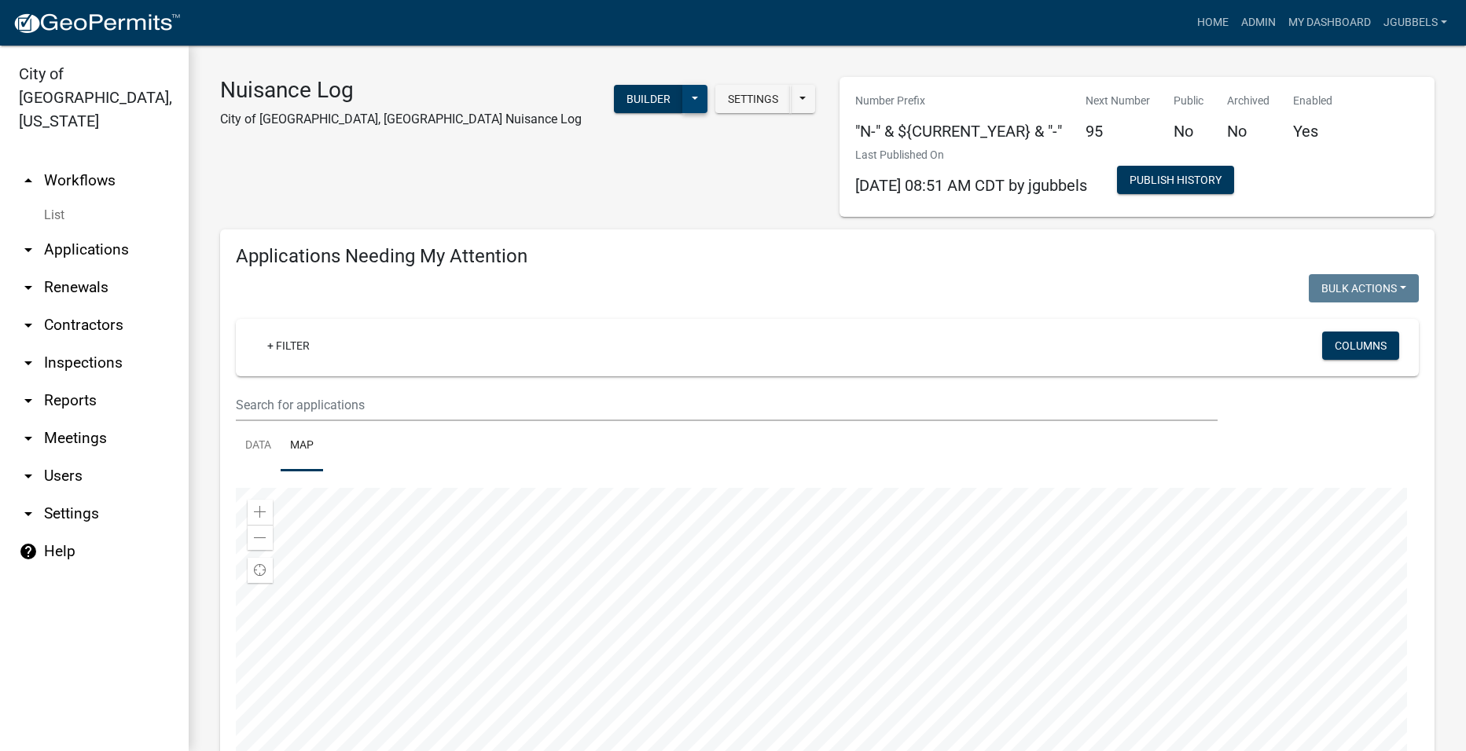
click at [685, 100] on button at bounding box center [694, 99] width 25 height 28
click at [747, 177] on div "Nuisance Log City of Harlan, IA Nuisance Log Settings Start Application URL Sta…" at bounding box center [517, 147] width 619 height 140
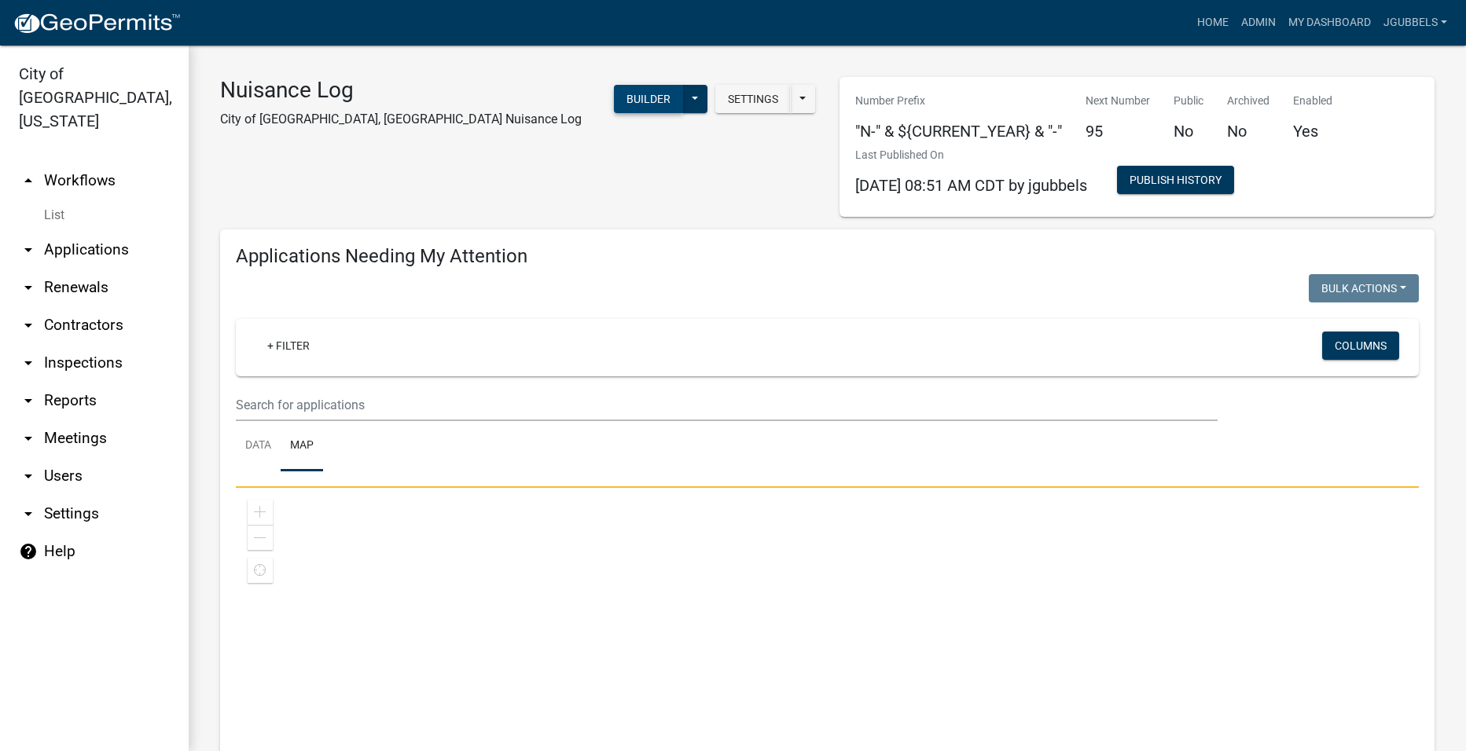
select select "2: 50"
click at [653, 91] on button "Builder" at bounding box center [648, 99] width 69 height 28
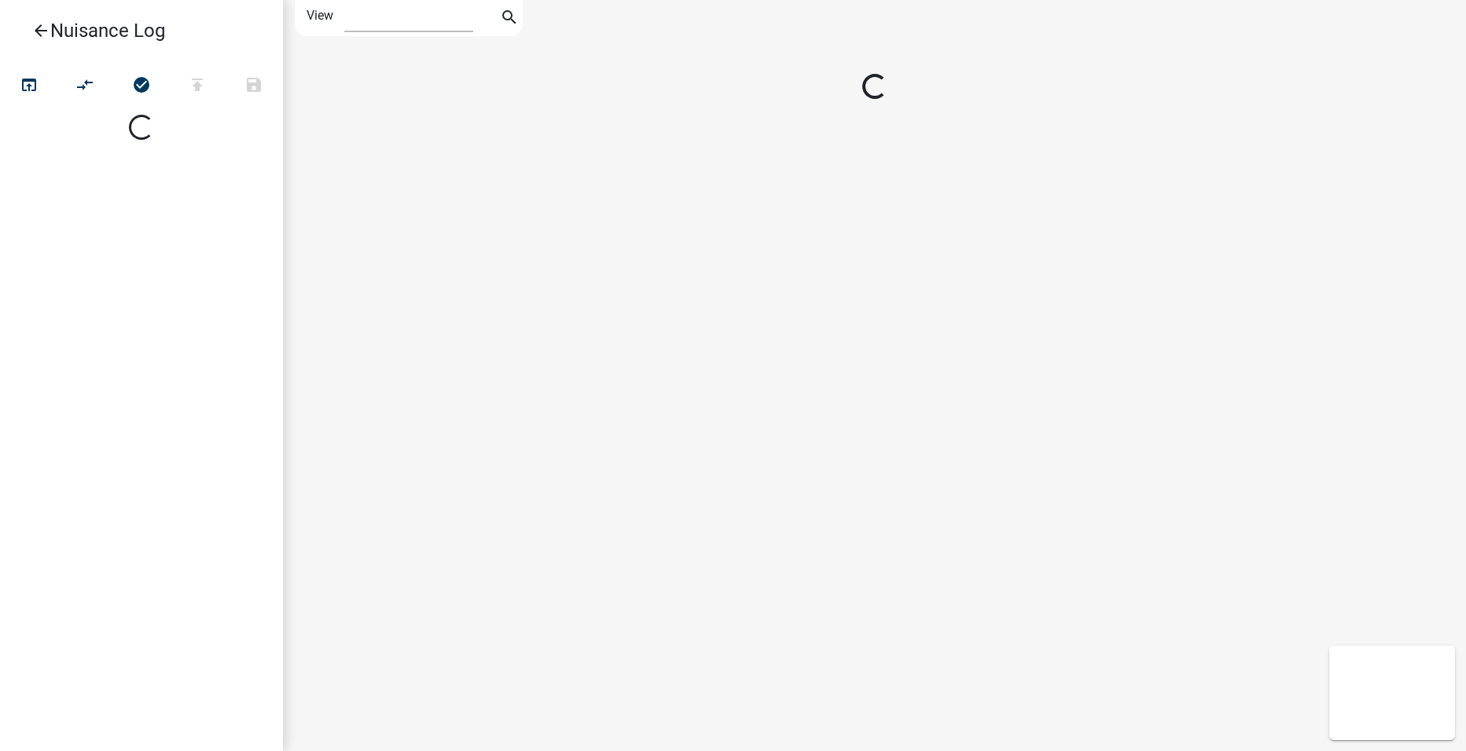
select select "1"
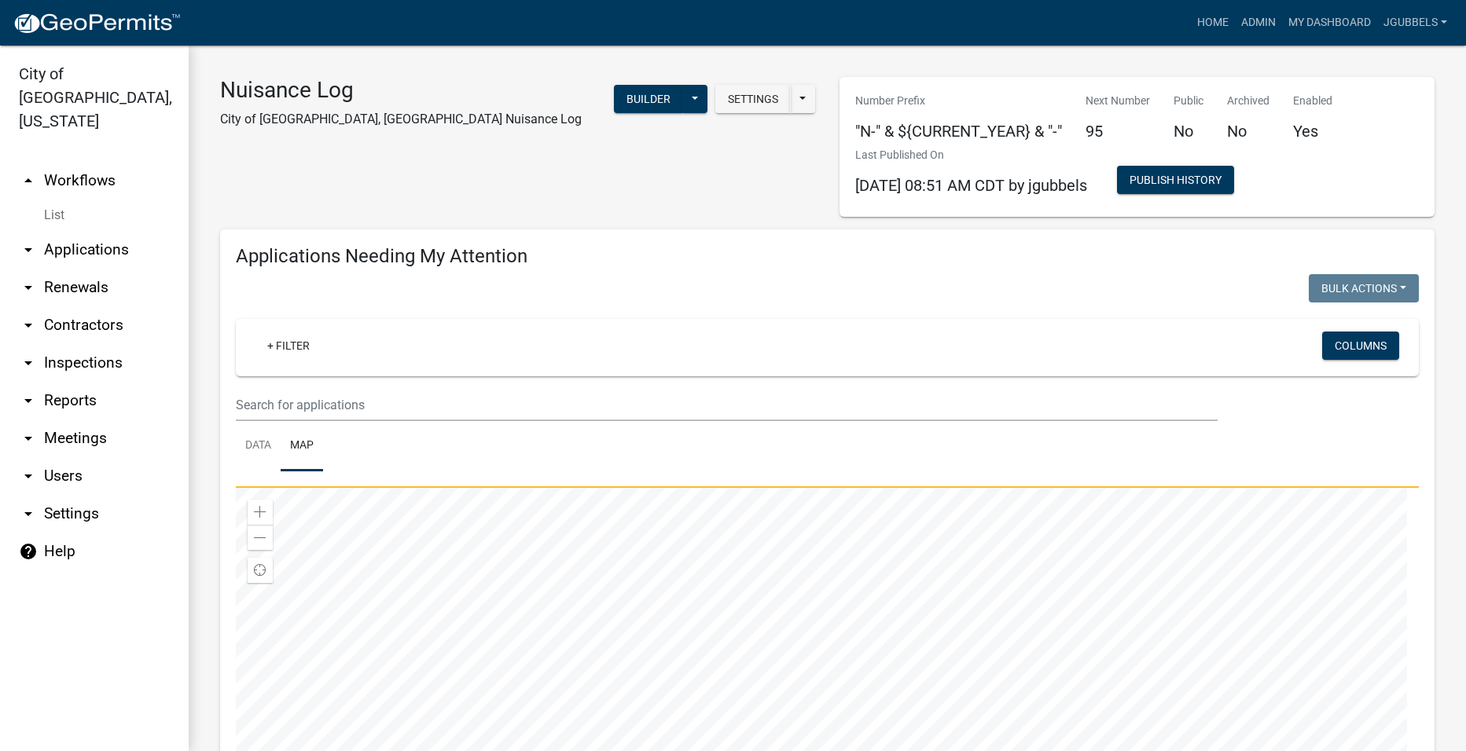
select select "2: 50"
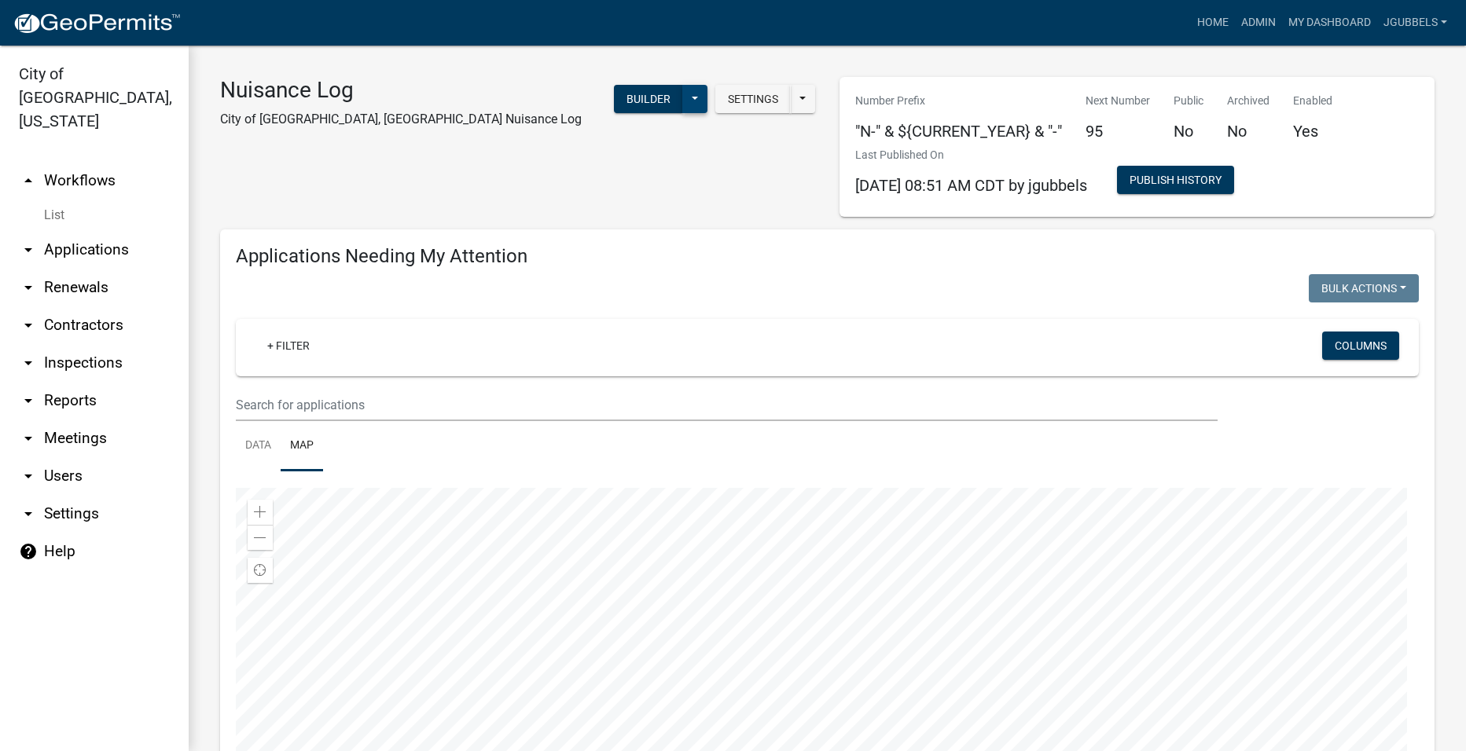
click at [682, 101] on button at bounding box center [694, 99] width 25 height 28
click at [648, 357] on button "Start Application" at bounding box center [642, 366] width 130 height 38
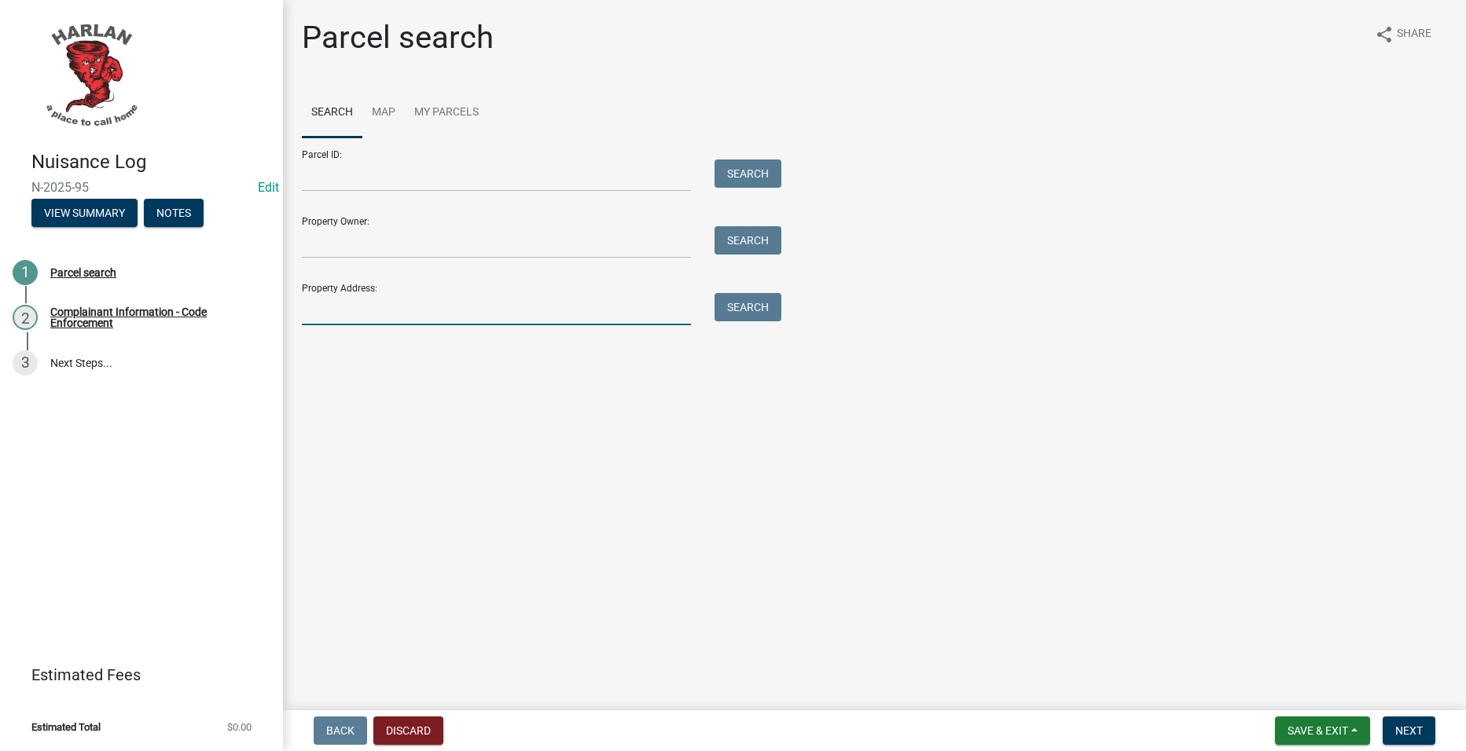
click at [431, 307] on input "Property Address:" at bounding box center [496, 309] width 389 height 32
type input "1610 8"
click at [765, 297] on button "Search" at bounding box center [747, 307] width 67 height 28
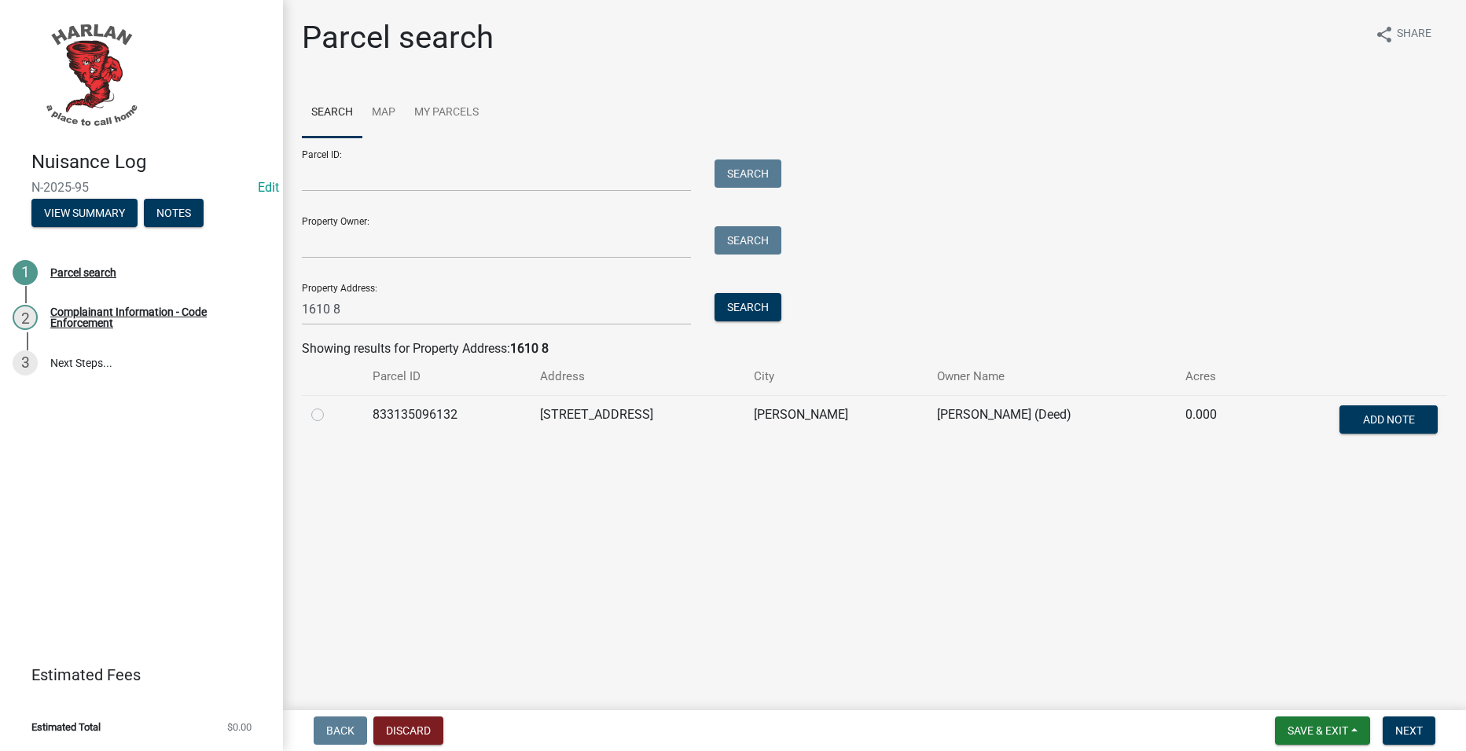
click at [330, 405] on label at bounding box center [330, 405] width 0 height 0
click at [330, 416] on input "radio" at bounding box center [335, 410] width 10 height 10
radio input "true"
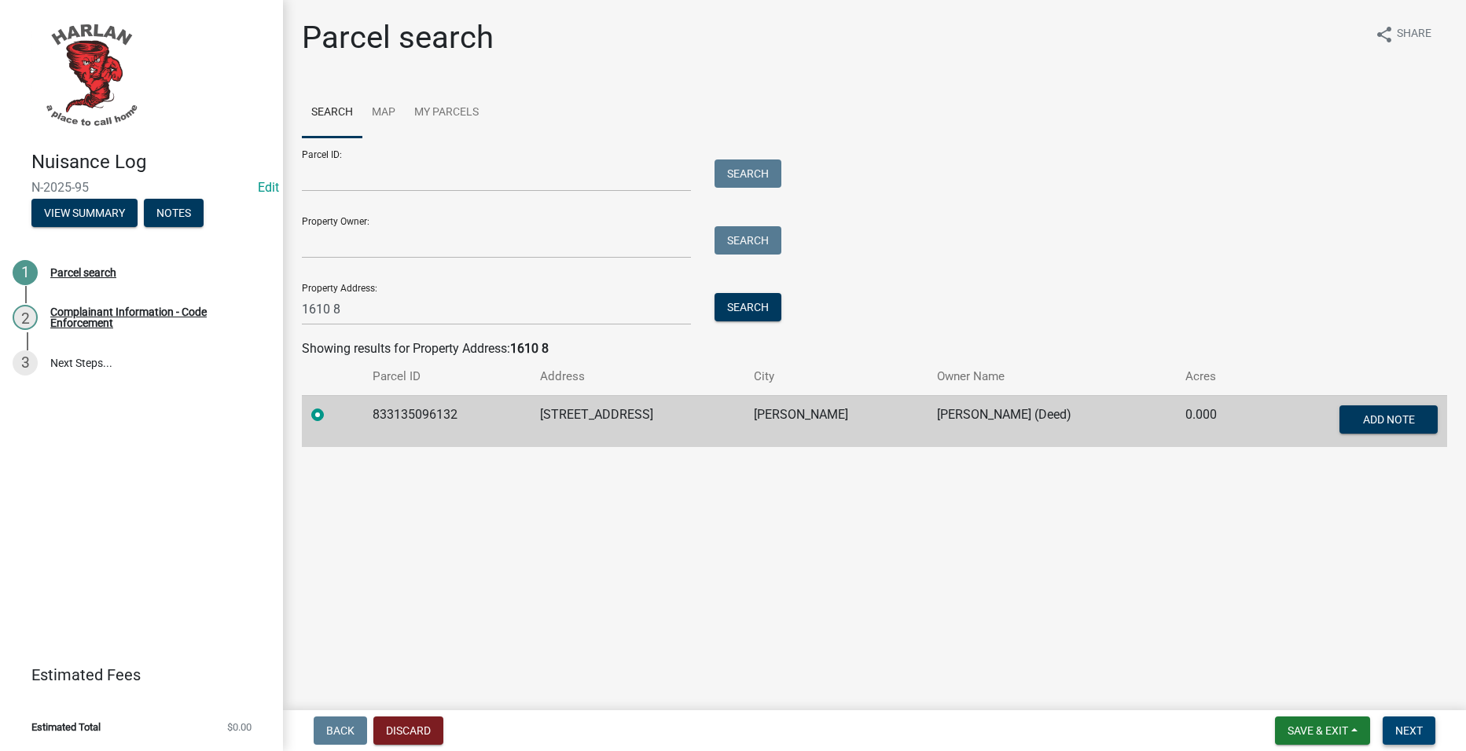
click at [1395, 728] on span "Next" at bounding box center [1409, 731] width 28 height 13
click at [1418, 725] on span "Next" at bounding box center [1409, 731] width 28 height 13
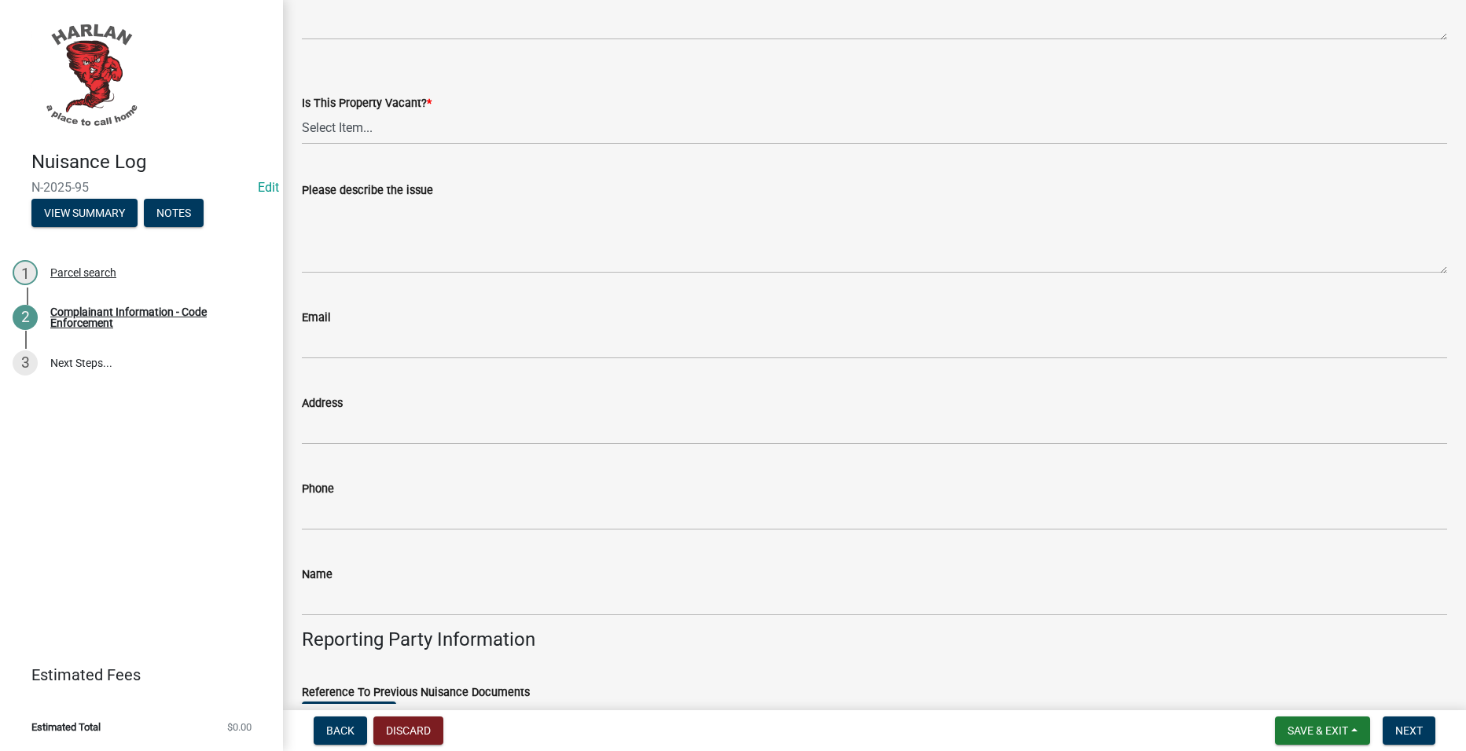
scroll to position [2551, 0]
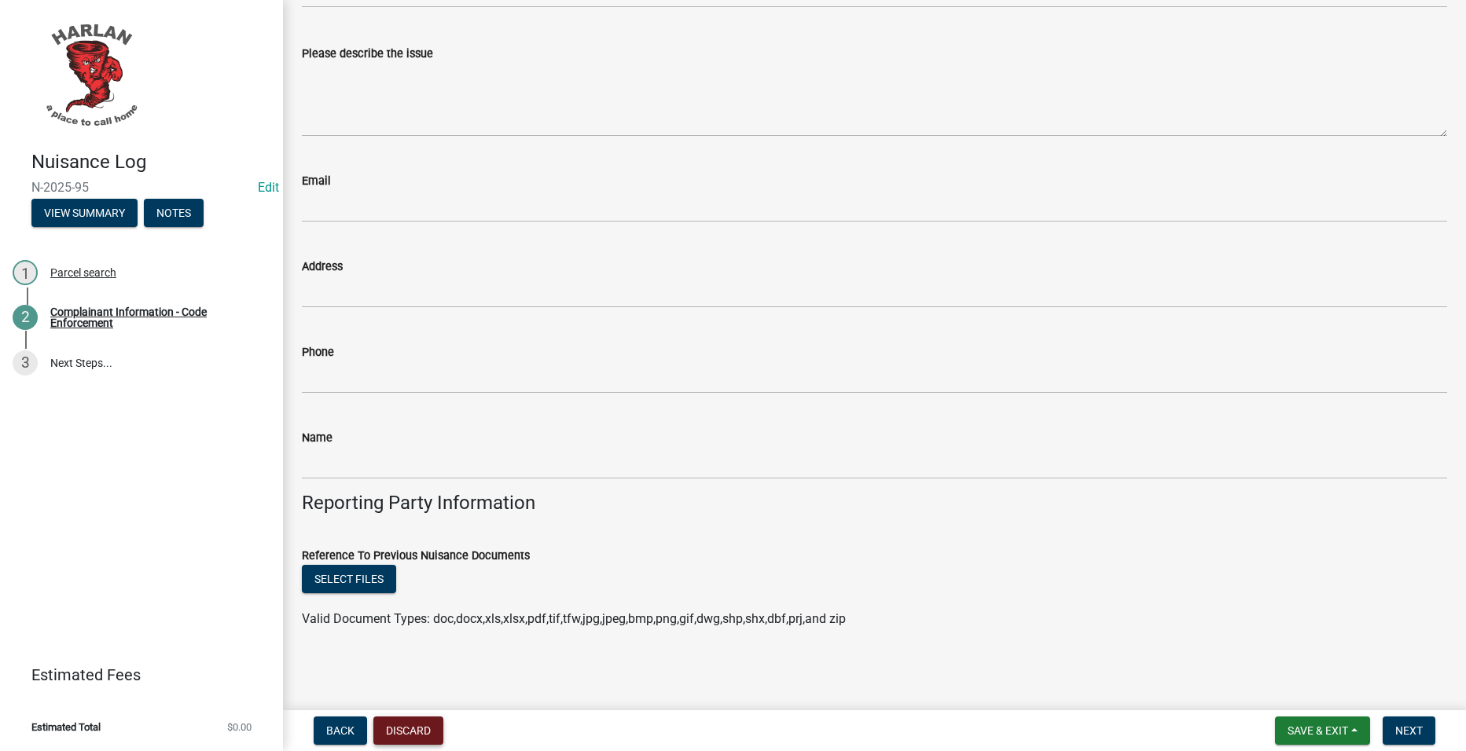
click at [417, 728] on button "Discard" at bounding box center [408, 731] width 70 height 28
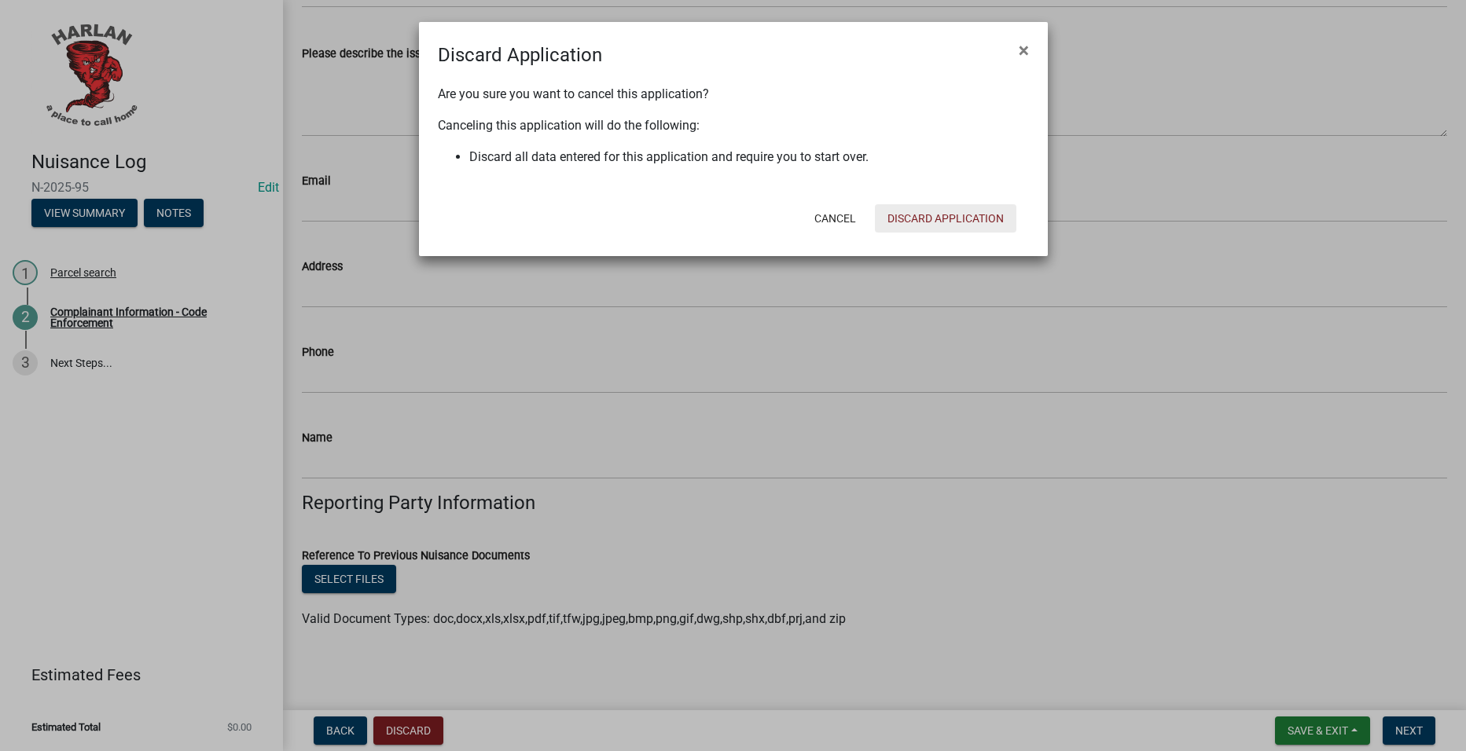
click at [982, 223] on button "Discard Application" at bounding box center [945, 218] width 141 height 28
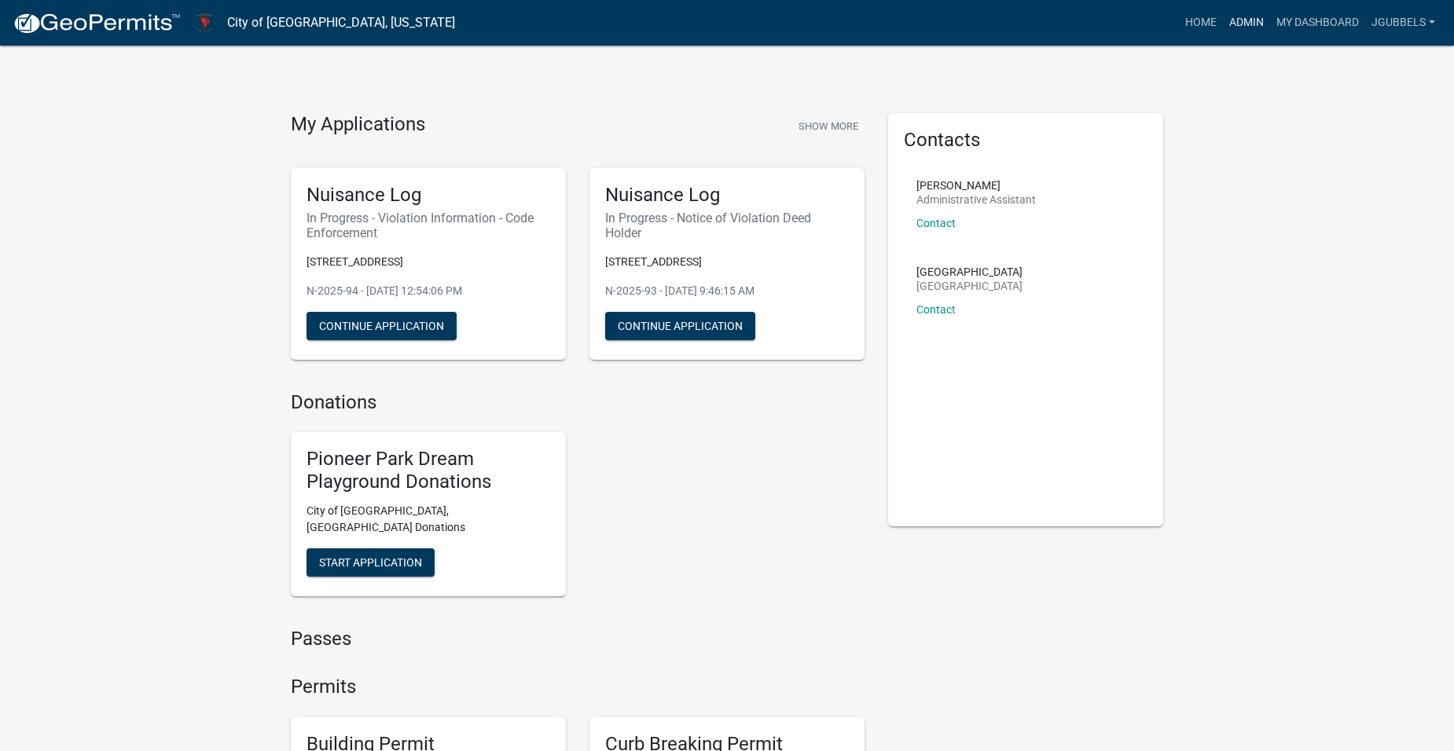
click at [1238, 23] on link "Admin" at bounding box center [1246, 23] width 47 height 30
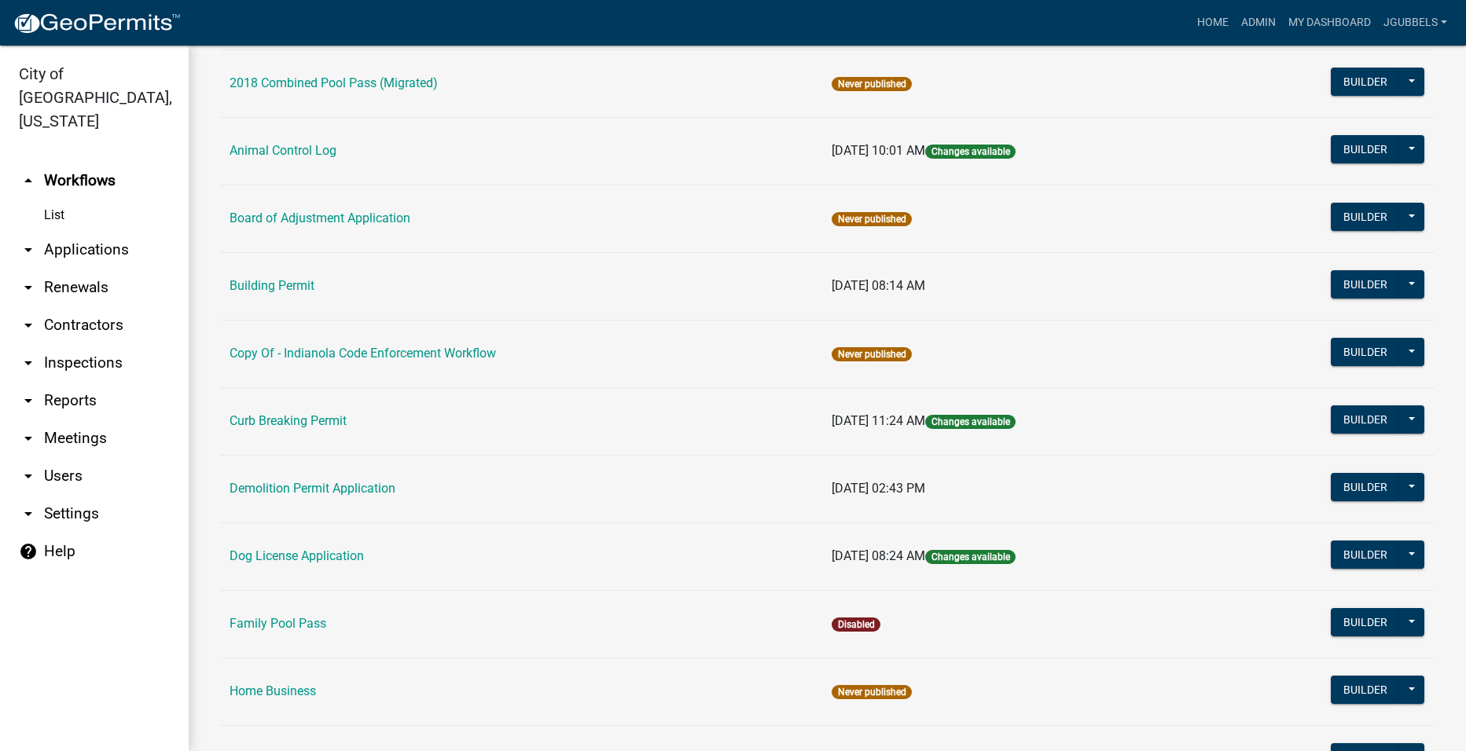
scroll to position [314, 0]
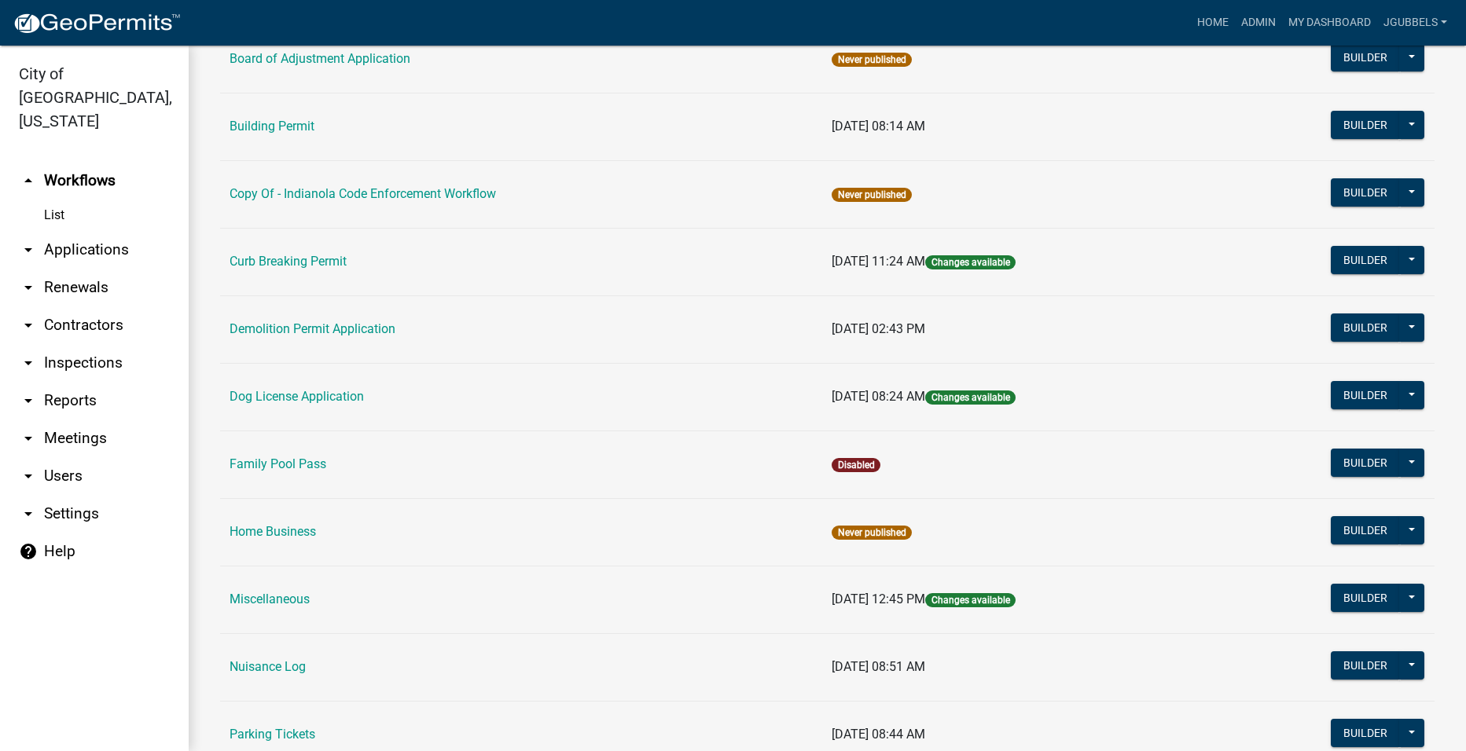
click at [272, 668] on link "Nuisance Log" at bounding box center [267, 666] width 76 height 15
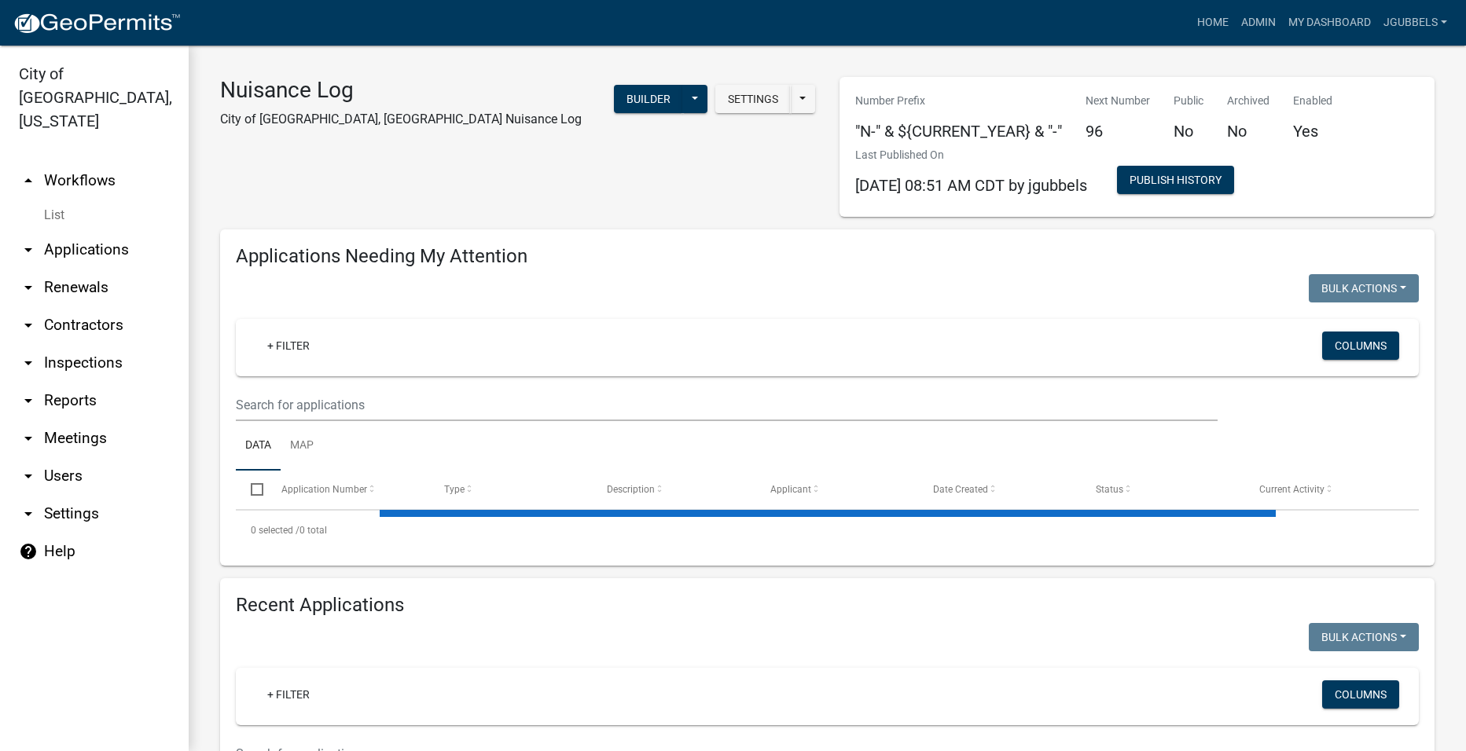
select select "2: 50"
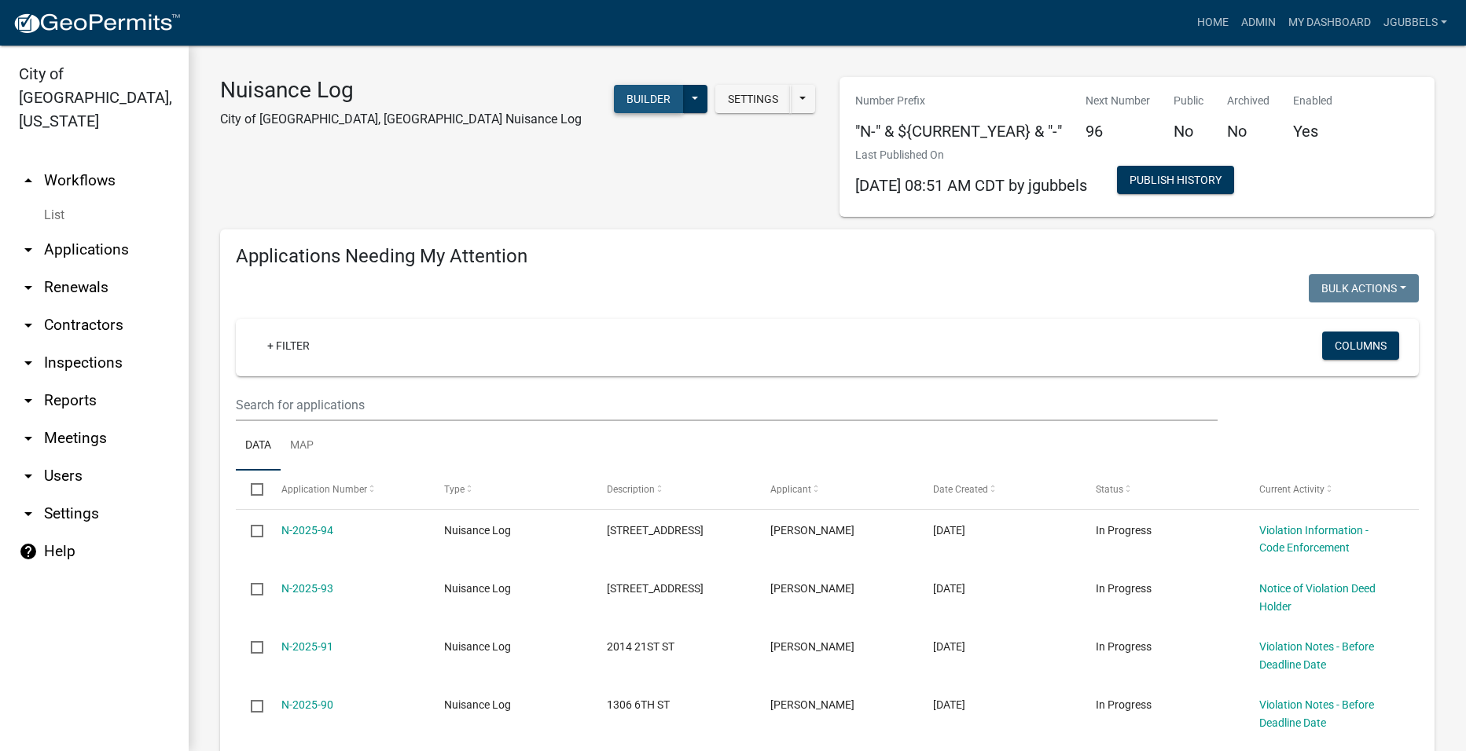
click at [660, 107] on button "Builder" at bounding box center [648, 99] width 69 height 28
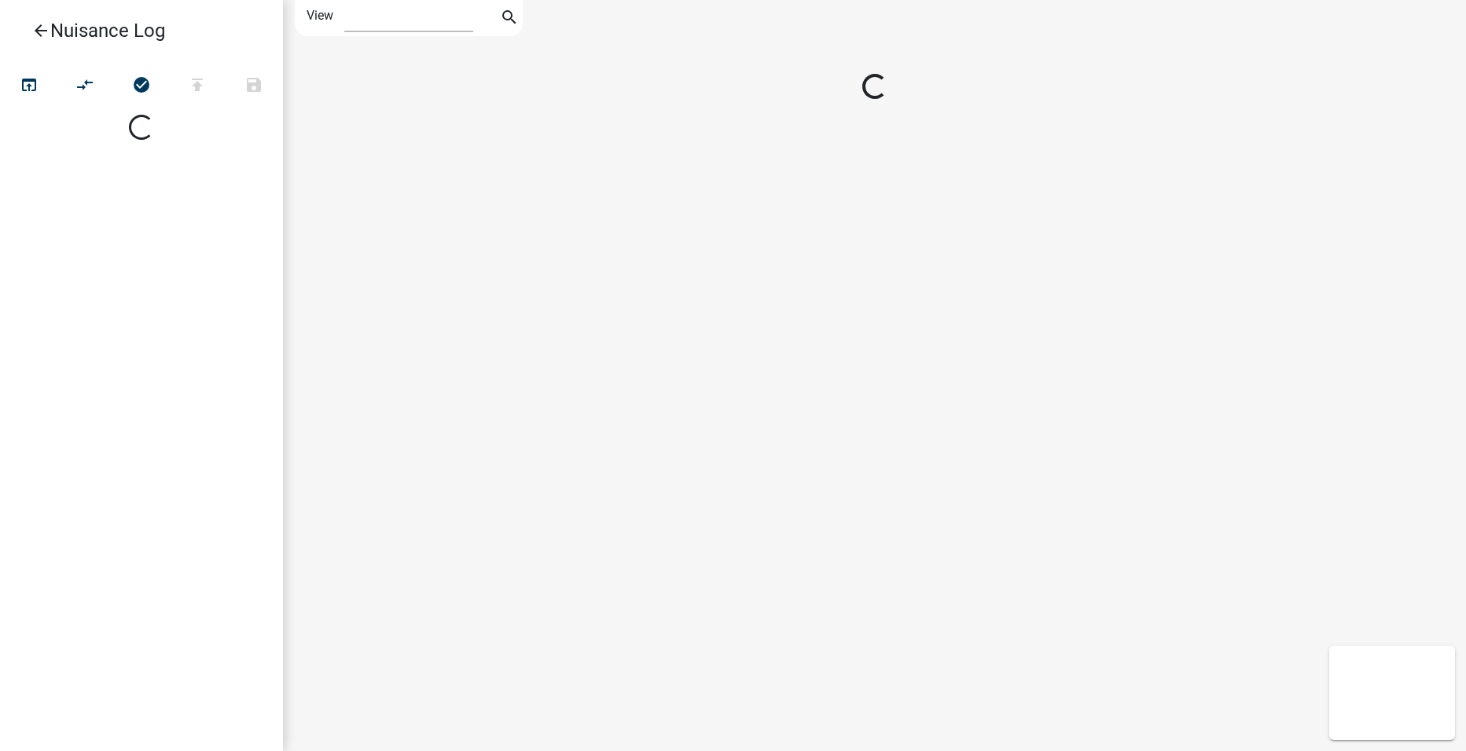
select select "1"
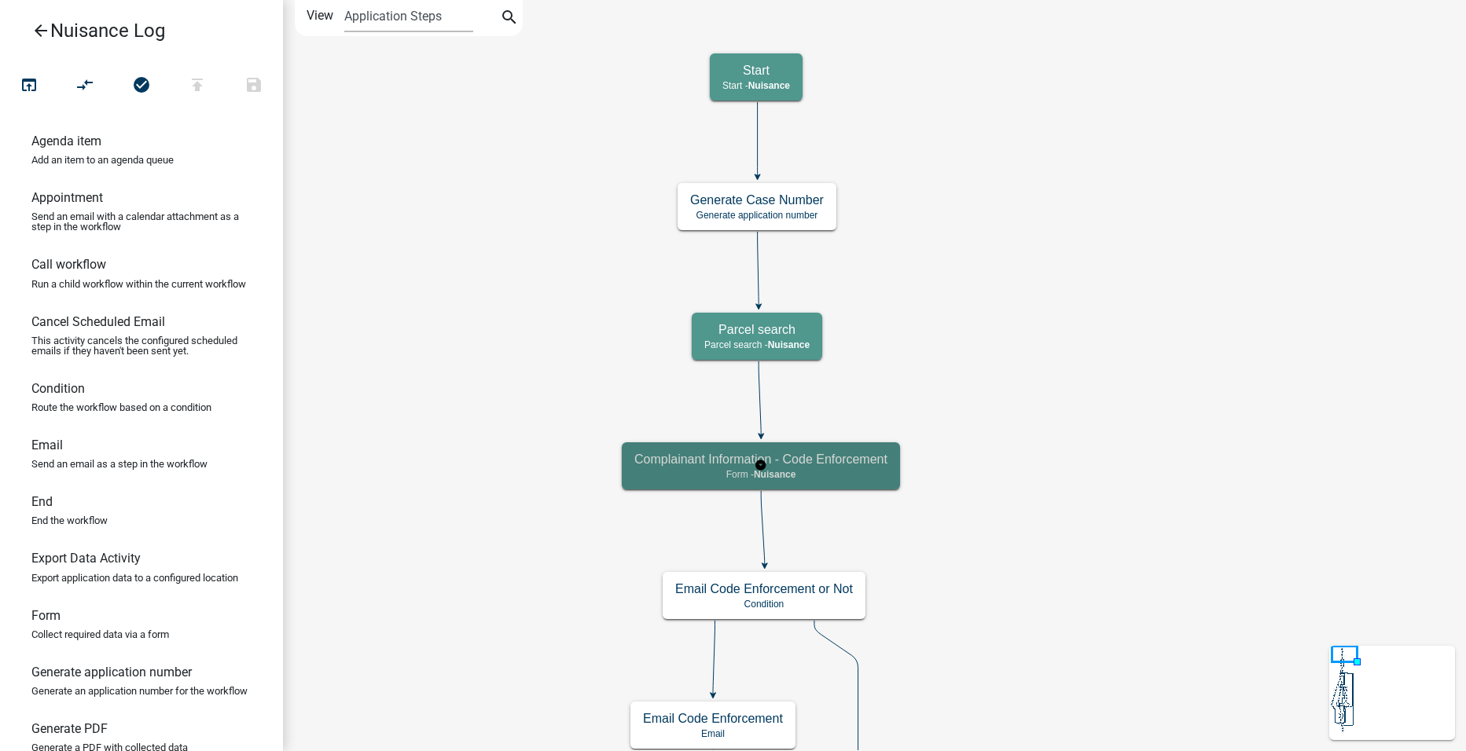
click at [883, 462] on h5 "Complainant Information - Code Enforcement" at bounding box center [760, 459] width 253 height 15
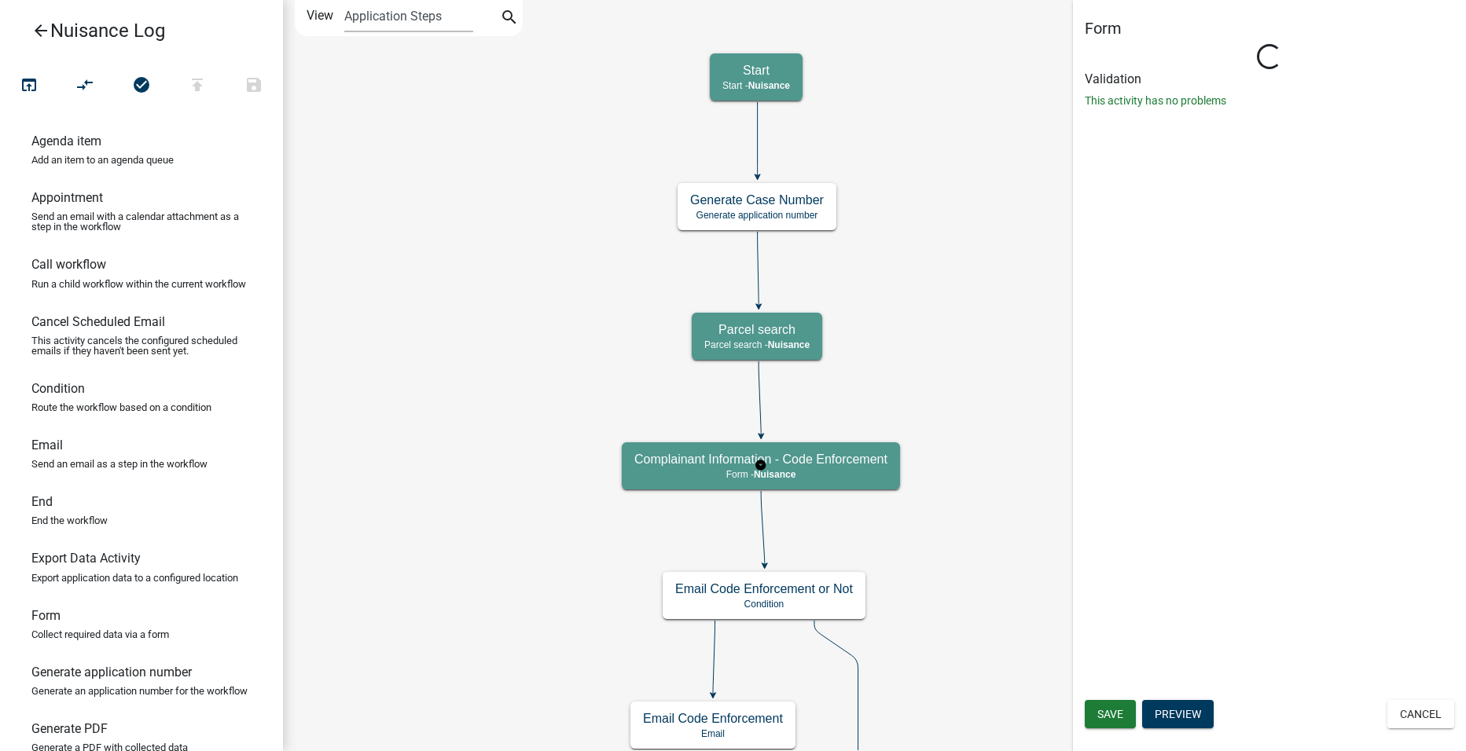
select select "23D998B8-9E3C-46A6-AD16-C3A7BDDB677D"
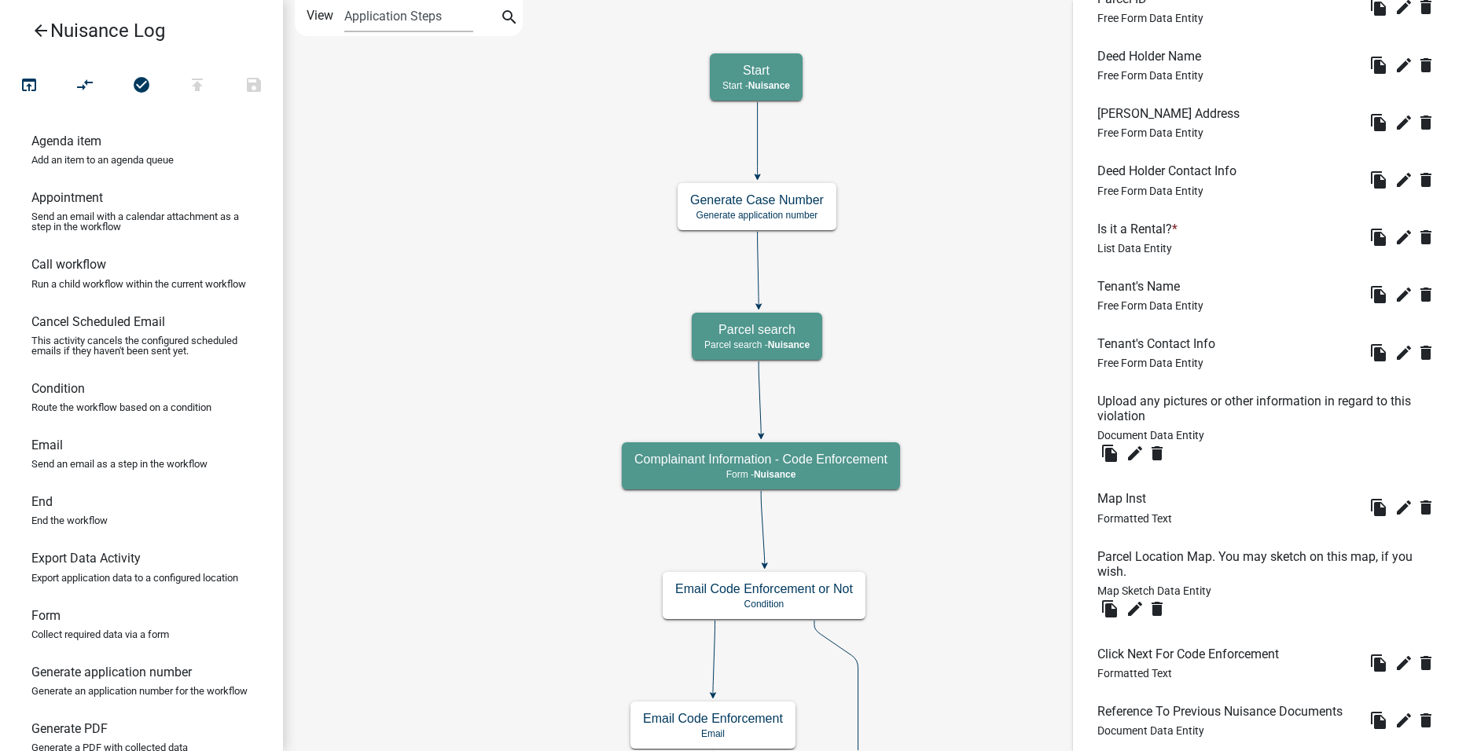
scroll to position [1605, 0]
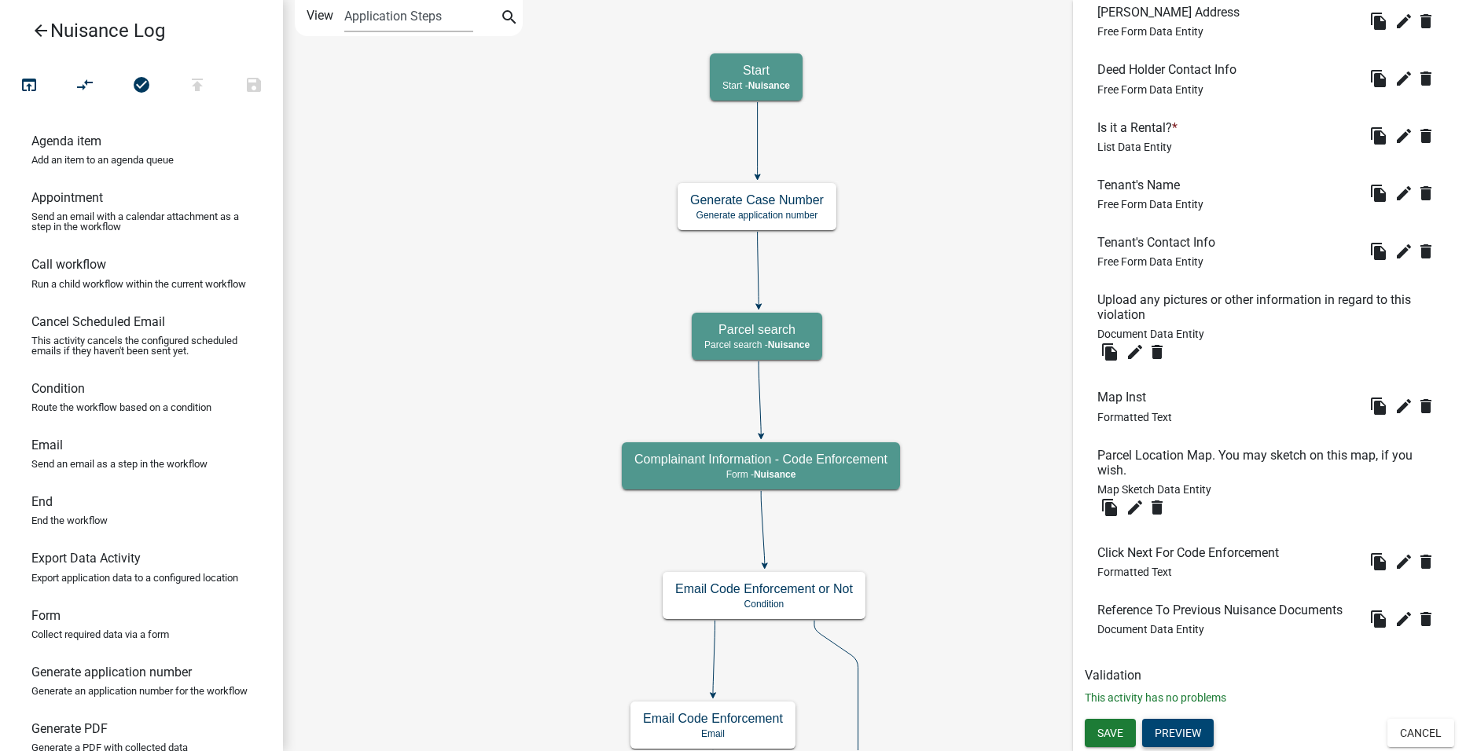
click at [1191, 726] on button "Preview" at bounding box center [1178, 733] width 72 height 28
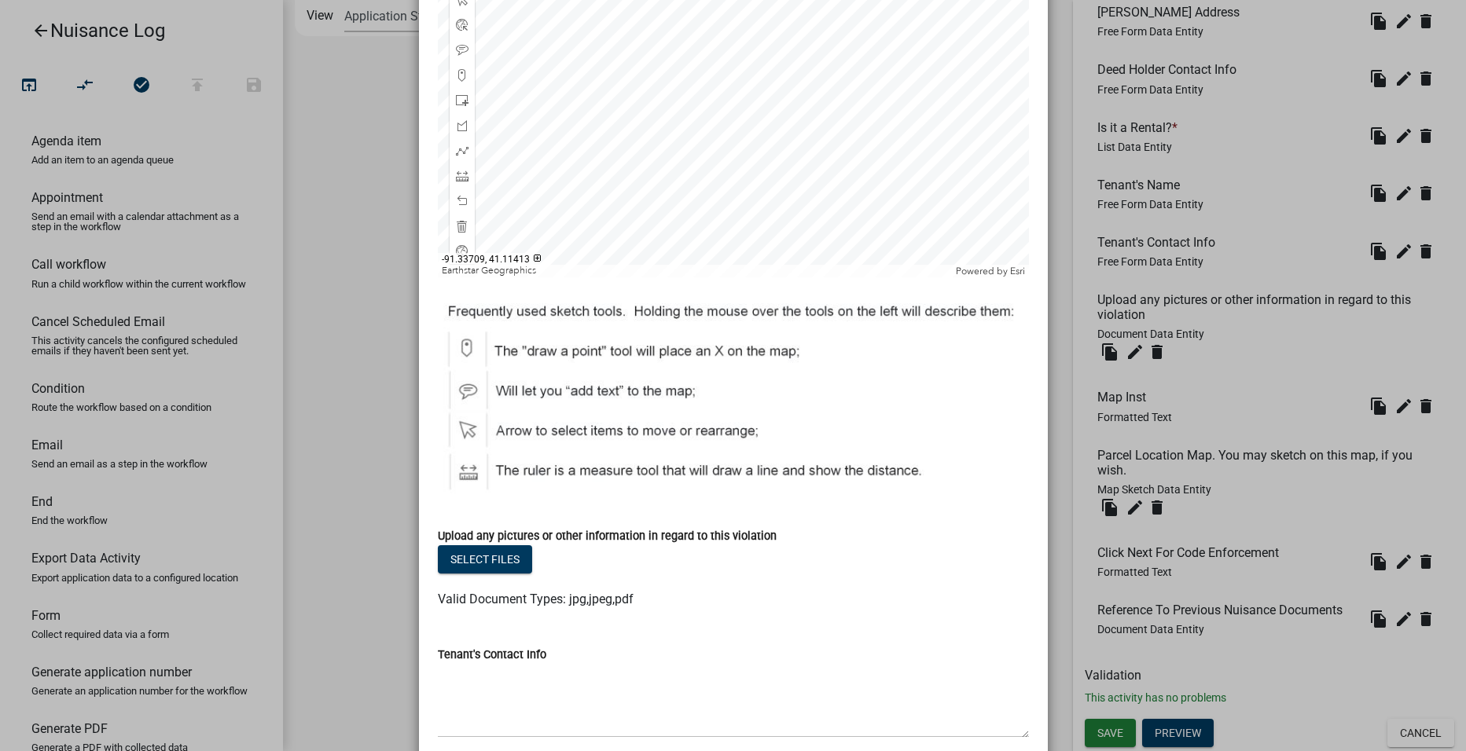
scroll to position [550, 0]
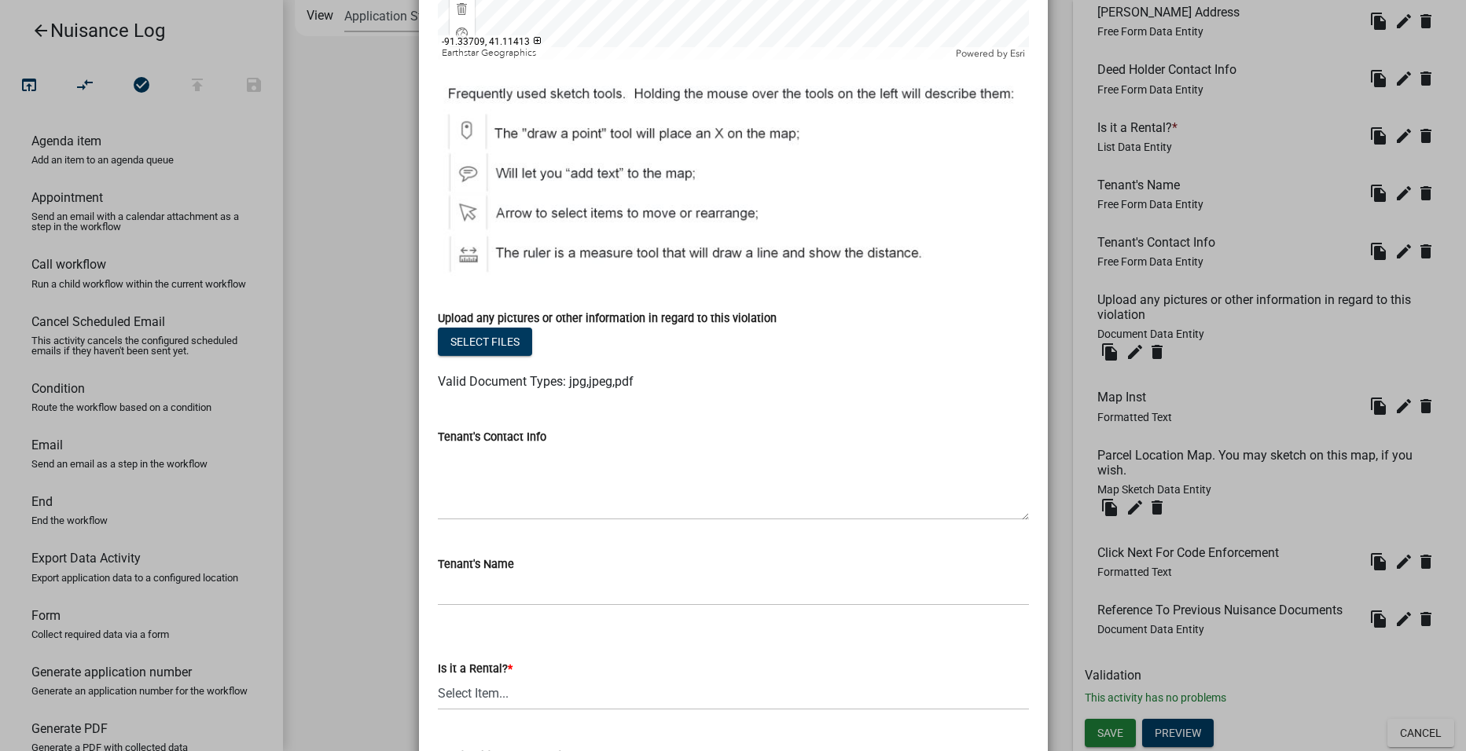
click at [1064, 361] on ngb-modal-window "Activity Preview : Complainant Information - Code Enforcement × Click NEXT For …" at bounding box center [733, 375] width 1466 height 751
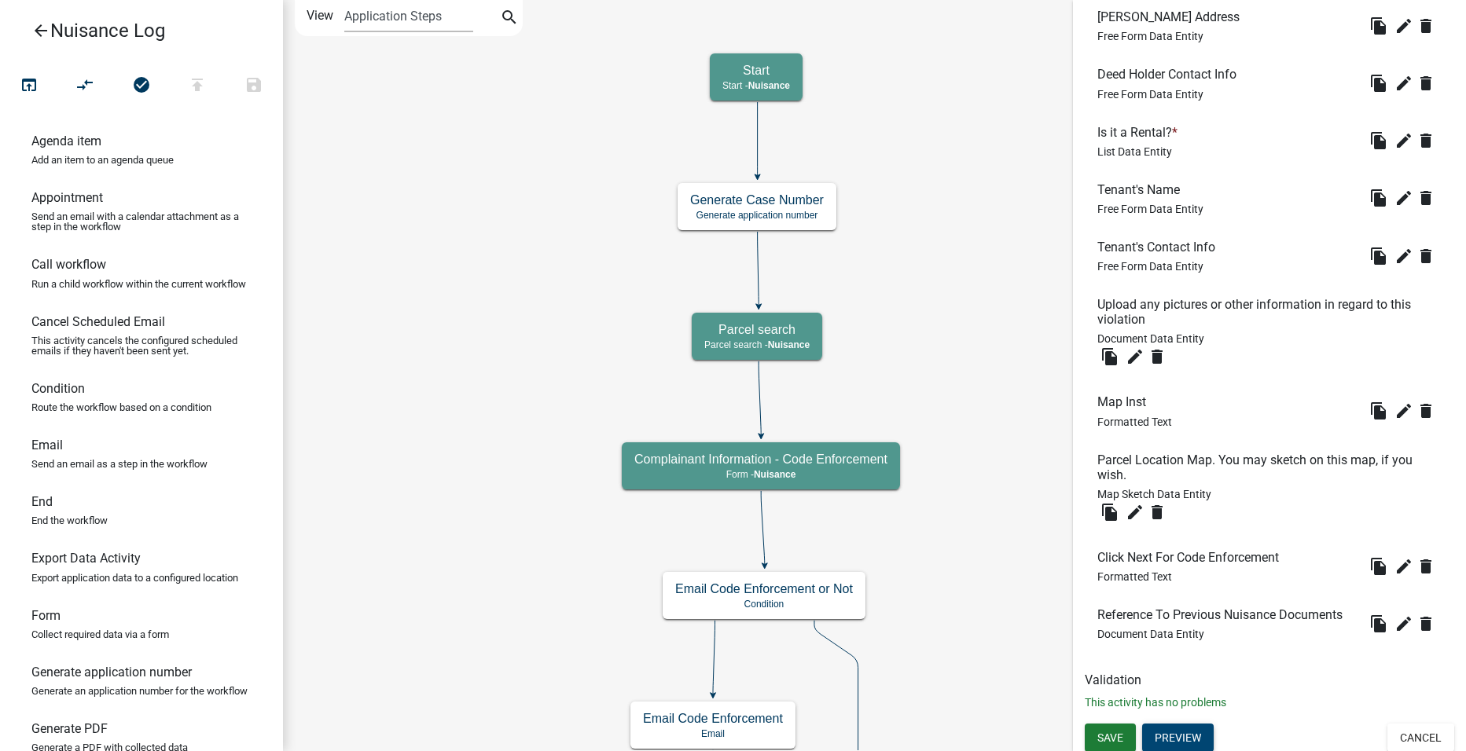
scroll to position [1605, 0]
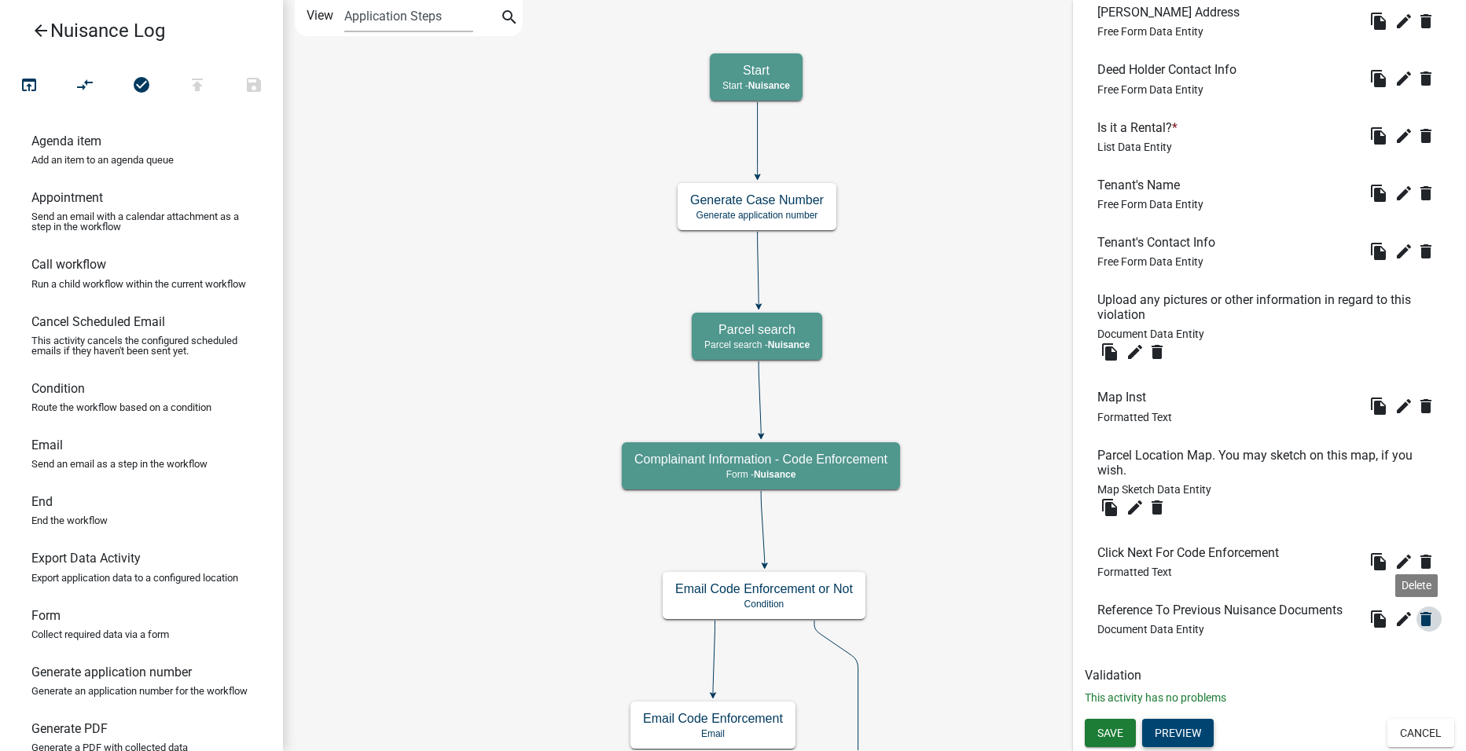
click at [1419, 618] on icon "delete" at bounding box center [1425, 619] width 19 height 19
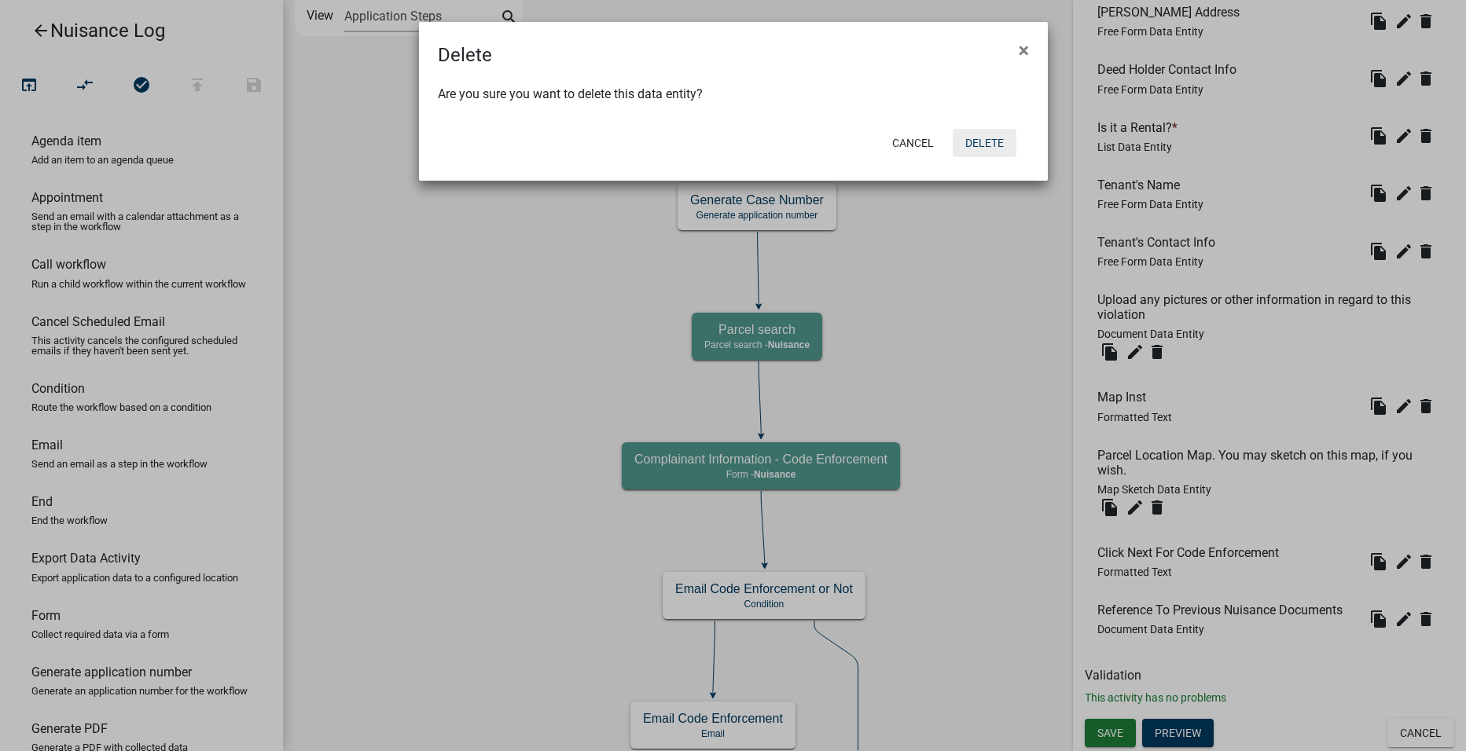
click at [972, 148] on button "Delete" at bounding box center [984, 143] width 64 height 28
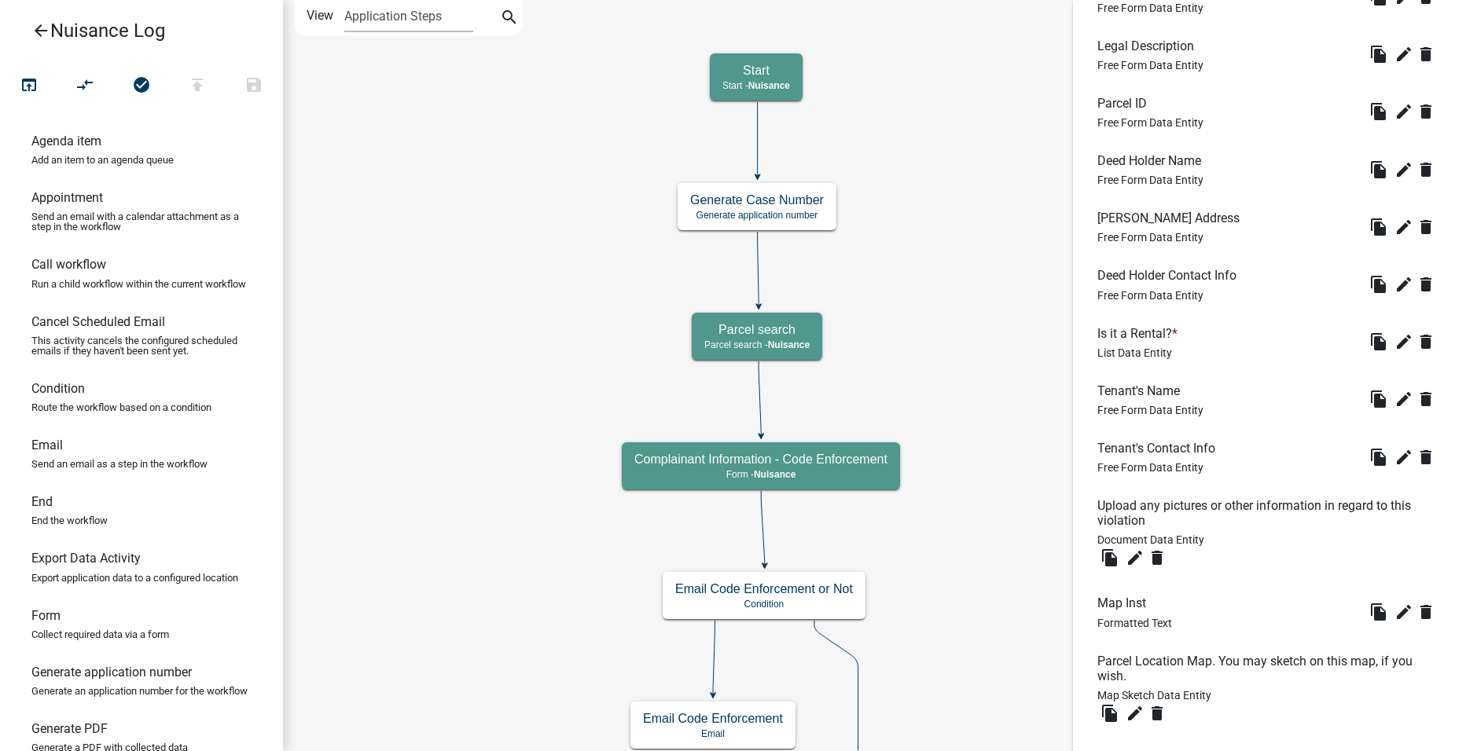
scroll to position [1547, 0]
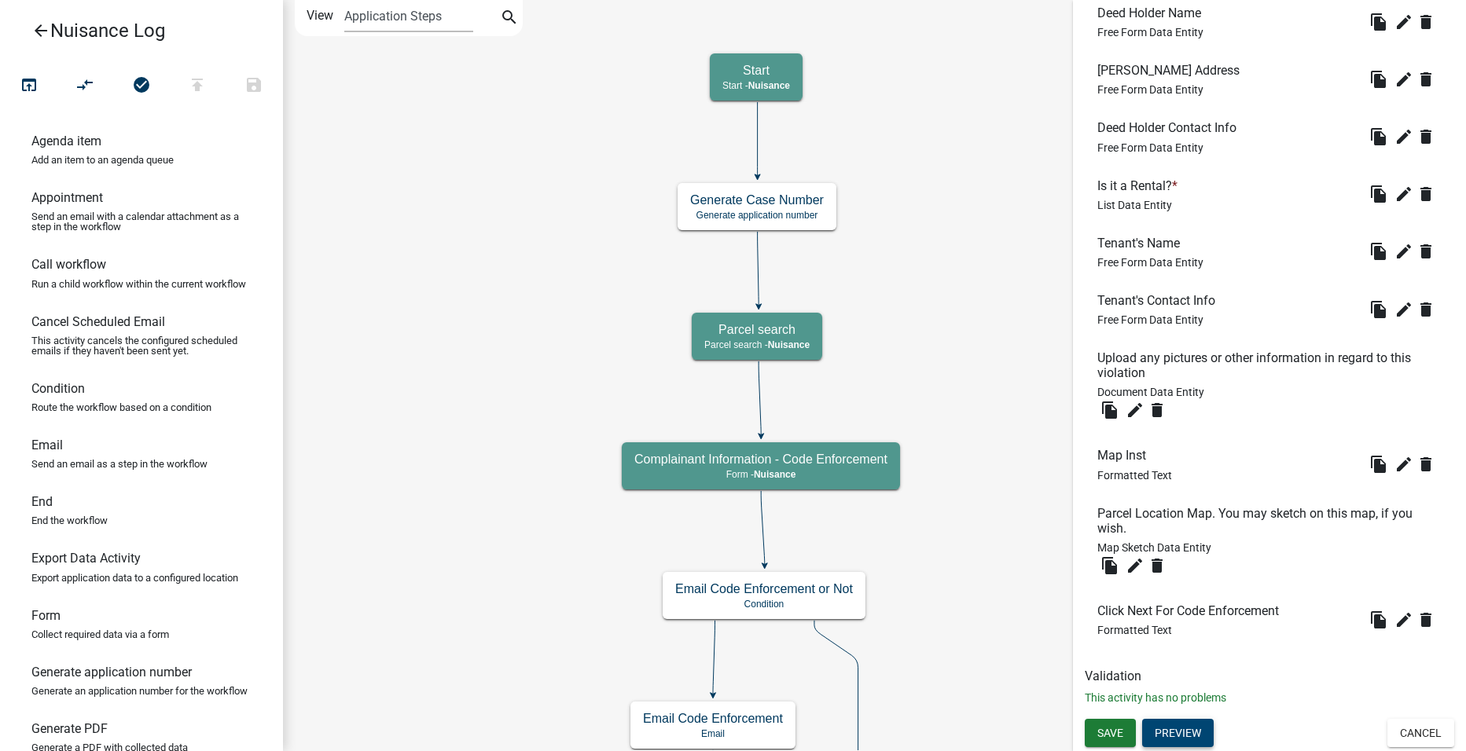
click at [1193, 728] on button "Preview" at bounding box center [1178, 733] width 72 height 28
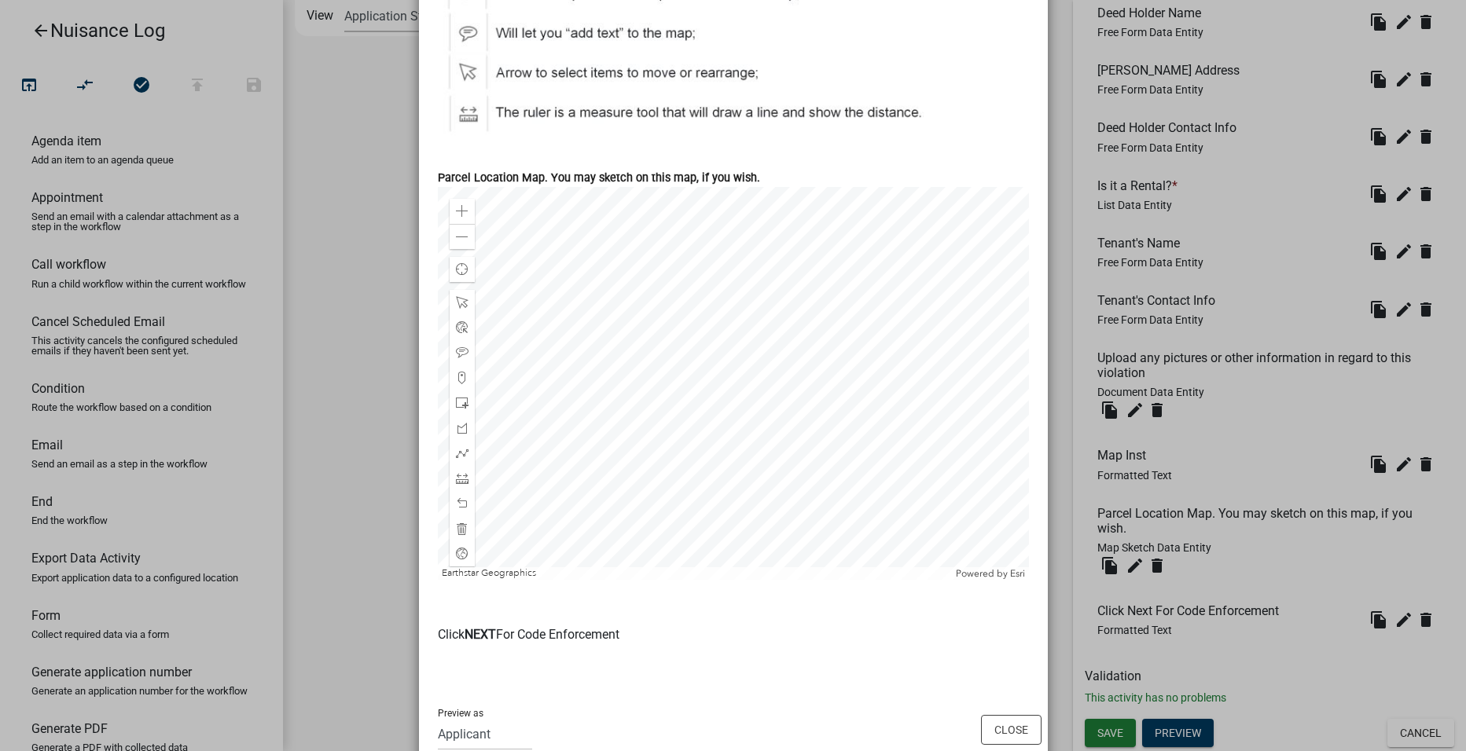
scroll to position [2477, 0]
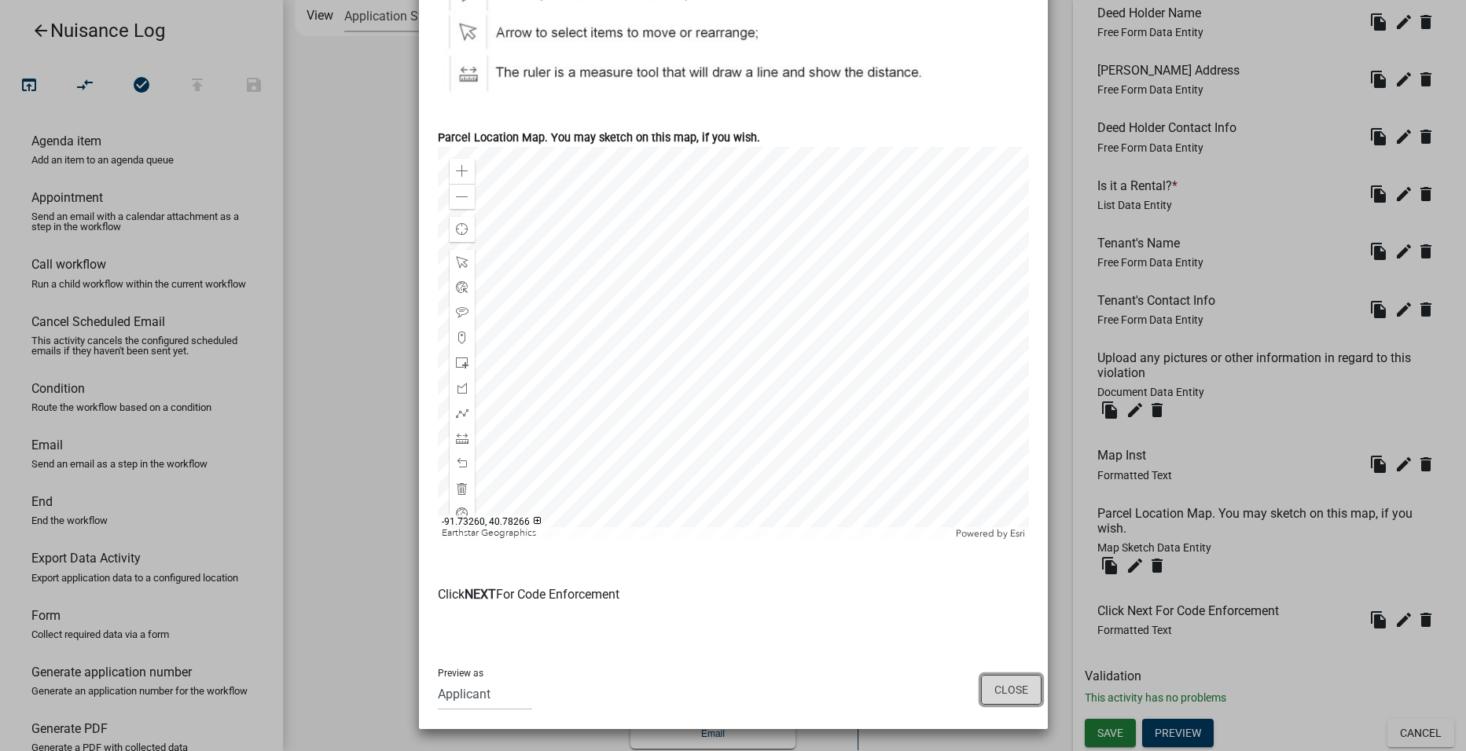
click at [986, 686] on button "Close" at bounding box center [1011, 690] width 61 height 30
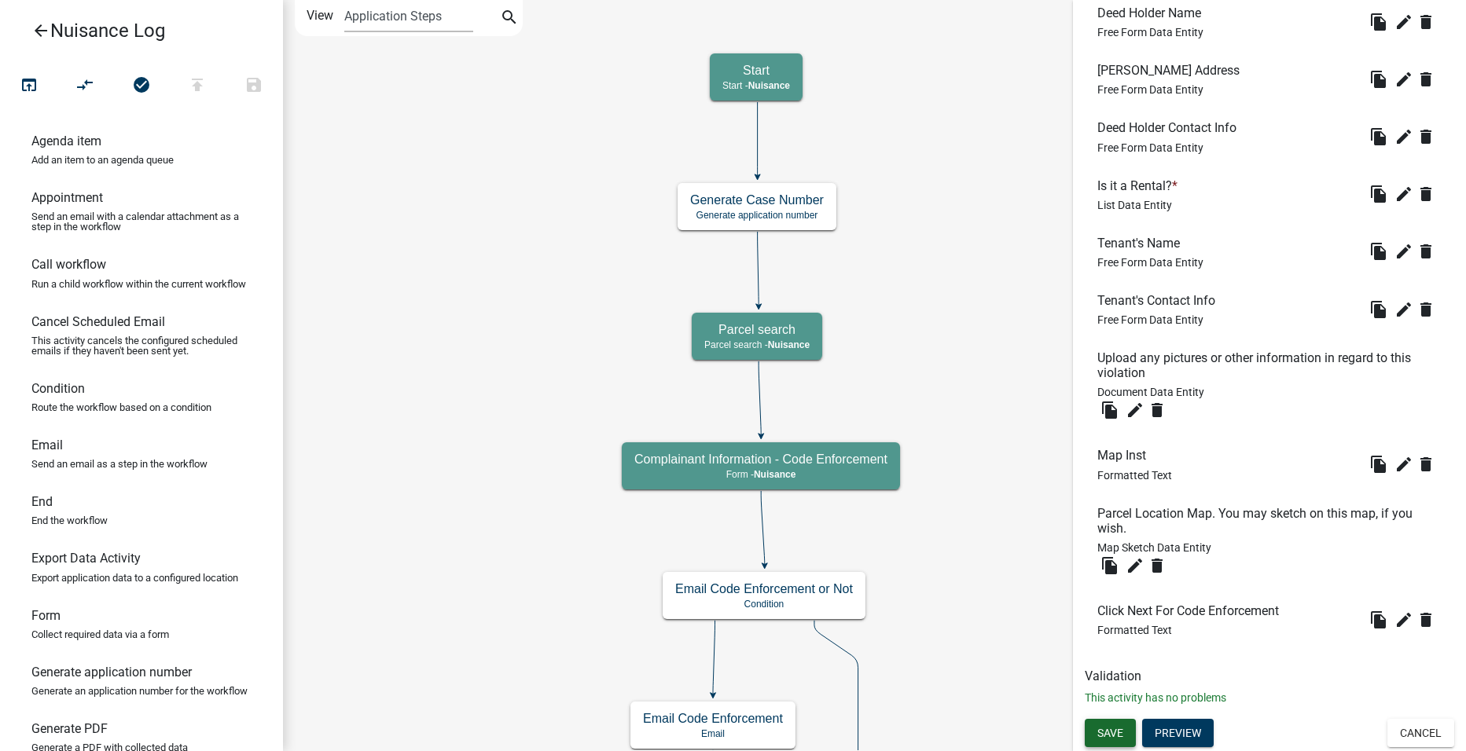
click at [1114, 737] on span "Save" at bounding box center [1110, 733] width 26 height 13
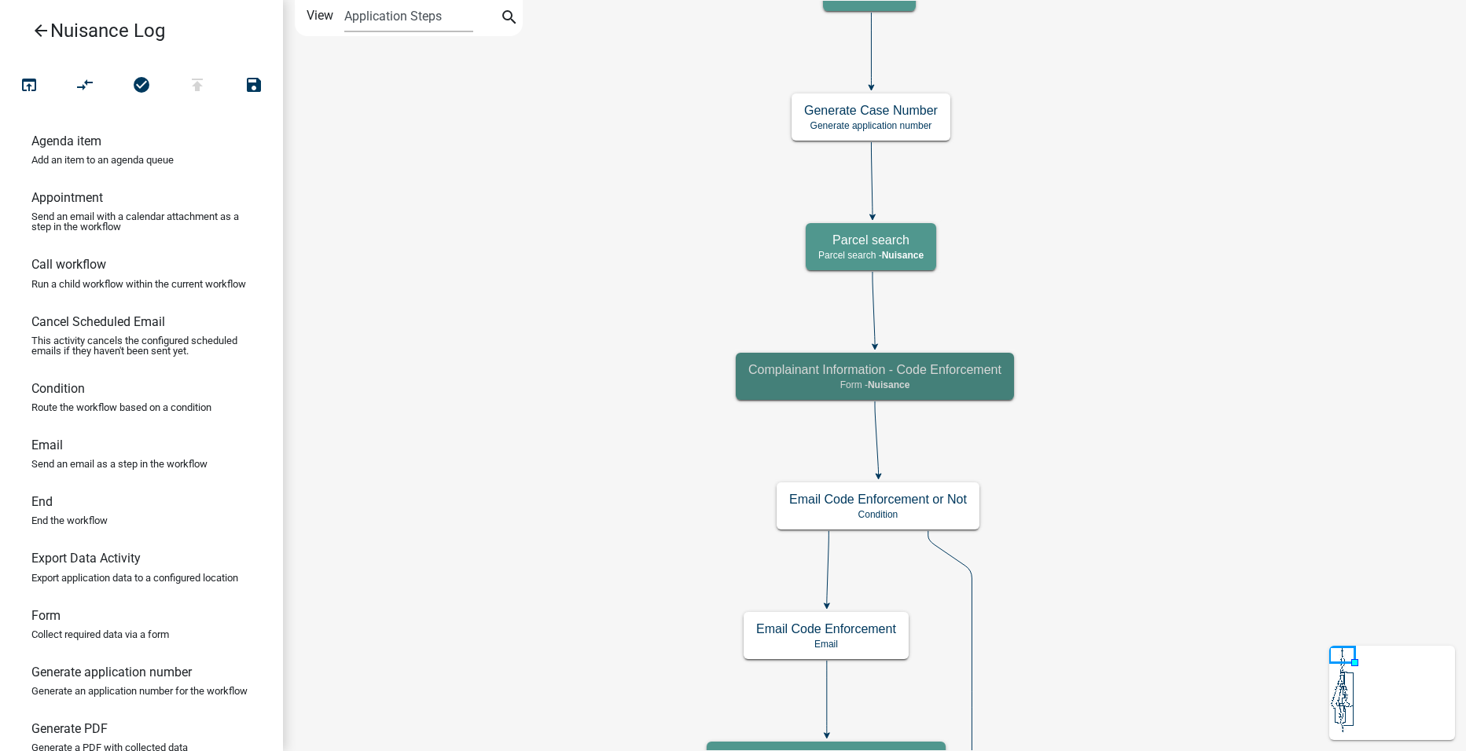
scroll to position [0, 0]
click at [206, 76] on icon "publish" at bounding box center [197, 86] width 19 height 22
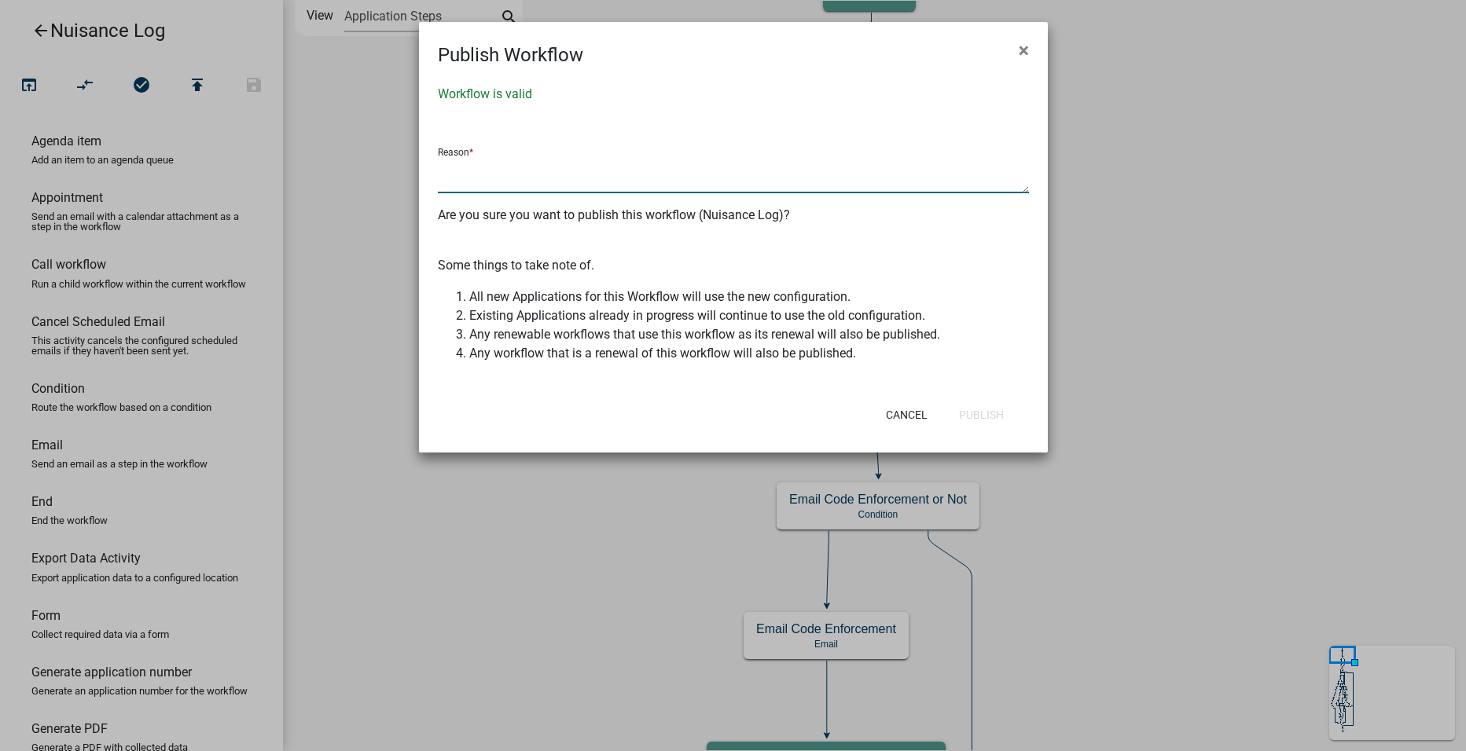
click at [557, 173] on textarea at bounding box center [733, 175] width 591 height 36
type textarea "FIx"
click at [998, 409] on button "Publish" at bounding box center [981, 415] width 70 height 28
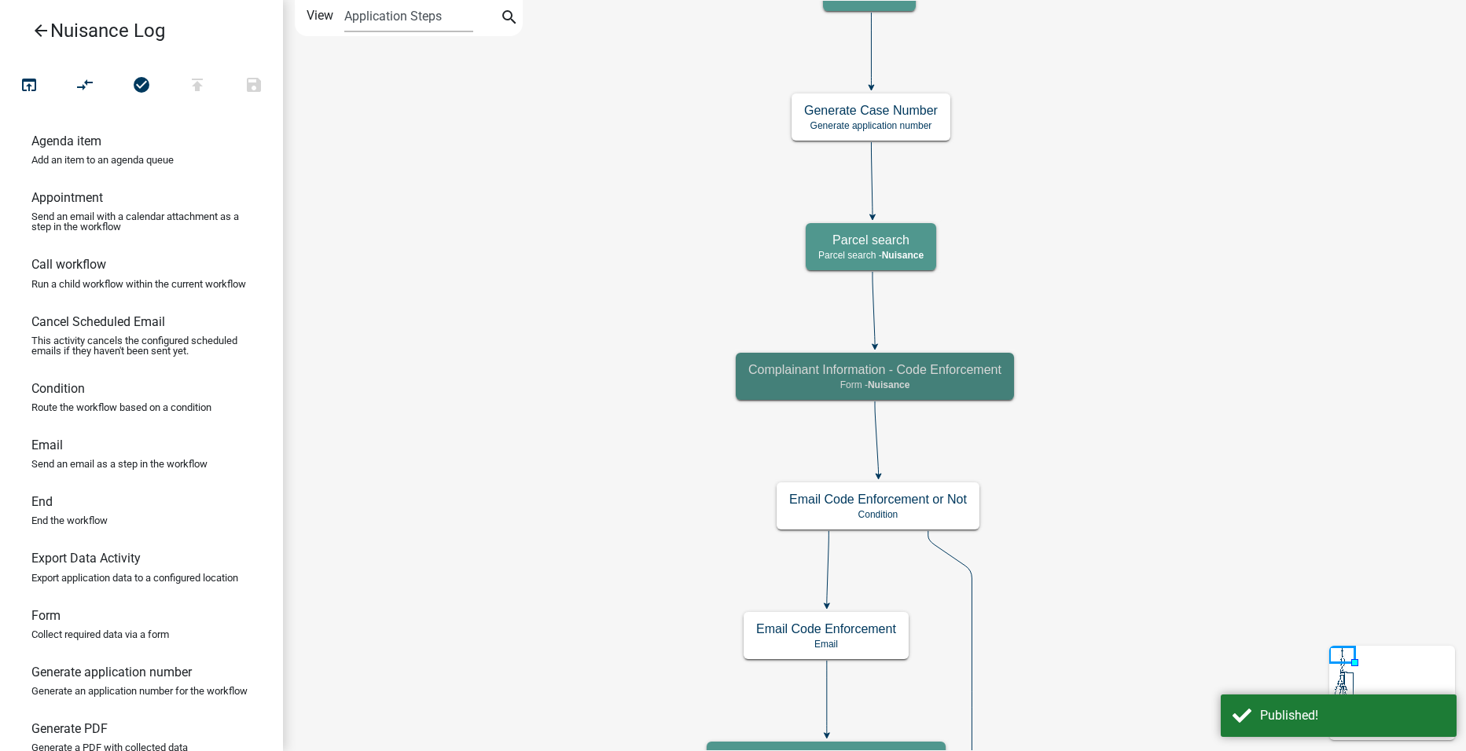
click at [42, 28] on icon "arrow_back" at bounding box center [40, 32] width 19 height 22
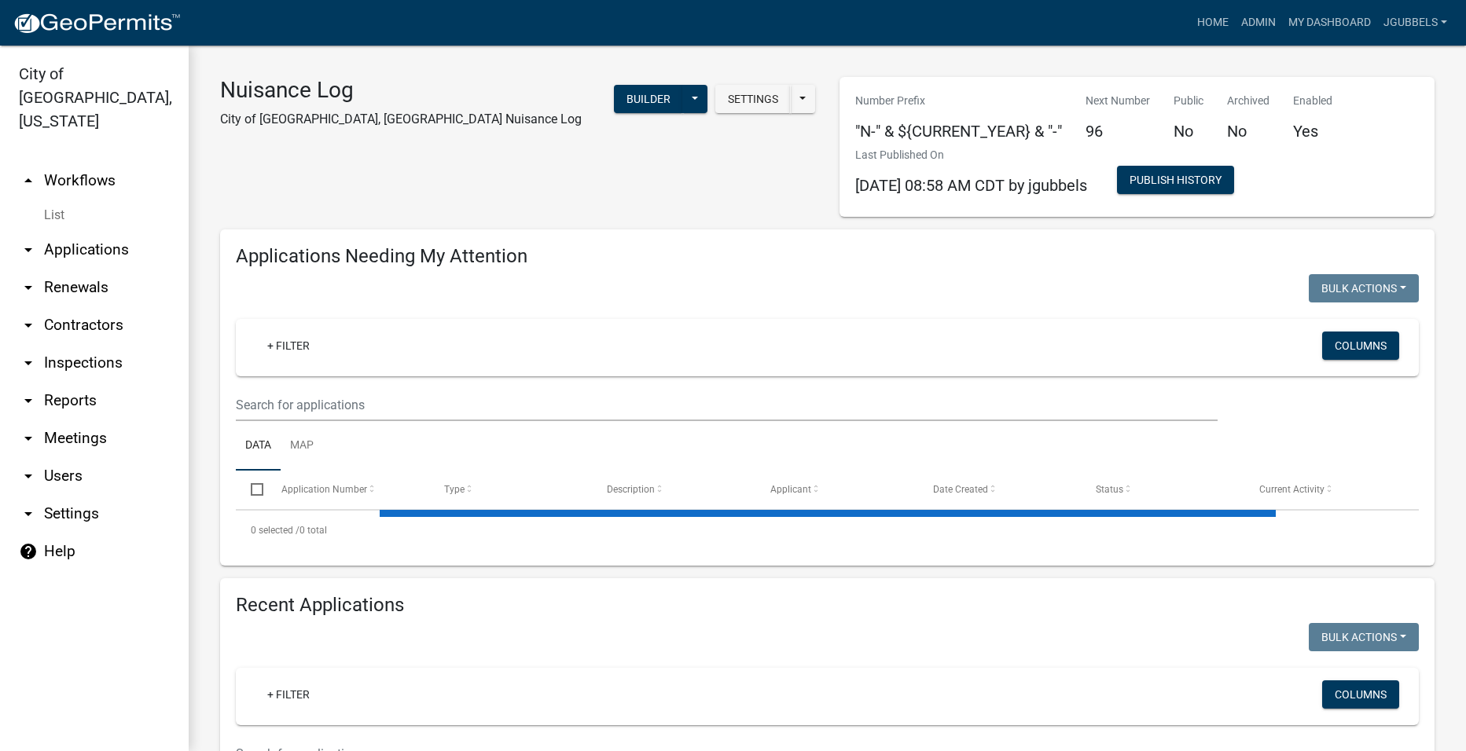
select select "2: 50"
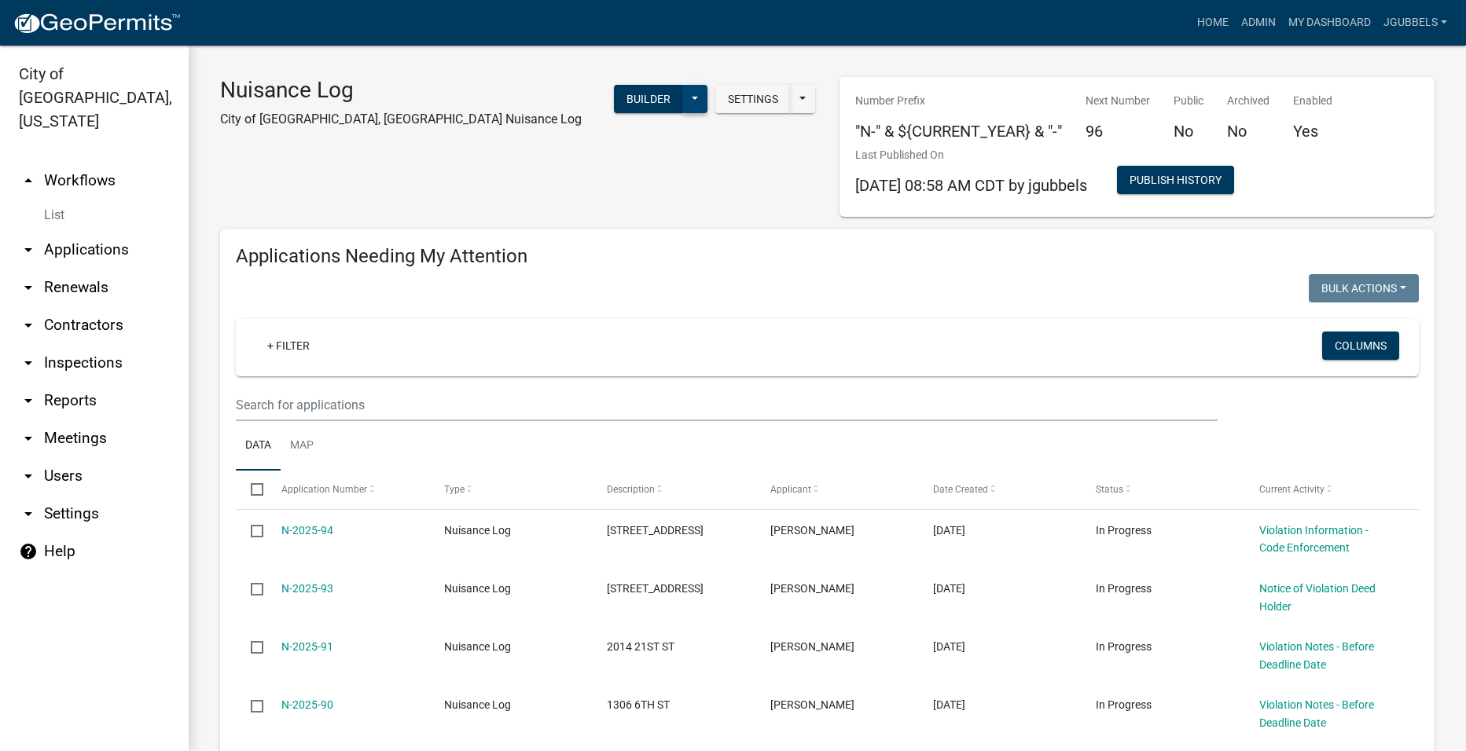
click at [697, 97] on button at bounding box center [694, 99] width 25 height 28
click at [648, 362] on button "Start Application" at bounding box center [642, 366] width 130 height 38
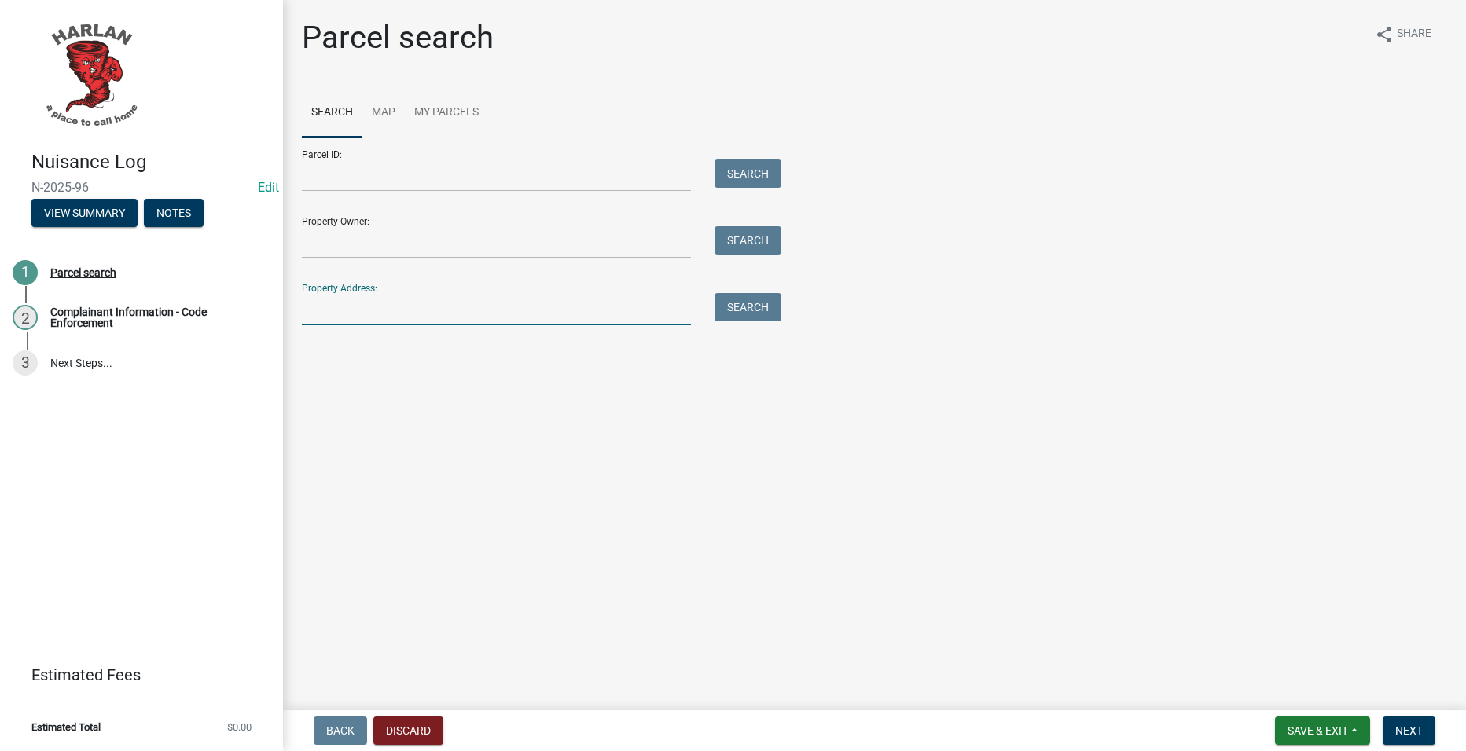
click at [578, 314] on input "Property Address:" at bounding box center [496, 309] width 389 height 32
type input "1610 8"
click at [760, 306] on button "Search" at bounding box center [747, 307] width 67 height 28
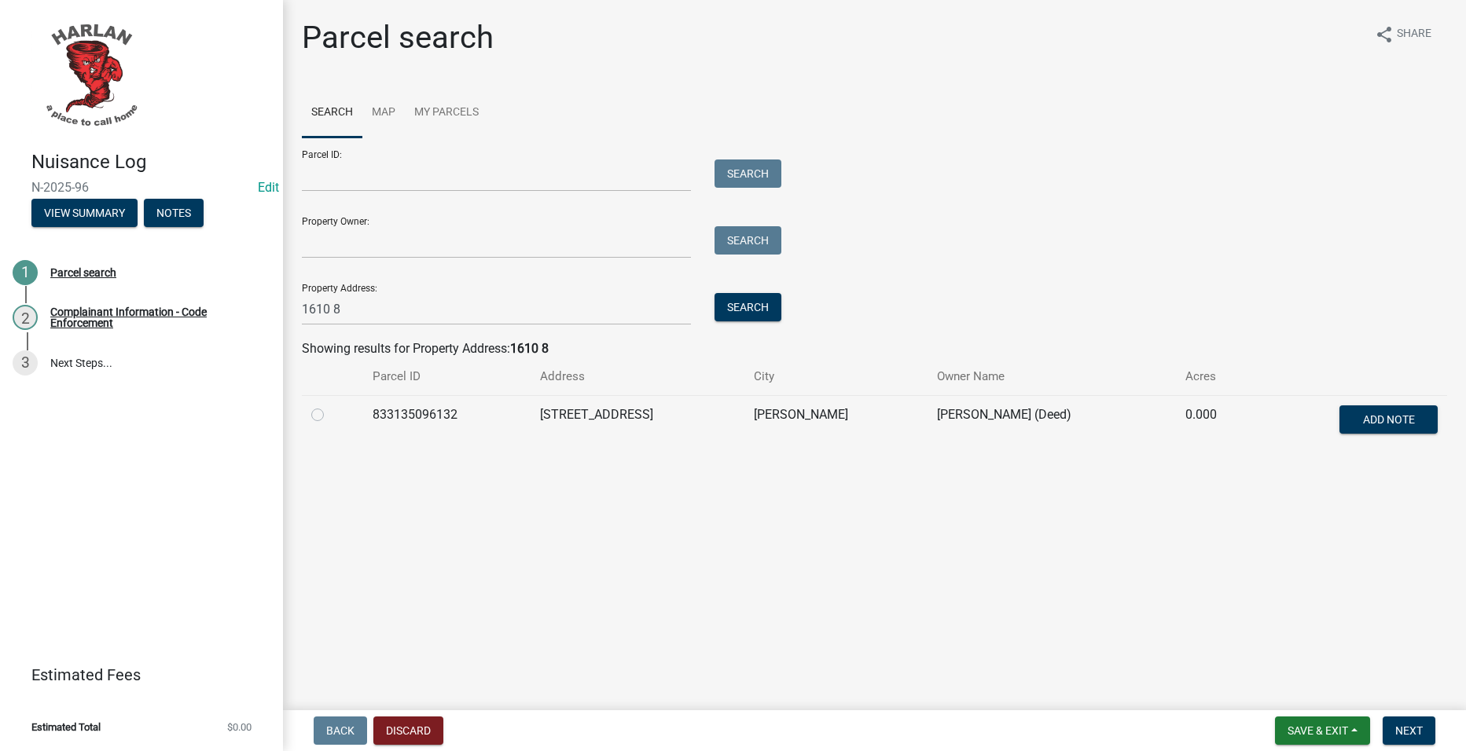
click at [330, 405] on label at bounding box center [330, 405] width 0 height 0
click at [330, 413] on input "radio" at bounding box center [335, 410] width 10 height 10
radio input "true"
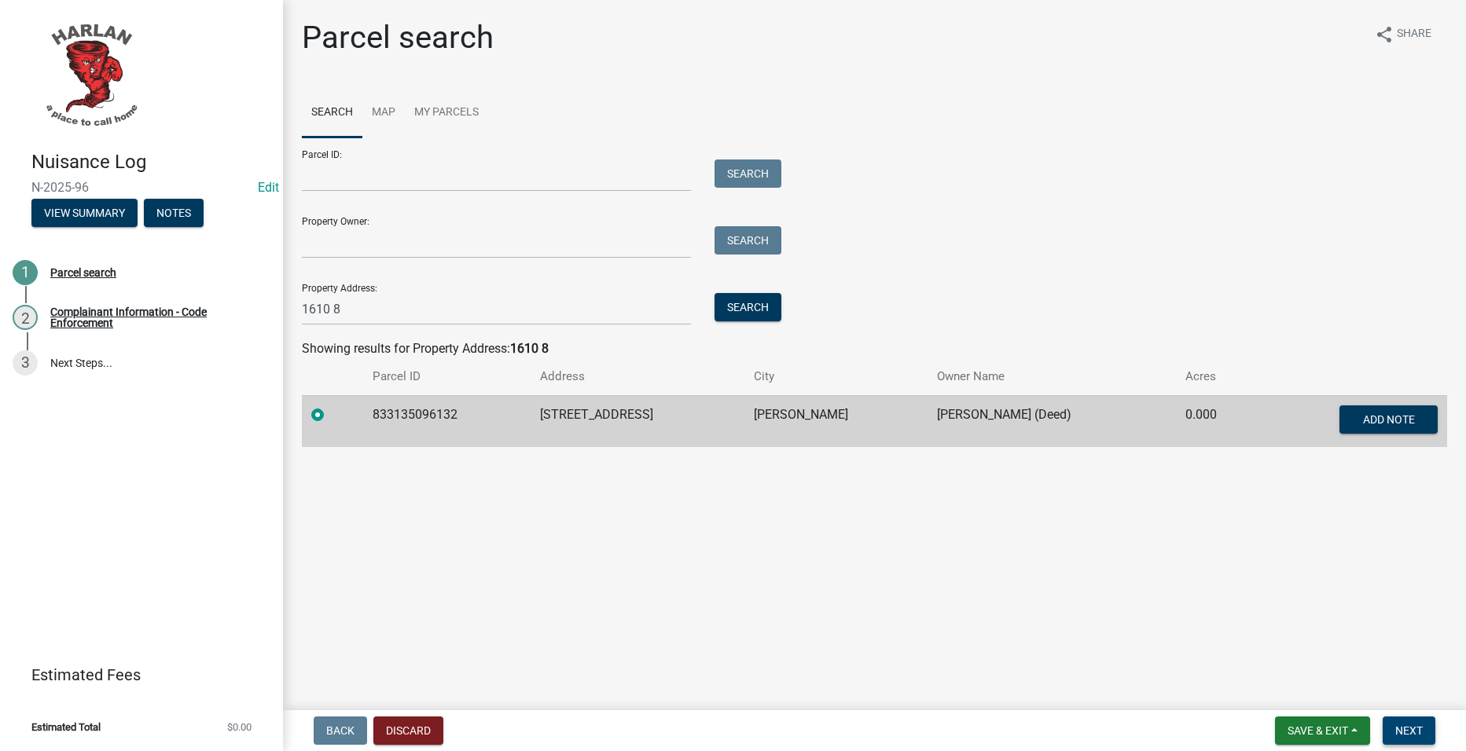
click at [1413, 725] on span "Next" at bounding box center [1409, 731] width 28 height 13
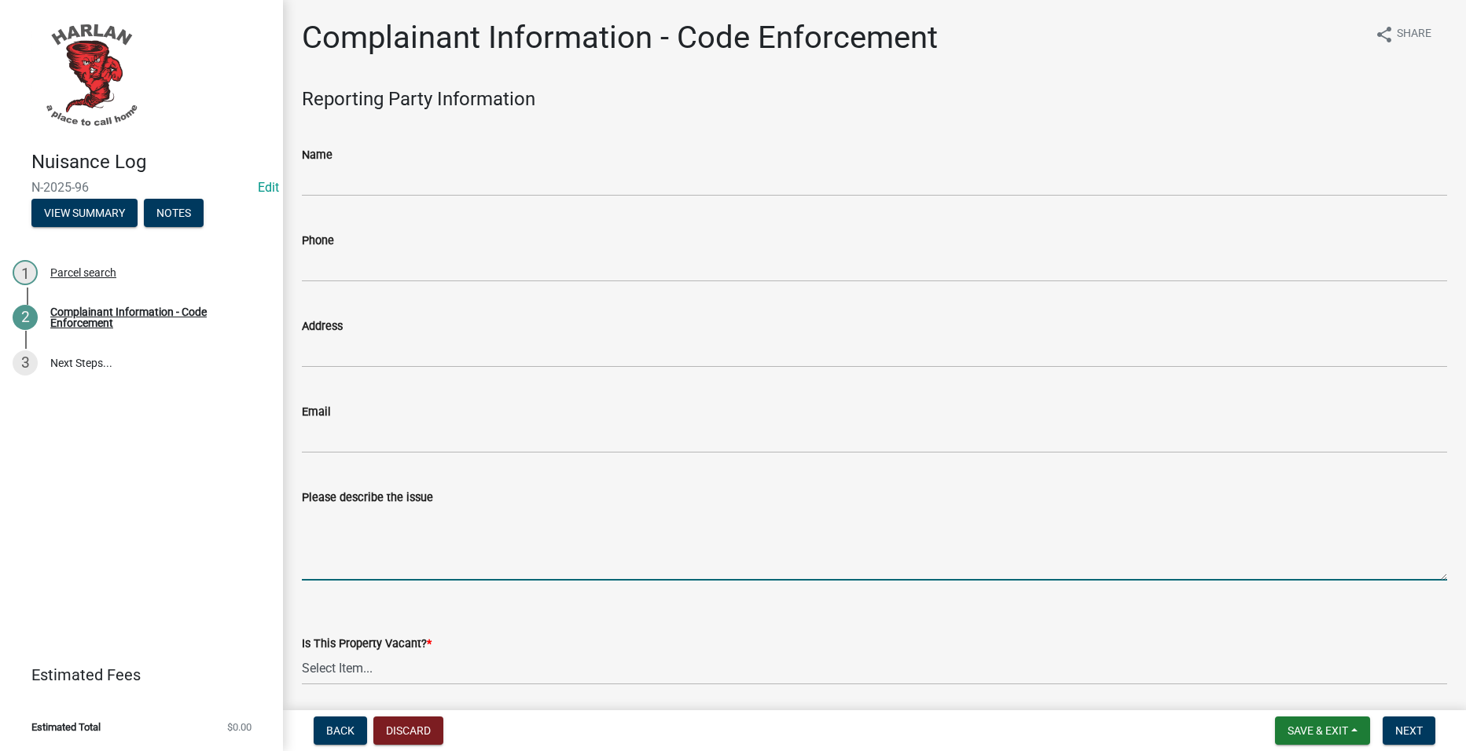
click at [437, 540] on textarea "Please describe the issue" at bounding box center [874, 544] width 1145 height 74
paste textarea "[ { "value": { "activity": { "routing": [ { "$id": "1", "targetId": "de88784b-b…"
type textarea "[ { "value": { "activity": { "routing": [ { "$id": "1", "targetId": "de88784b-b…"
click at [410, 538] on textarea "Please describe the issue" at bounding box center [874, 544] width 1145 height 74
paste textarea "[ { "value": { "activity": { "routing": [ { "$id": "1", "targetId": "de88784b-b…"
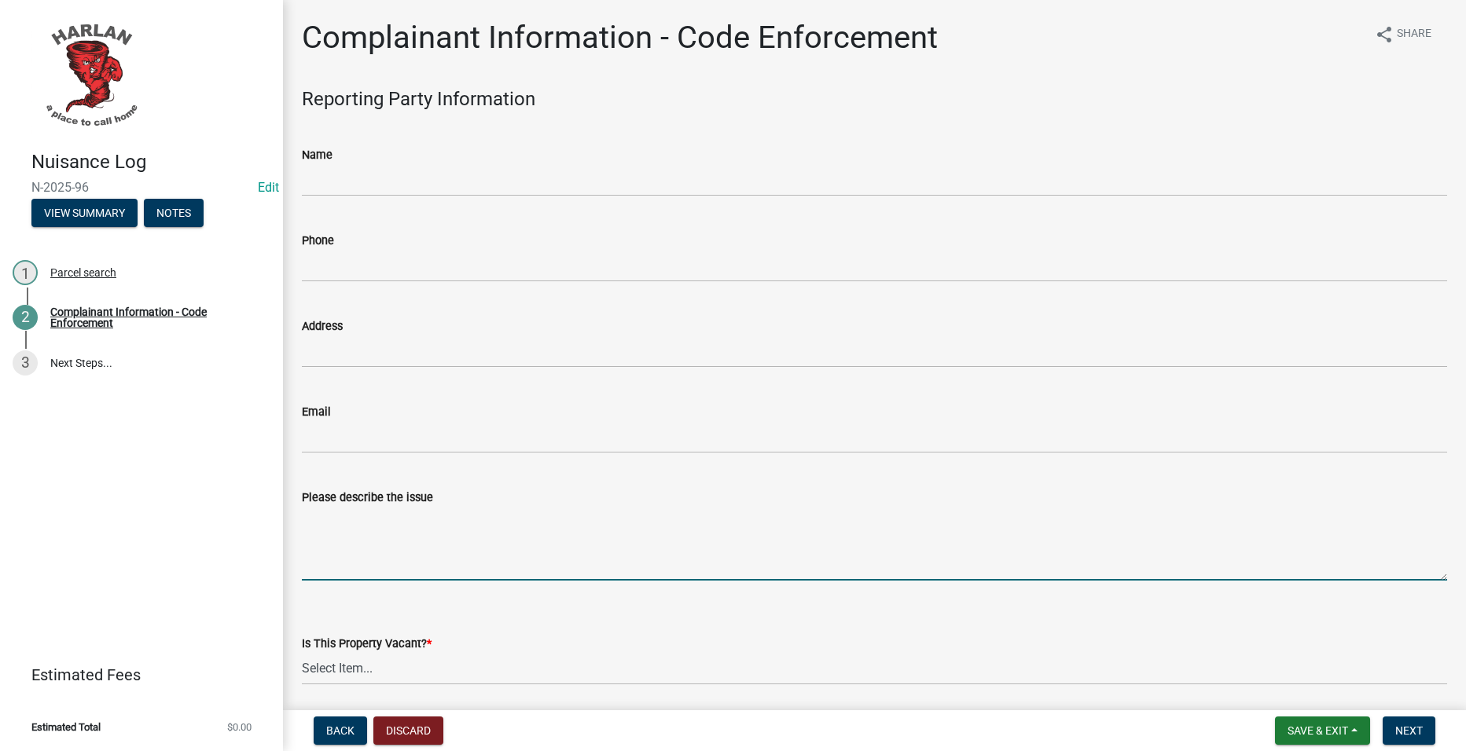
type textarea "[ { "value": { "activity": { "routing": [ { "$id": "1", "targetId": "de88784b-b…"
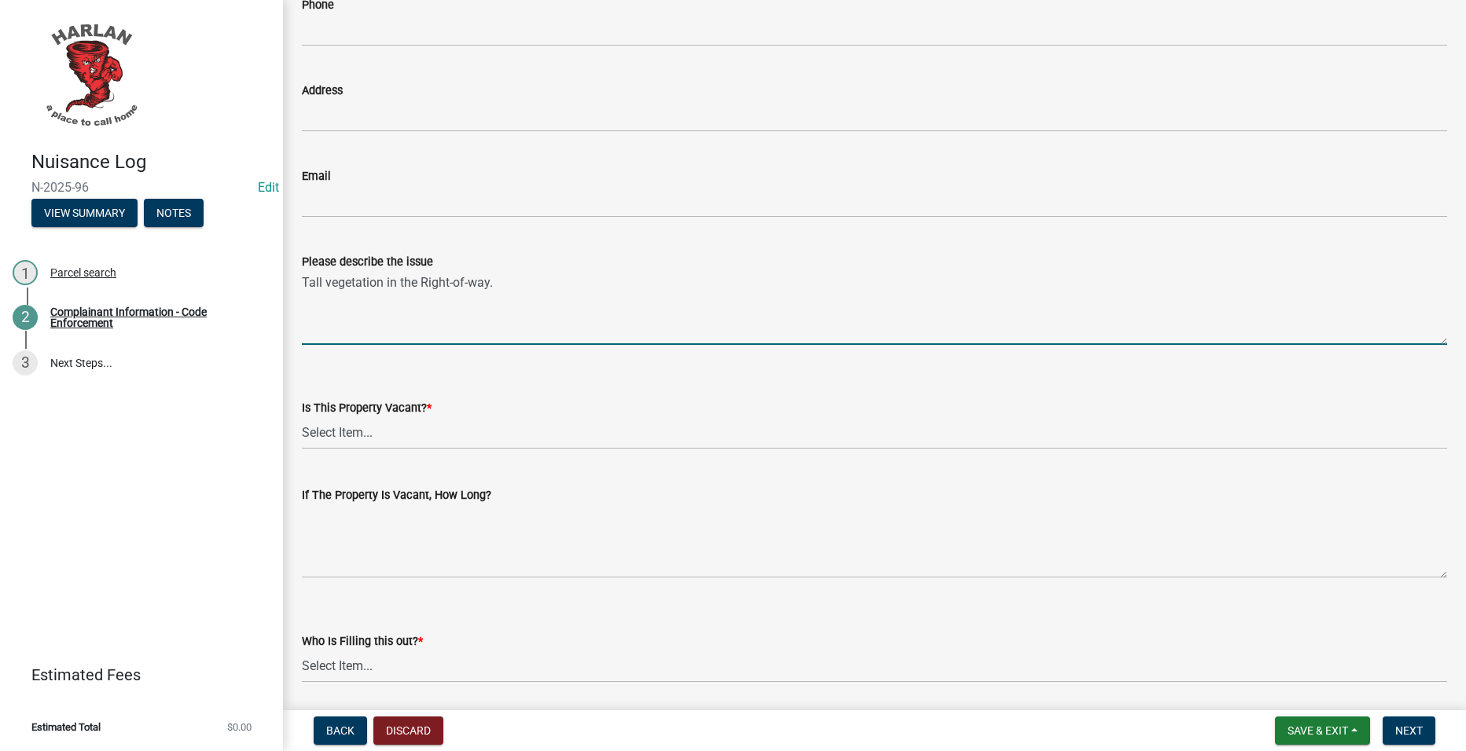
type textarea "Tall vegetation in the Right-of-way."
click at [501, 424] on select "Select Item... Yes No Unsure" at bounding box center [874, 433] width 1145 height 32
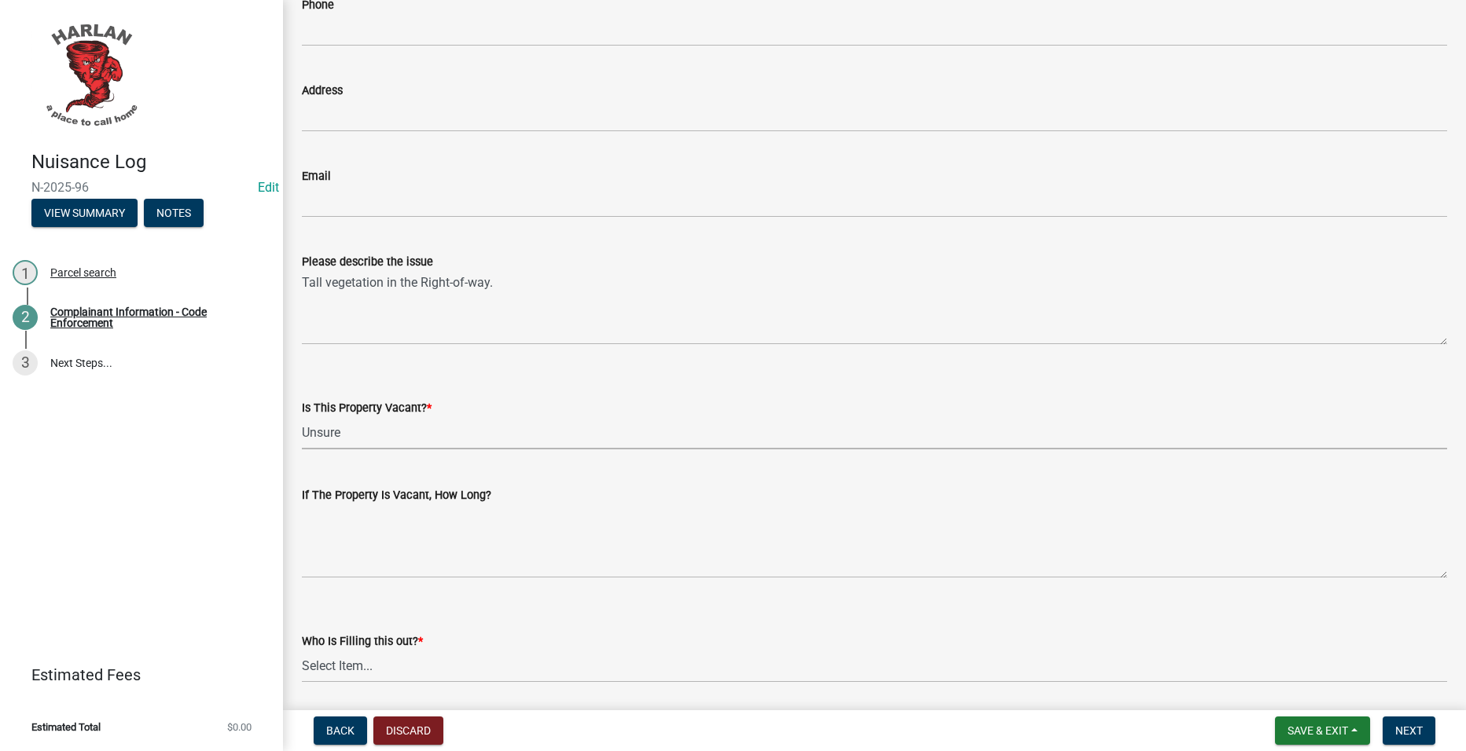
click at [302, 417] on select "Select Item... Yes No Unsure" at bounding box center [874, 433] width 1145 height 32
select select "49b6a45b-4058-468a-b08f-043d13f31423"
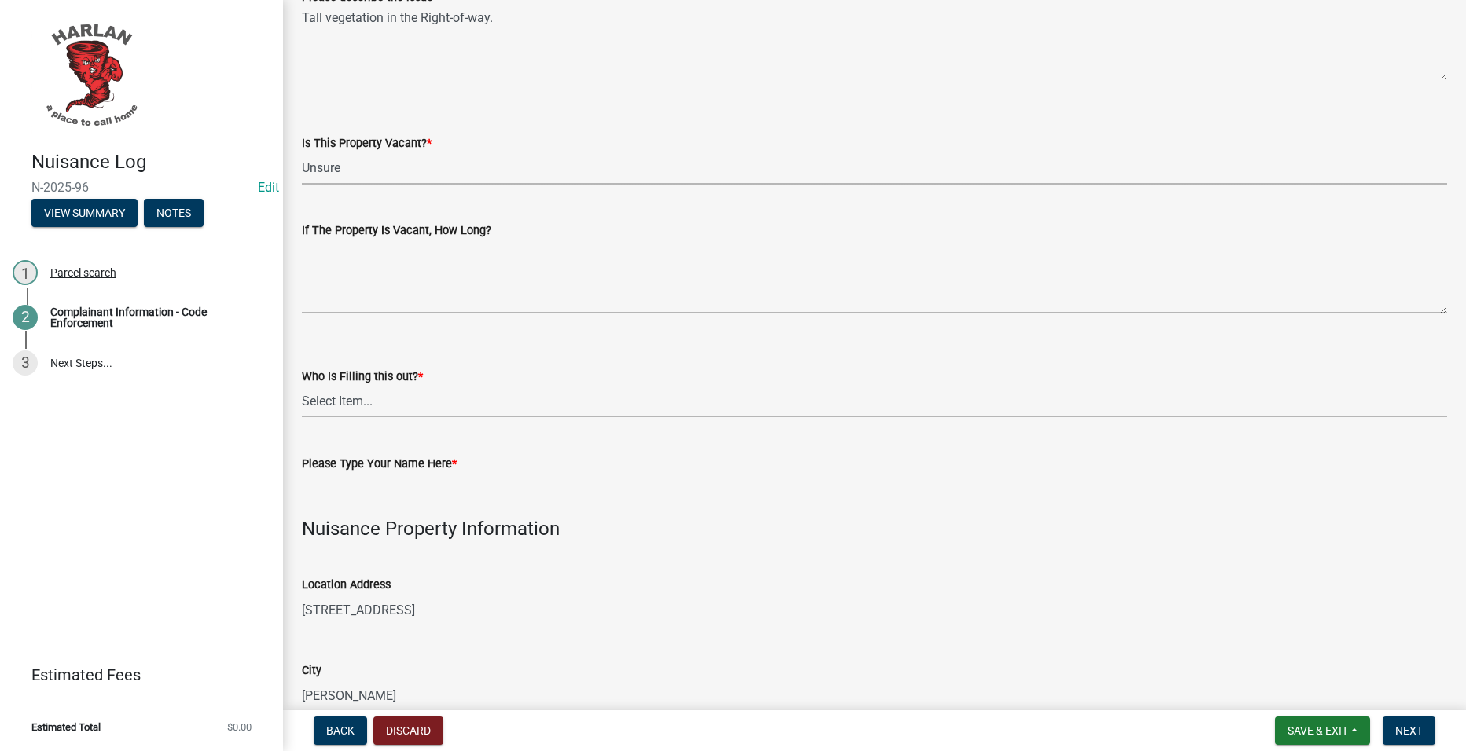
scroll to position [550, 0]
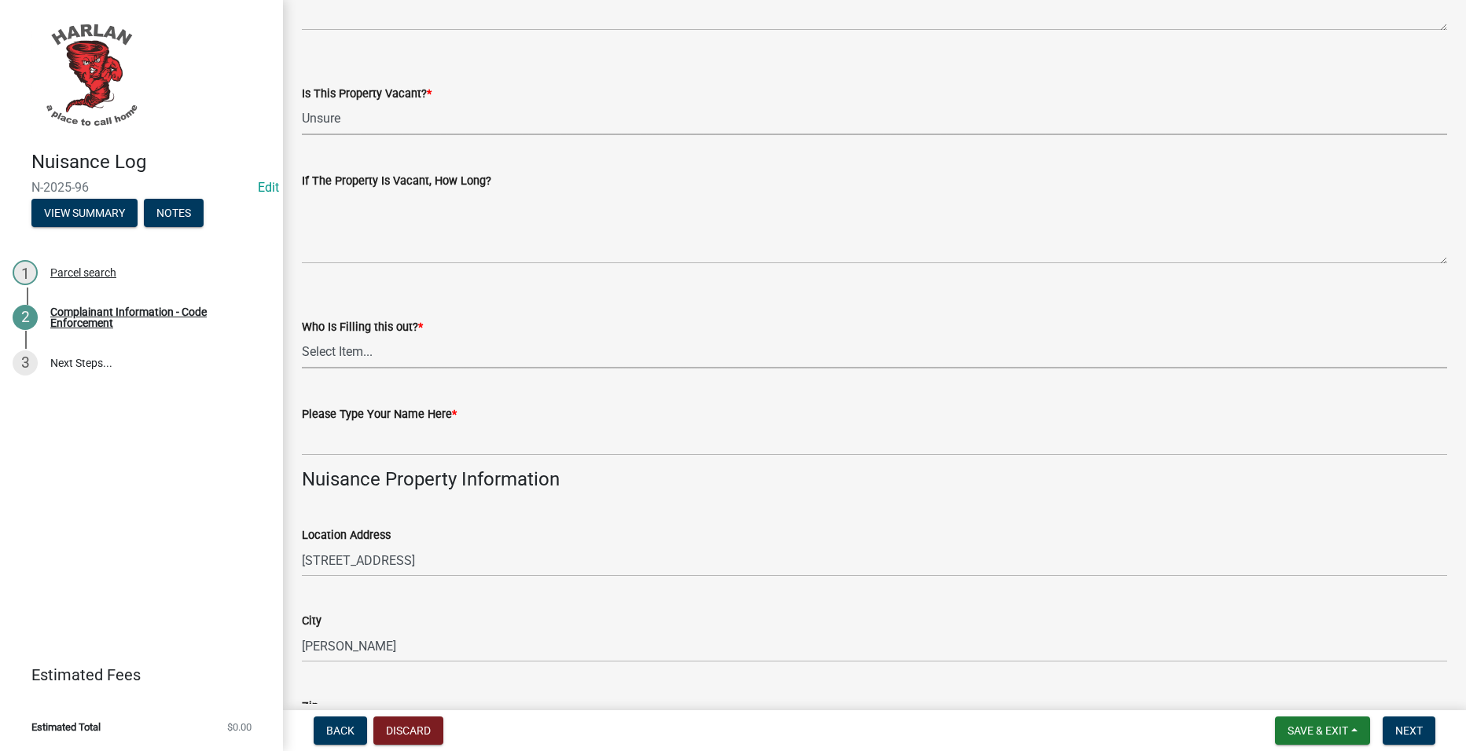
click at [442, 352] on select "Select Item... [GEOGRAPHIC_DATA] 83-25" at bounding box center [874, 352] width 1145 height 32
click at [302, 336] on select "Select Item... [GEOGRAPHIC_DATA] 83-25" at bounding box center [874, 352] width 1145 height 32
select select "c036b1b8-0d0a-4718-af47-3855d29bc181"
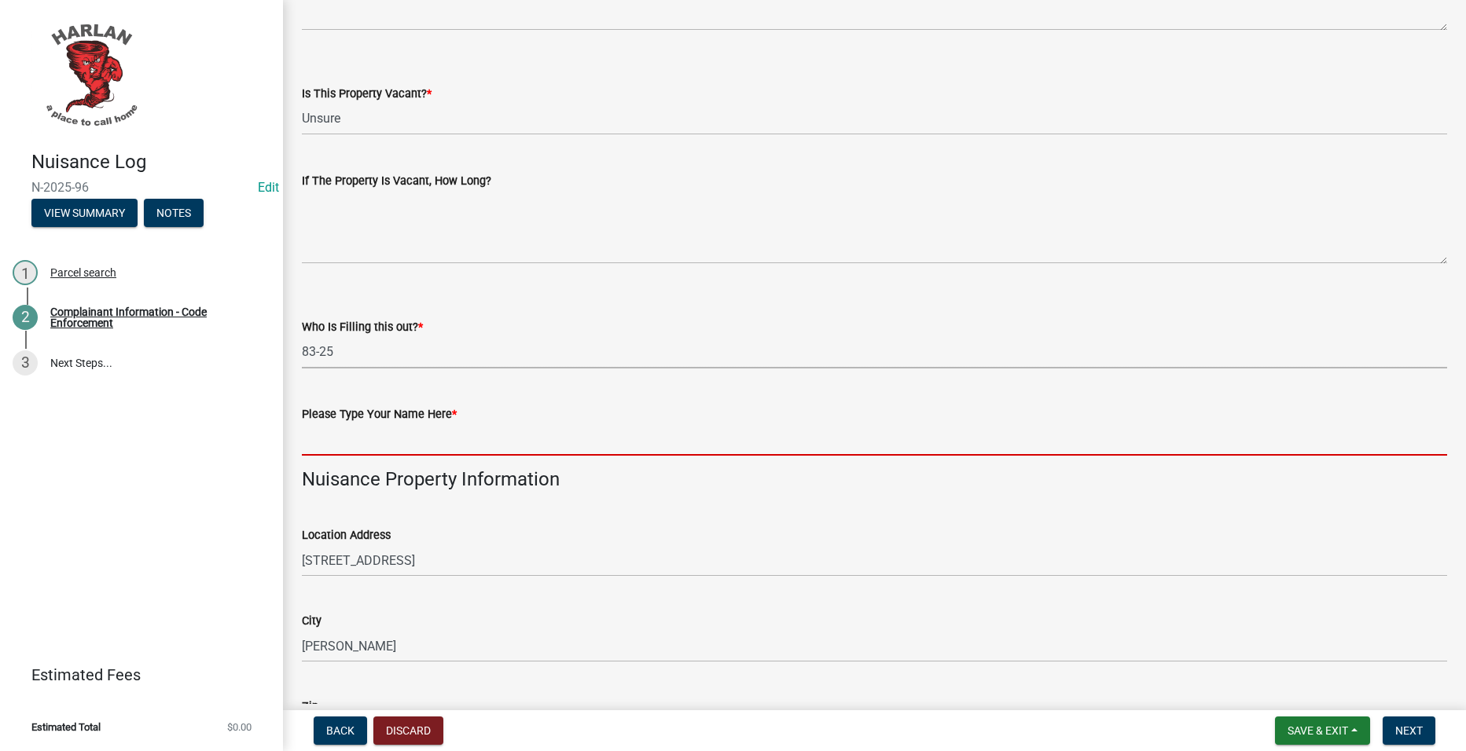
click at [426, 450] on input "Please Type Your Name Here *" at bounding box center [874, 440] width 1145 height 32
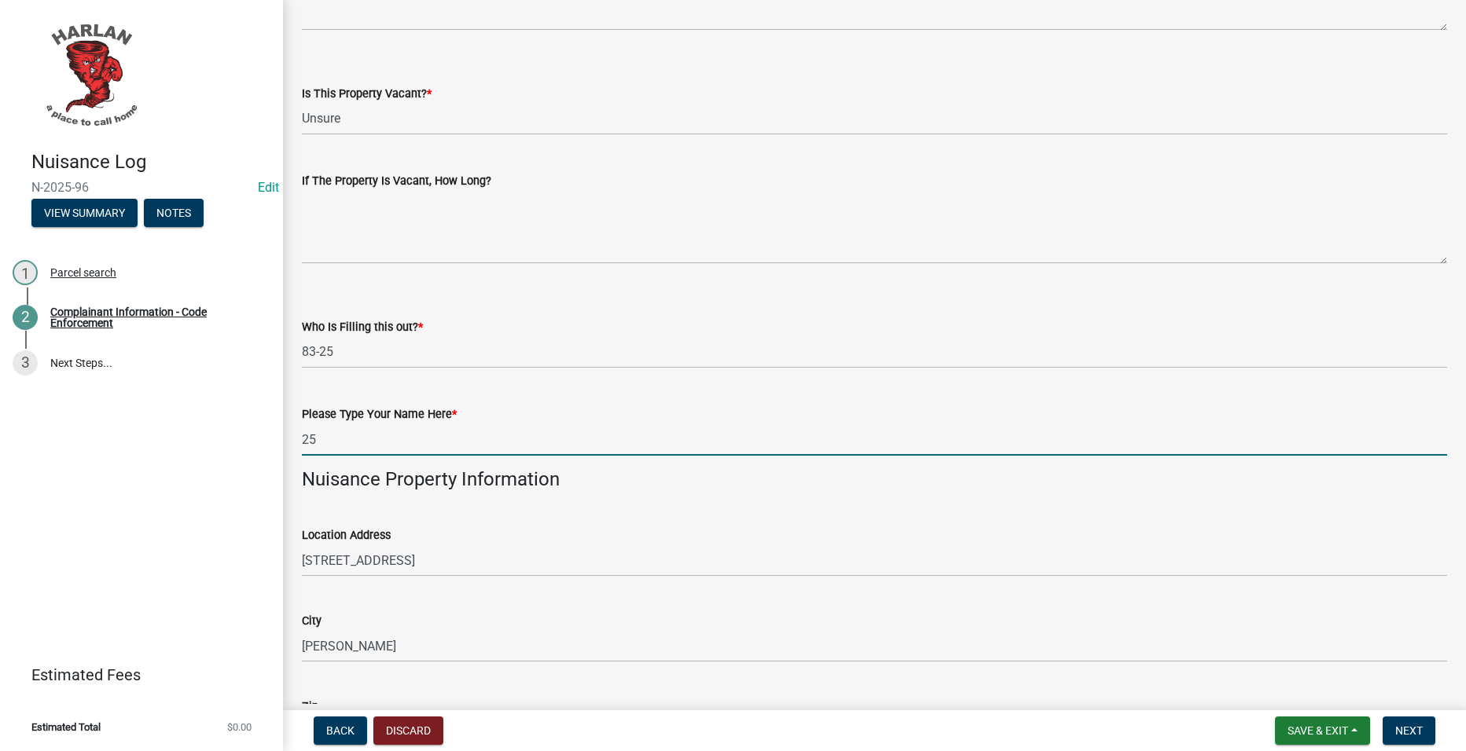
type input "25"
click at [712, 488] on h4 "Nuisance Property Information" at bounding box center [874, 479] width 1145 height 23
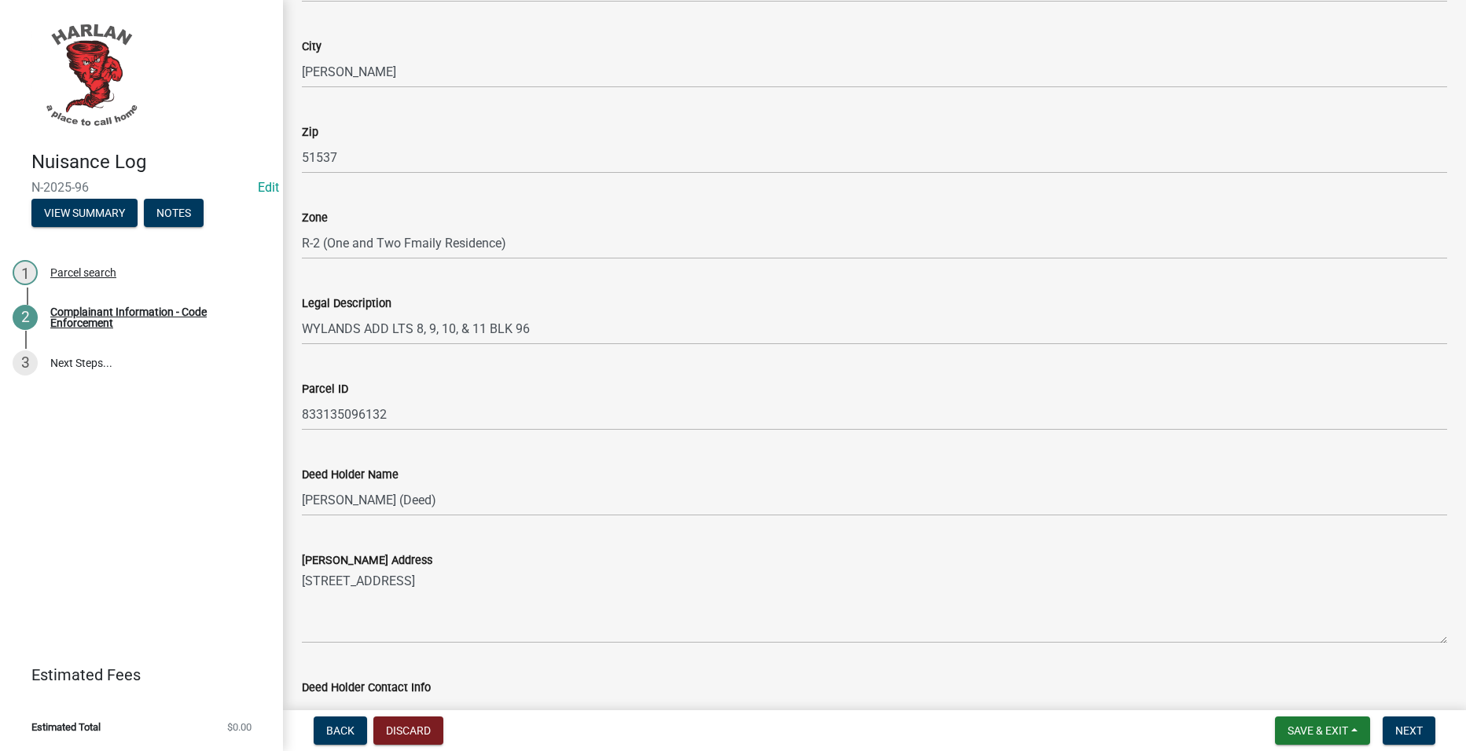
scroll to position [1493, 0]
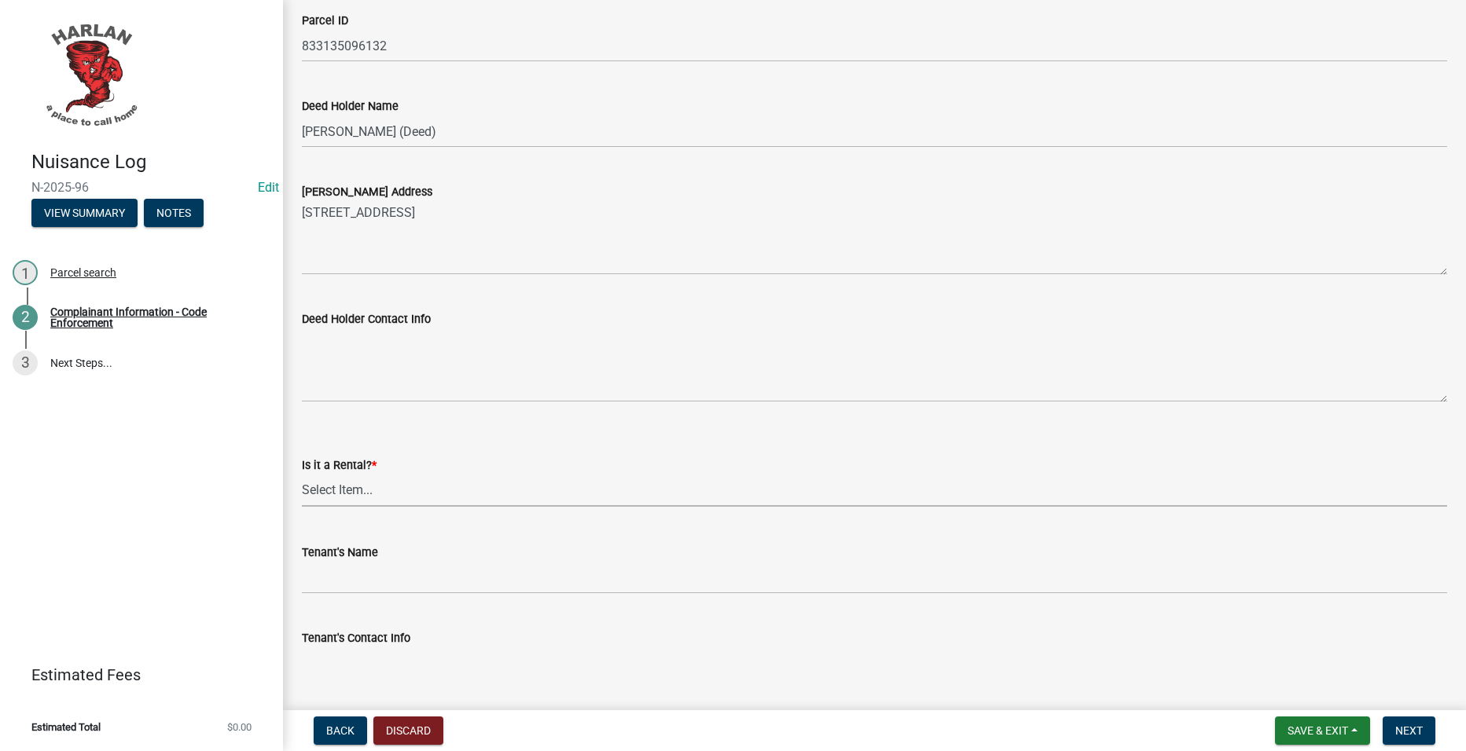
drag, startPoint x: 605, startPoint y: 487, endPoint x: 595, endPoint y: 500, distance: 16.2
click at [605, 487] on select "Select Item... Yes No" at bounding box center [874, 491] width 1145 height 32
click at [302, 475] on select "Select Item... Yes No" at bounding box center [874, 491] width 1145 height 32
select select "db954dd5-c658-4052-8664-ee6695e82e3a"
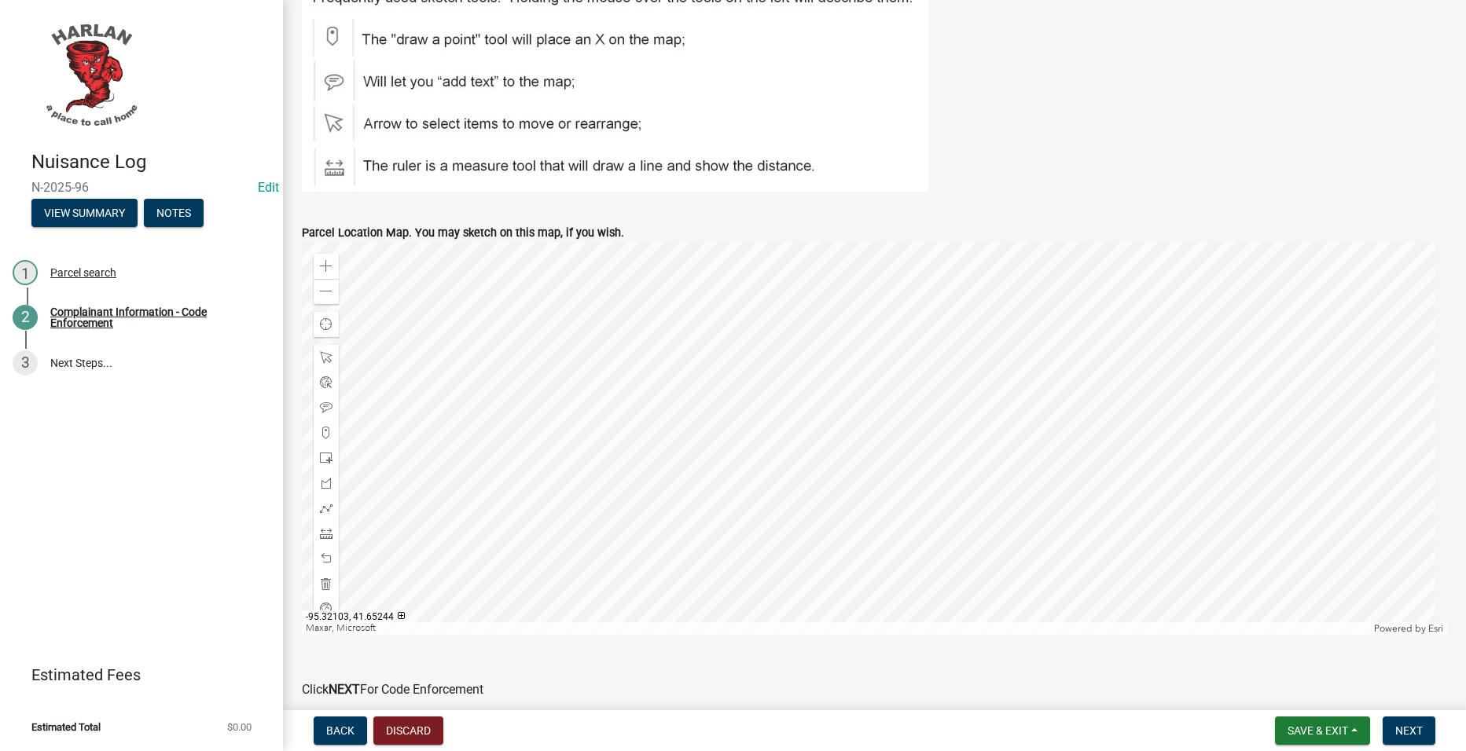
scroll to position [2435, 0]
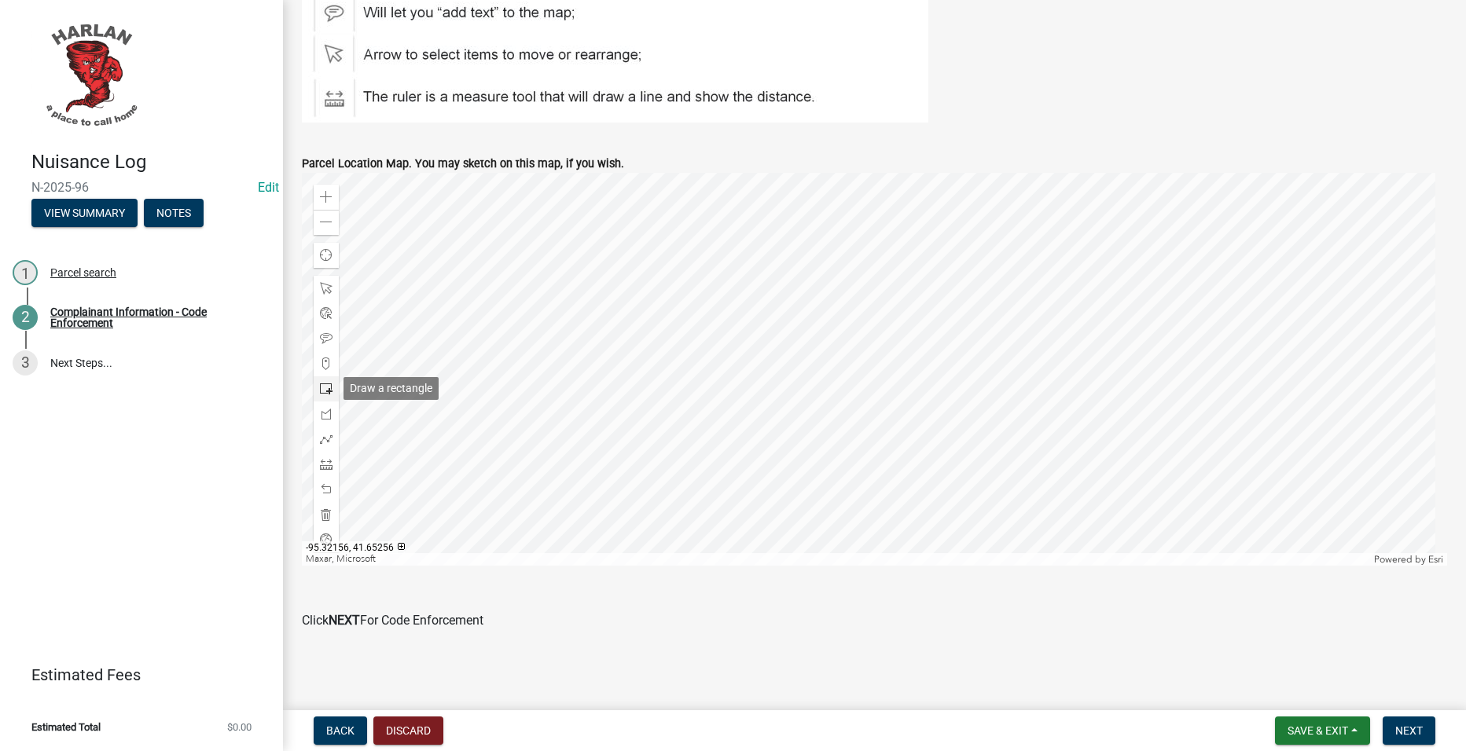
click at [320, 383] on span at bounding box center [326, 389] width 13 height 13
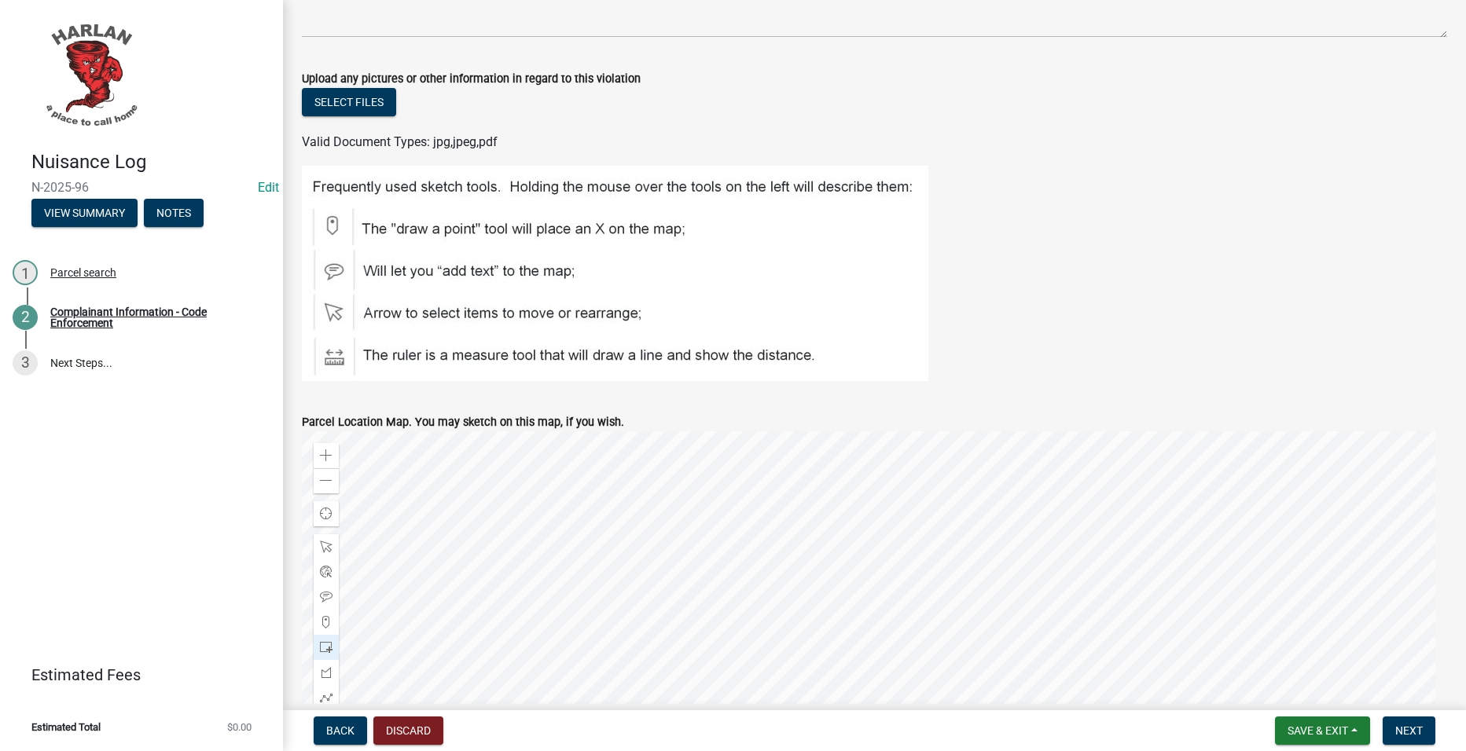
scroll to position [2357, 0]
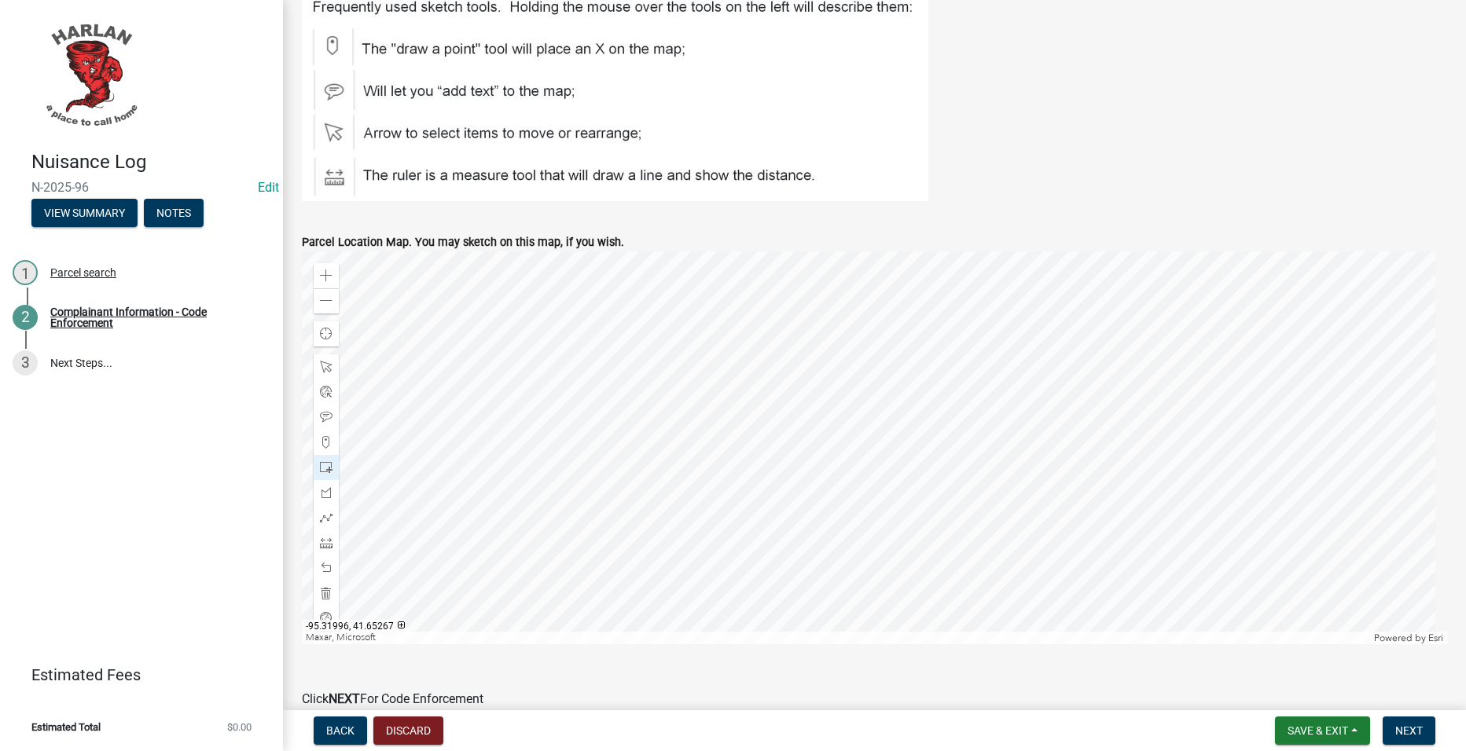
click at [795, 413] on div at bounding box center [874, 447] width 1145 height 393
click at [1411, 732] on span "Next" at bounding box center [1409, 731] width 28 height 13
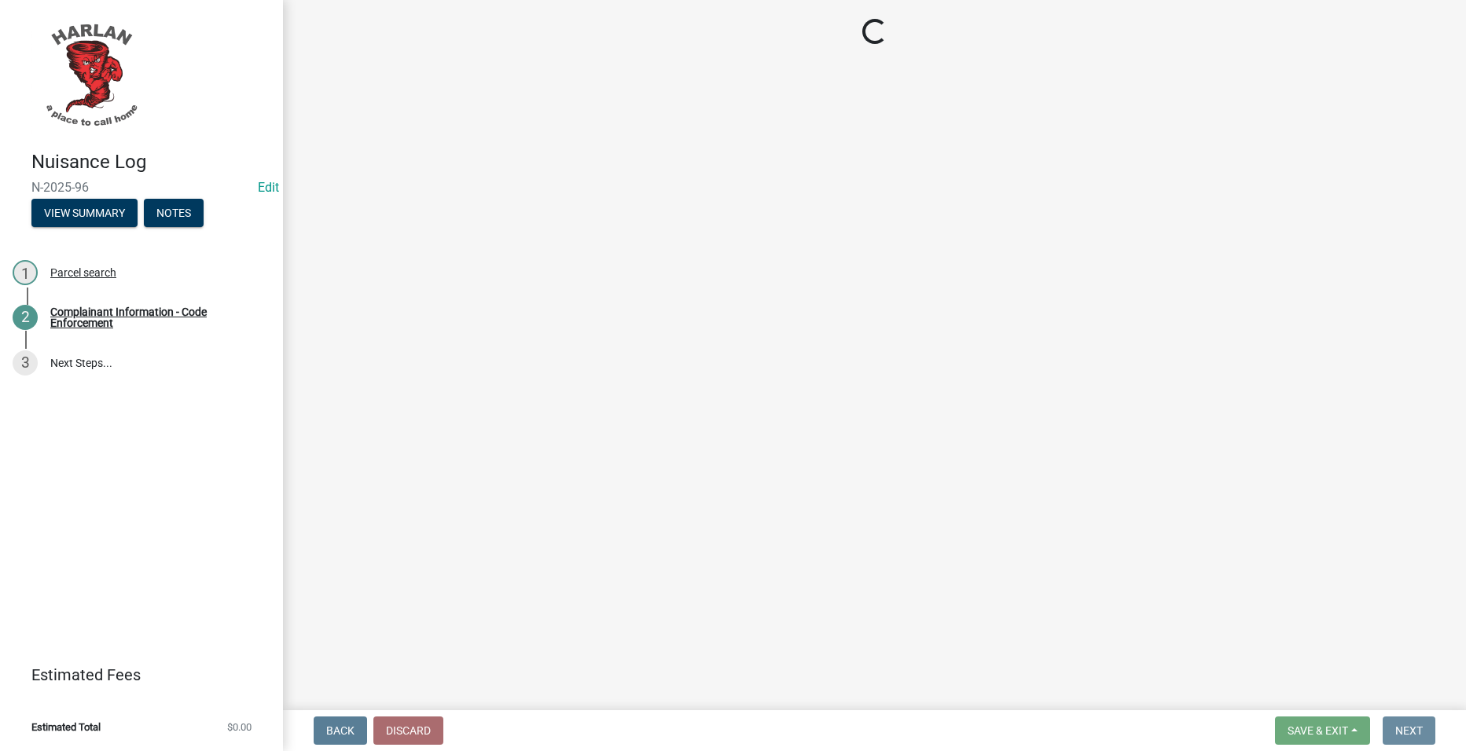
scroll to position [0, 0]
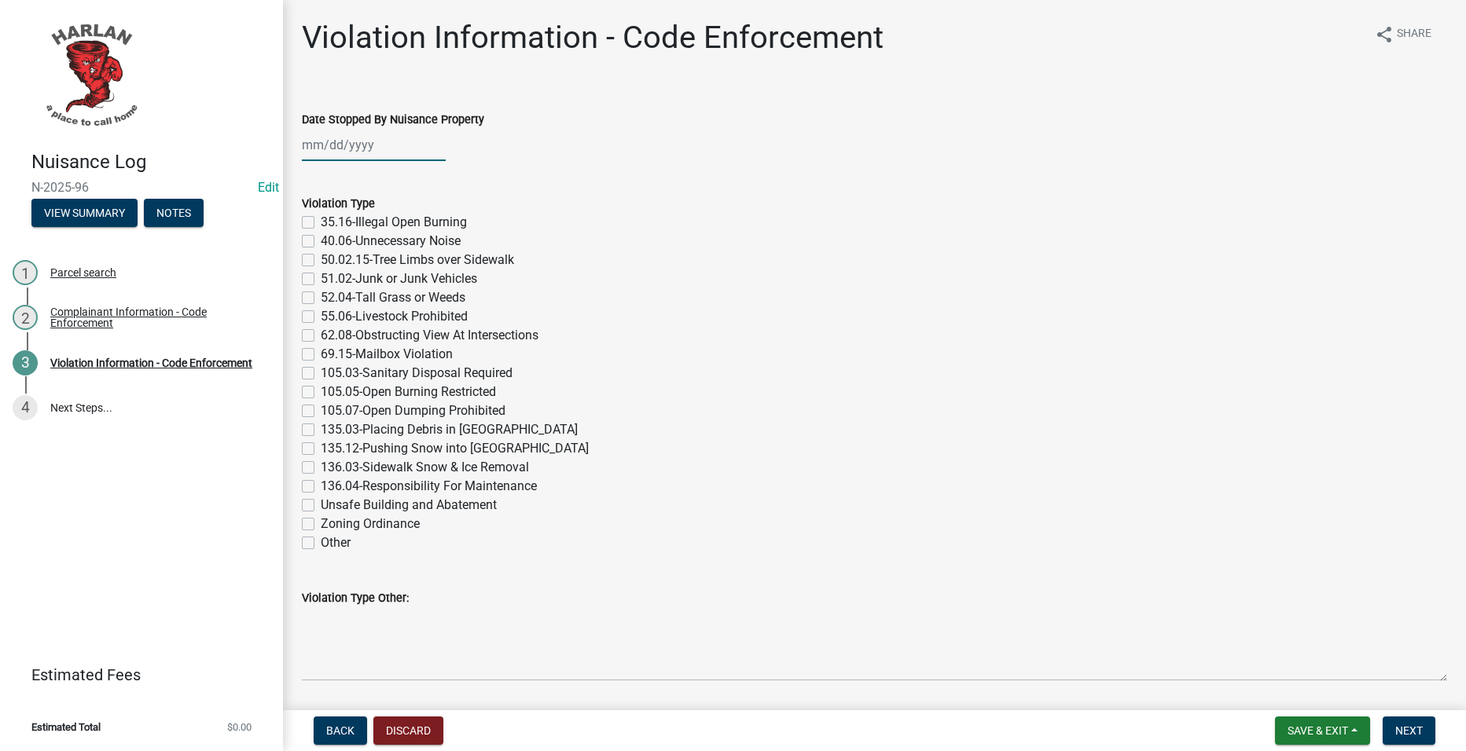
click at [394, 142] on div at bounding box center [374, 145] width 144 height 32
select select "10"
select select "2025"
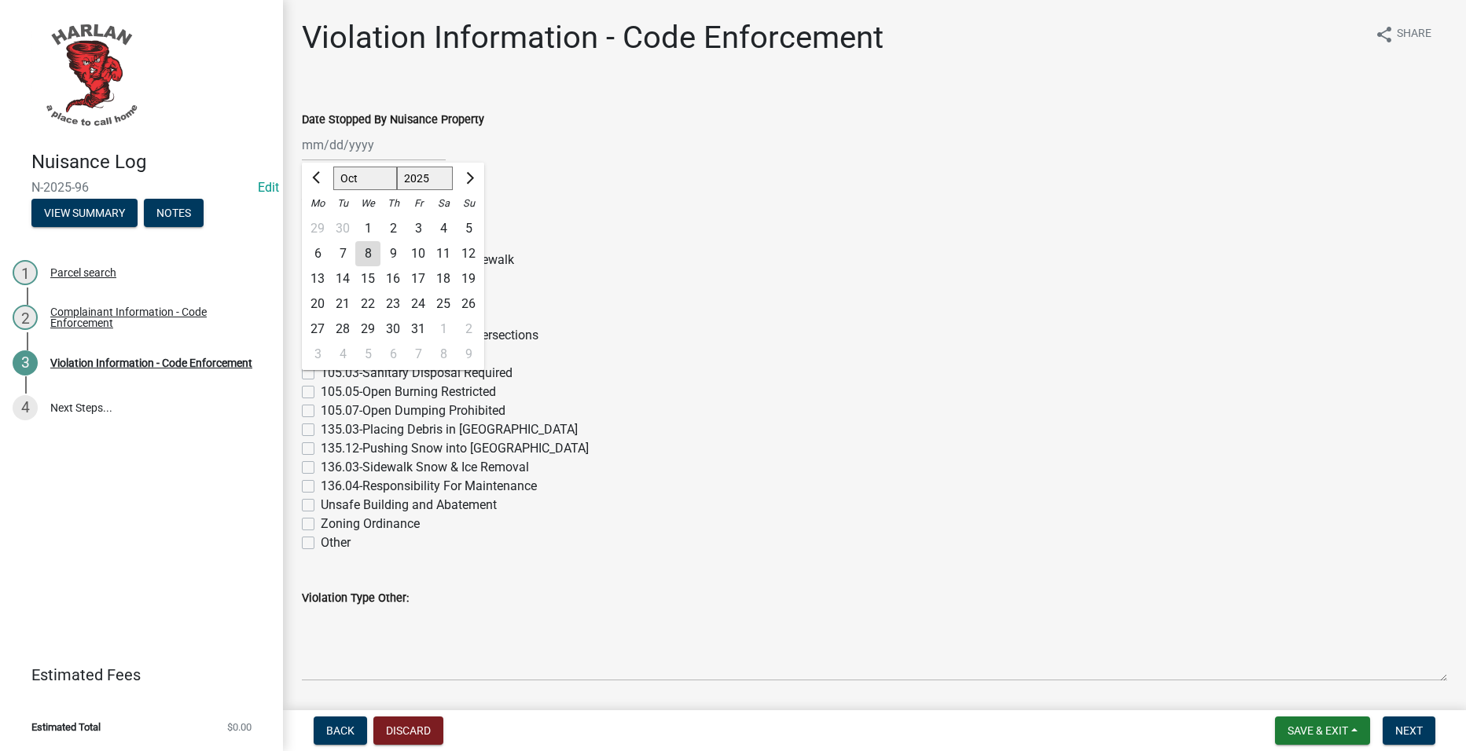
click at [360, 223] on div "1" at bounding box center [367, 228] width 25 height 25
type input "[DATE]"
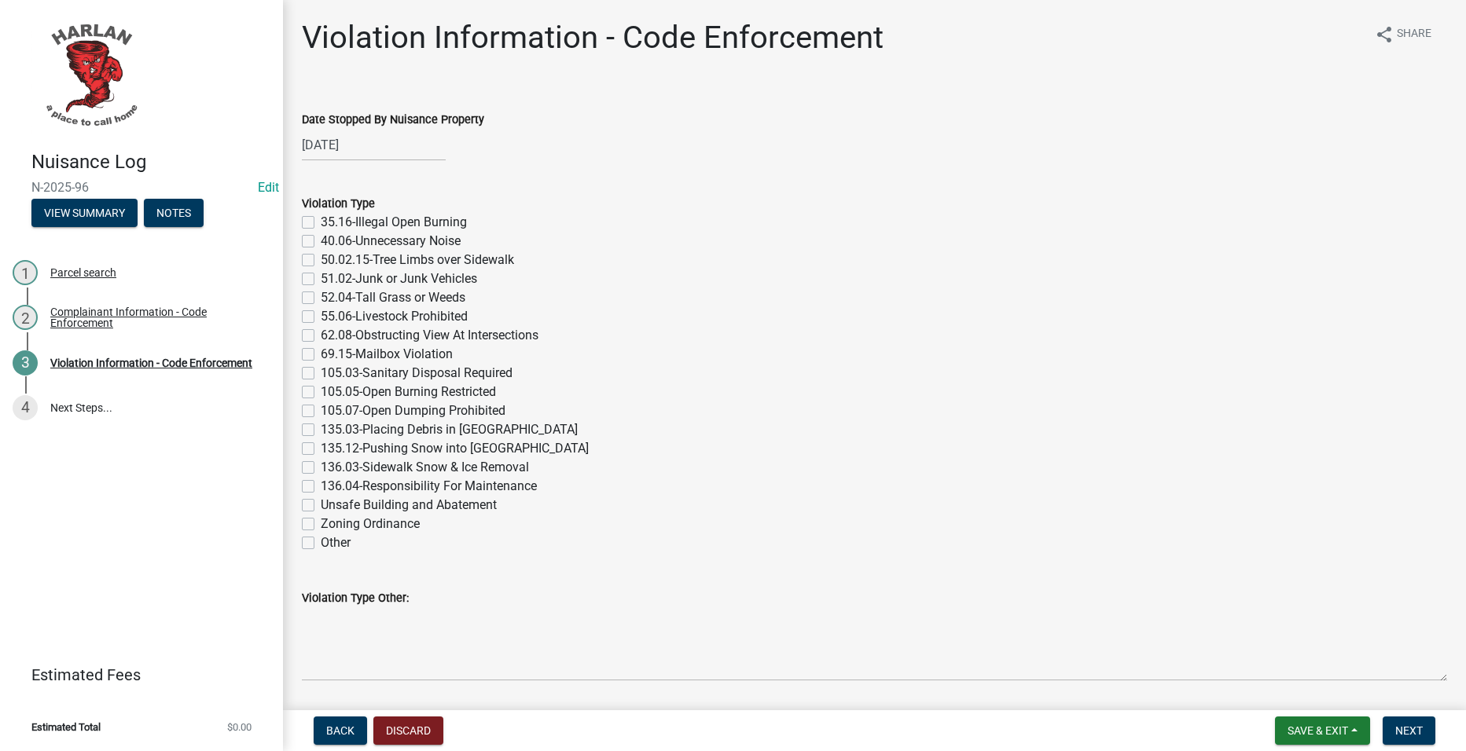
click at [413, 299] on label "52.04-Tall Grass or Weeds" at bounding box center [393, 297] width 145 height 19
click at [331, 299] on input "52.04-Tall Grass or Weeds" at bounding box center [326, 293] width 10 height 10
checkbox input "true"
checkbox input "false"
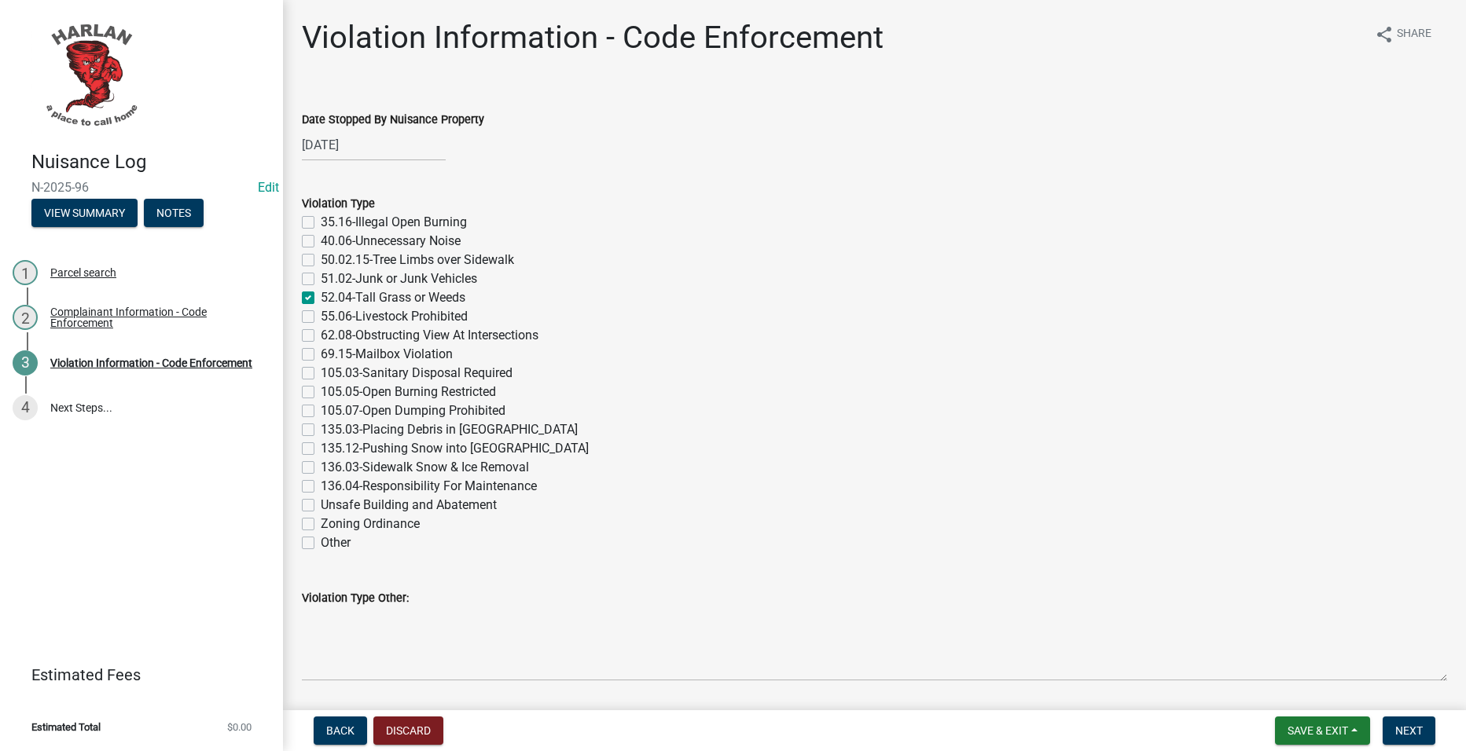
checkbox input "false"
checkbox input "true"
checkbox input "false"
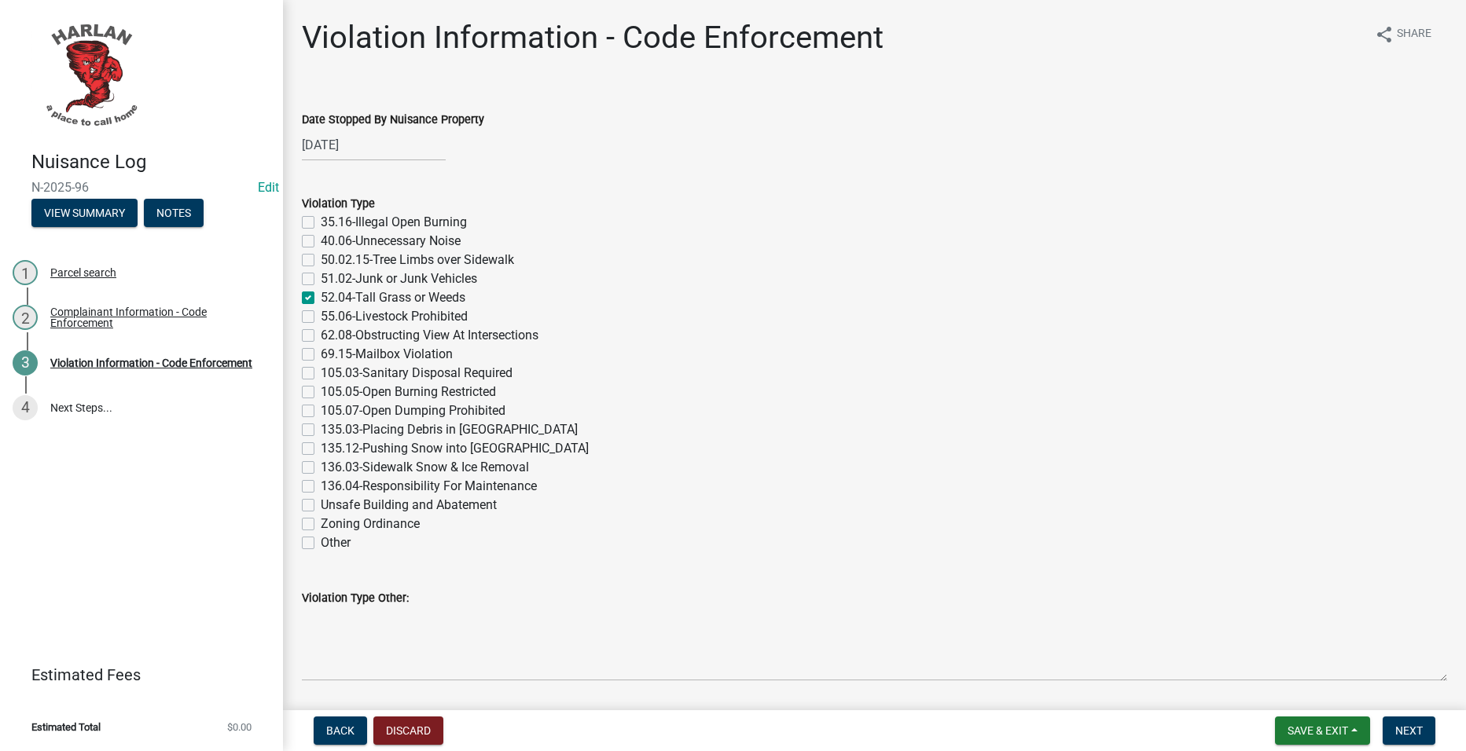
checkbox input "false"
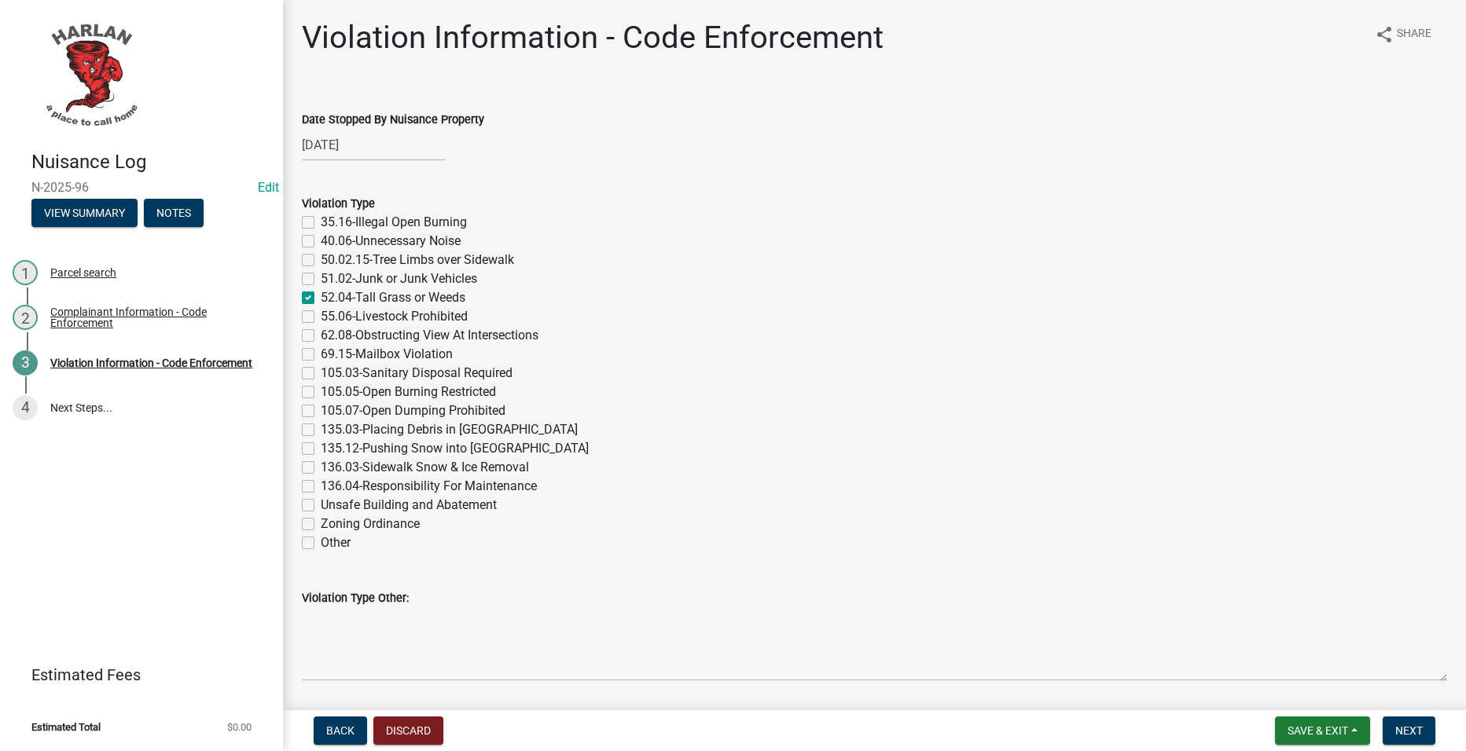
checkbox input "false"
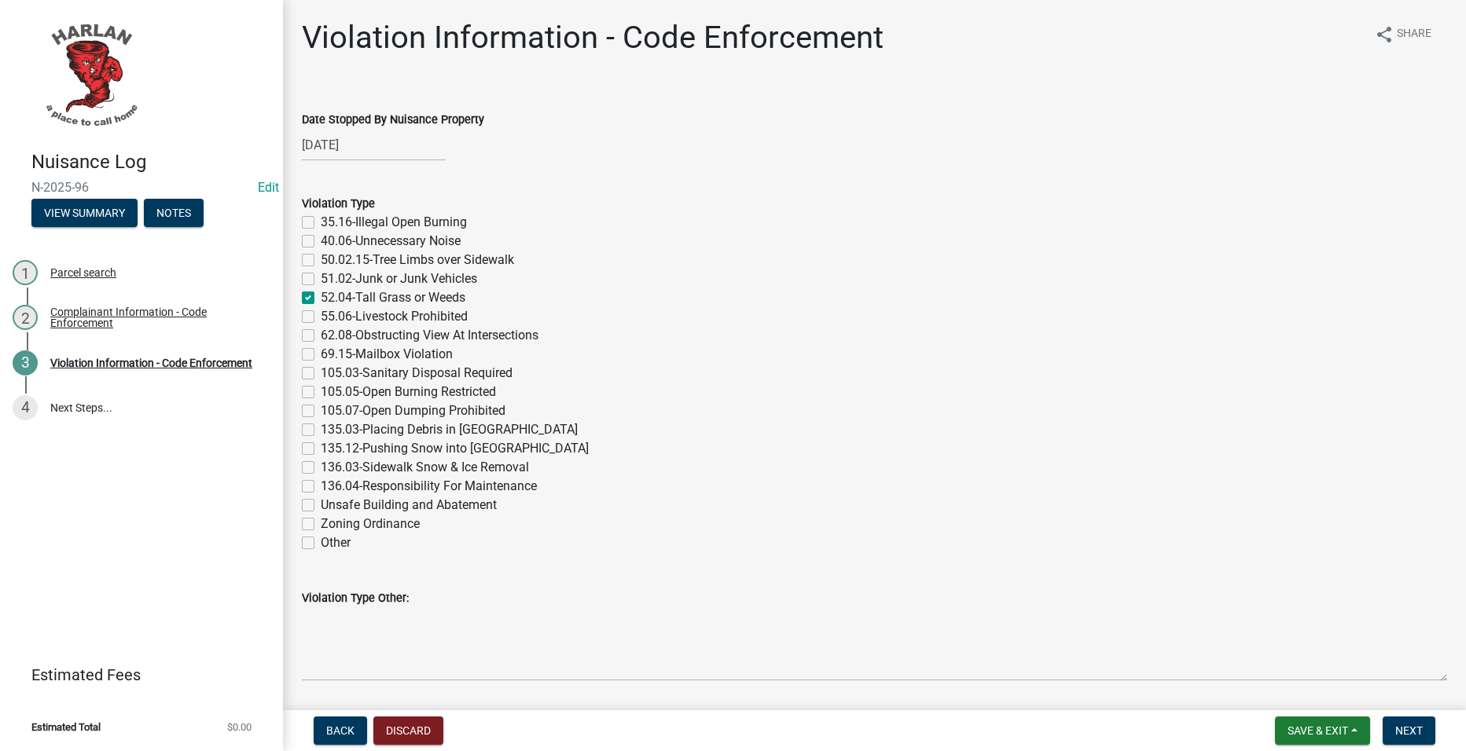
checkbox input "false"
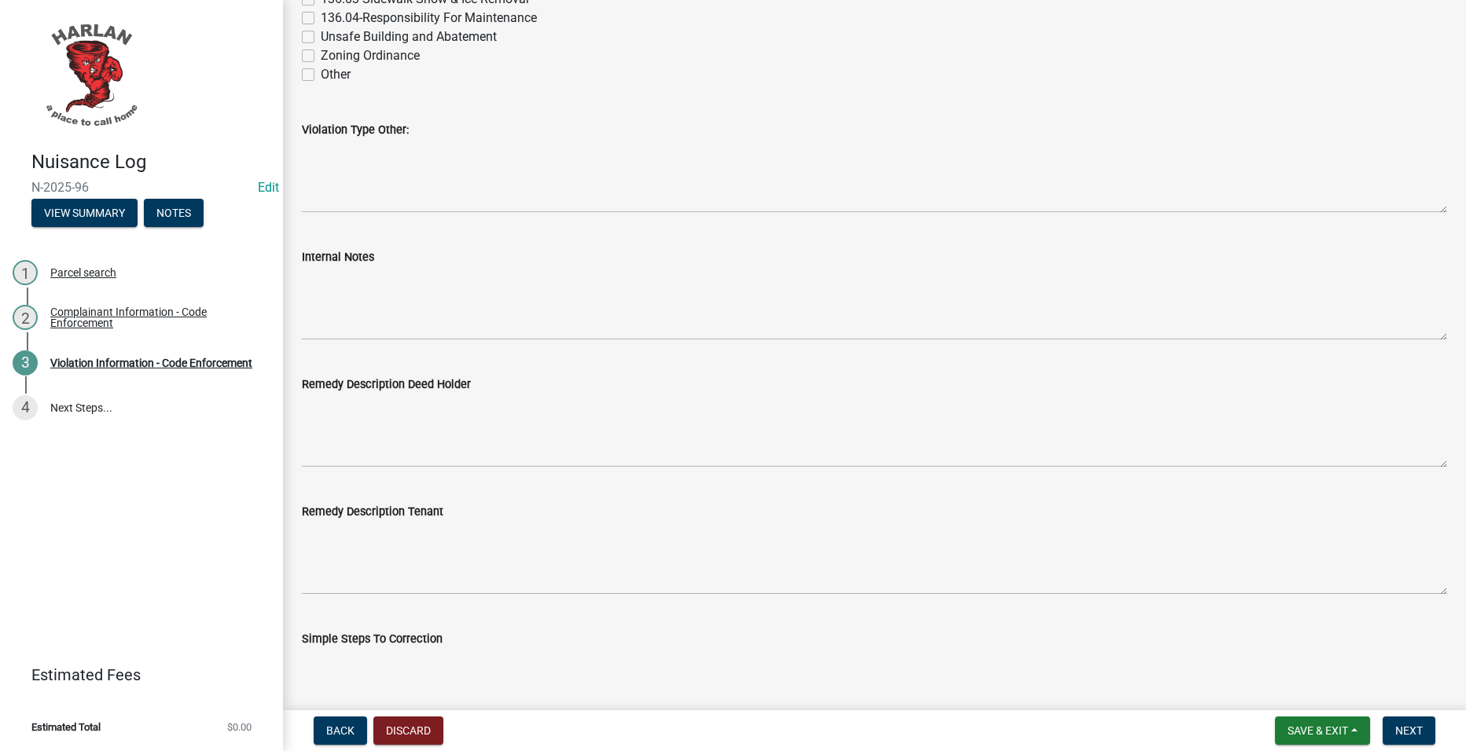
scroll to position [471, 0]
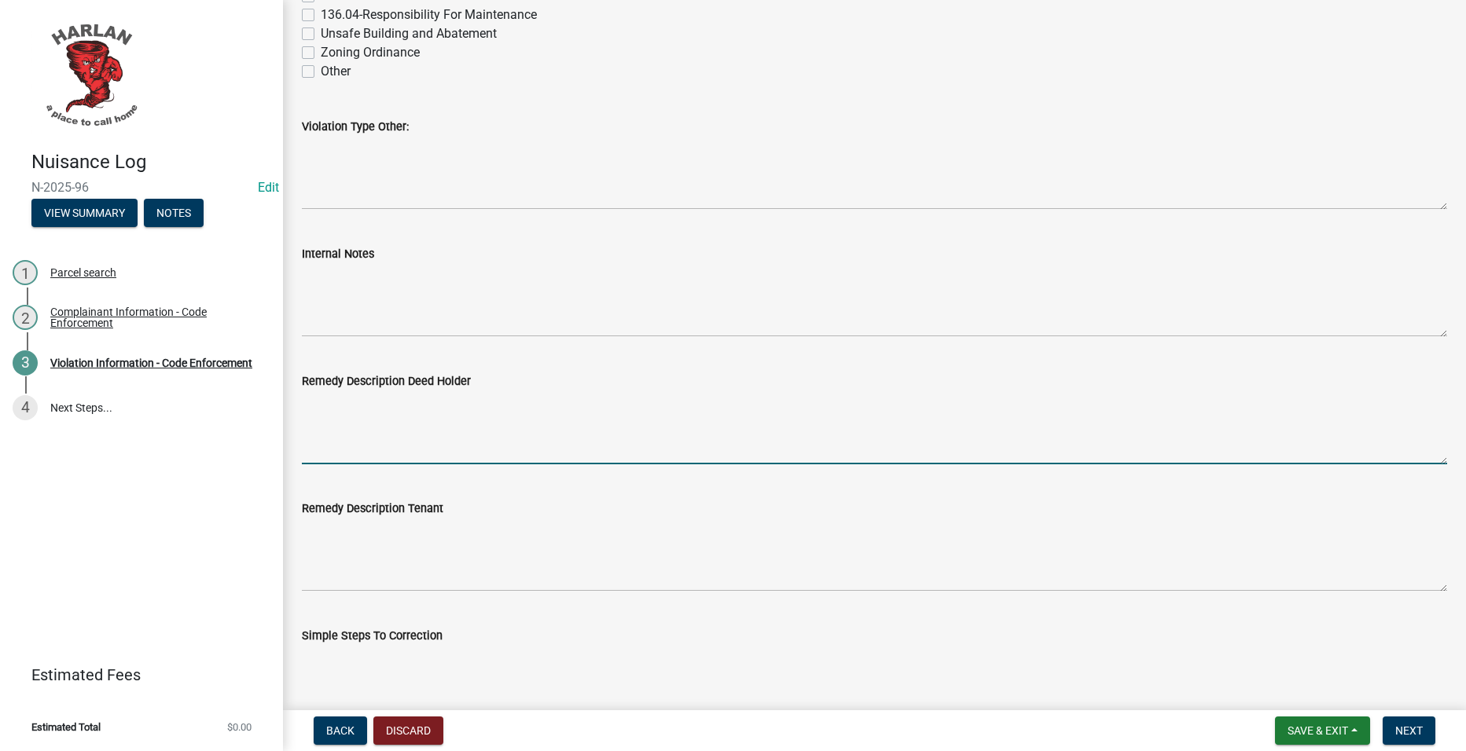
click at [623, 427] on textarea "Remedy Description Deed Holder" at bounding box center [874, 428] width 1145 height 74
paste textarea "[ { "value": { "activity": { "routing": [ { "$id": "1", "targetId": "de88784b-b…"
type textarea "[ { "value": { "activity": { "routing": [ { "$id": "1", "targetId": "de88784b-b…"
click at [458, 425] on textarea "Remedy Description Deed Holder" at bounding box center [874, 428] width 1145 height 74
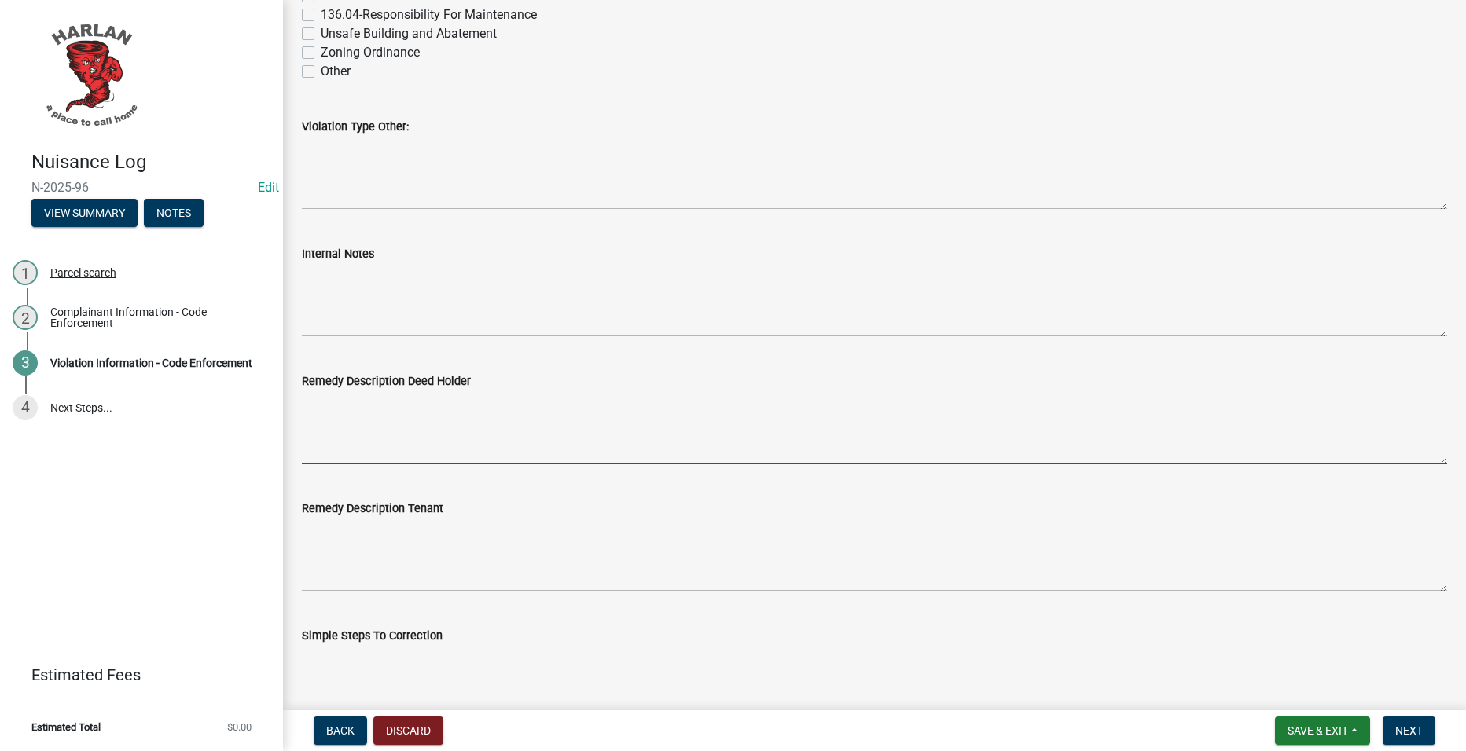
paste textarea "The City has observed that the vegetation in the public right-of-way on your pr…"
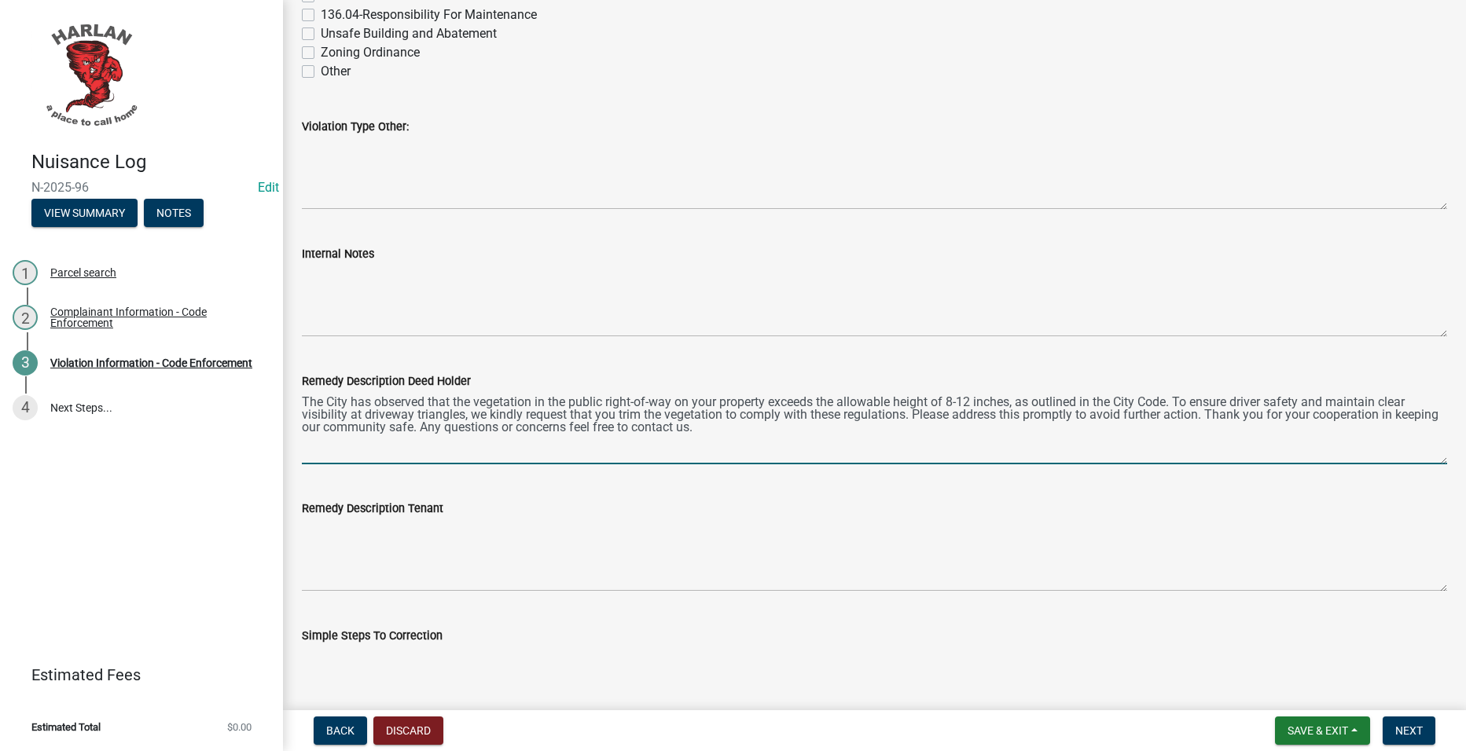
type textarea "The City has observed that the vegetation in the public right-of-way on your pr…"
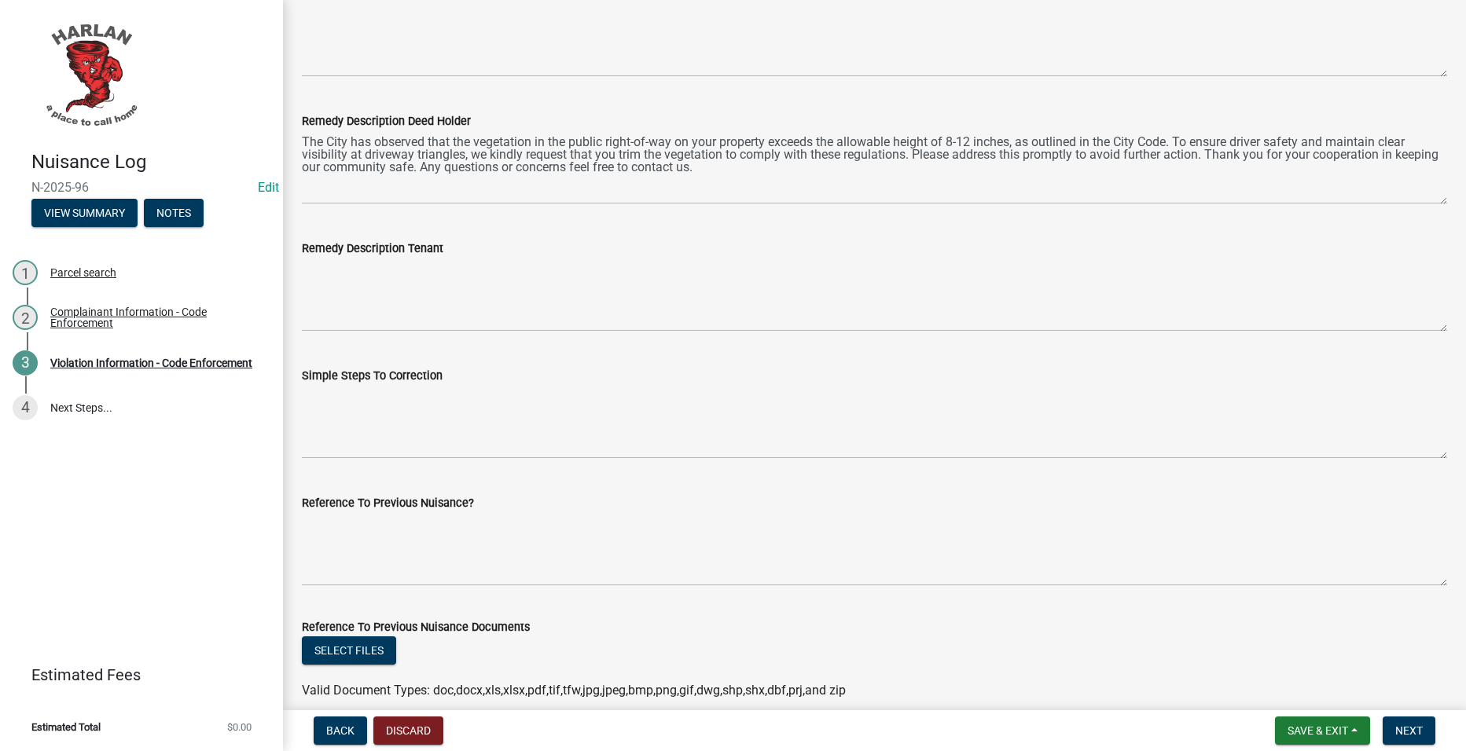
scroll to position [707, 0]
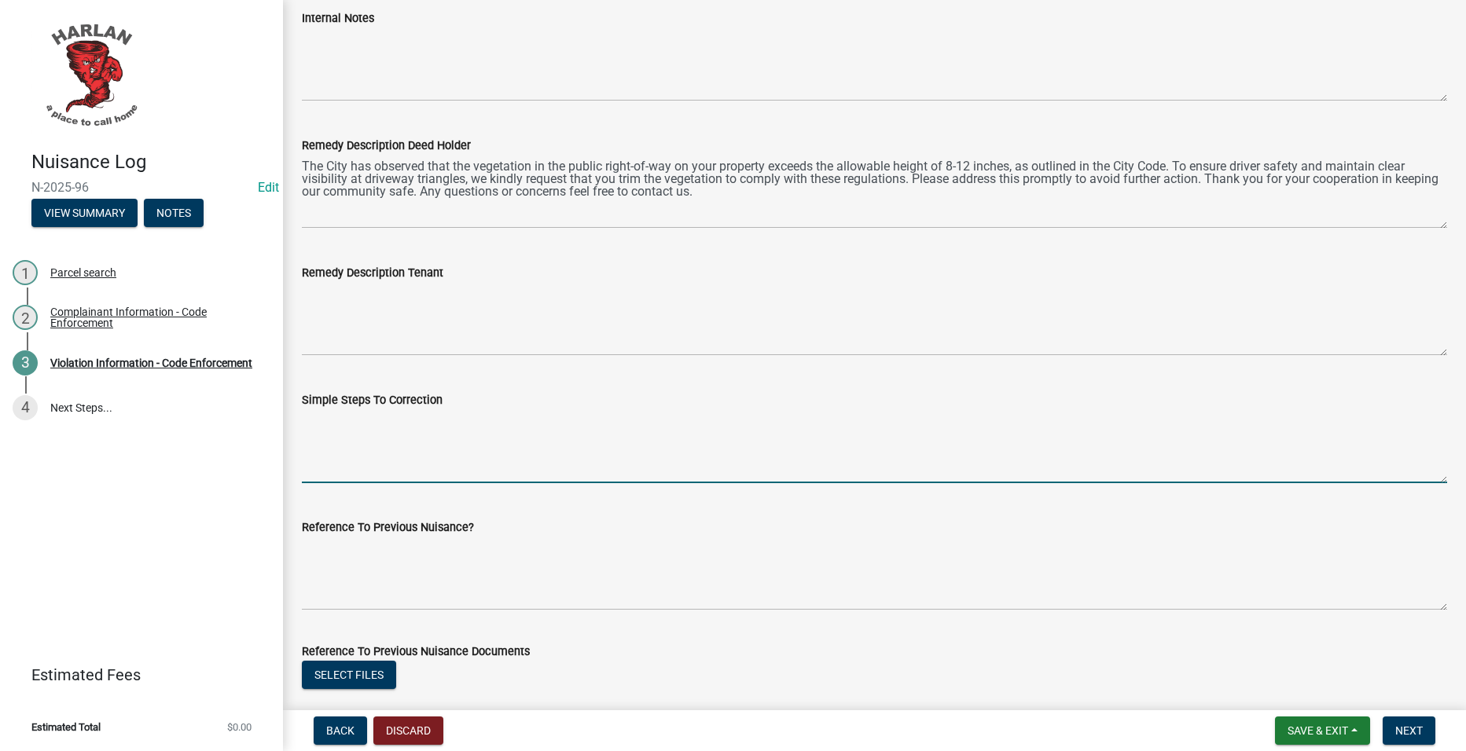
click at [508, 442] on textarea "Simple Steps To Correction" at bounding box center [874, 446] width 1145 height 74
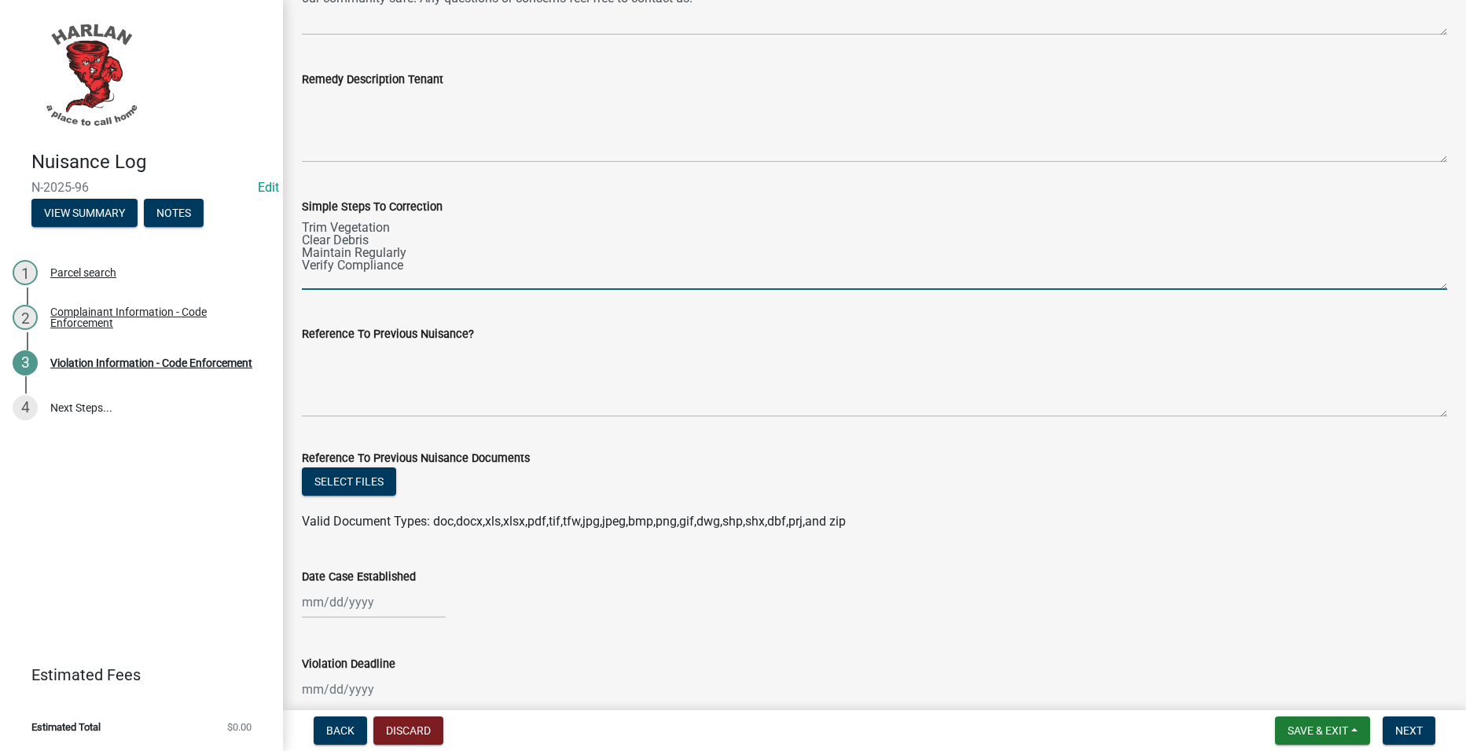
scroll to position [1179, 0]
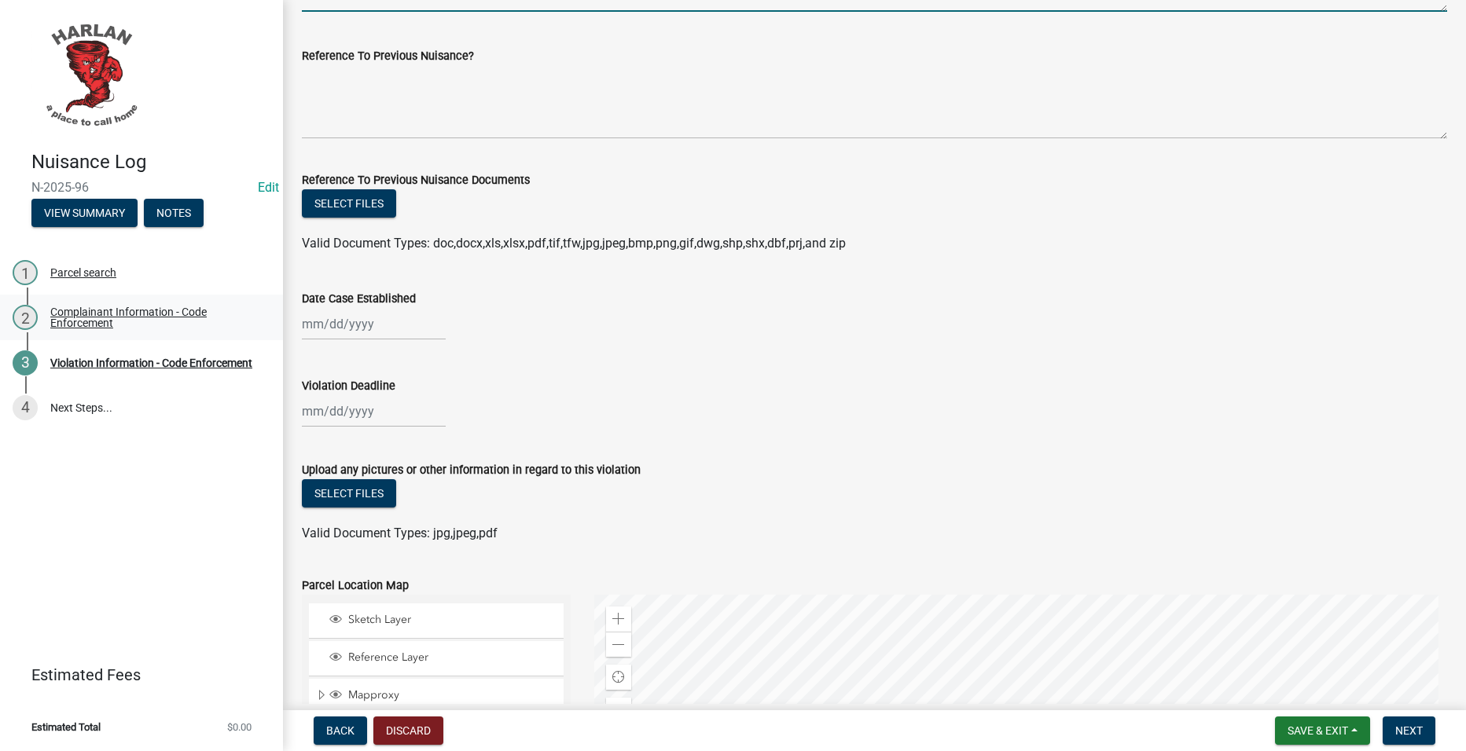
type textarea "Trim Vegetation Clear Debris Maintain Regularly Verify Compliance"
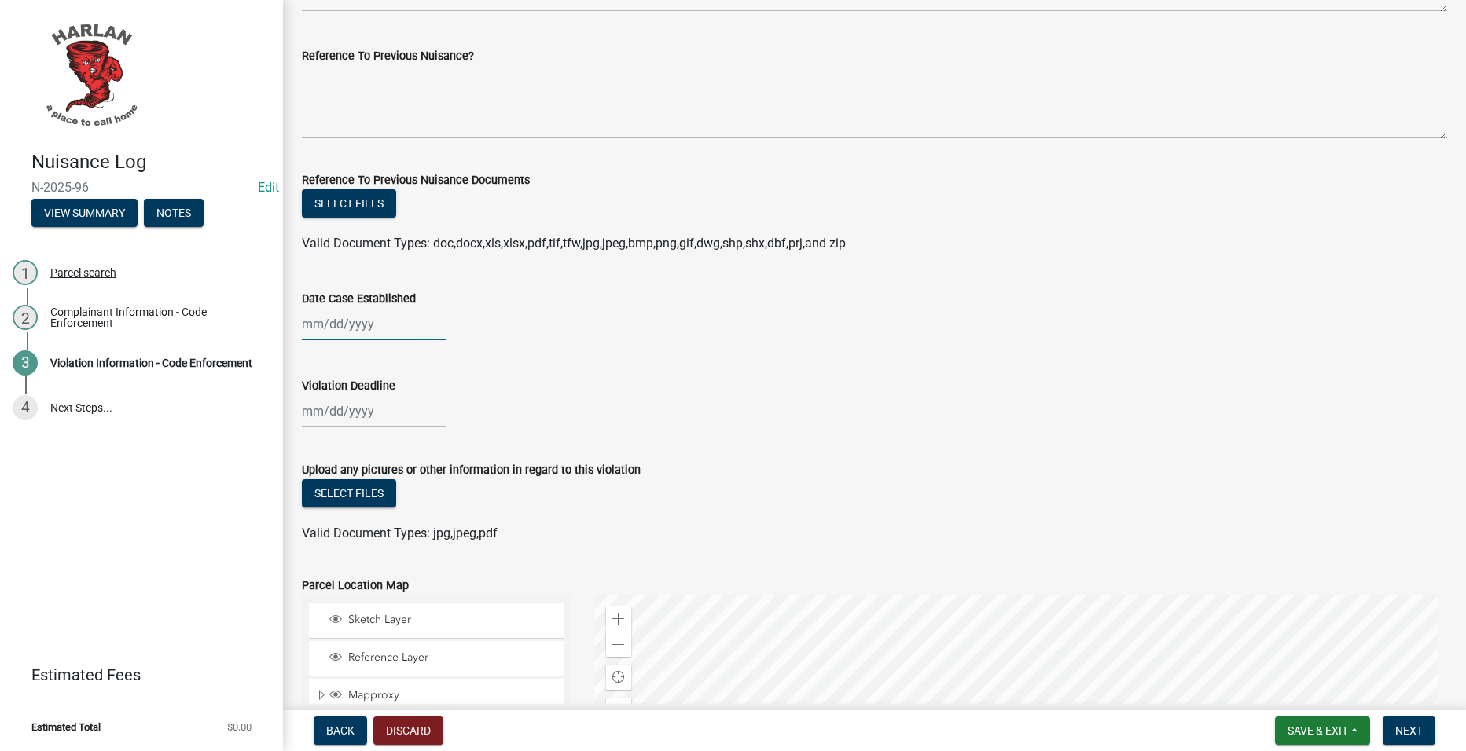
click at [389, 328] on div at bounding box center [374, 324] width 144 height 32
select select "10"
select select "2025"
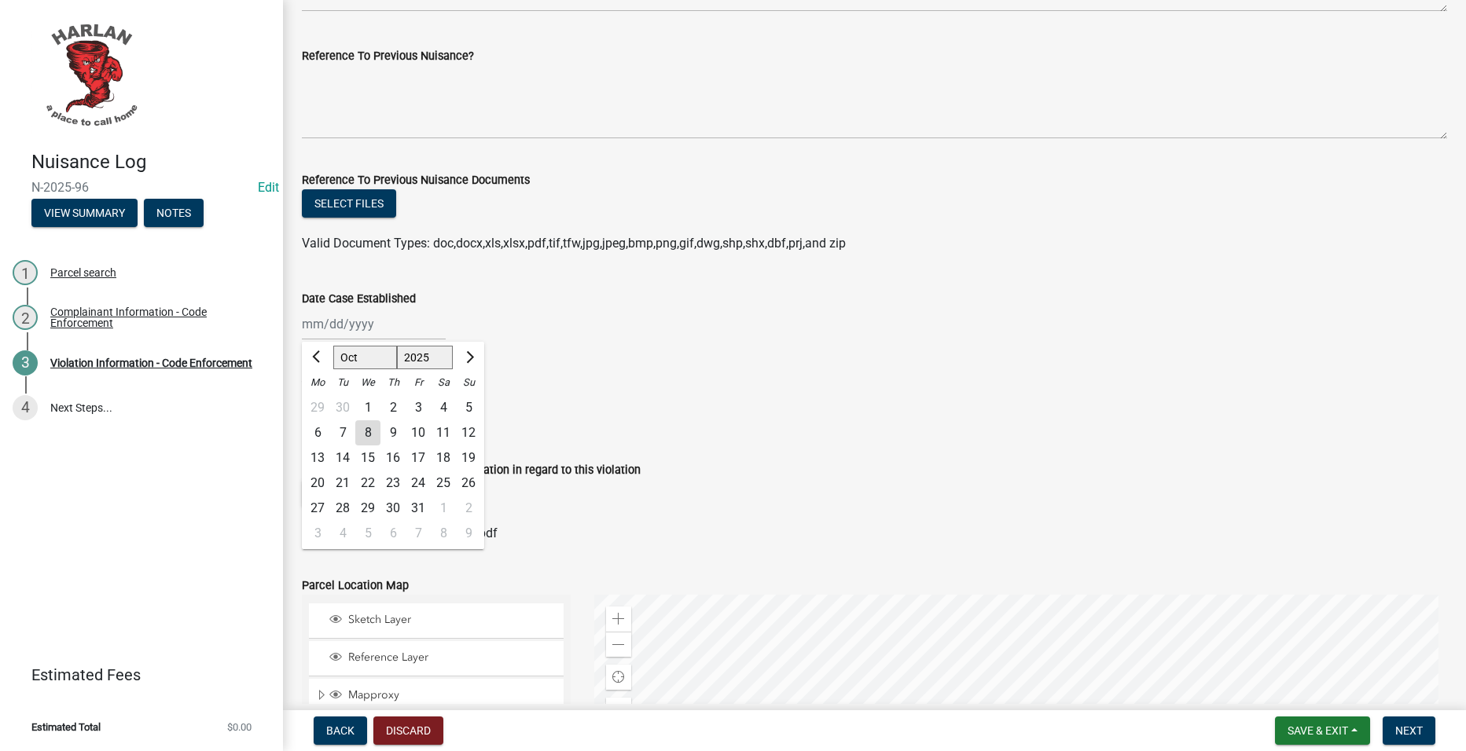
click at [369, 402] on div "1" at bounding box center [367, 407] width 25 height 25
type input "[DATE]"
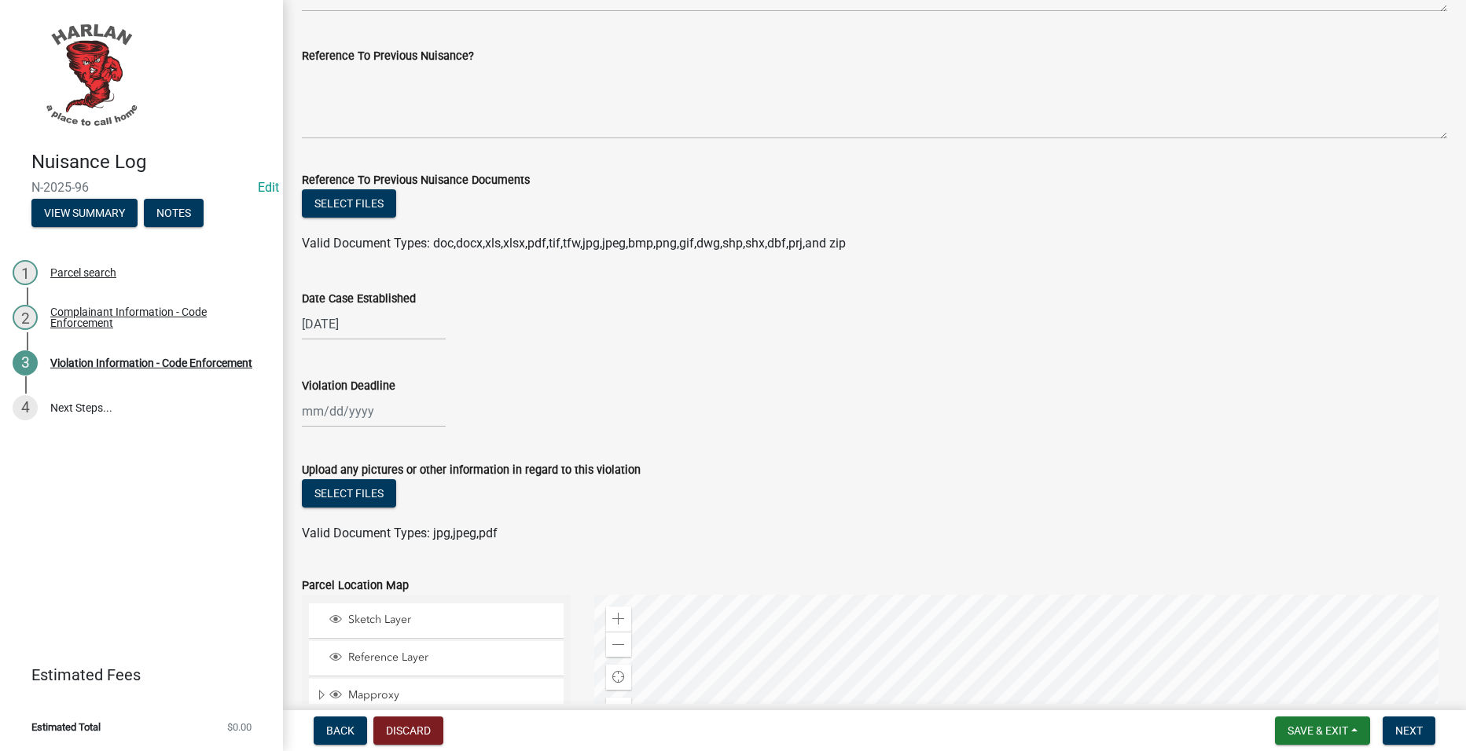
click at [374, 415] on div at bounding box center [374, 411] width 144 height 32
select select "10"
select select "2025"
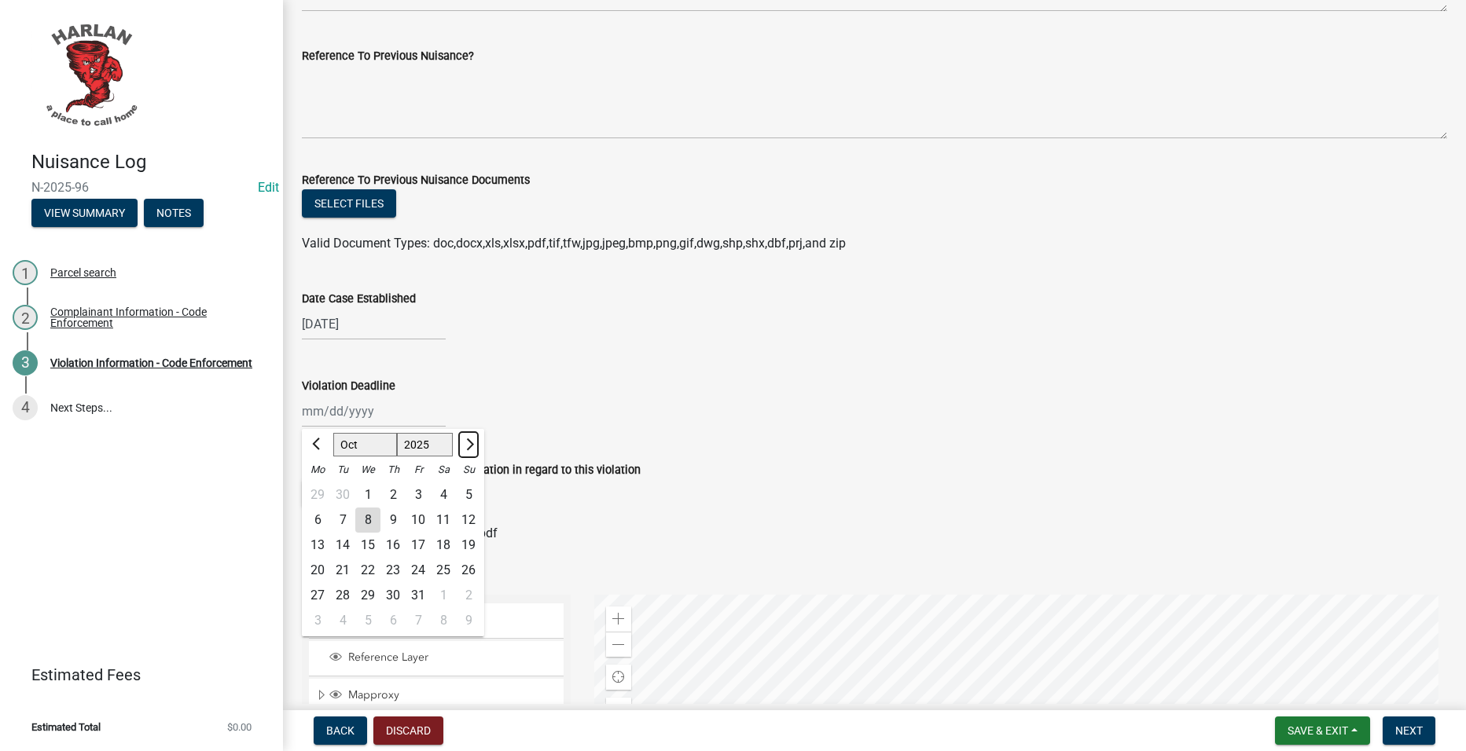
click at [472, 440] on button "Next month" at bounding box center [468, 444] width 19 height 25
select select "11"
click at [317, 544] on div "10" at bounding box center [317, 545] width 25 height 25
type input "[DATE]"
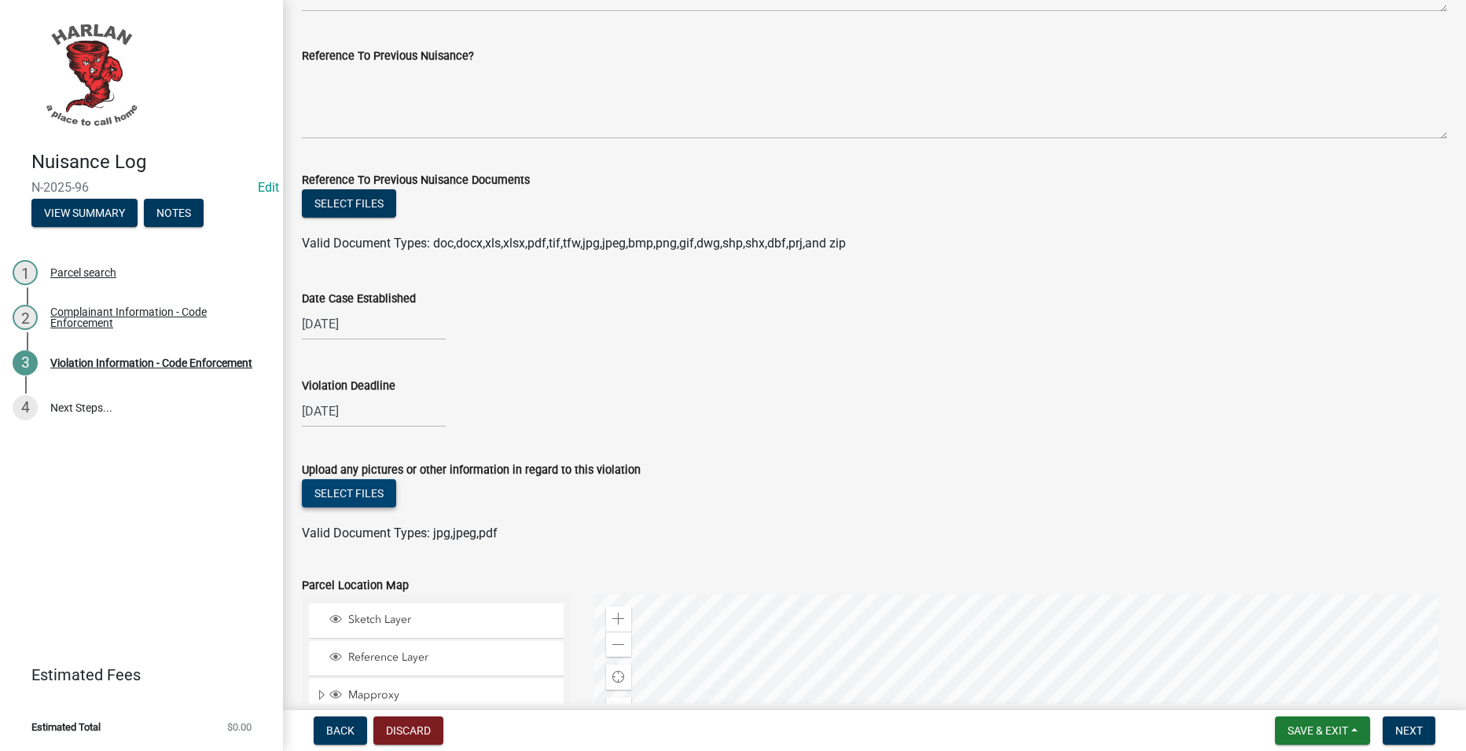
click at [361, 490] on button "Select files" at bounding box center [349, 493] width 94 height 28
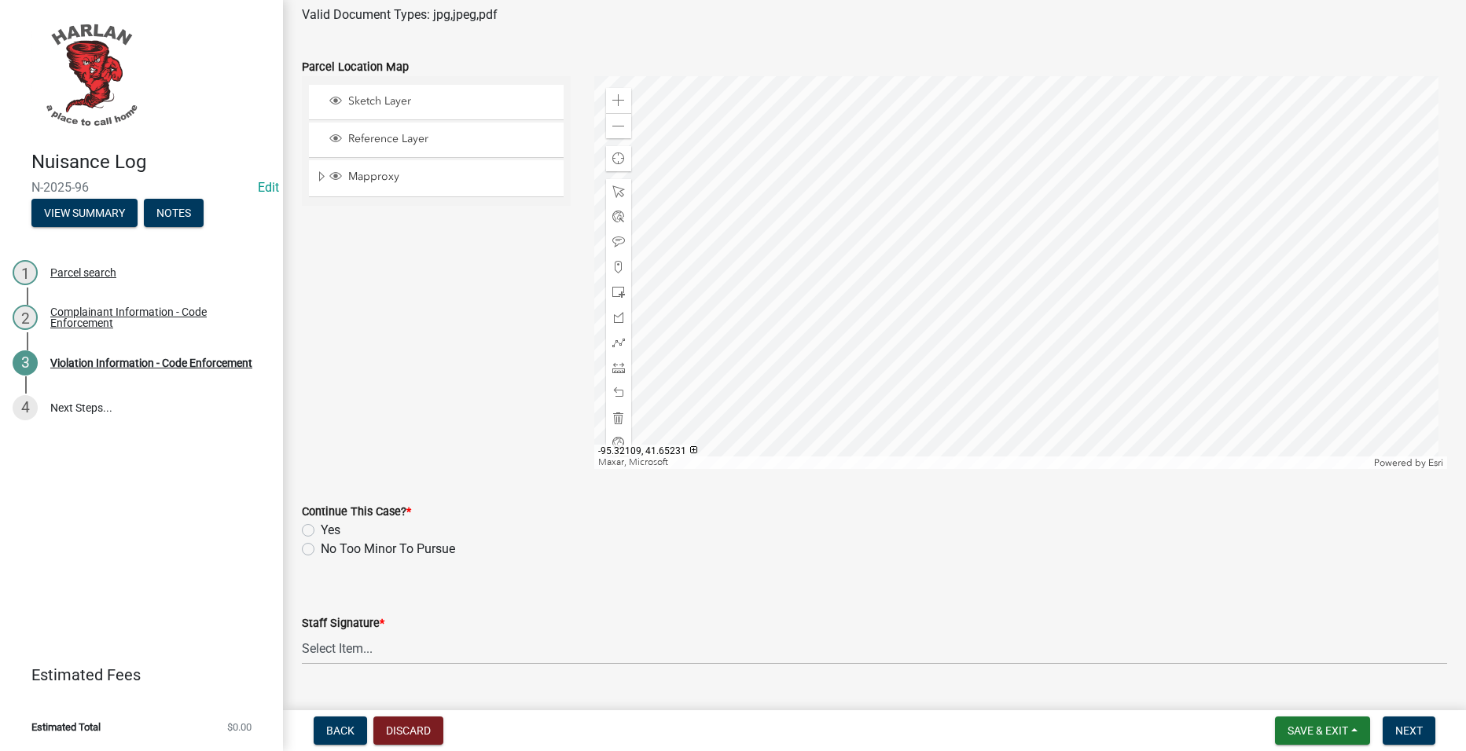
scroll to position [1697, 0]
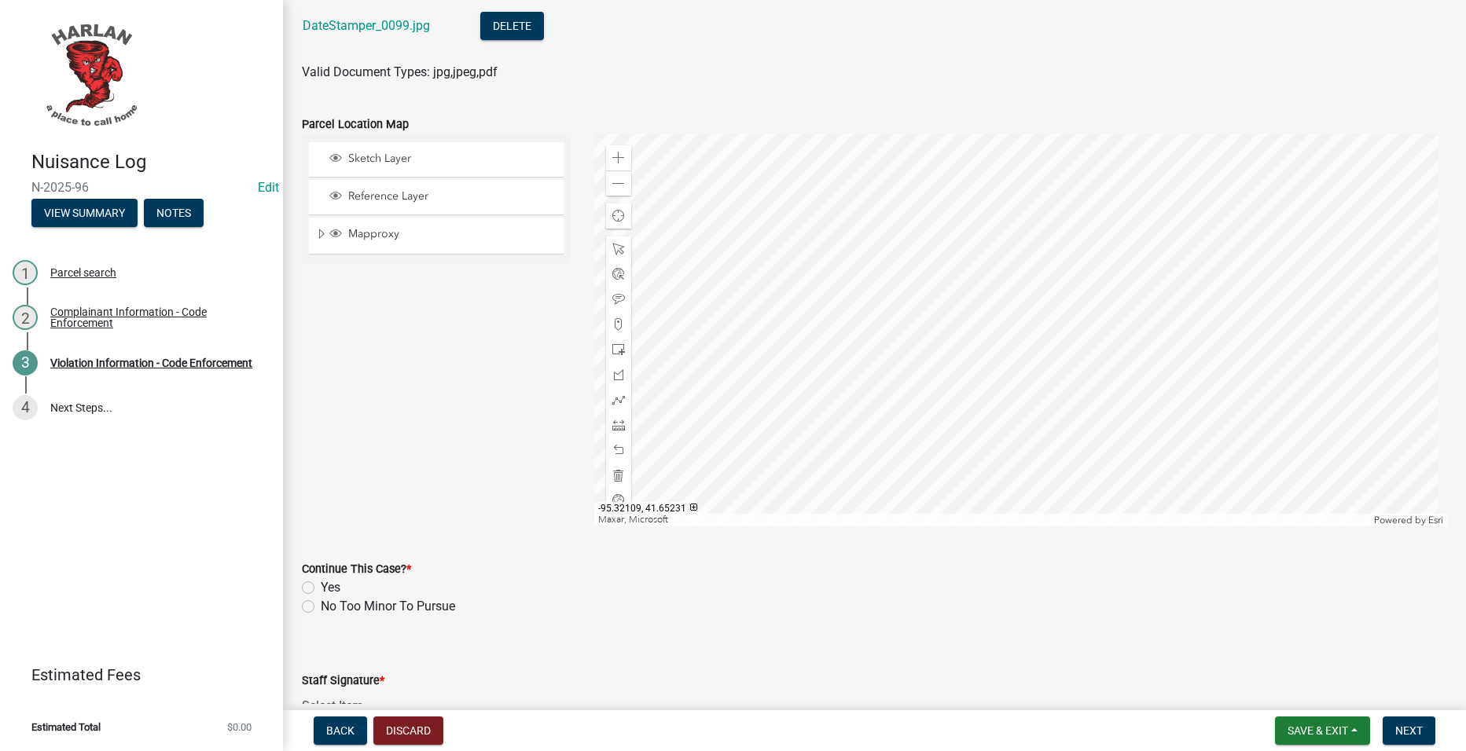
click at [321, 587] on label "Yes" at bounding box center [331, 587] width 20 height 19
click at [321, 587] on input "Yes" at bounding box center [326, 583] width 10 height 10
radio input "true"
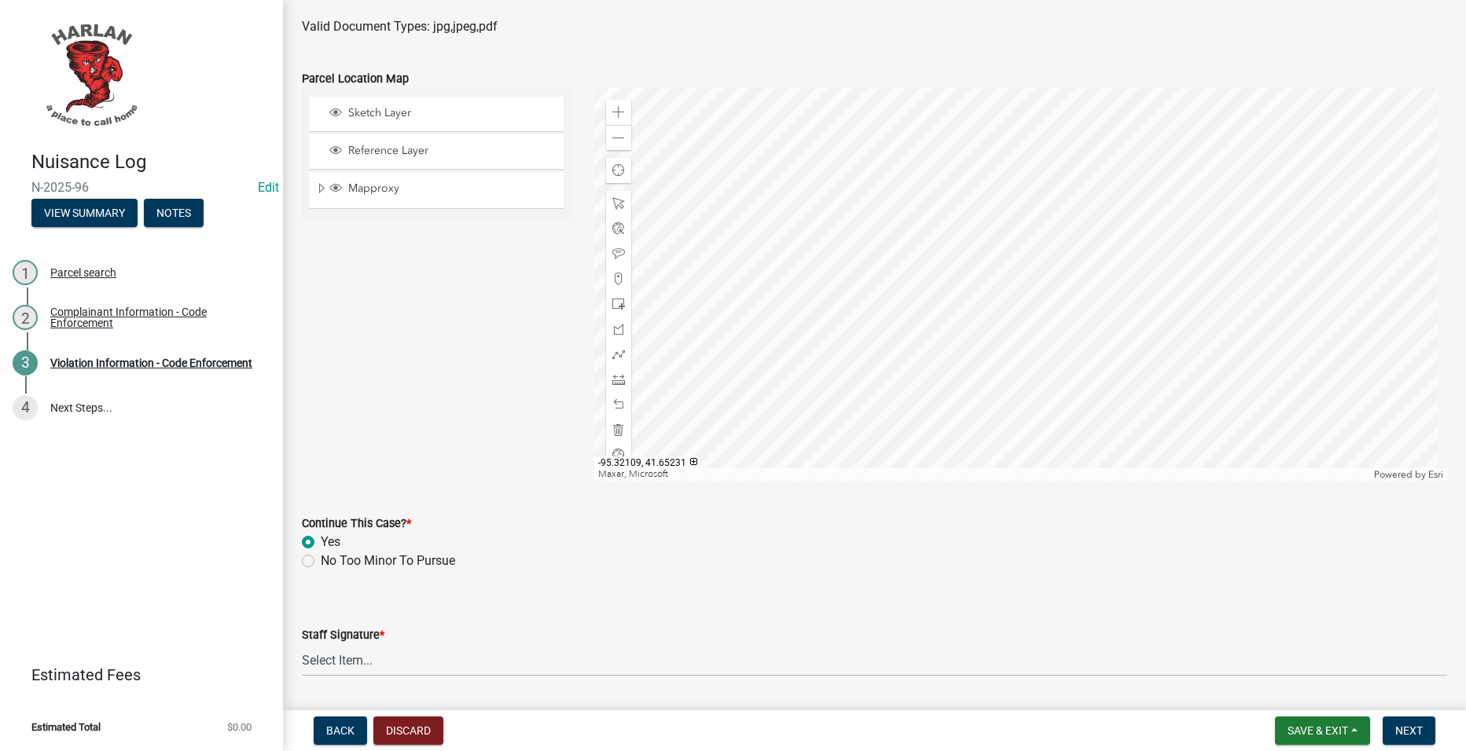
scroll to position [1791, 0]
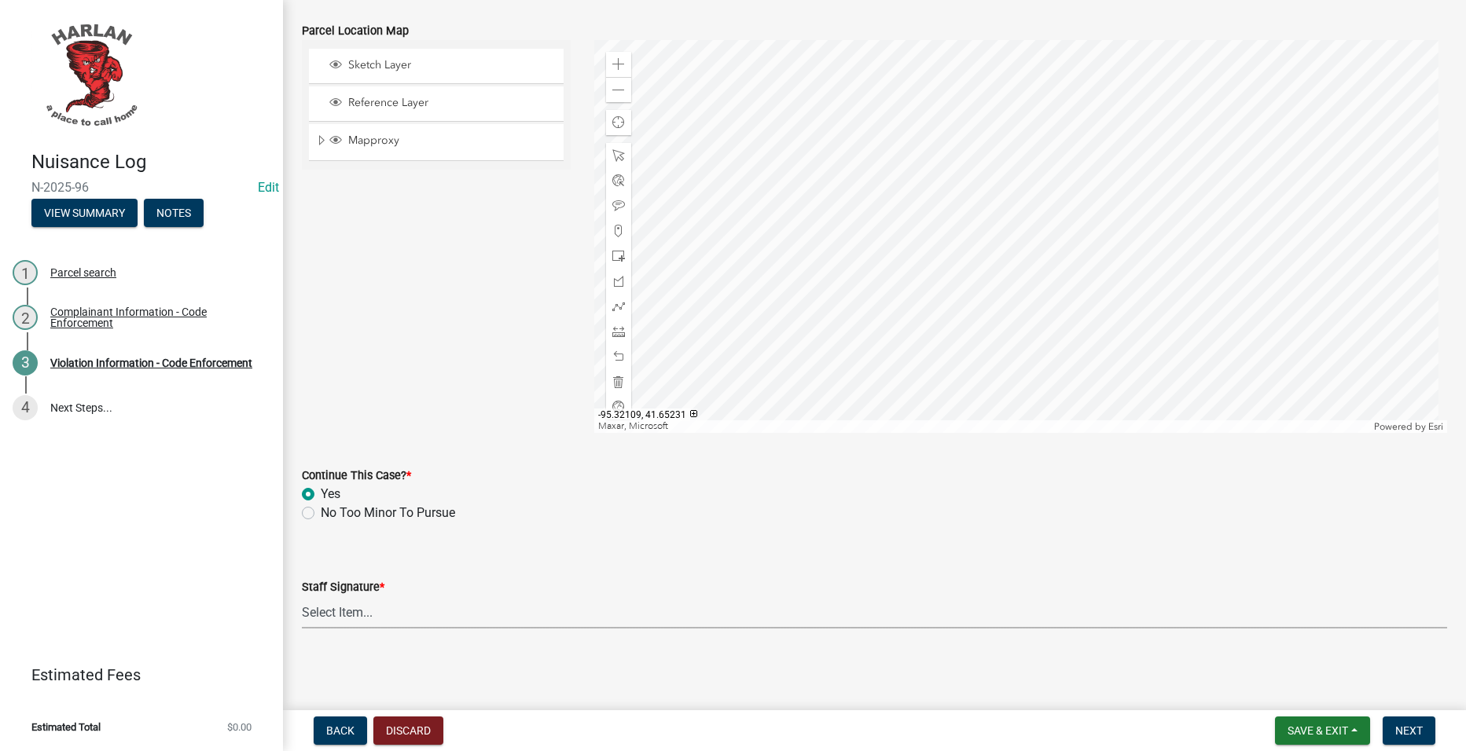
drag, startPoint x: 419, startPoint y: 599, endPoint x: 419, endPoint y: 611, distance: 12.6
click at [419, 600] on select "Select Item... [PERSON_NAME] [PERSON_NAME] [PERSON_NAME]" at bounding box center [874, 612] width 1145 height 32
click at [302, 596] on select "Select Item... [PERSON_NAME] [PERSON_NAME] [PERSON_NAME]" at bounding box center [874, 612] width 1145 height 32
select select "0a298d24-01ac-4a1e-916a-936262bff8a5"
click at [1420, 725] on span "Next" at bounding box center [1409, 731] width 28 height 13
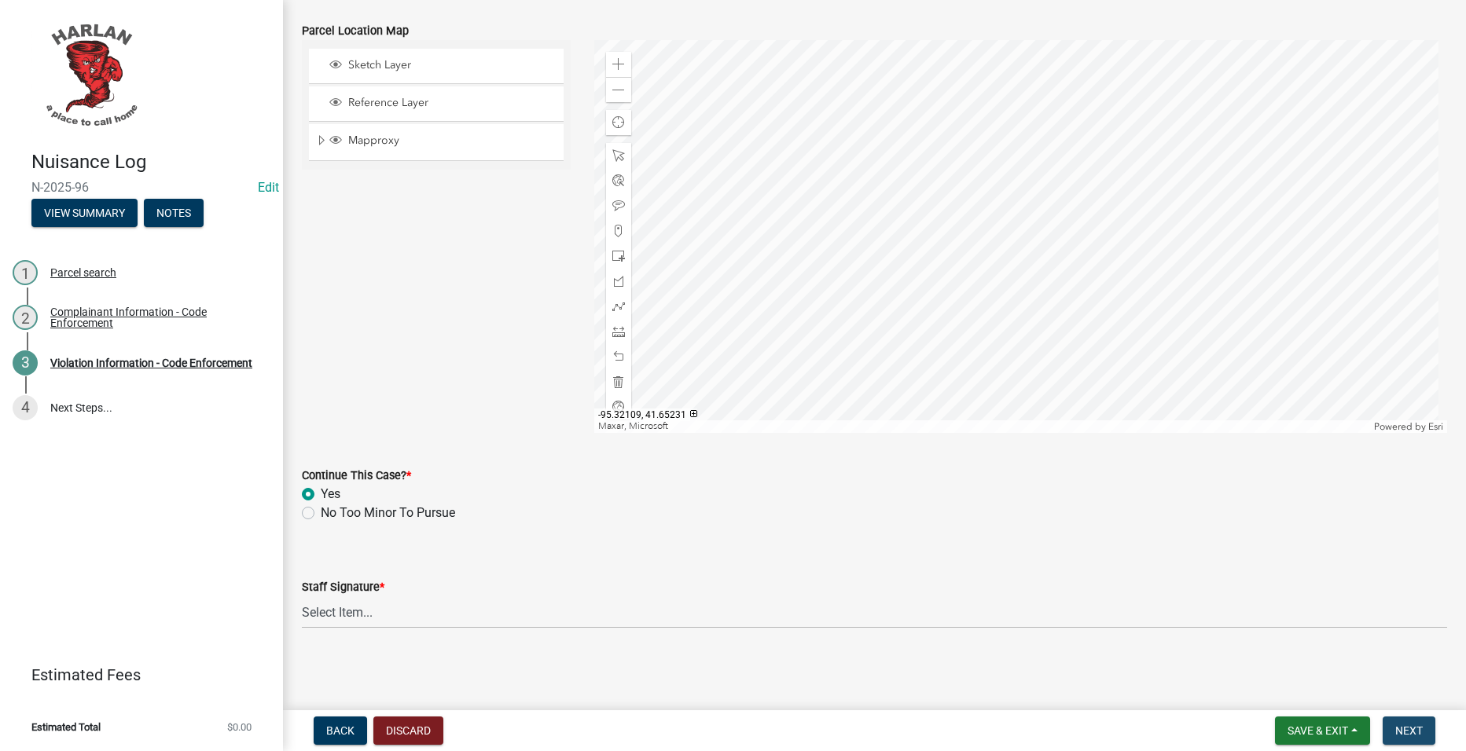
scroll to position [0, 0]
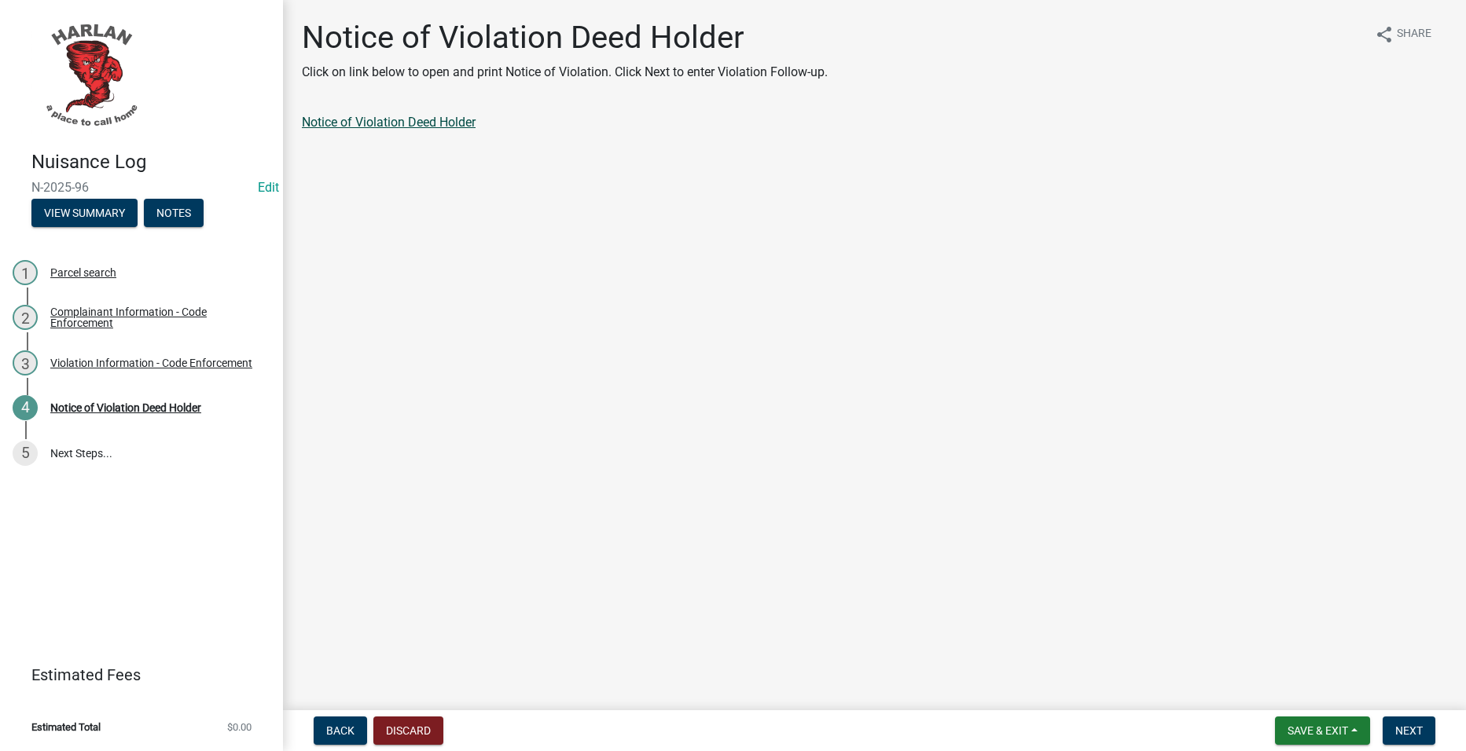
click at [436, 125] on link "Notice of Violation Deed Holder" at bounding box center [389, 122] width 174 height 15
click at [1414, 721] on button "Next" at bounding box center [1408, 731] width 53 height 28
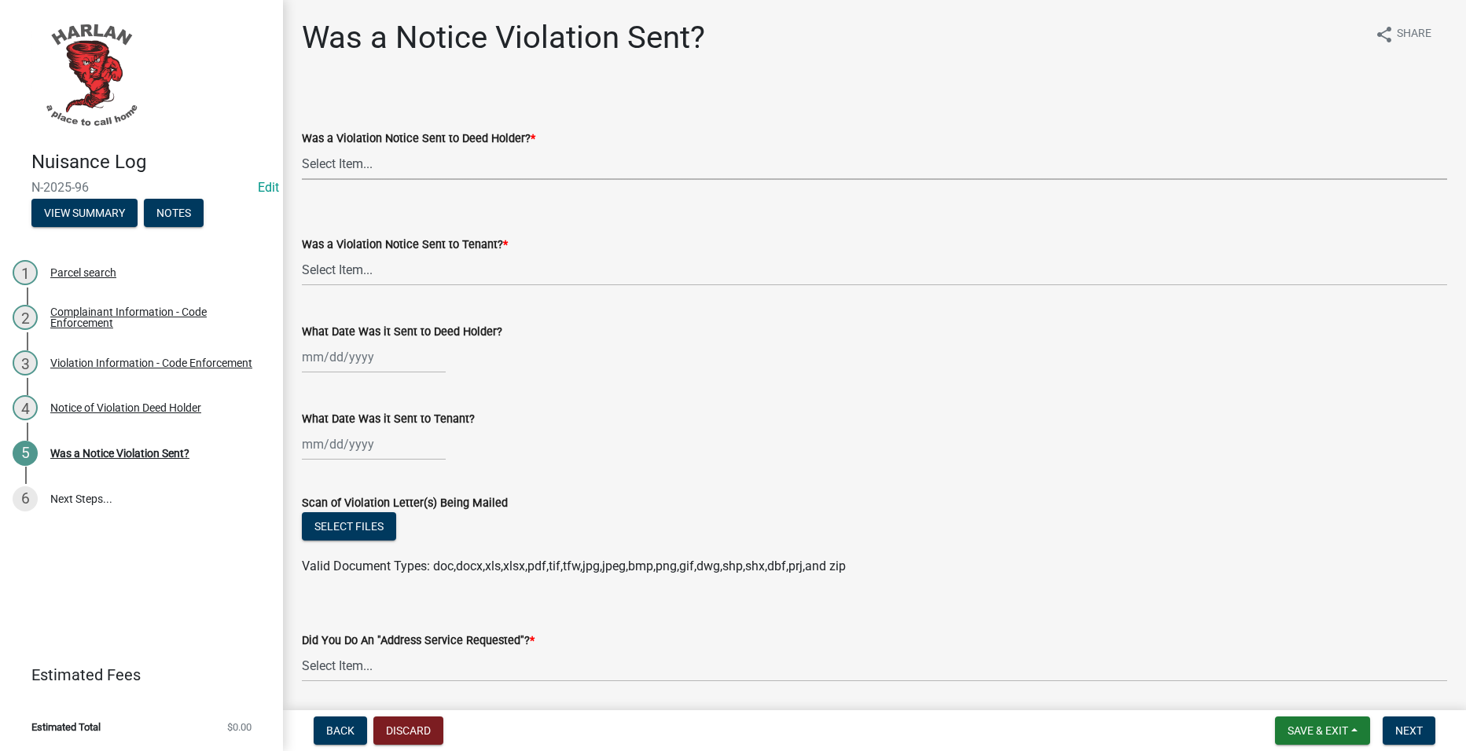
click at [552, 165] on select "Select Item... Yes No" at bounding box center [874, 164] width 1145 height 32
click at [302, 148] on select "Select Item... Yes No" at bounding box center [874, 164] width 1145 height 32
select select "293e99c7-44a0-45b5-b16f-7dd4030f98f0"
click at [509, 262] on select "Select Item... Yes No" at bounding box center [874, 270] width 1145 height 32
click at [302, 254] on select "Select Item... Yes No" at bounding box center [874, 270] width 1145 height 32
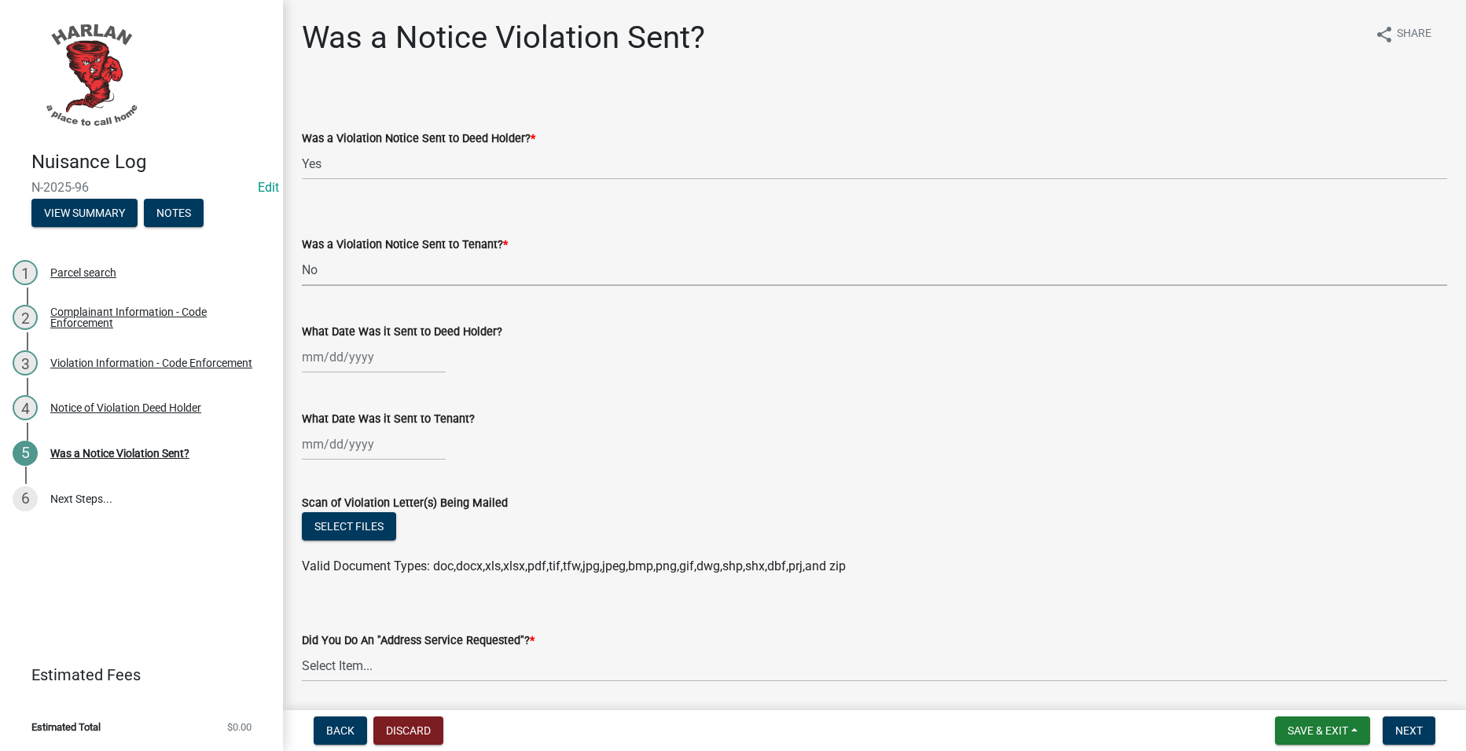
select select "6d9a1f9d-c155-414c-9ce3-cd60ff01aca6"
click at [378, 360] on div at bounding box center [374, 357] width 144 height 32
select select "10"
select select "2025"
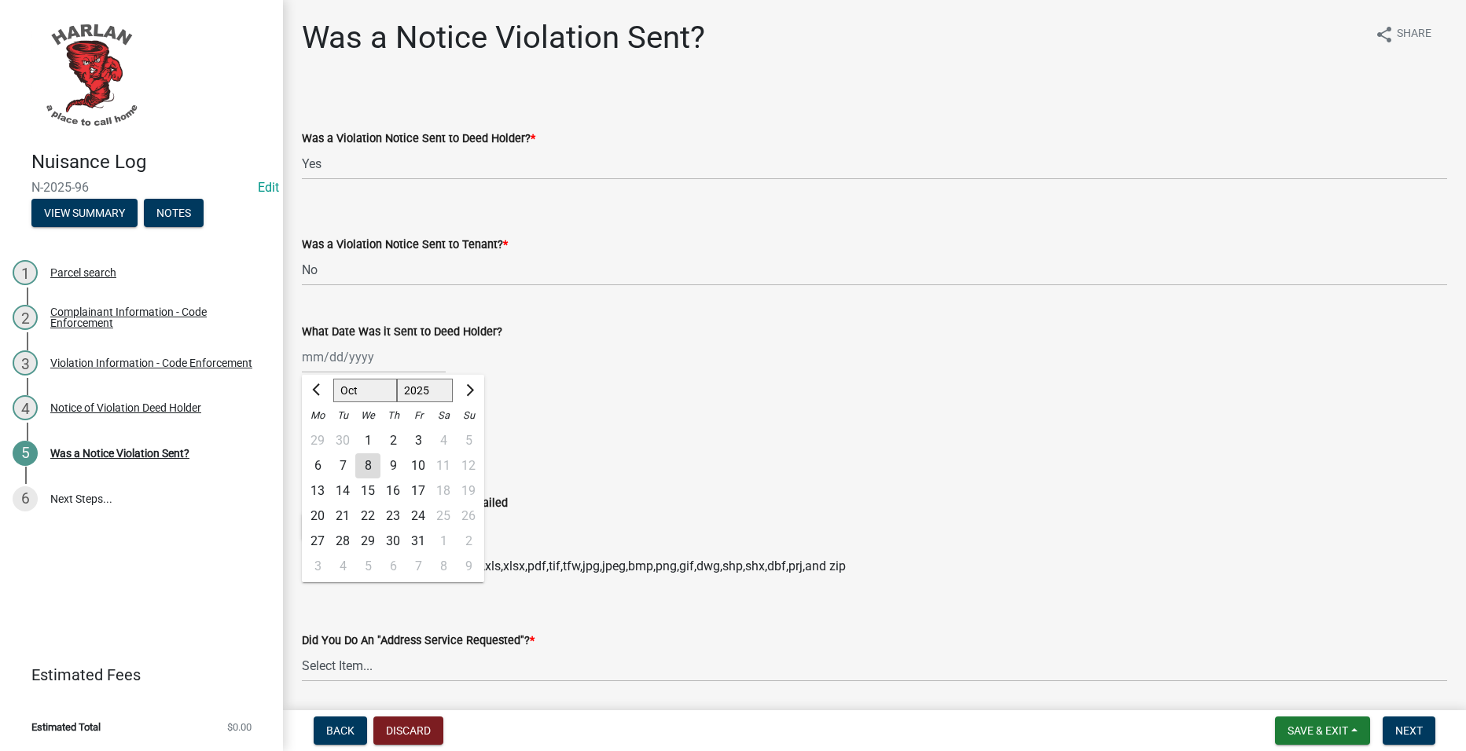
click at [375, 471] on div "8" at bounding box center [367, 465] width 25 height 25
type input "[DATE]"
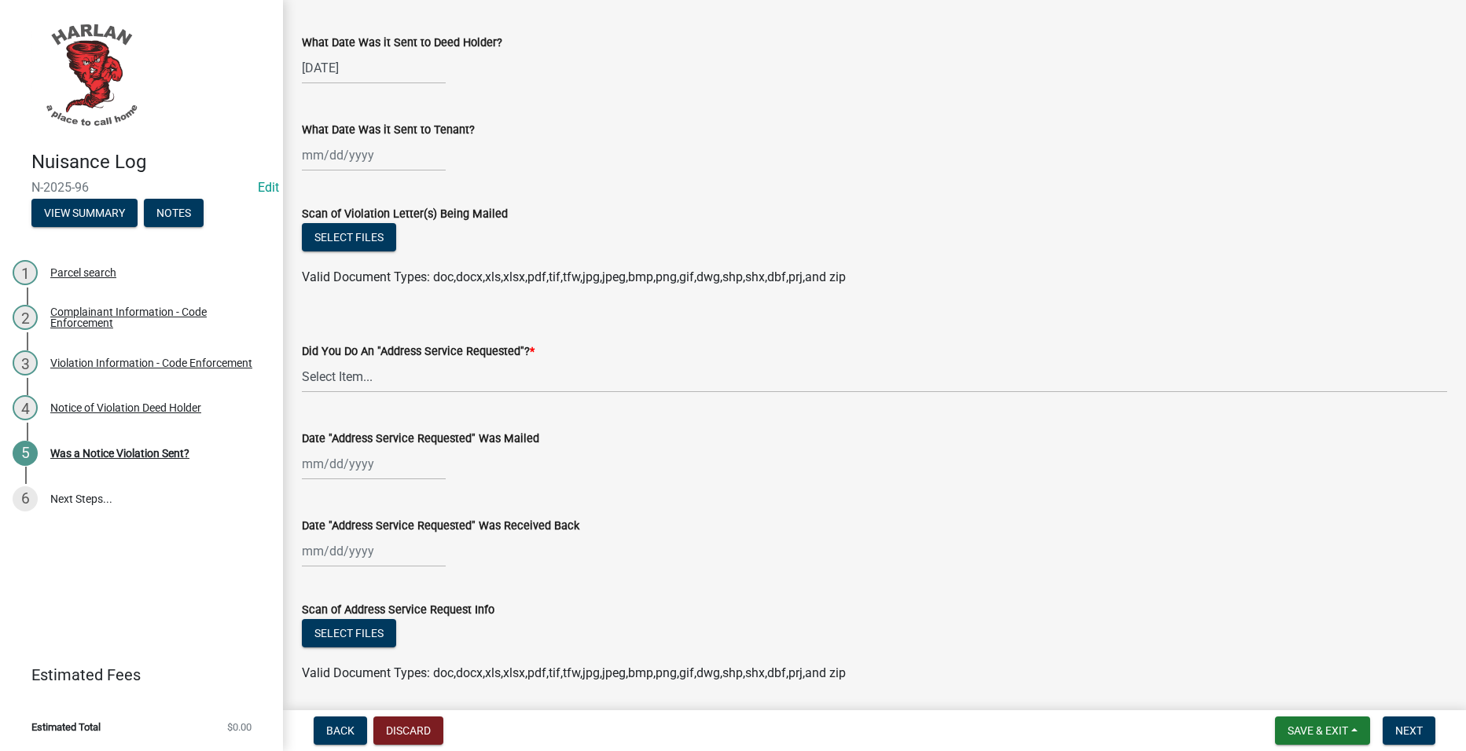
scroll to position [314, 0]
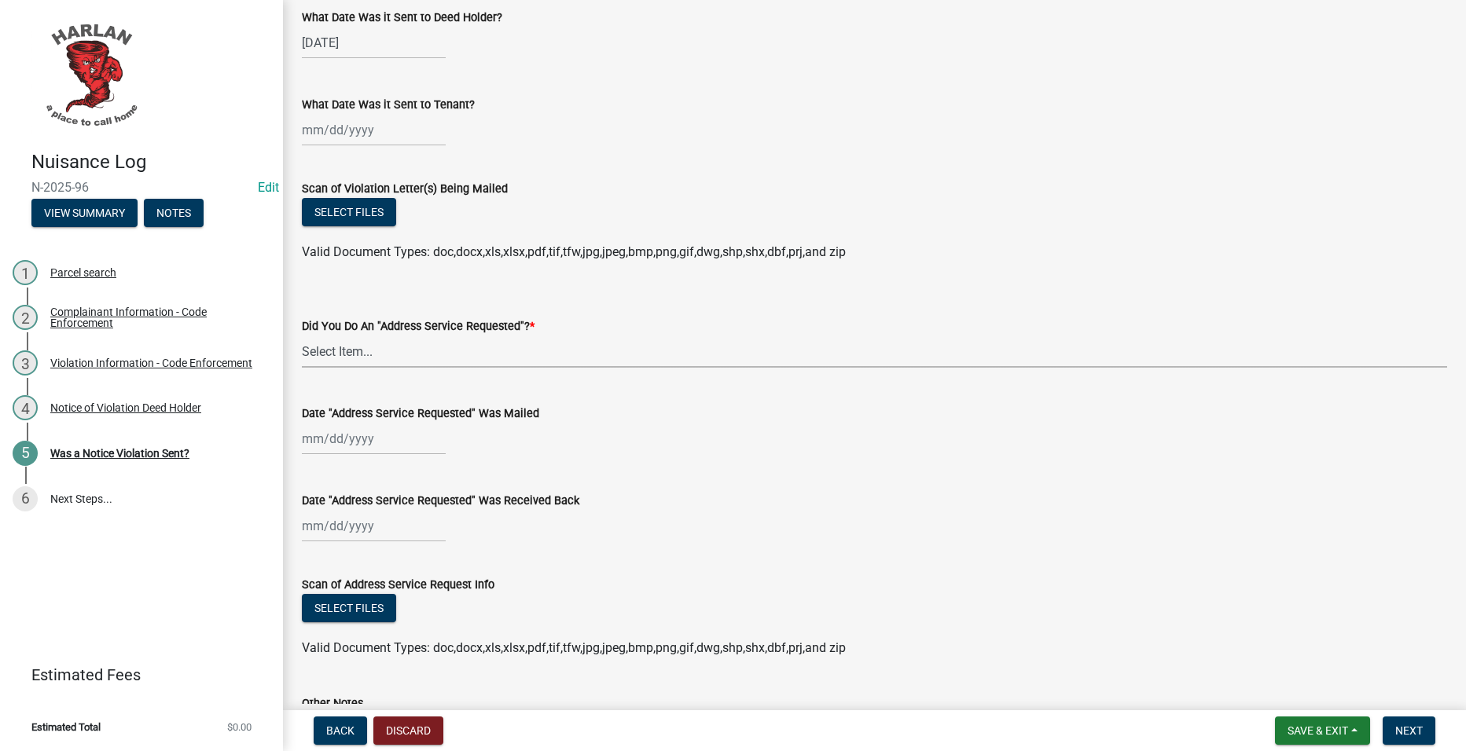
click at [493, 356] on select "Select Item... Yes No" at bounding box center [874, 352] width 1145 height 32
click at [302, 336] on select "Select Item... Yes No" at bounding box center [874, 352] width 1145 height 32
select select "a7ada854-cad3-4cd9-b1c3-a829e5073110"
